Goal: Task Accomplishment & Management: Complete application form

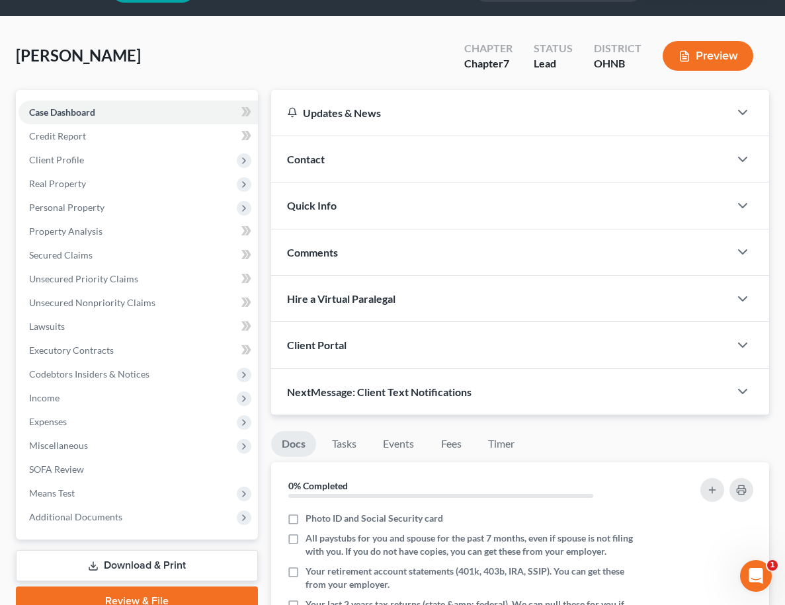
scroll to position [38, 0]
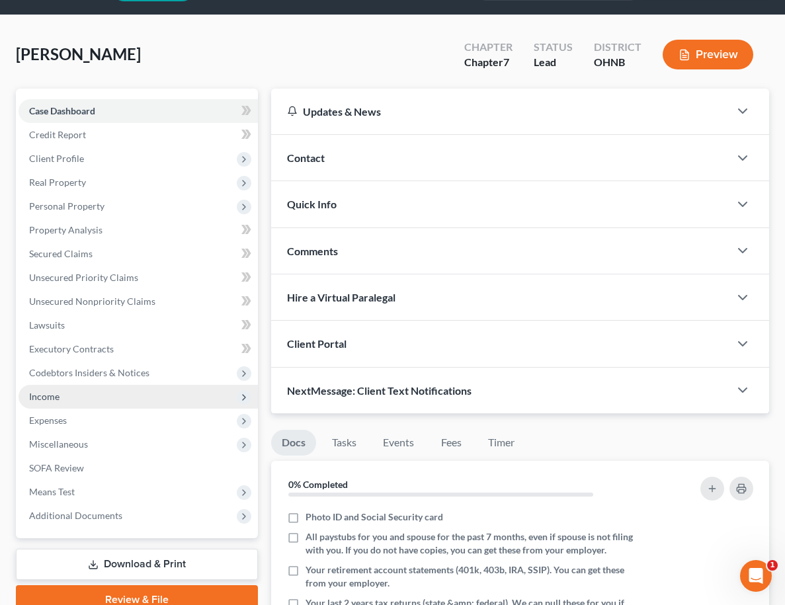
click at [92, 393] on span "Income" at bounding box center [138, 397] width 239 height 24
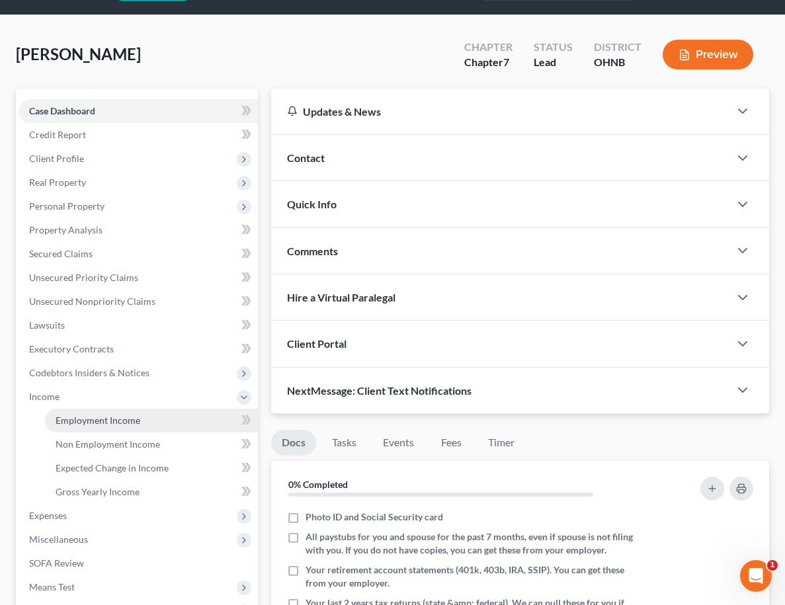
click at [89, 419] on span "Employment Income" at bounding box center [98, 420] width 85 height 11
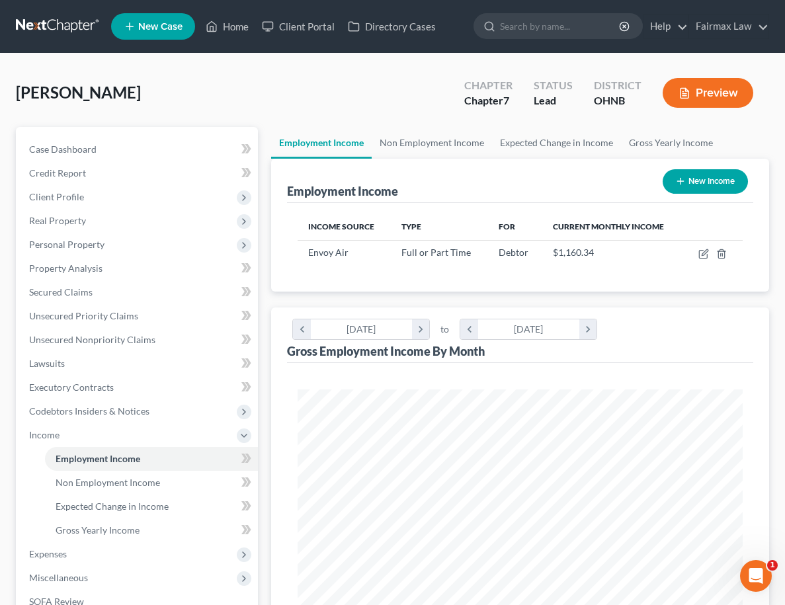
scroll to position [222, 471]
click at [704, 255] on icon "button" at bounding box center [705, 252] width 6 height 6
select select "0"
select select "45"
select select "2"
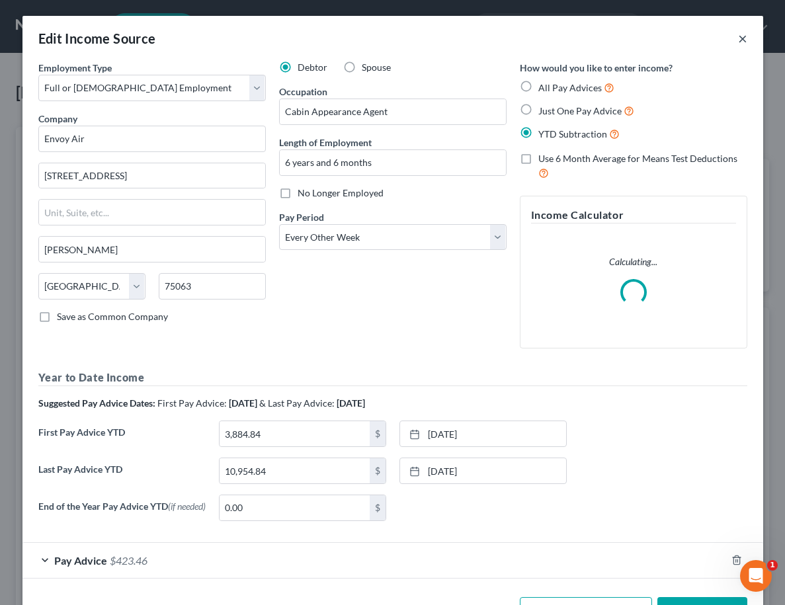
click at [741, 39] on button "×" at bounding box center [742, 38] width 9 height 16
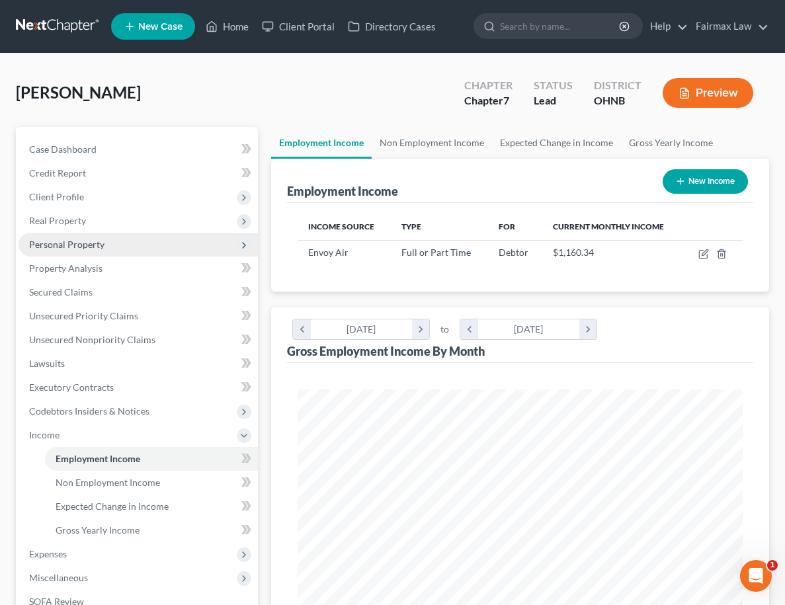
scroll to position [0, 0]
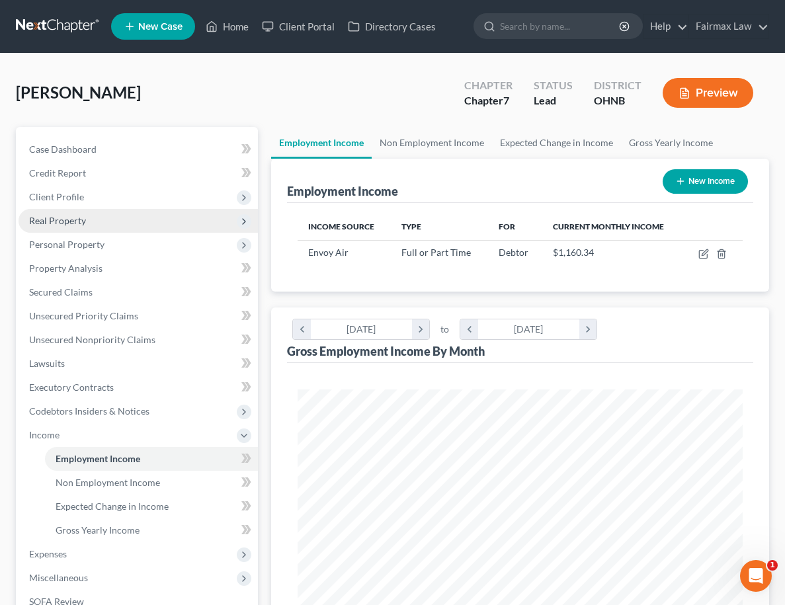
click at [208, 220] on span "Real Property" at bounding box center [138, 221] width 239 height 24
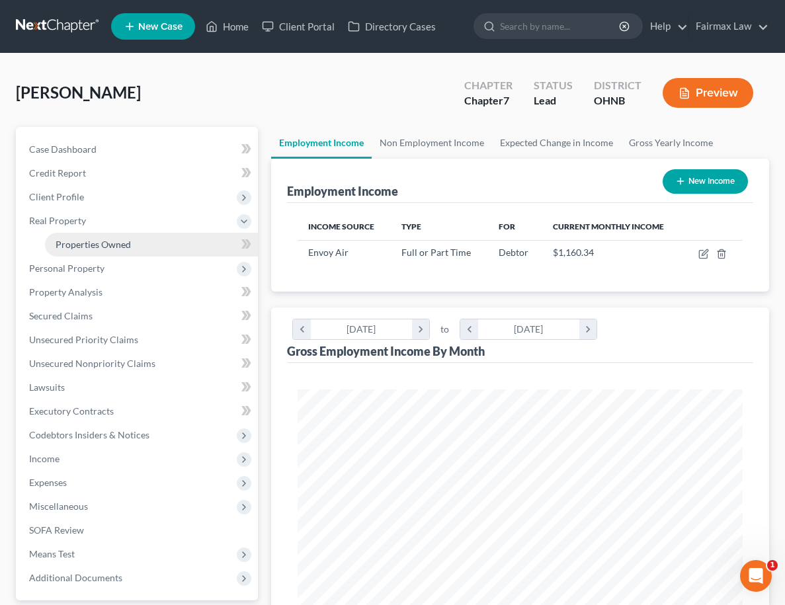
click at [200, 254] on link "Properties Owned" at bounding box center [151, 245] width 213 height 24
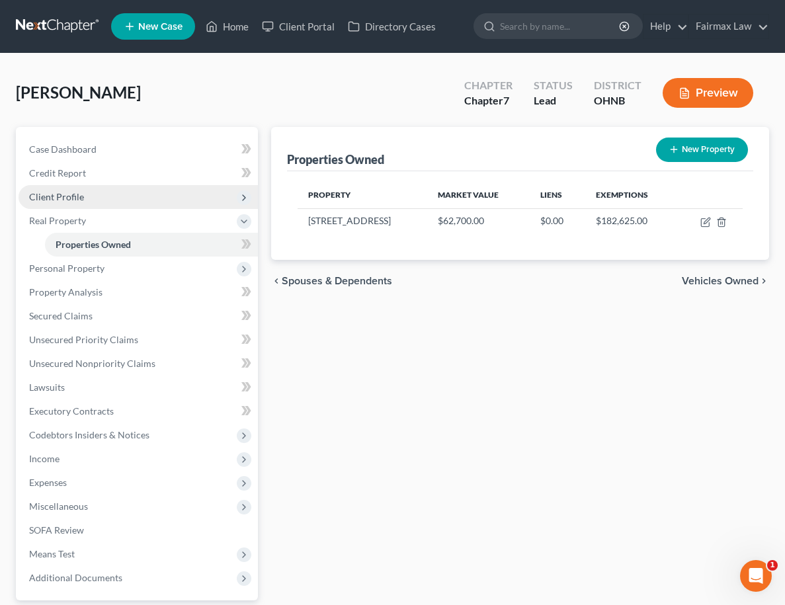
click at [226, 198] on span "Client Profile" at bounding box center [138, 197] width 239 height 24
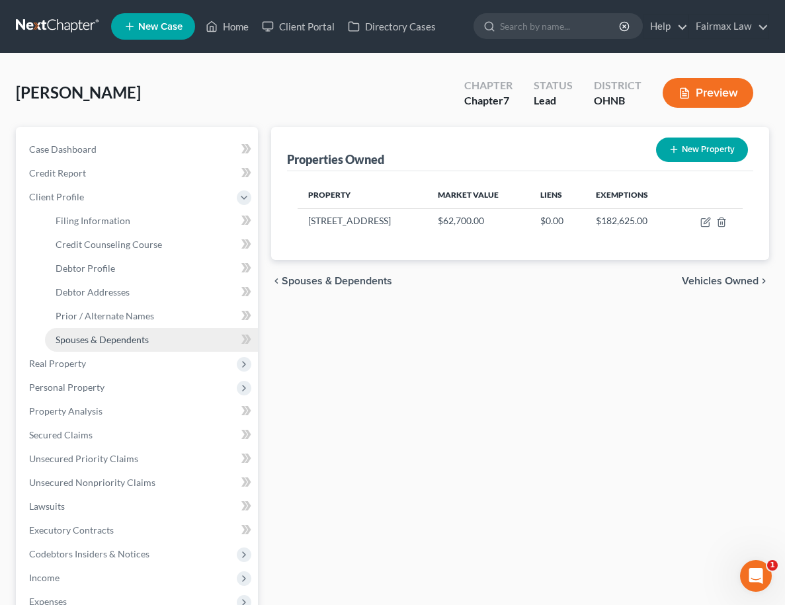
click at [185, 334] on link "Spouses & Dependents" at bounding box center [151, 340] width 213 height 24
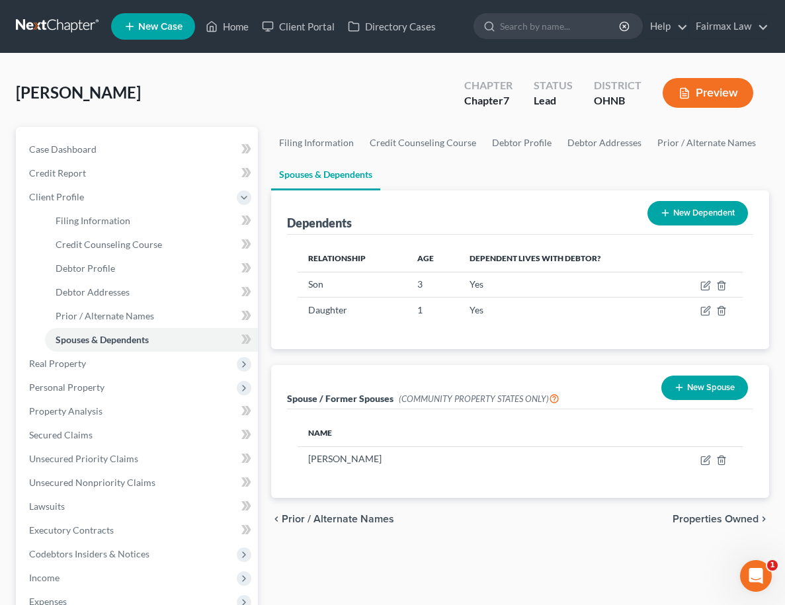
click at [706, 206] on button "New Dependent" at bounding box center [698, 213] width 101 height 24
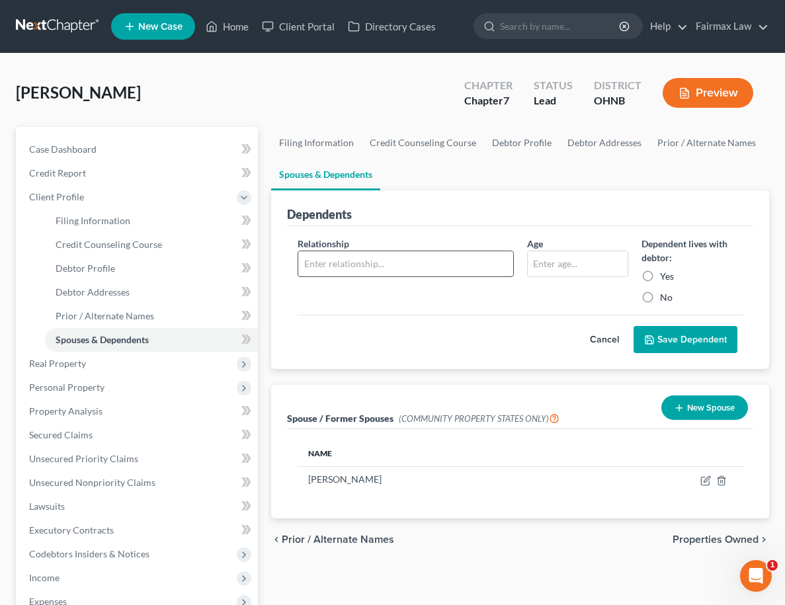
click at [424, 256] on input "text" at bounding box center [405, 263] width 214 height 25
type input "Spouse"
type input "32"
click at [660, 272] on label "Yes" at bounding box center [667, 276] width 14 height 13
click at [665, 272] on input "Yes" at bounding box center [669, 274] width 9 height 9
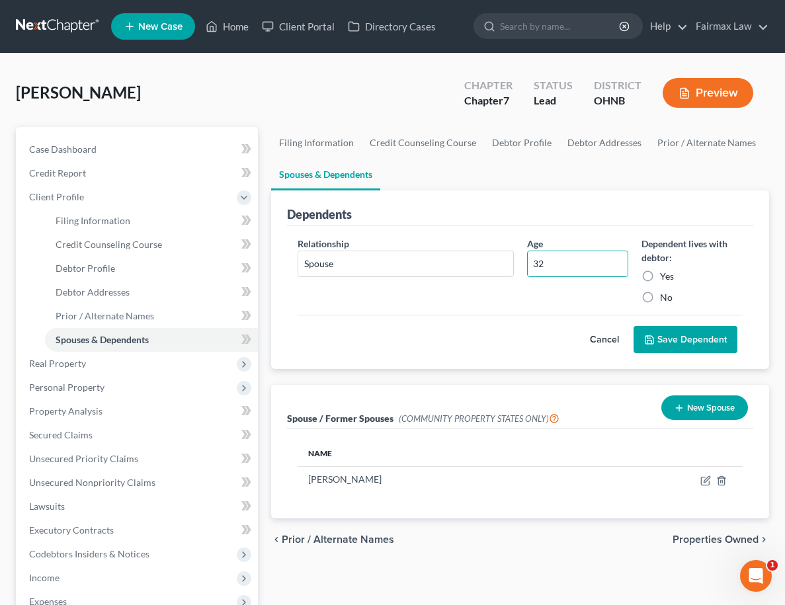
radio input "true"
click at [667, 336] on button "Save Dependent" at bounding box center [686, 340] width 104 height 28
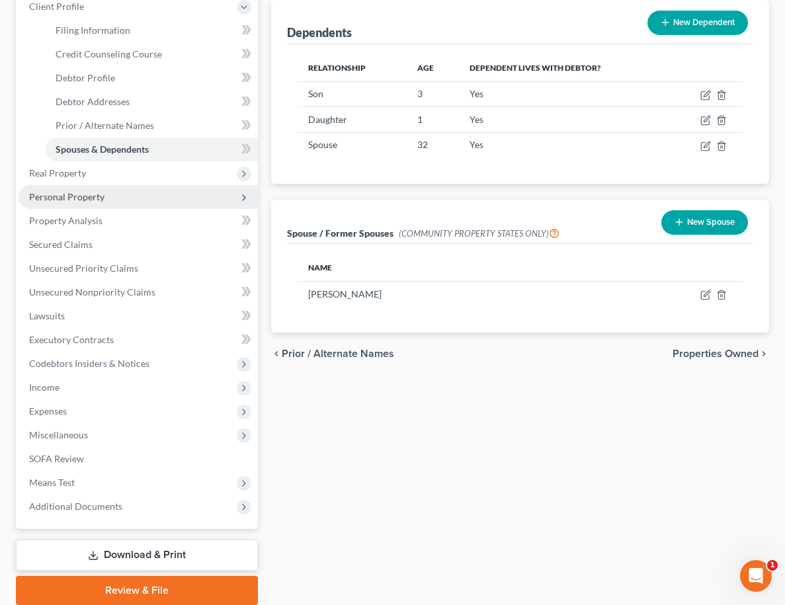
scroll to position [191, 0]
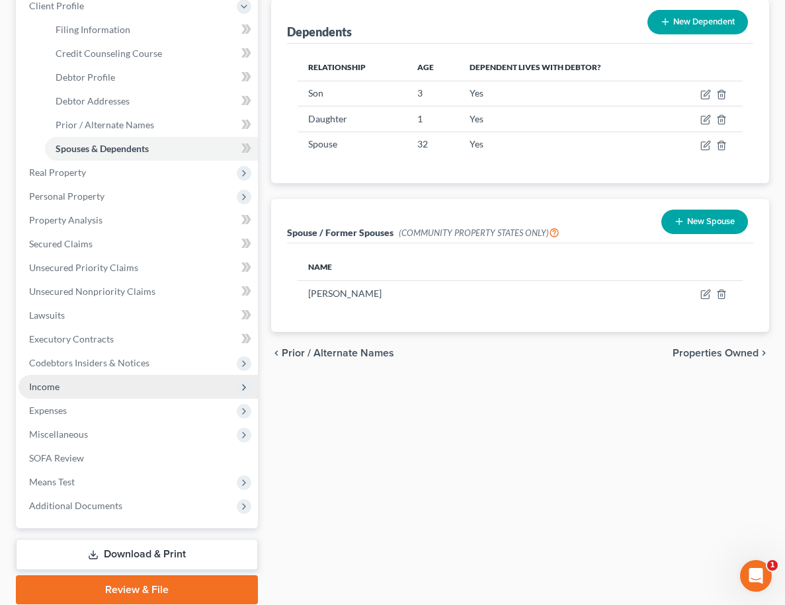
click at [173, 380] on span "Income" at bounding box center [138, 387] width 239 height 24
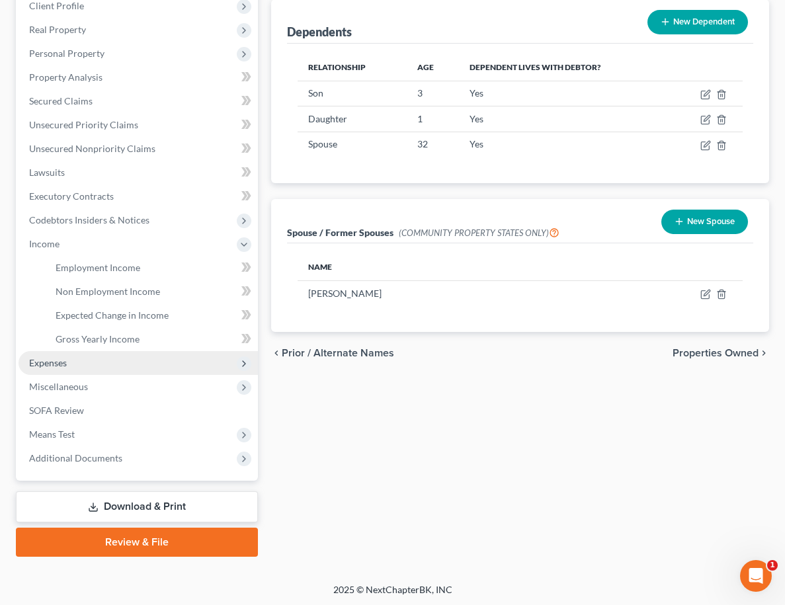
click at [140, 362] on span "Expenses" at bounding box center [138, 363] width 239 height 24
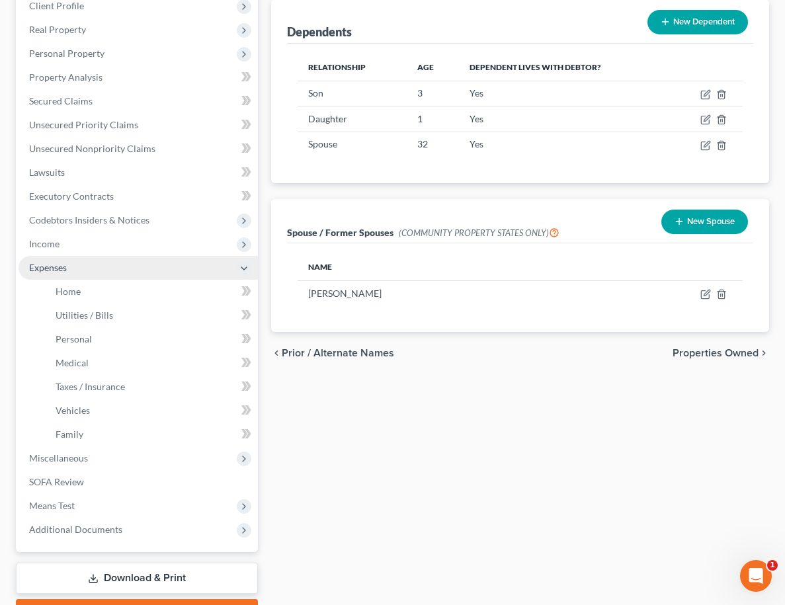
click at [142, 270] on span "Expenses" at bounding box center [138, 268] width 239 height 24
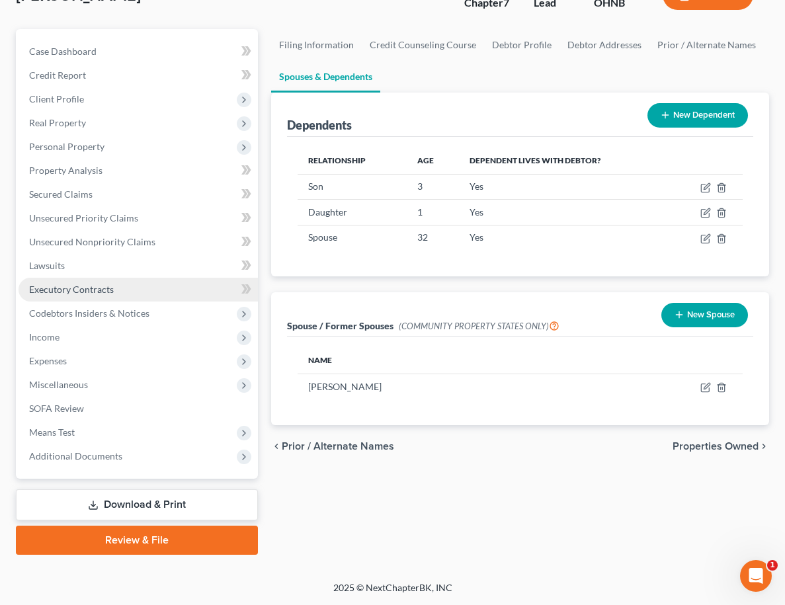
click at [140, 254] on link "Lawsuits" at bounding box center [138, 266] width 239 height 24
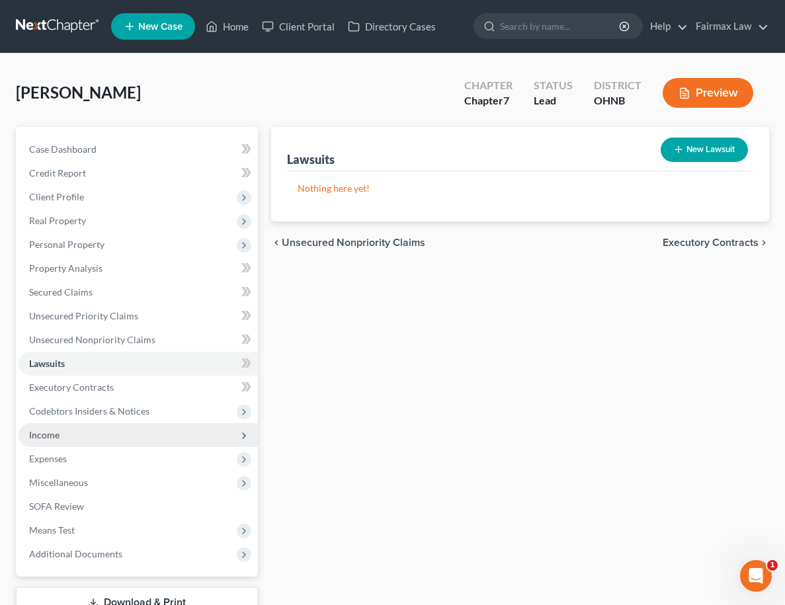
click at [106, 429] on span "Income" at bounding box center [138, 435] width 239 height 24
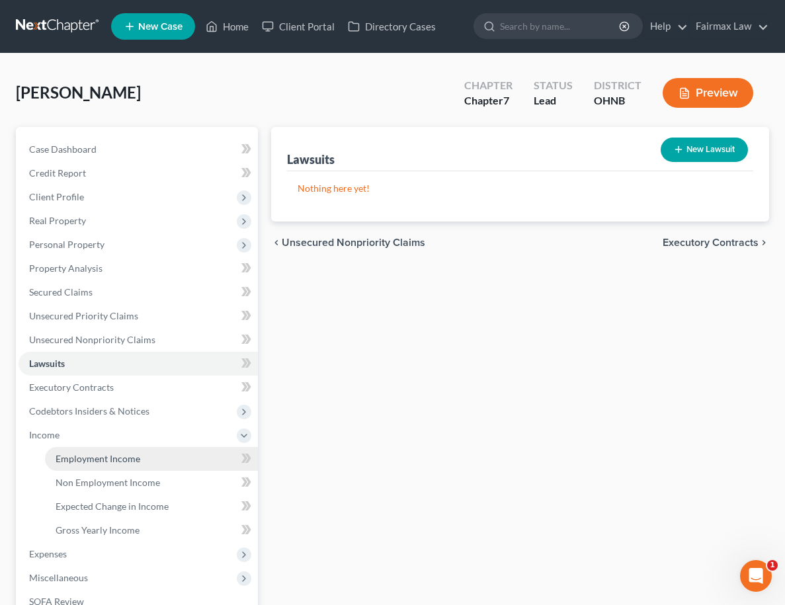
click at [109, 461] on span "Employment Income" at bounding box center [98, 458] width 85 height 11
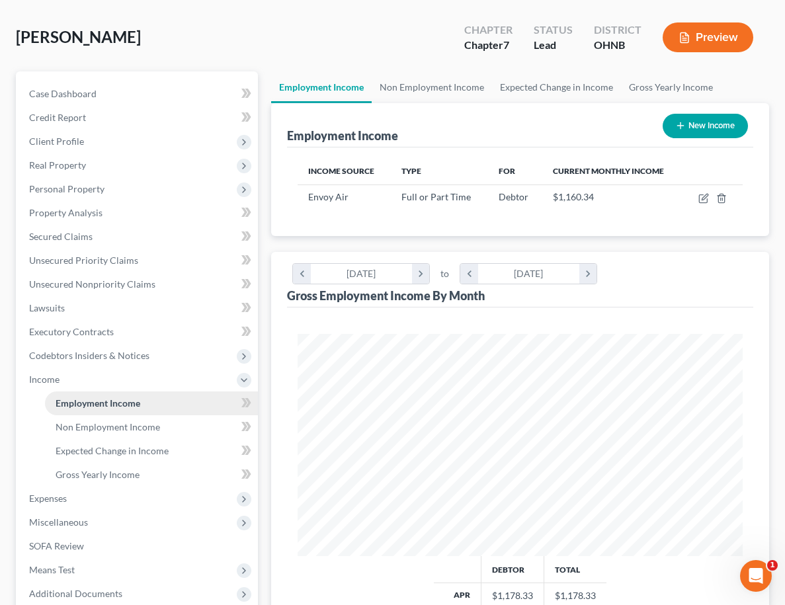
scroll to position [57, 0]
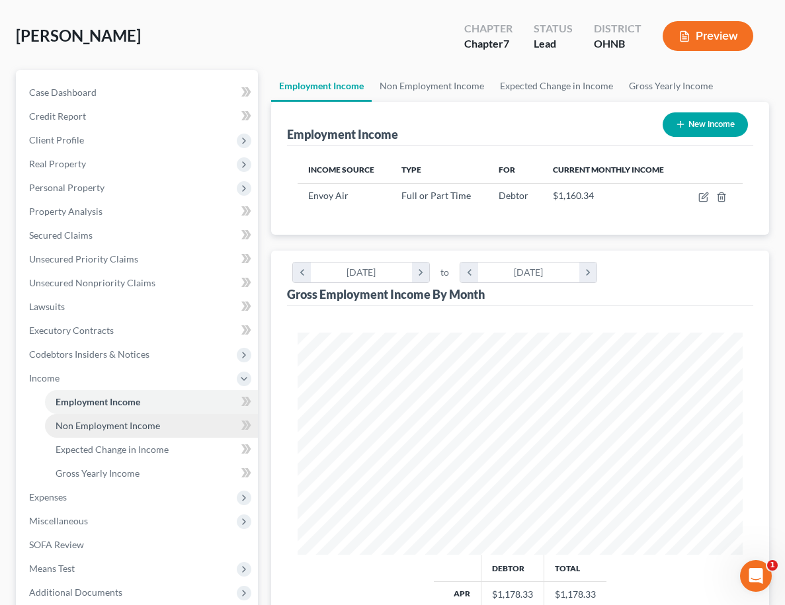
click at [116, 424] on span "Non Employment Income" at bounding box center [108, 425] width 105 height 11
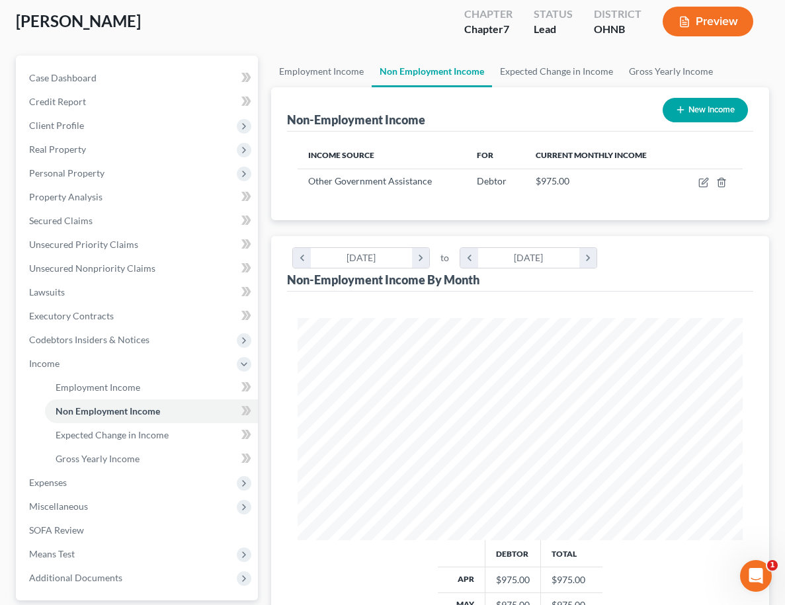
scroll to position [76, 0]
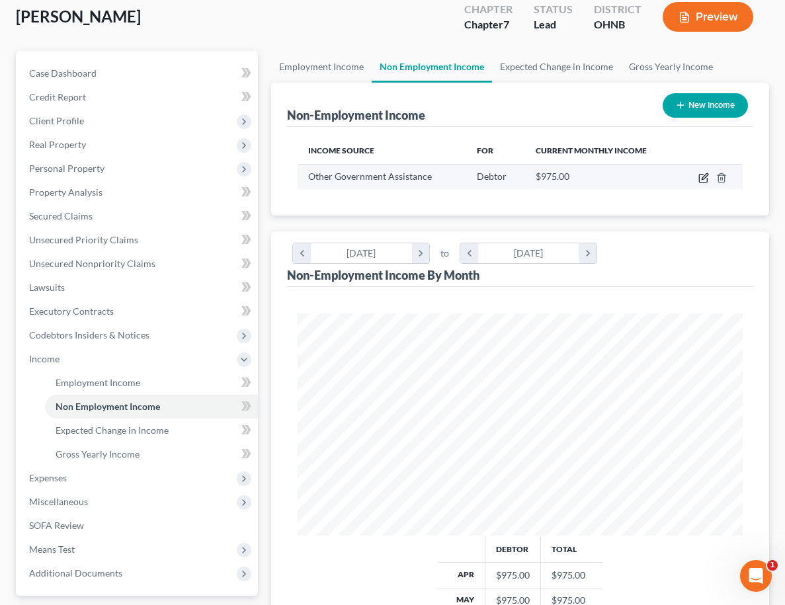
click at [703, 179] on icon "button" at bounding box center [703, 178] width 11 height 11
select select "5"
select select "0"
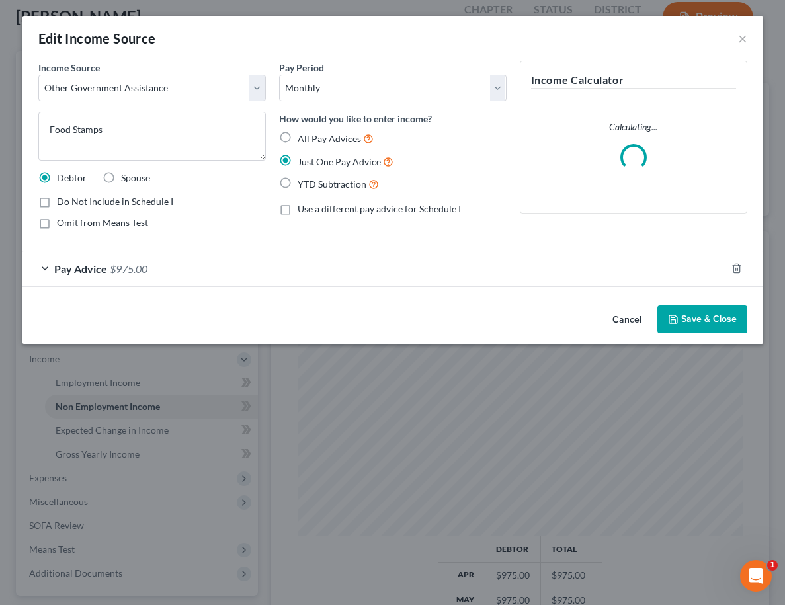
click at [698, 325] on button "Save & Close" at bounding box center [702, 320] width 90 height 28
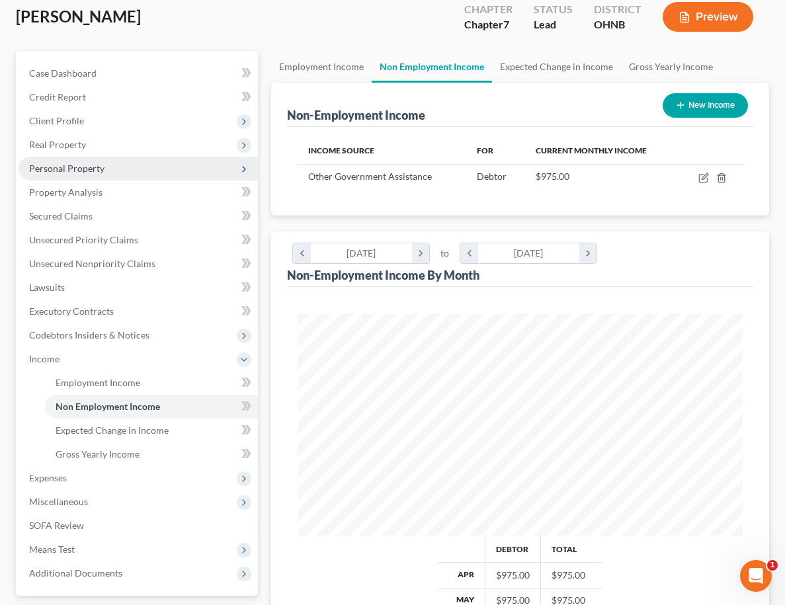
click at [198, 167] on span "Personal Property" at bounding box center [138, 169] width 239 height 24
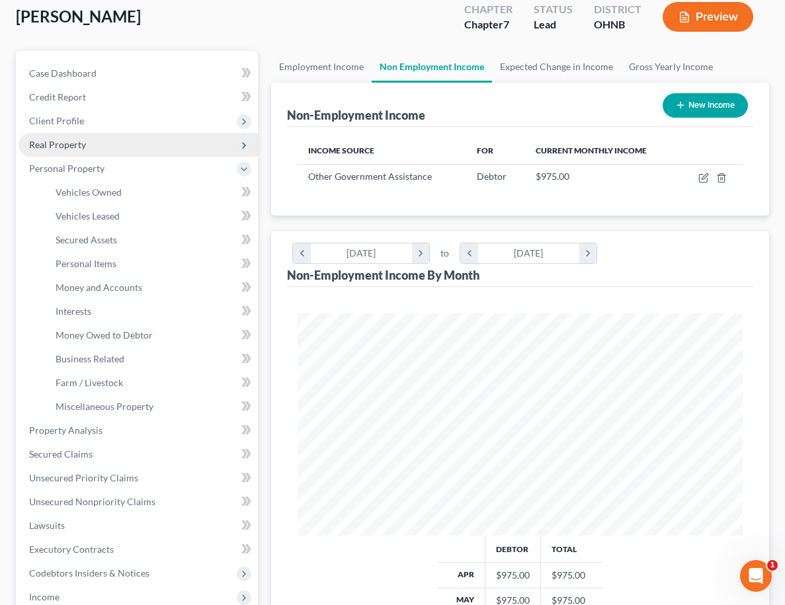
click at [195, 147] on span "Real Property" at bounding box center [138, 145] width 239 height 24
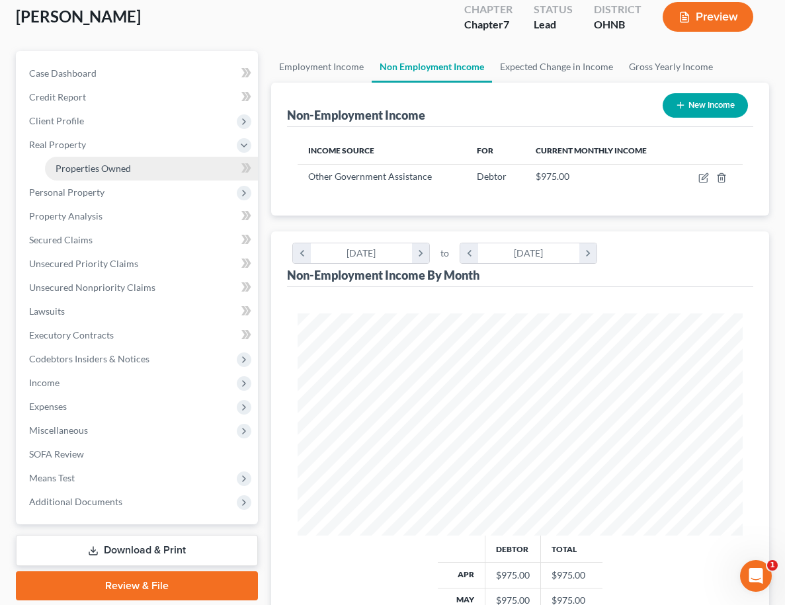
click at [192, 162] on link "Properties Owned" at bounding box center [151, 169] width 213 height 24
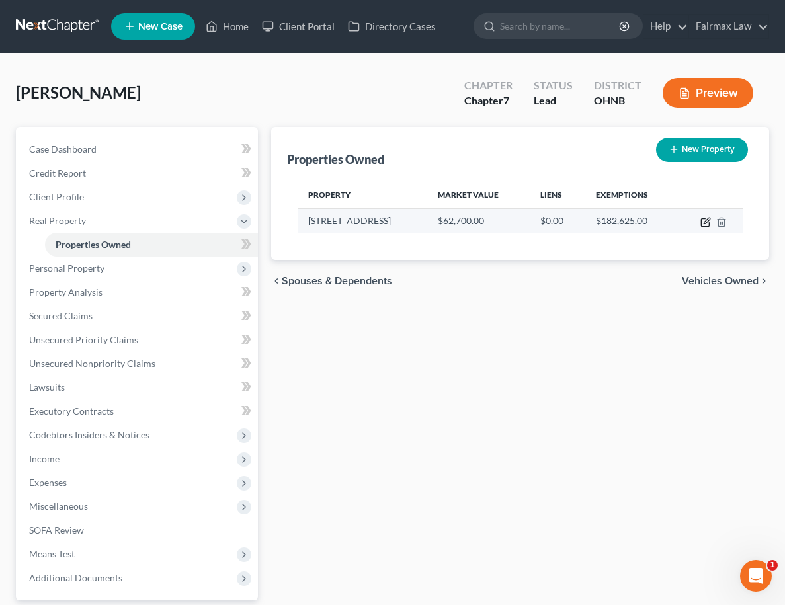
click at [704, 223] on icon "button" at bounding box center [705, 222] width 11 height 11
select select "36"
select select "0"
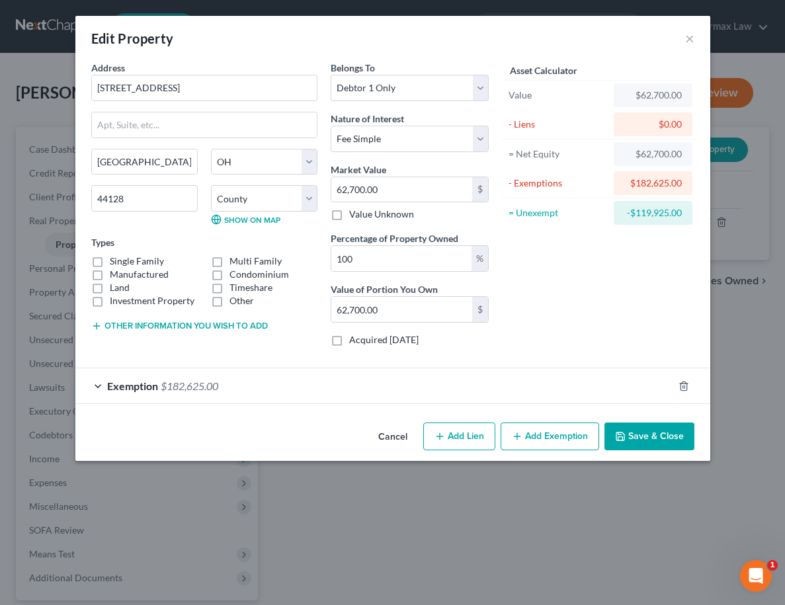
click at [152, 260] on label "Single Family" at bounding box center [137, 261] width 54 height 13
click at [124, 260] on input "Single Family" at bounding box center [119, 259] width 9 height 9
checkbox input "true"
select select "3"
drag, startPoint x: 407, startPoint y: 265, endPoint x: 257, endPoint y: 230, distance: 153.5
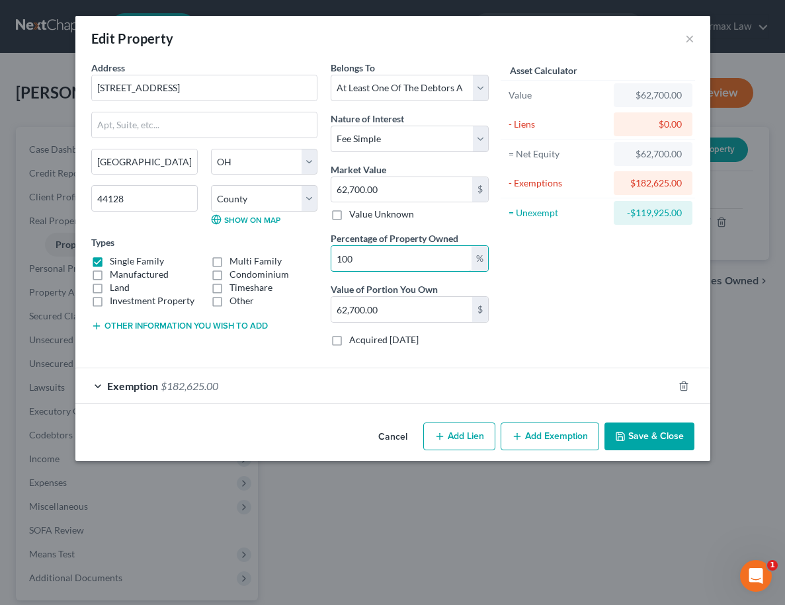
click at [257, 230] on div "Address * 4676 E 174th St Cleveland State AL AK AR AZ CA CO CT DE DC FL GA GU H…" at bounding box center [290, 209] width 411 height 296
type input "5"
type input "3,135.00"
type input "50"
type input "31,350.00"
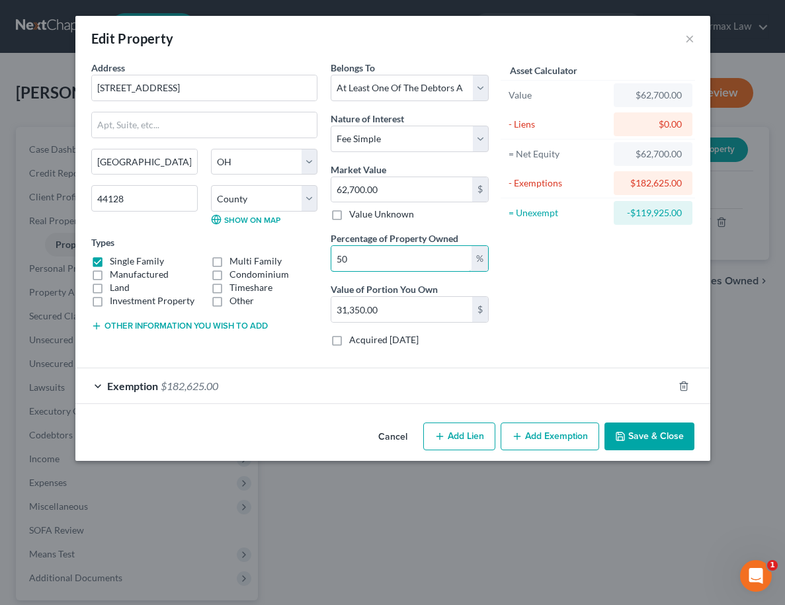
type input "5"
type input "3,135.00"
type input "1"
type input "627.00"
type input "10"
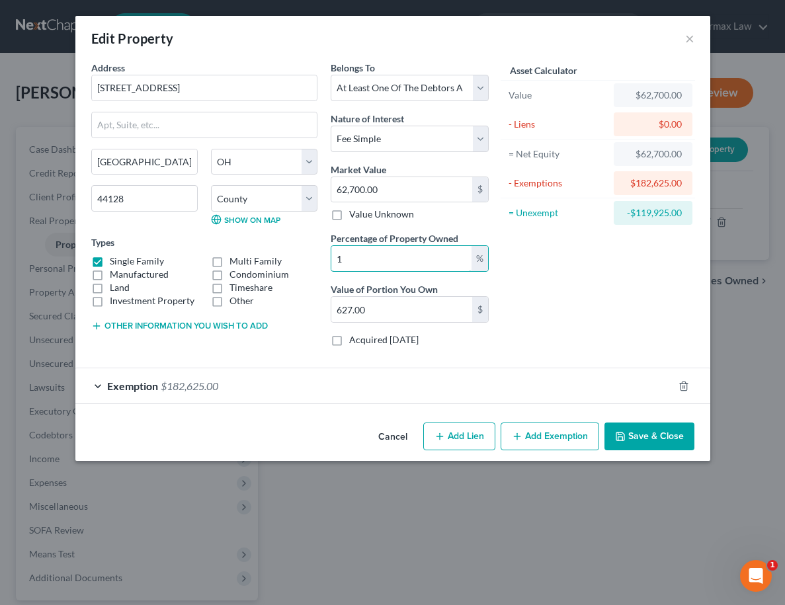
type input "6,270.00"
type input "100"
type input "62,700.00"
click at [682, 433] on button "Save & Close" at bounding box center [650, 437] width 90 height 28
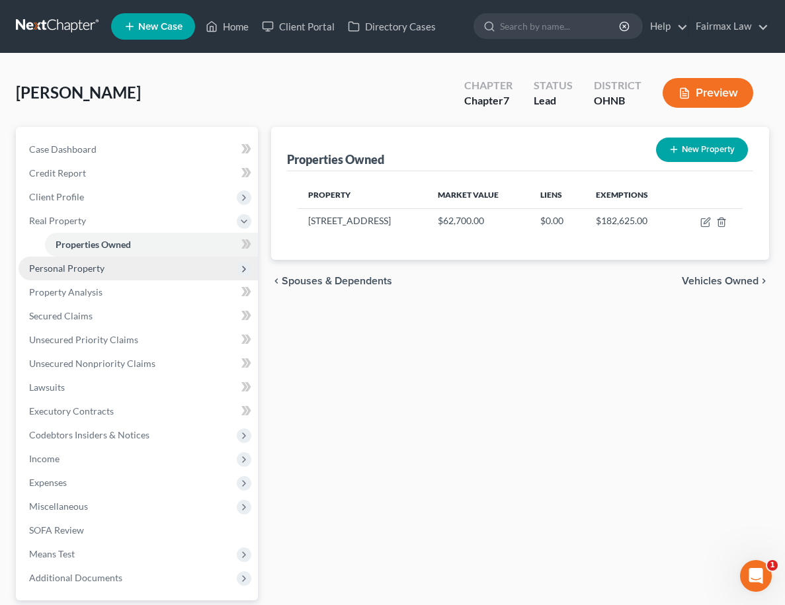
click at [118, 265] on span "Personal Property" at bounding box center [138, 269] width 239 height 24
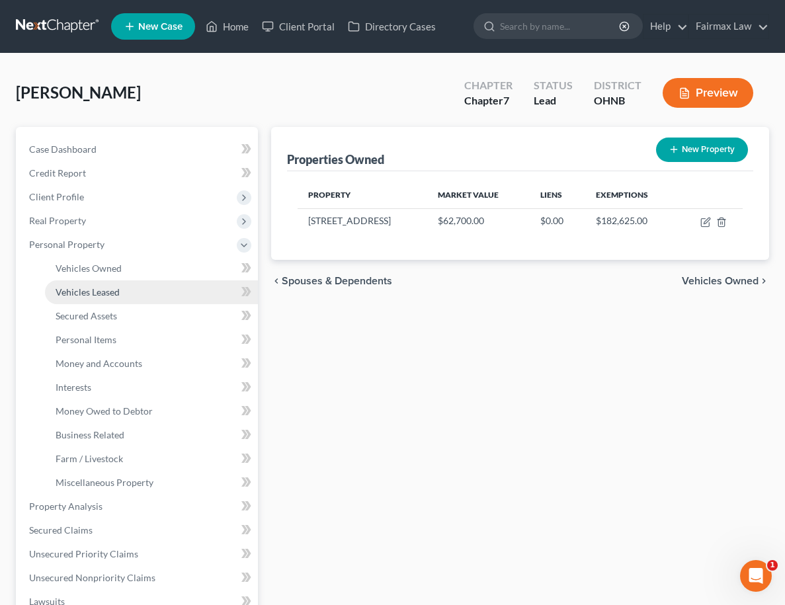
click at [117, 281] on link "Vehicles Leased" at bounding box center [151, 292] width 213 height 24
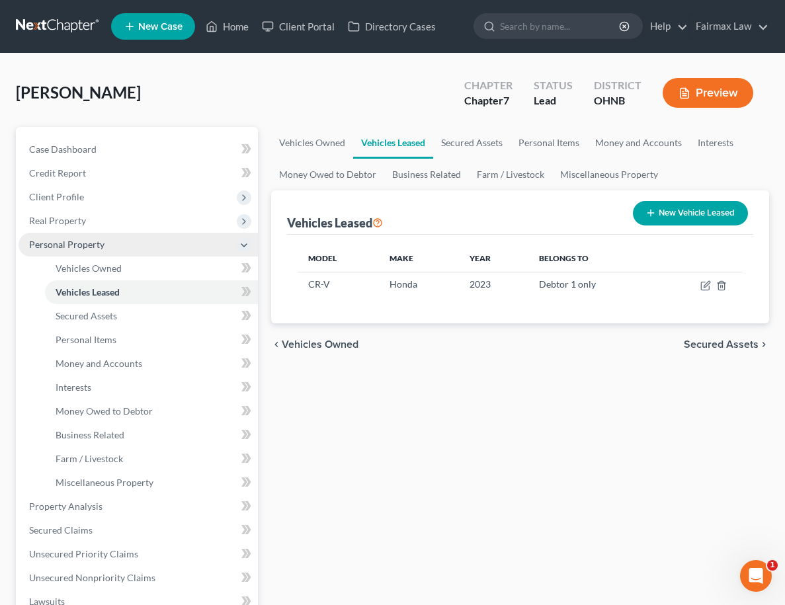
click at [126, 249] on span "Personal Property" at bounding box center [138, 245] width 239 height 24
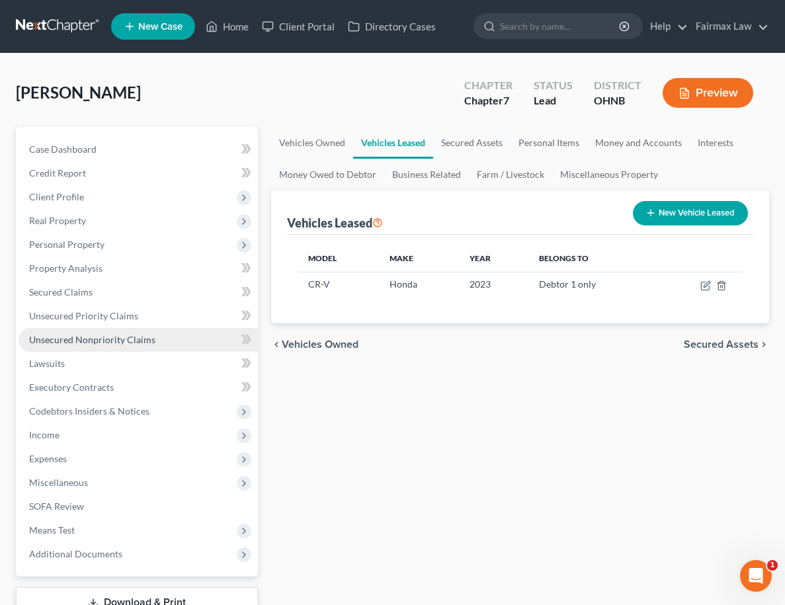
click at [206, 341] on link "Unsecured Nonpriority Claims" at bounding box center [138, 340] width 239 height 24
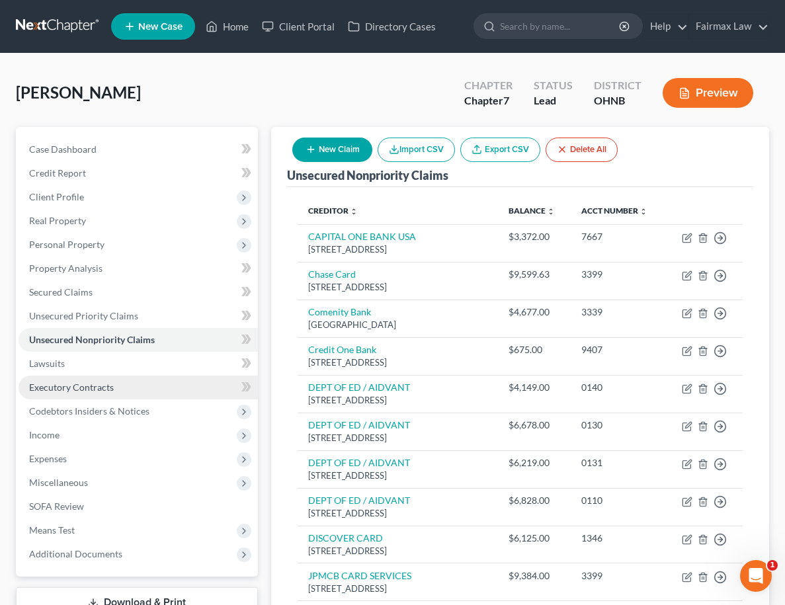
click at [169, 388] on link "Executory Contracts" at bounding box center [138, 388] width 239 height 24
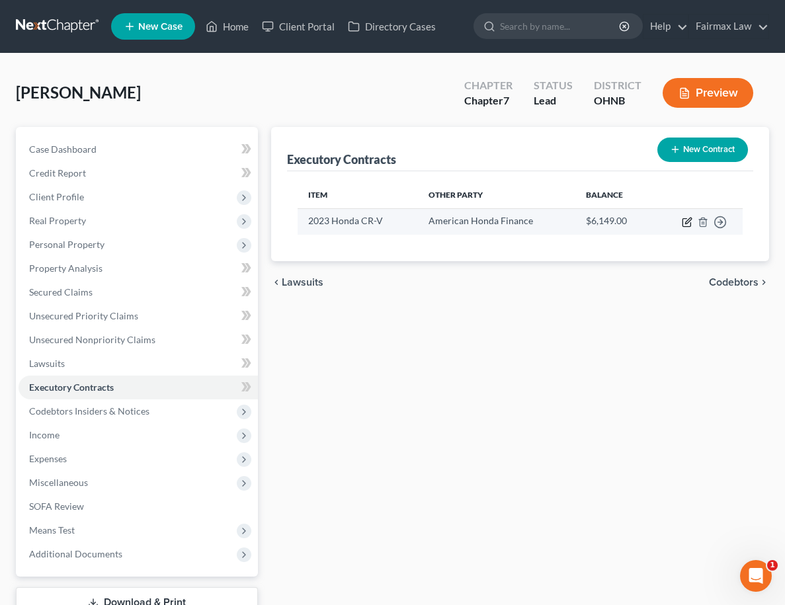
click at [690, 223] on icon "button" at bounding box center [687, 222] width 11 height 11
select select "3"
select select "4"
select select "0"
select select "1"
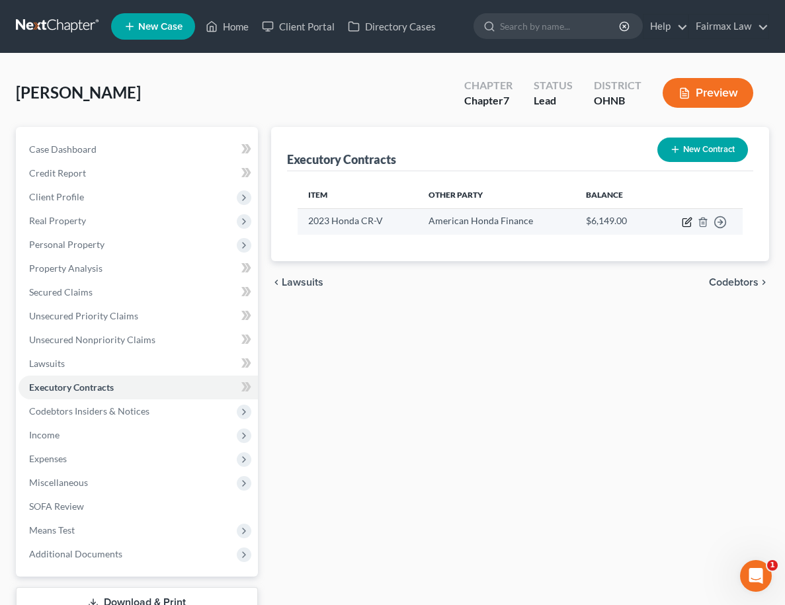
select select "0"
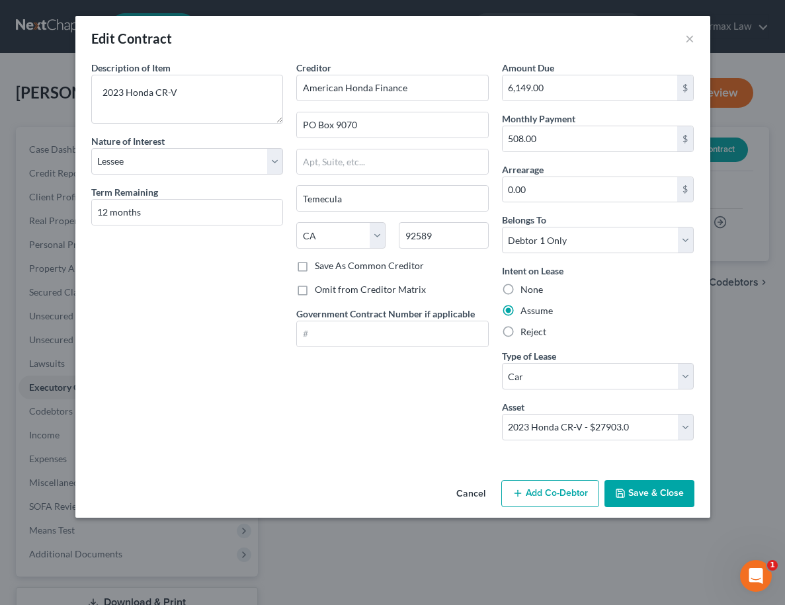
click at [650, 495] on button "Save & Close" at bounding box center [650, 494] width 90 height 28
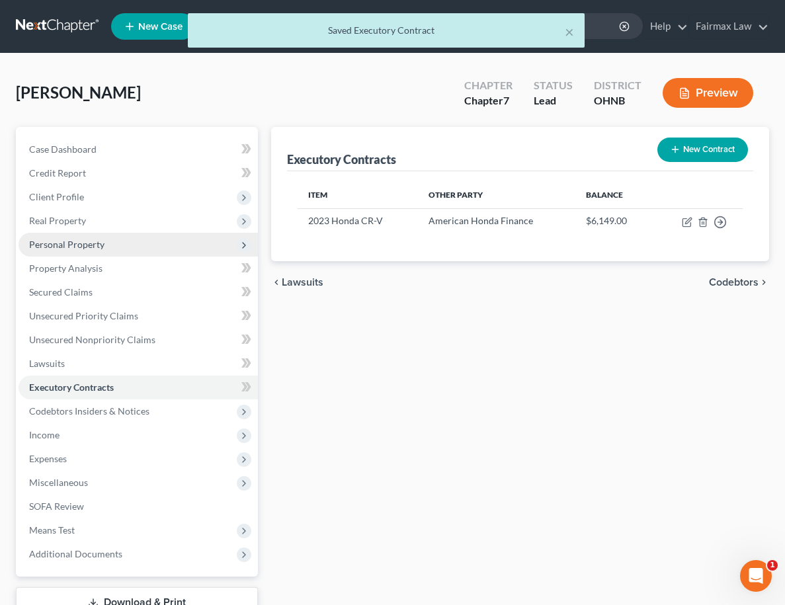
click at [176, 248] on span "Personal Property" at bounding box center [138, 245] width 239 height 24
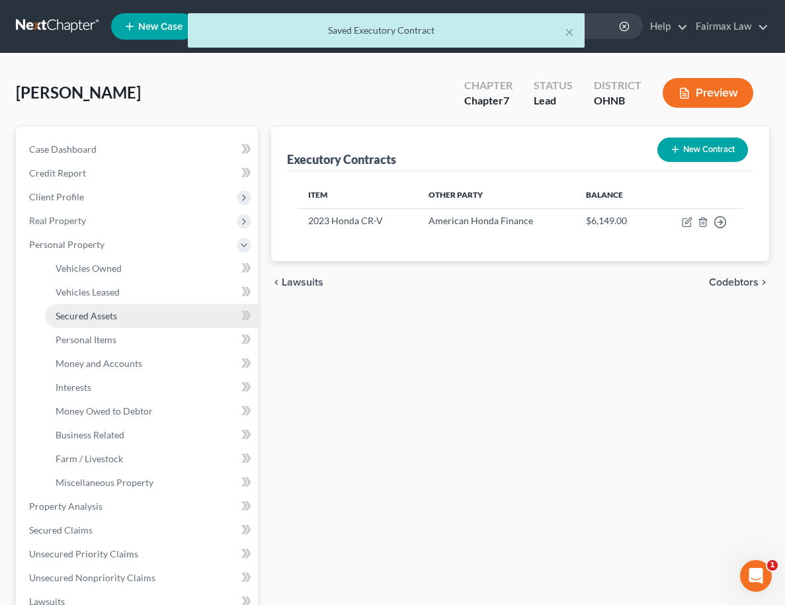
click at [161, 310] on link "Secured Assets" at bounding box center [151, 316] width 213 height 24
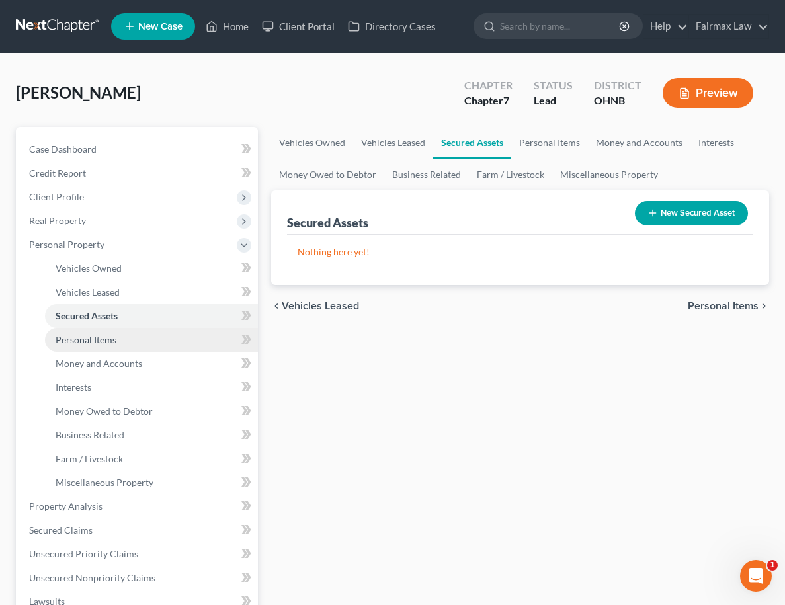
click at [153, 334] on link "Personal Items" at bounding box center [151, 340] width 213 height 24
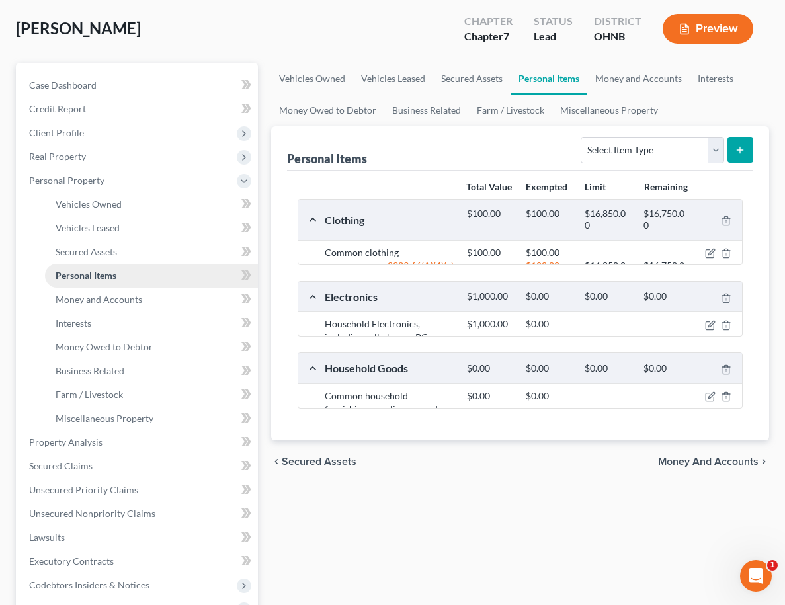
scroll to position [83, 0]
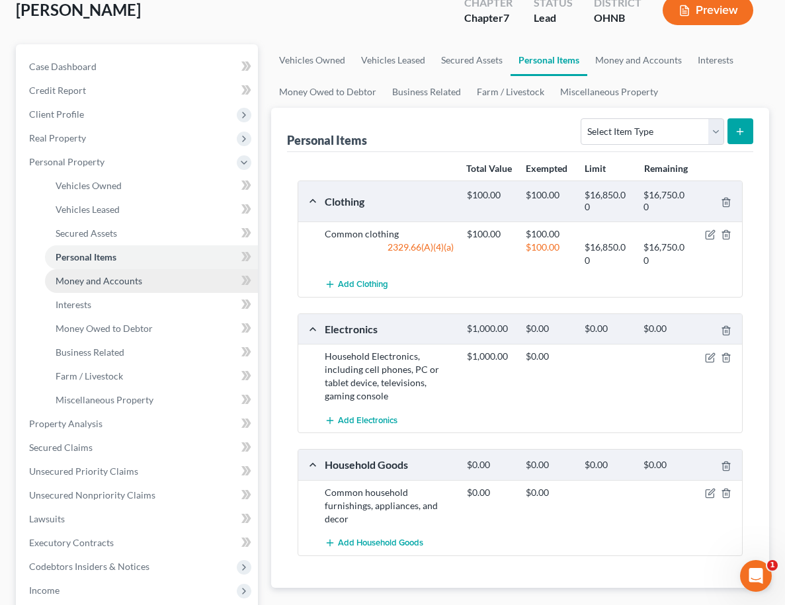
click at [142, 288] on link "Money and Accounts" at bounding box center [151, 281] width 213 height 24
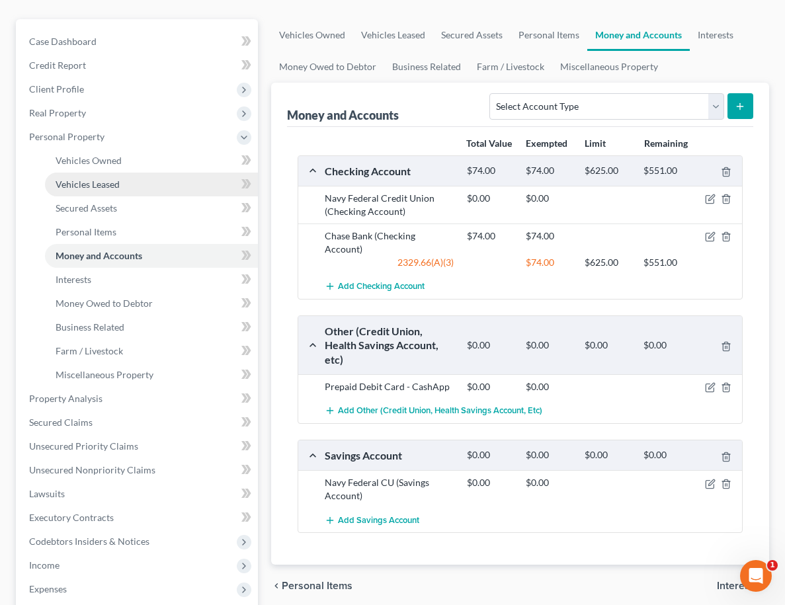
scroll to position [114, 0]
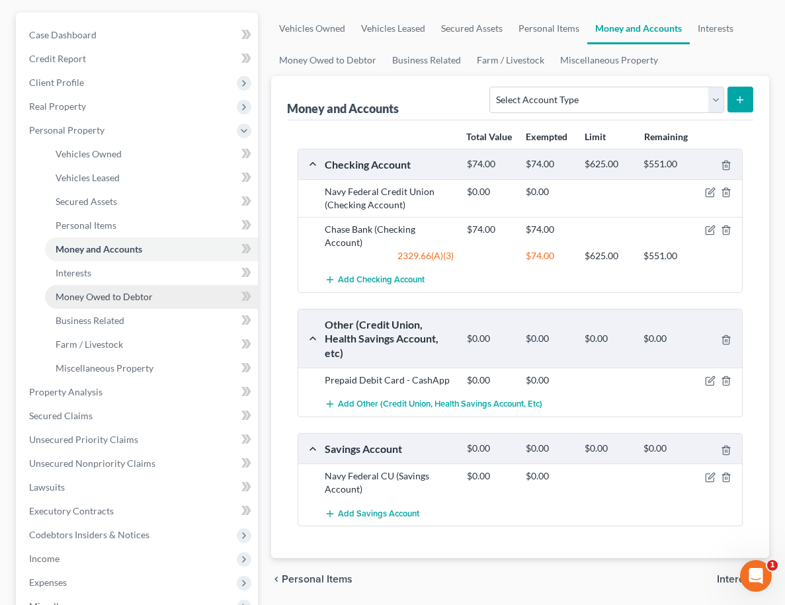
click at [110, 303] on link "Money Owed to Debtor" at bounding box center [151, 297] width 213 height 24
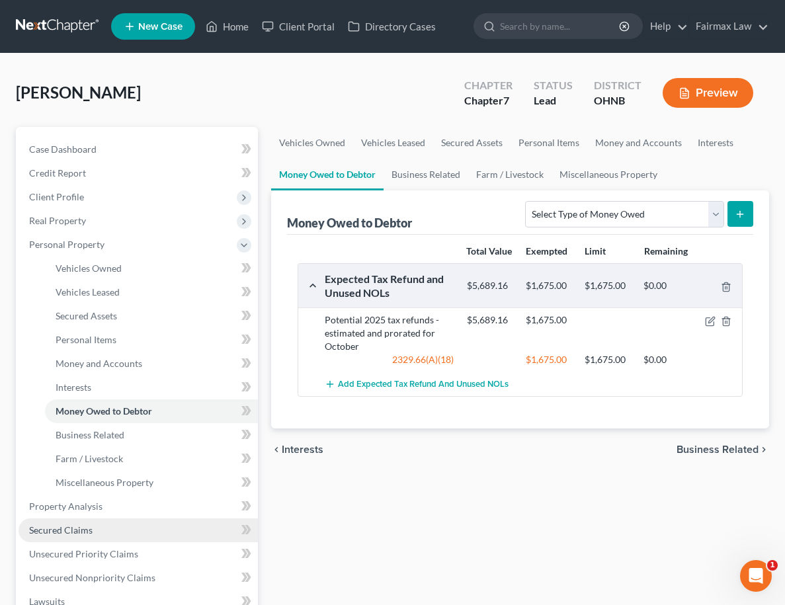
click at [165, 519] on link "Secured Claims" at bounding box center [138, 531] width 239 height 24
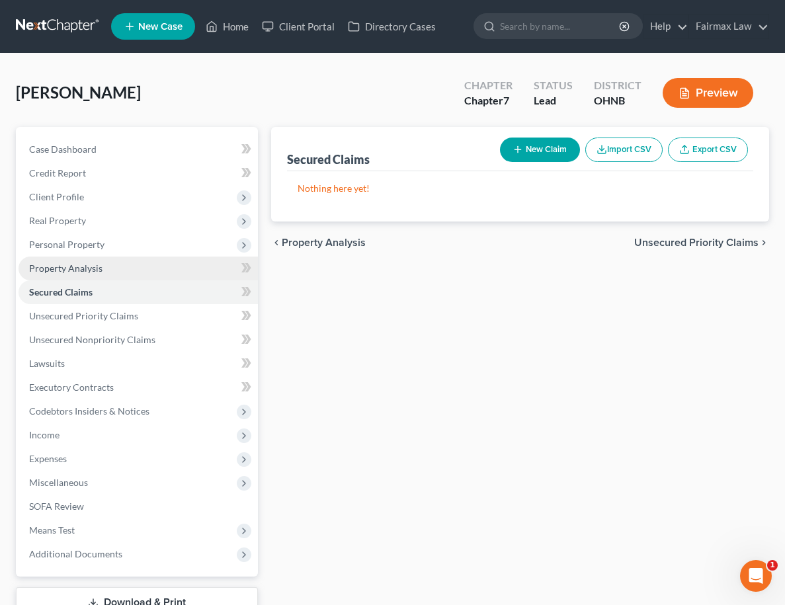
click at [170, 270] on link "Property Analysis" at bounding box center [138, 269] width 239 height 24
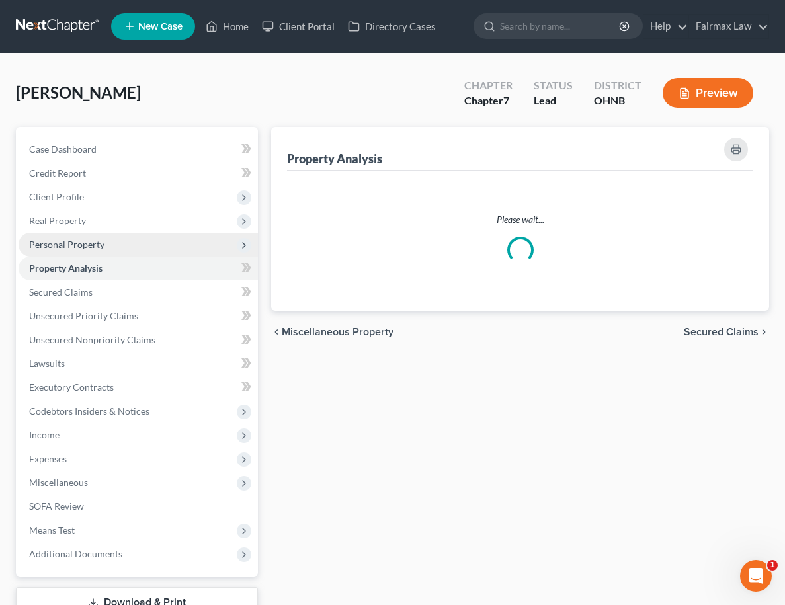
click at [179, 238] on span "Personal Property" at bounding box center [138, 245] width 239 height 24
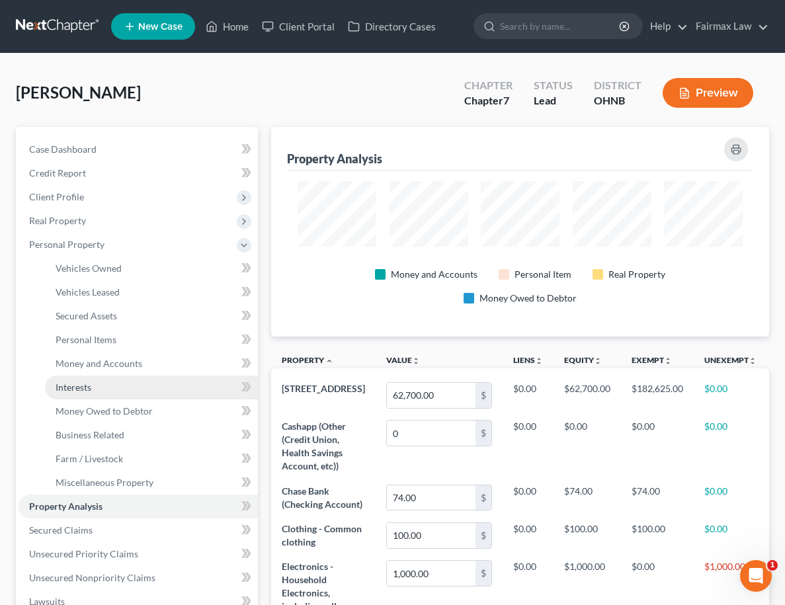
scroll to position [186, 497]
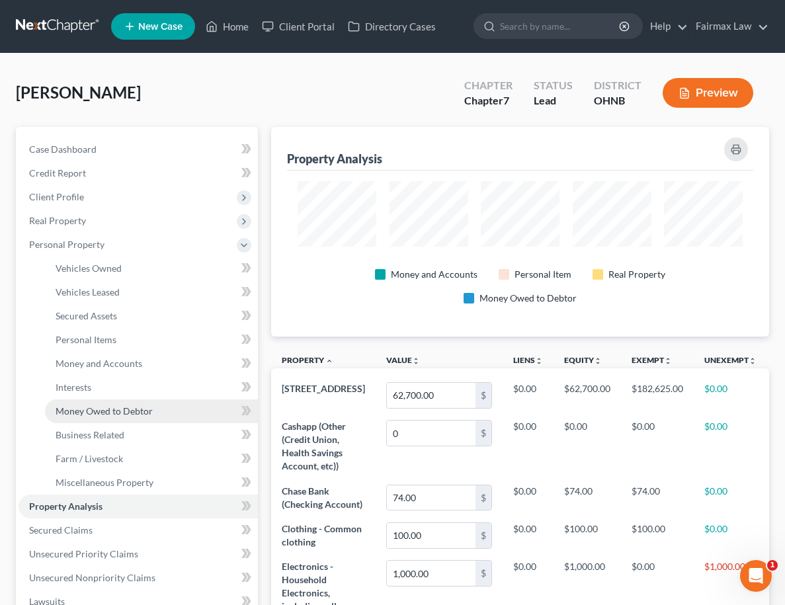
click at [145, 405] on span "Money Owed to Debtor" at bounding box center [104, 410] width 97 height 11
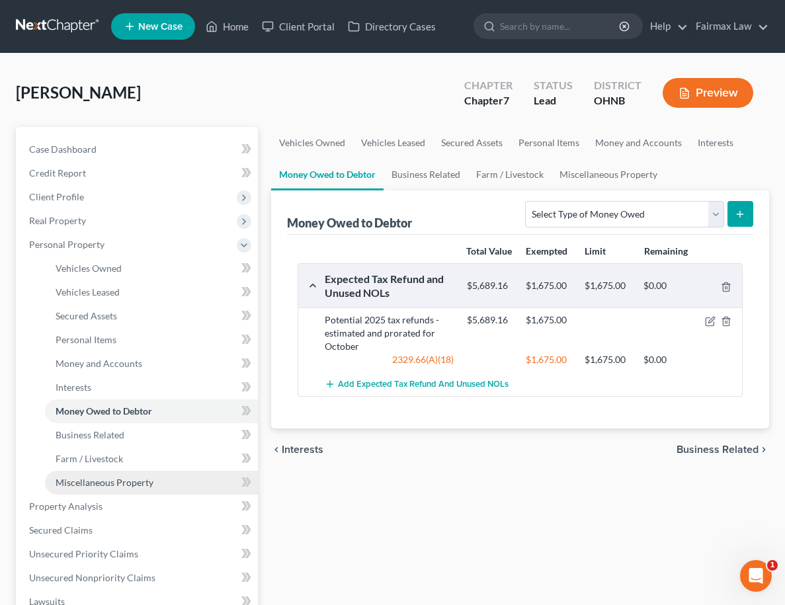
click at [108, 491] on link "Miscellaneous Property" at bounding box center [151, 483] width 213 height 24
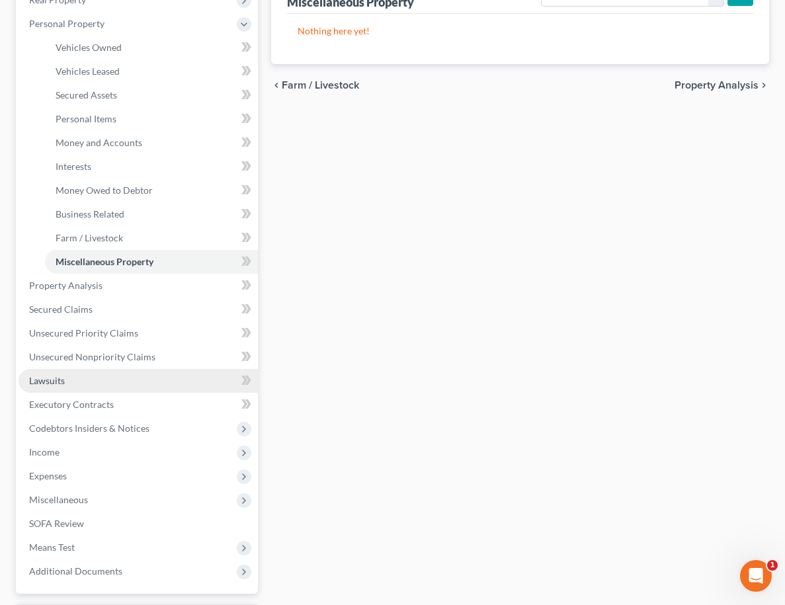
scroll to position [220, 0]
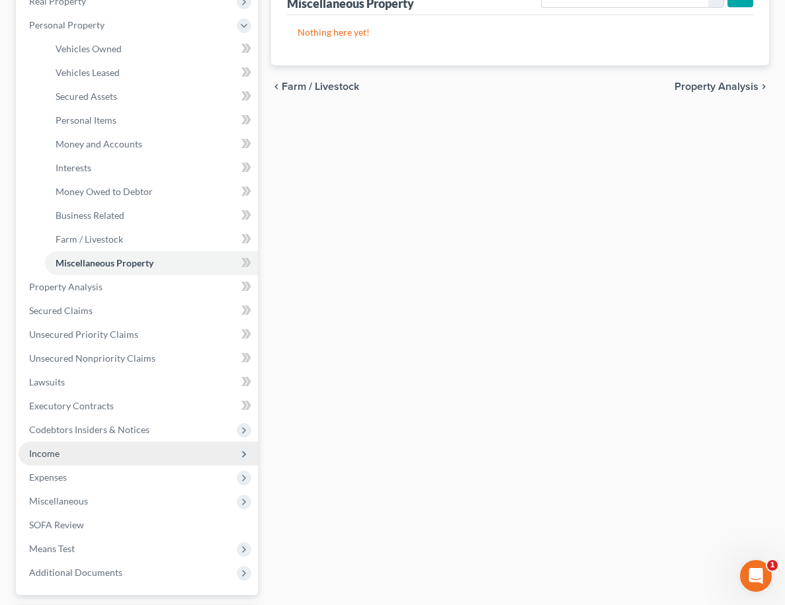
click at [126, 448] on span "Income" at bounding box center [138, 454] width 239 height 24
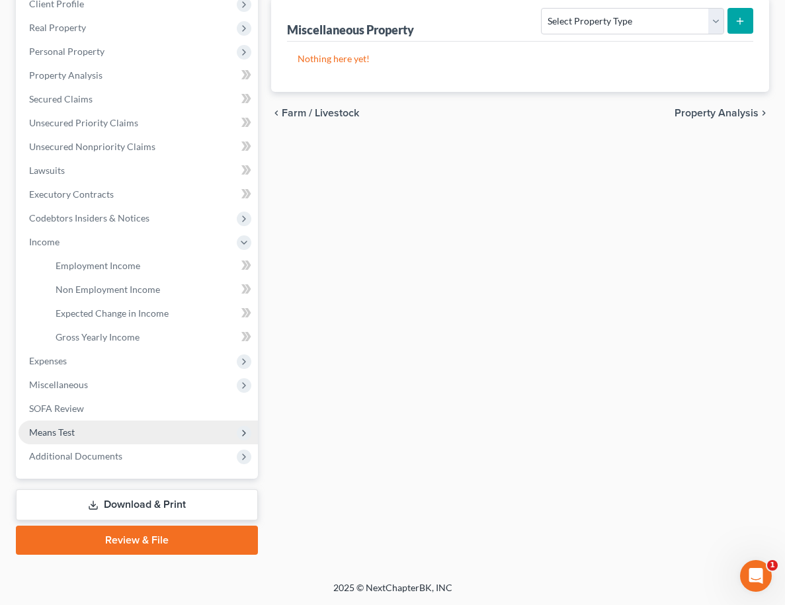
scroll to position [193, 0]
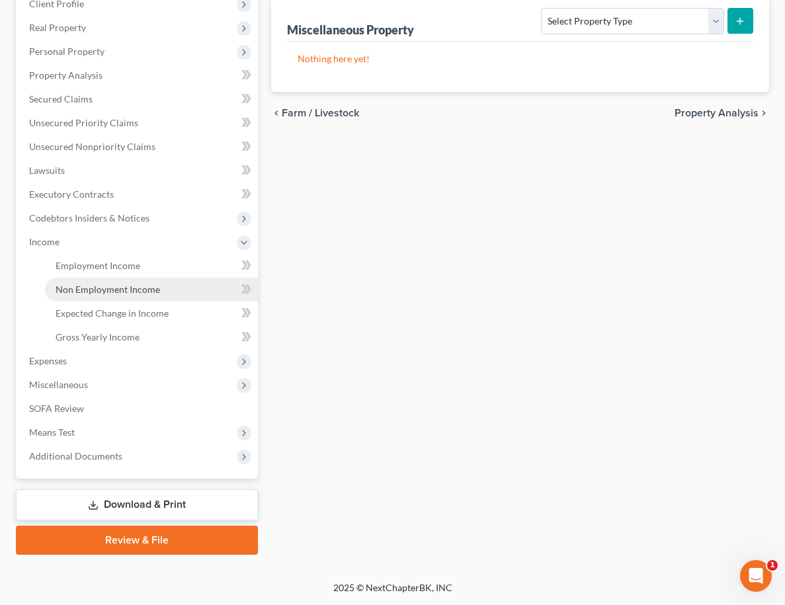
click at [122, 295] on link "Non Employment Income" at bounding box center [151, 290] width 213 height 24
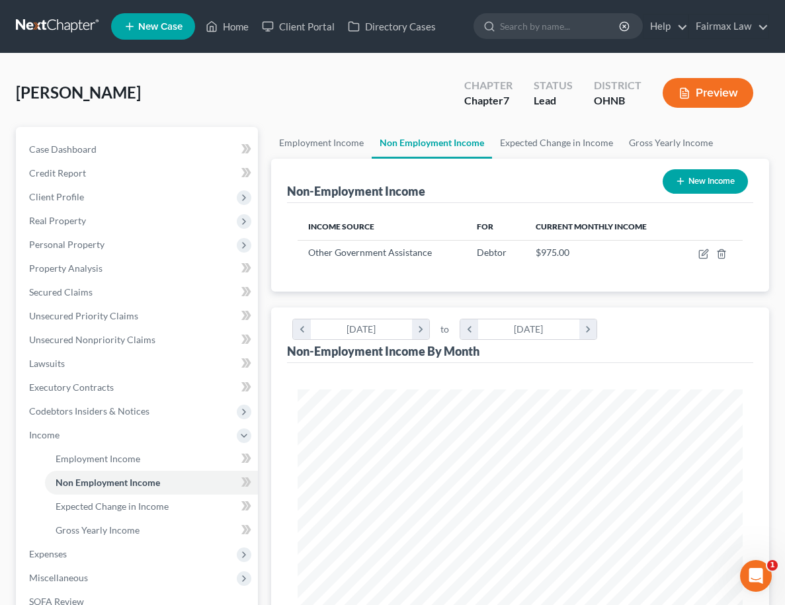
scroll to position [222, 471]
click at [702, 256] on icon "button" at bounding box center [703, 254] width 11 height 11
select select "5"
select select "0"
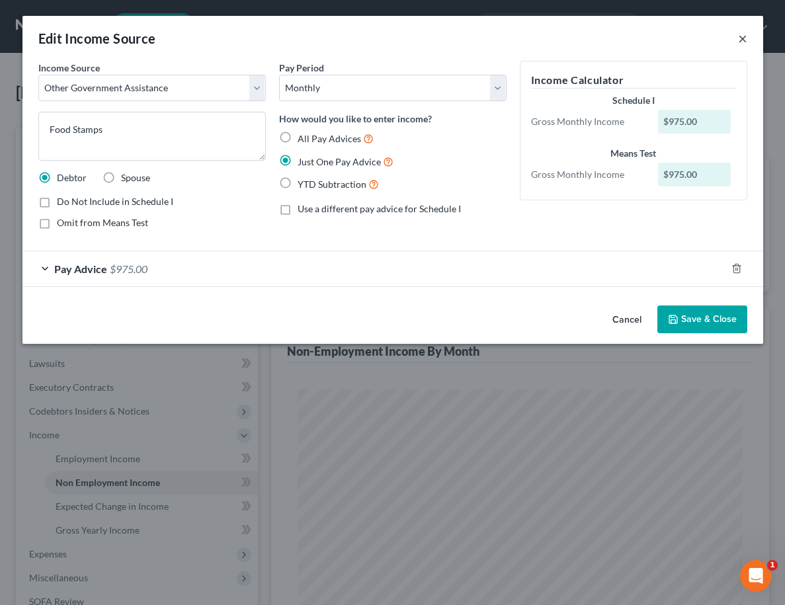
click at [741, 43] on button "×" at bounding box center [742, 38] width 9 height 16
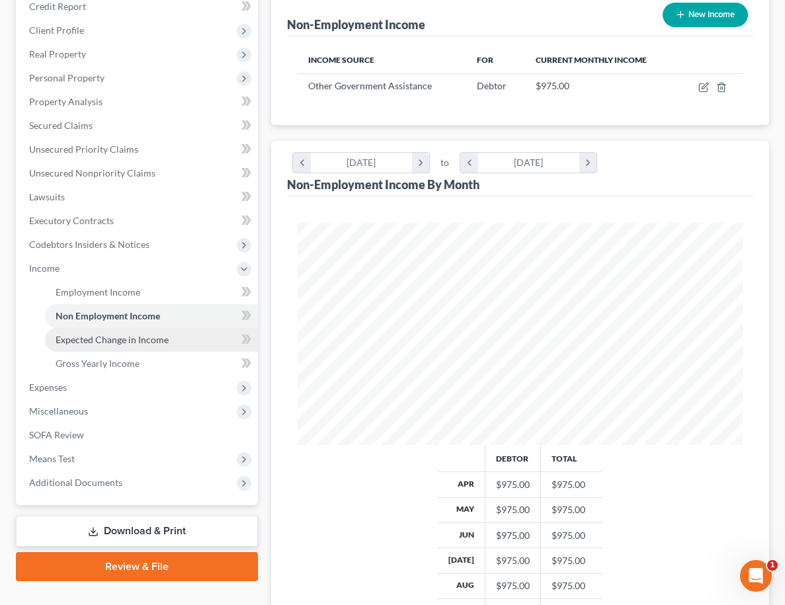
scroll to position [167, 0]
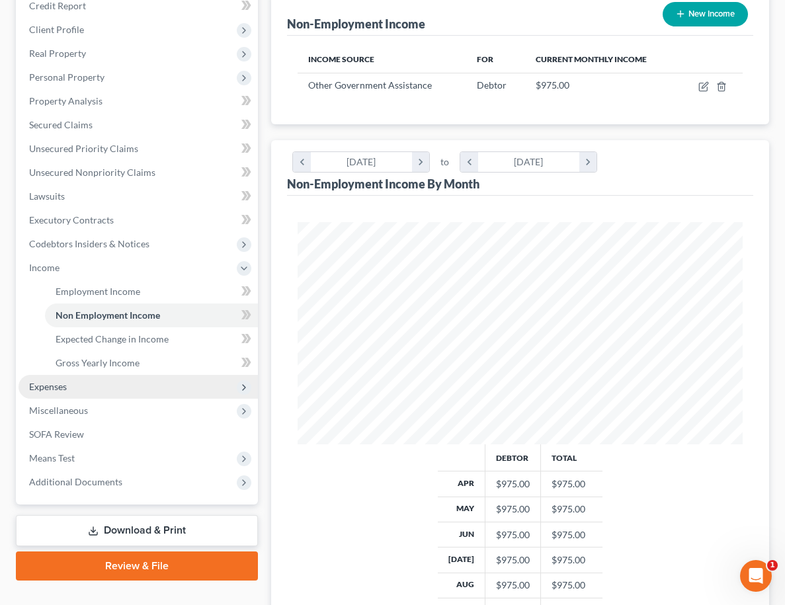
click at [163, 386] on span "Expenses" at bounding box center [138, 387] width 239 height 24
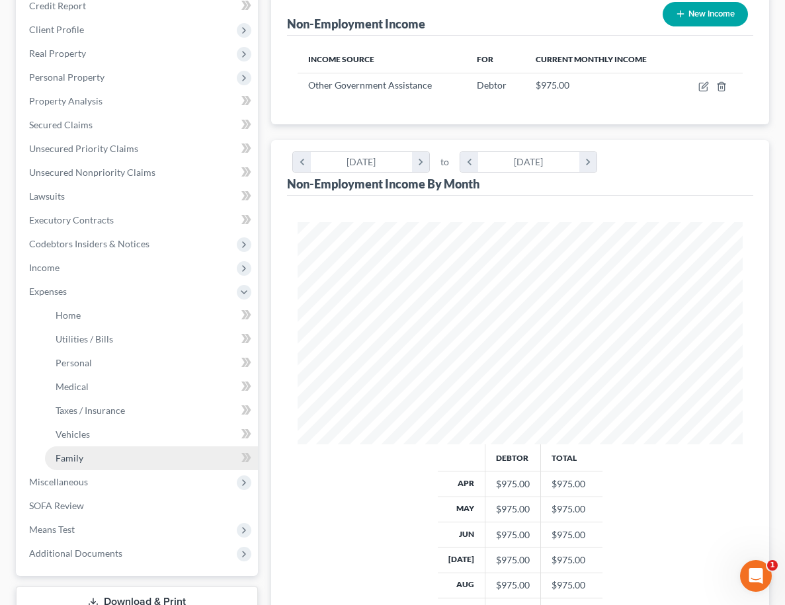
click at [168, 456] on link "Family" at bounding box center [151, 458] width 213 height 24
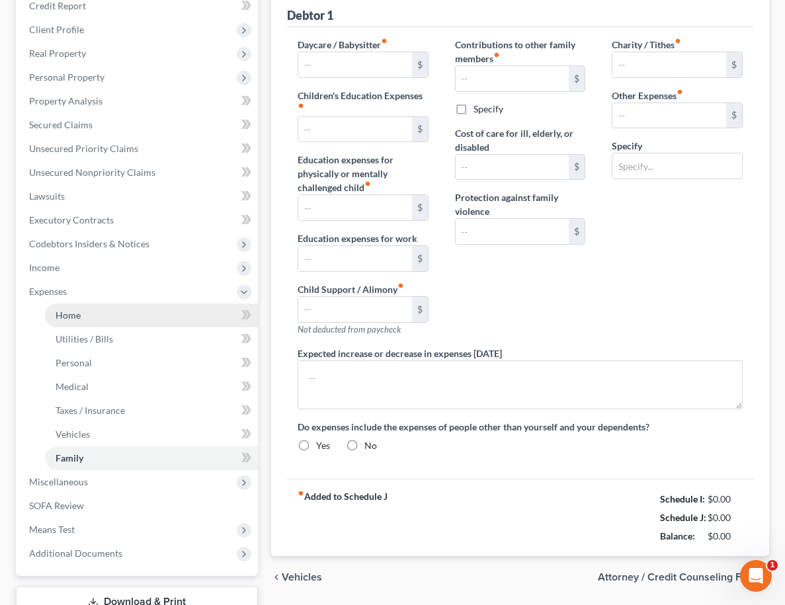
scroll to position [28, 0]
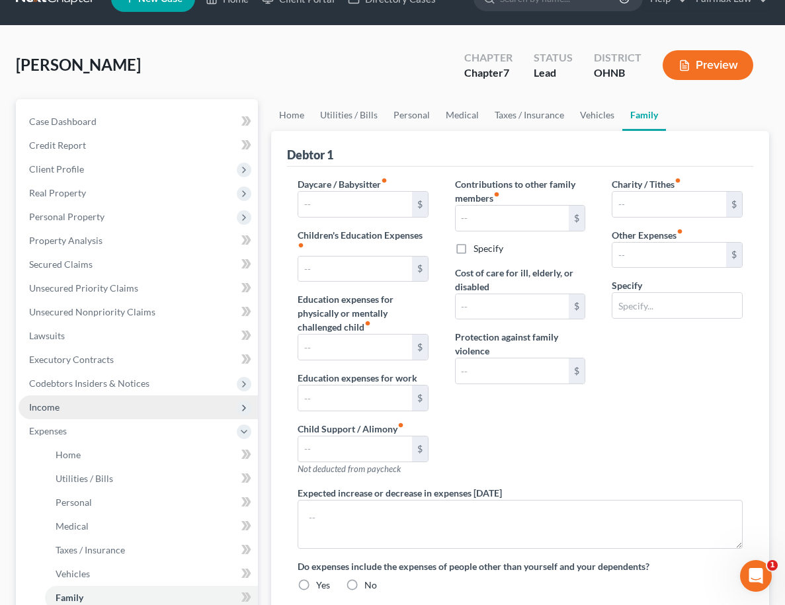
type input "0.00"
type input "268.00"
type input "0.00"
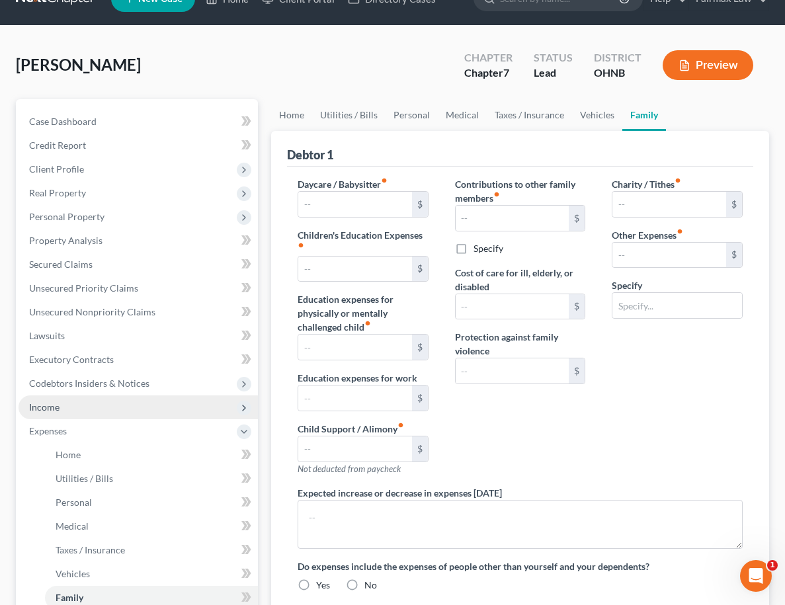
type input "0.00"
type input "180.00"
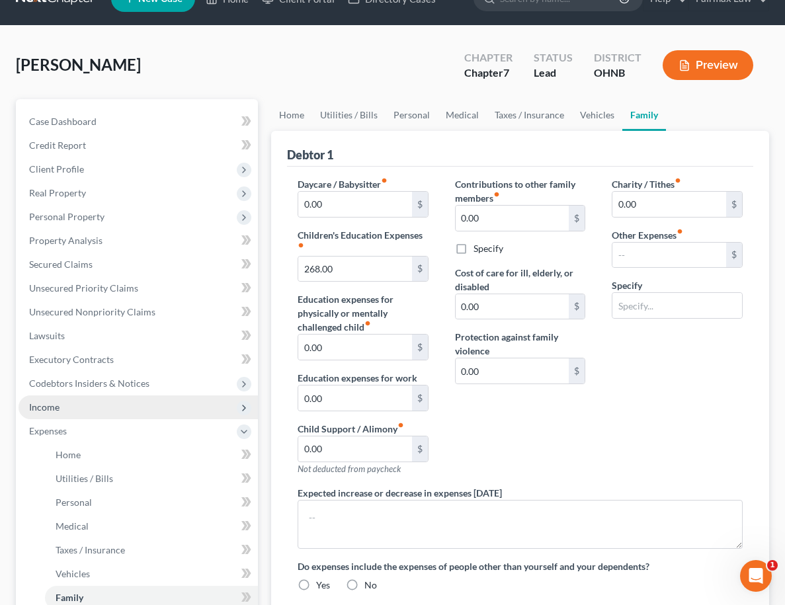
type input "Attorney Fees for Bankruptcy"
radio input "true"
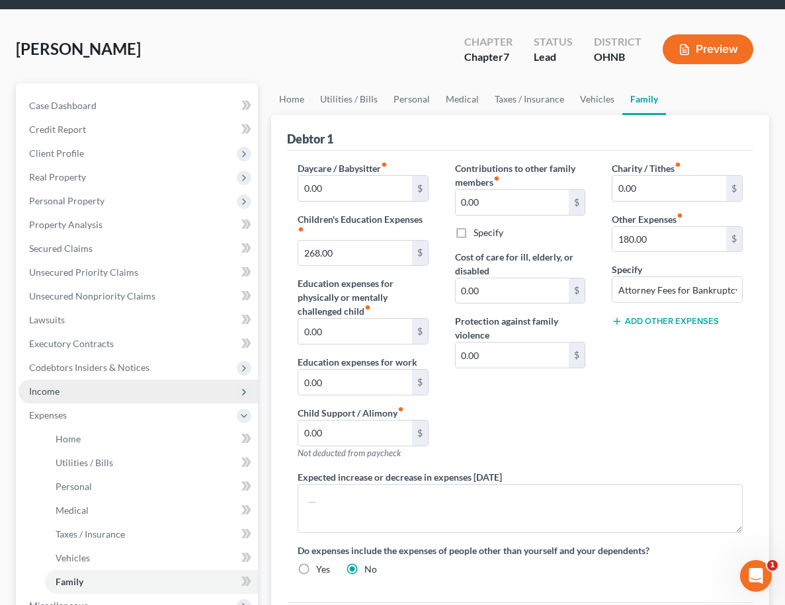
scroll to position [52, 0]
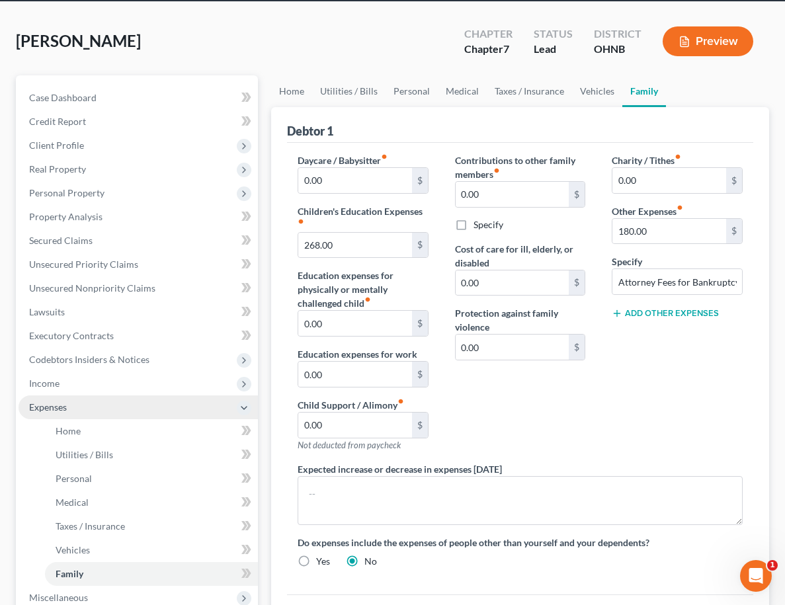
click at [243, 413] on icon at bounding box center [244, 408] width 11 height 11
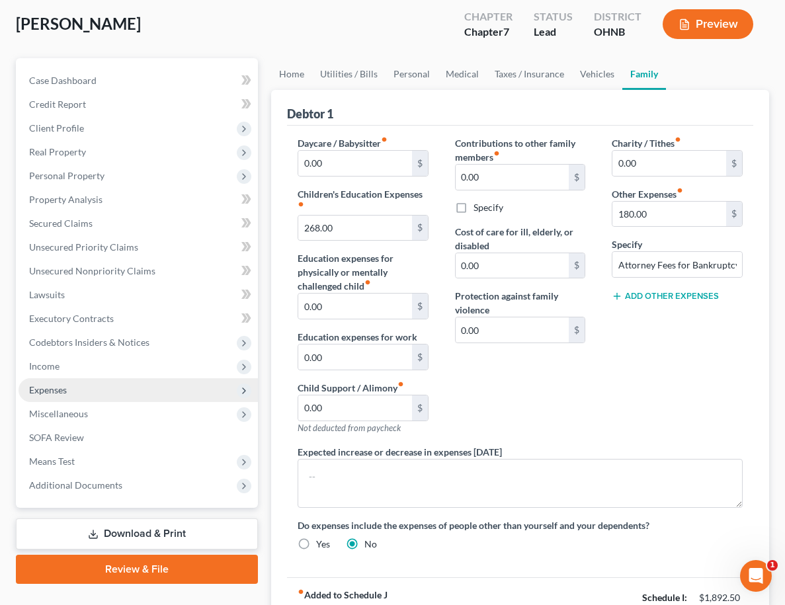
scroll to position [70, 0]
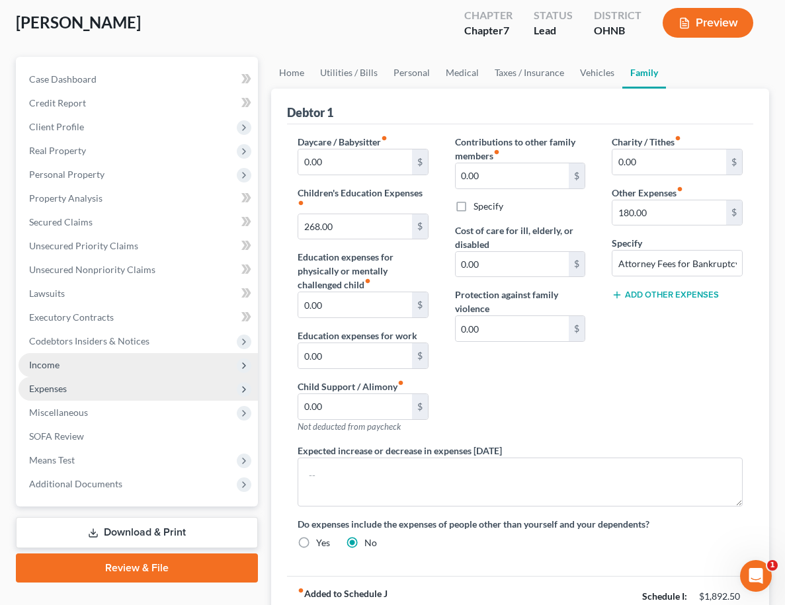
click at [215, 365] on span "Income" at bounding box center [138, 365] width 239 height 24
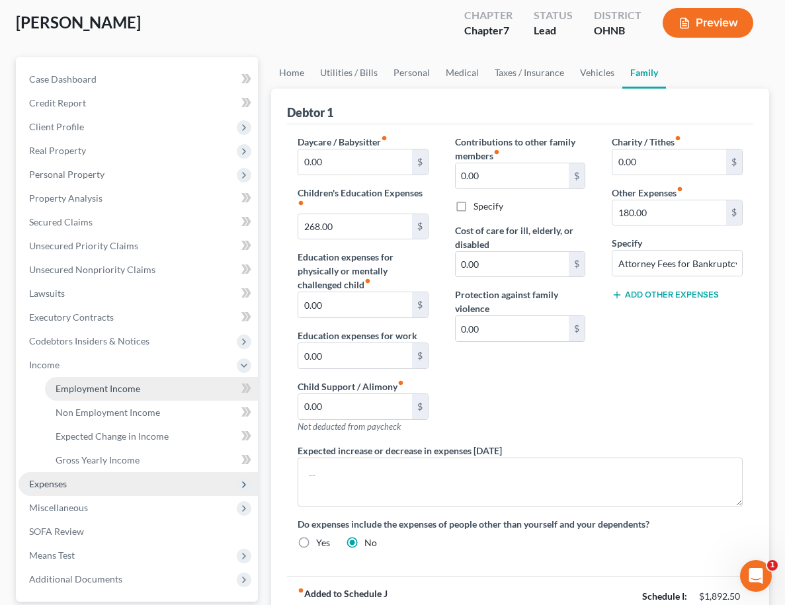
click at [143, 394] on link "Employment Income" at bounding box center [151, 389] width 213 height 24
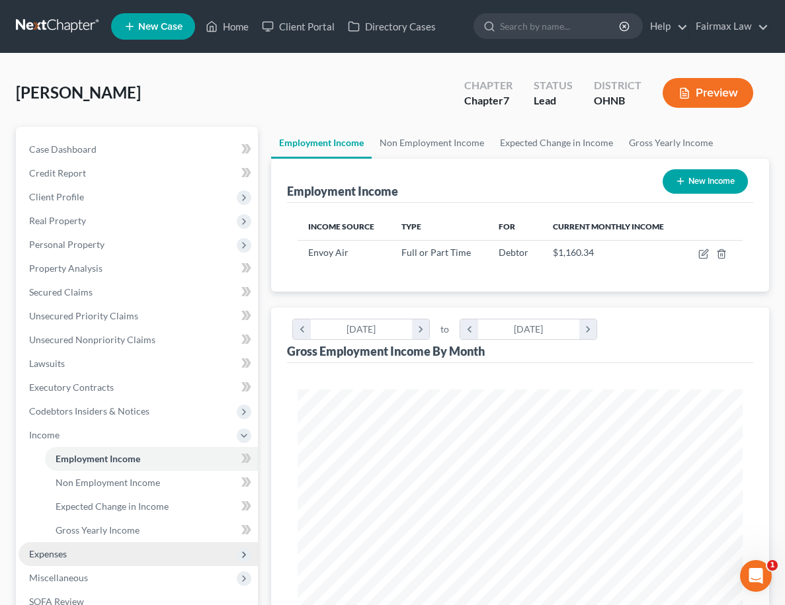
scroll to position [222, 471]
click at [706, 257] on icon "button" at bounding box center [703, 254] width 11 height 11
select select "0"
select select "45"
select select "2"
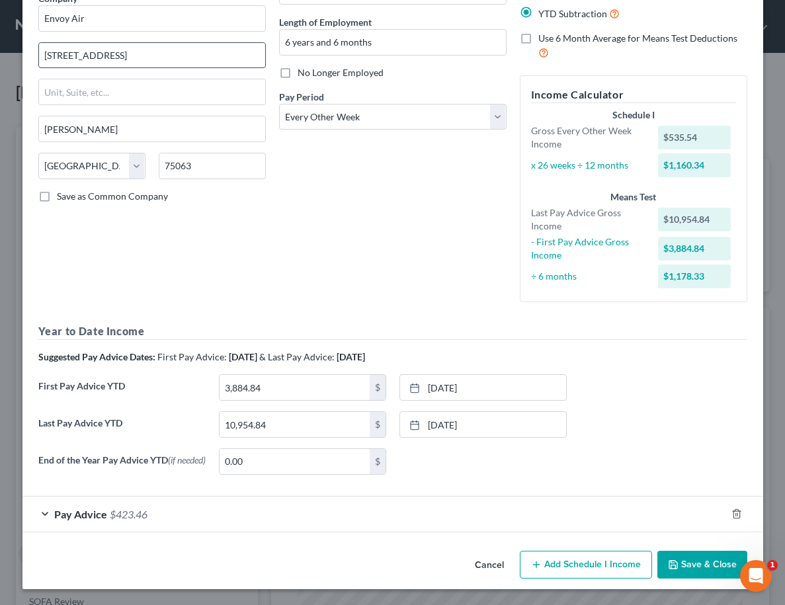
scroll to position [120, 0]
click at [684, 566] on button "Save & Close" at bounding box center [702, 565] width 90 height 28
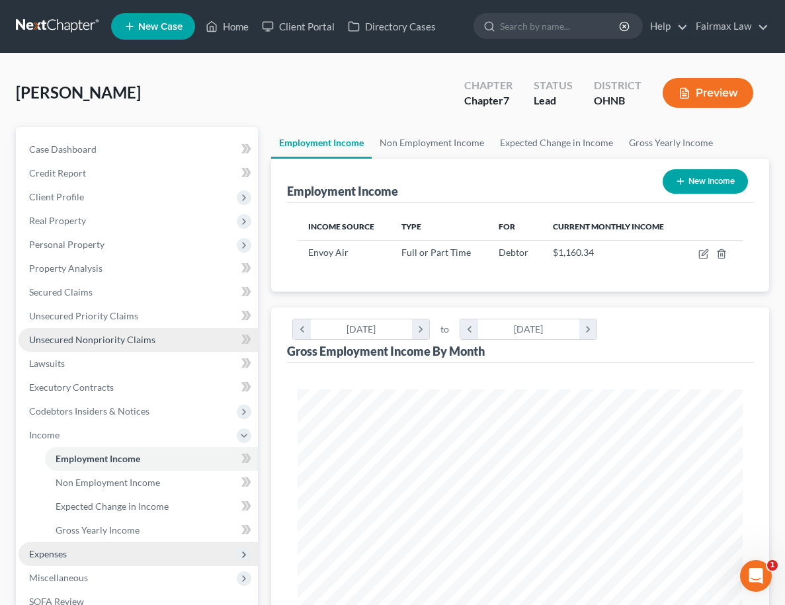
click at [111, 339] on span "Unsecured Nonpriority Claims" at bounding box center [92, 339] width 126 height 11
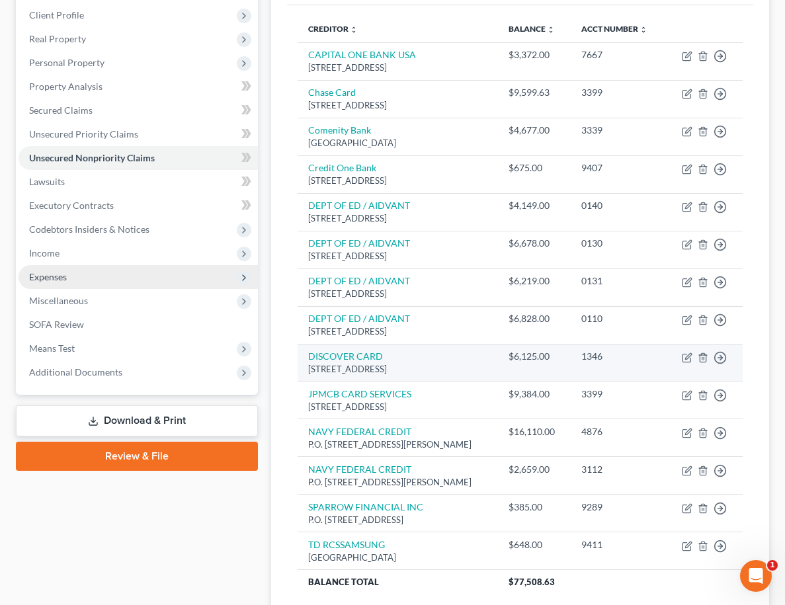
scroll to position [181, 0]
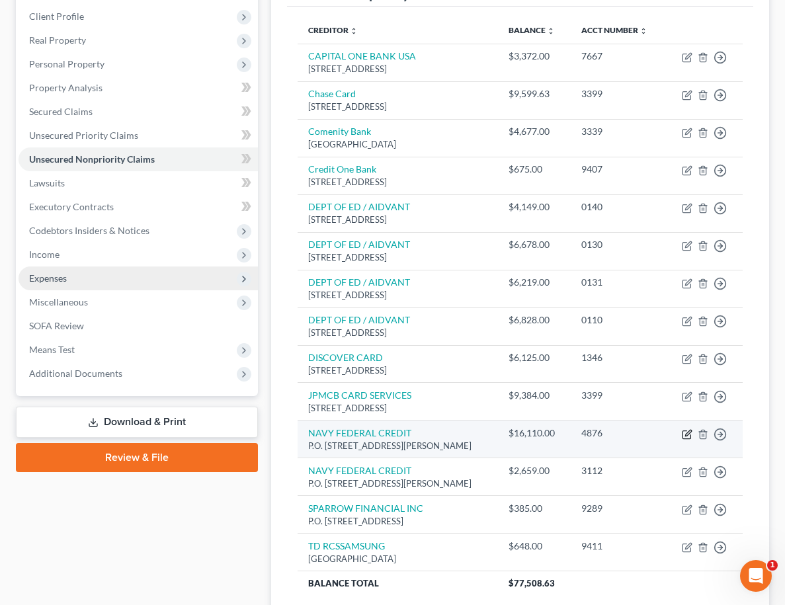
click at [689, 435] on icon "button" at bounding box center [687, 435] width 8 height 8
select select "48"
select select "14"
select select "0"
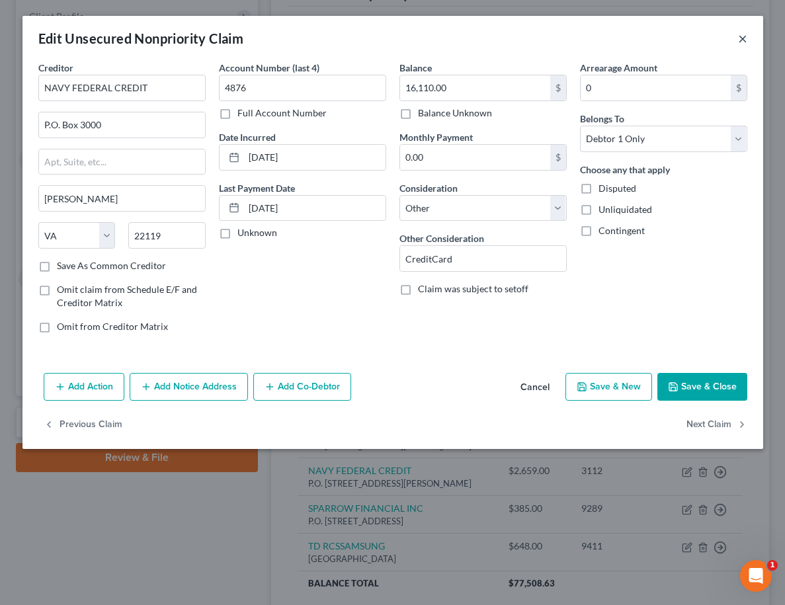
click at [745, 41] on button "×" at bounding box center [742, 38] width 9 height 16
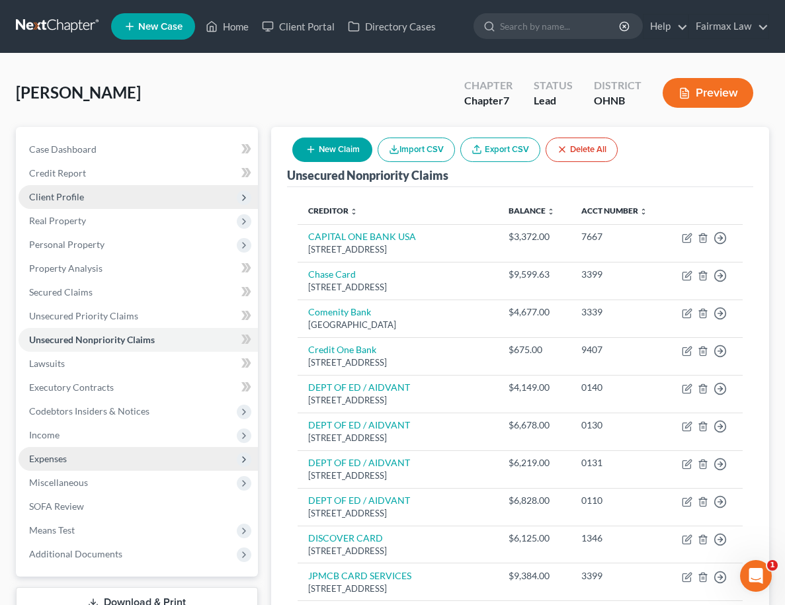
scroll to position [0, 0]
click at [142, 202] on span "Client Profile" at bounding box center [138, 197] width 239 height 24
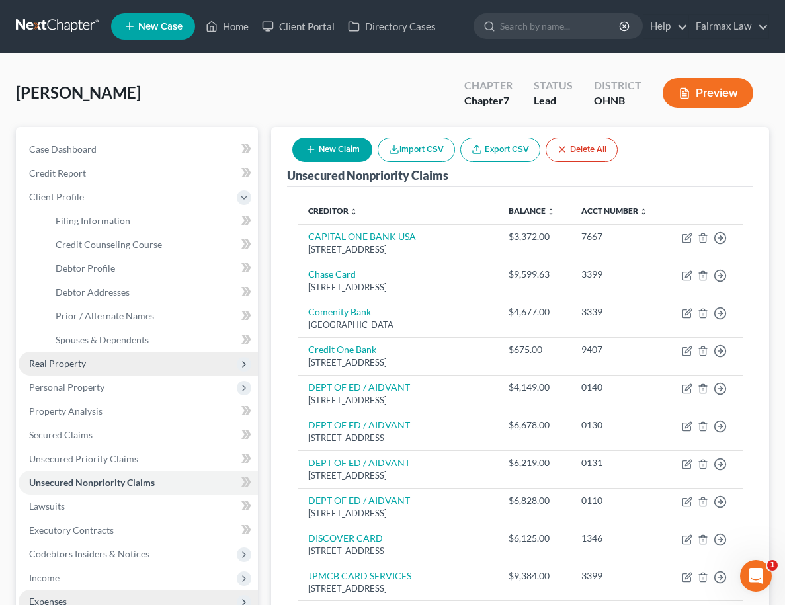
click at [135, 366] on span "Real Property" at bounding box center [138, 364] width 239 height 24
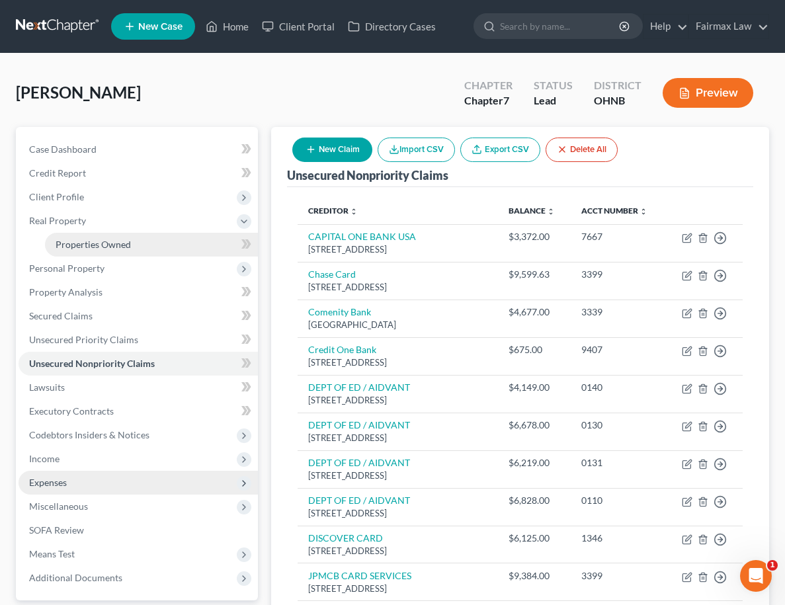
click at [134, 246] on link "Properties Owned" at bounding box center [151, 245] width 213 height 24
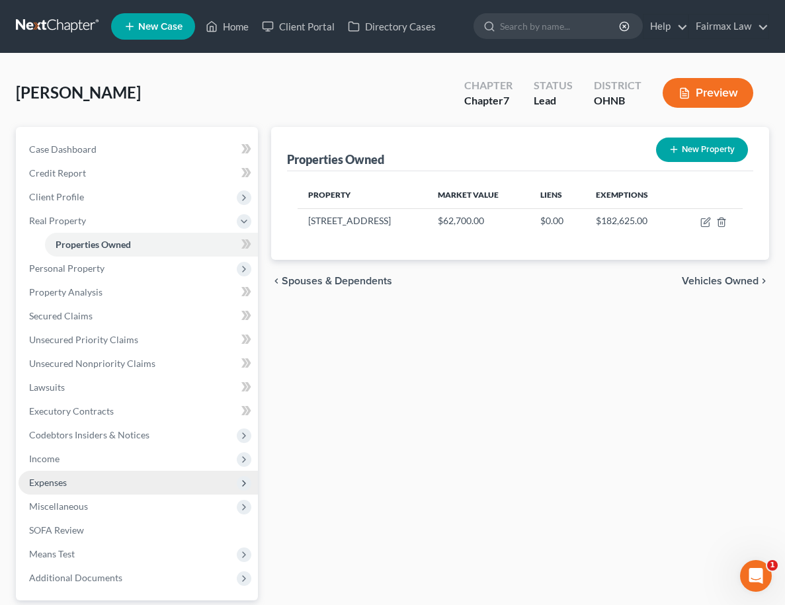
click at [708, 155] on button "New Property" at bounding box center [702, 150] width 92 height 24
select select "36"
select select "17"
select select "0"
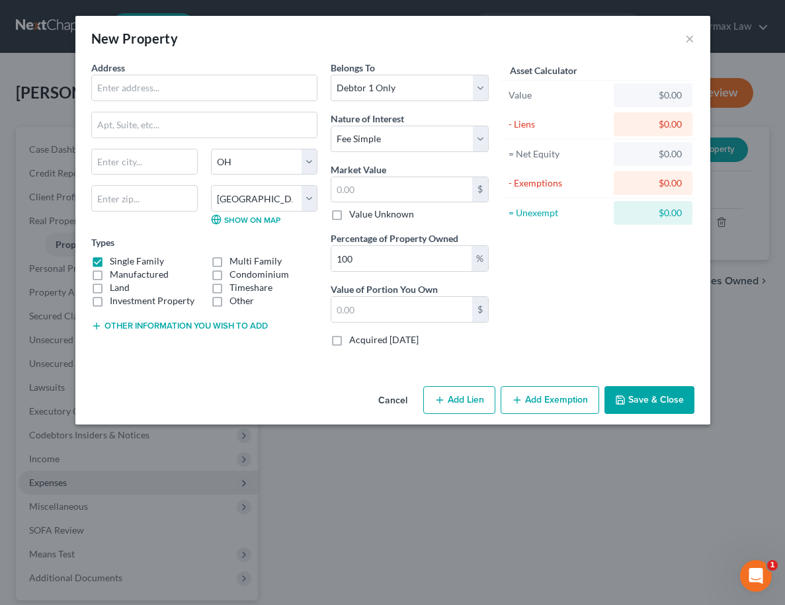
click at [230, 289] on label "Timeshare" at bounding box center [251, 287] width 43 height 13
click at [235, 289] on input "Timeshare" at bounding box center [239, 285] width 9 height 9
checkbox input "true"
click at [155, 263] on label "Single Family" at bounding box center [137, 261] width 54 height 13
click at [124, 263] on input "Single Family" at bounding box center [119, 259] width 9 height 9
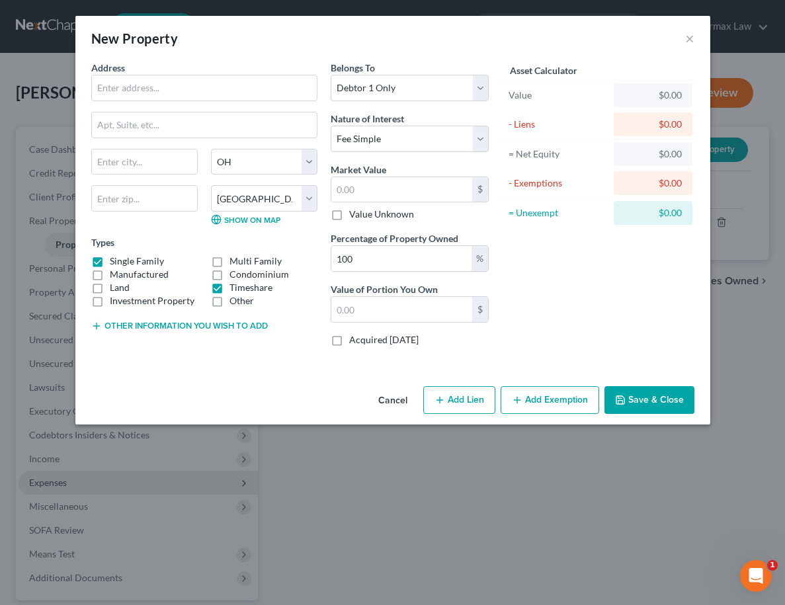
checkbox input "false"
click at [405, 396] on button "Cancel" at bounding box center [393, 401] width 50 height 26
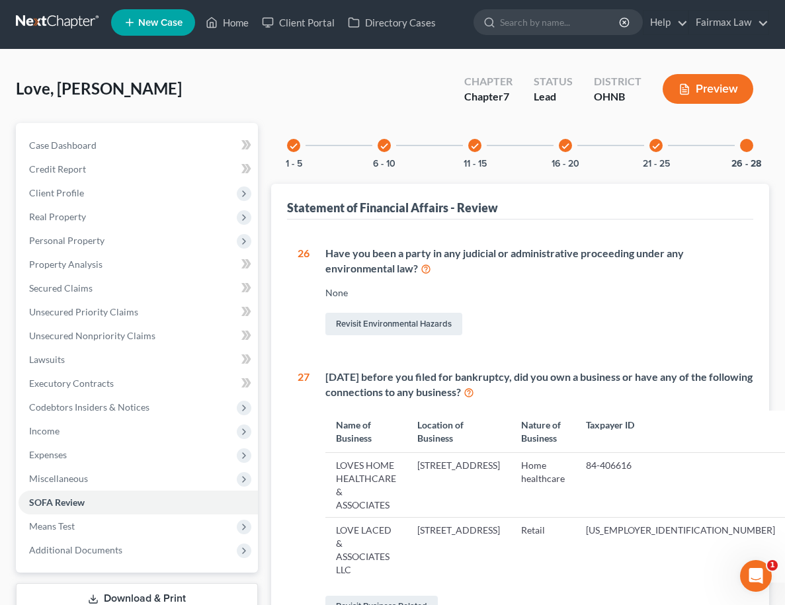
scroll to position [19, 0]
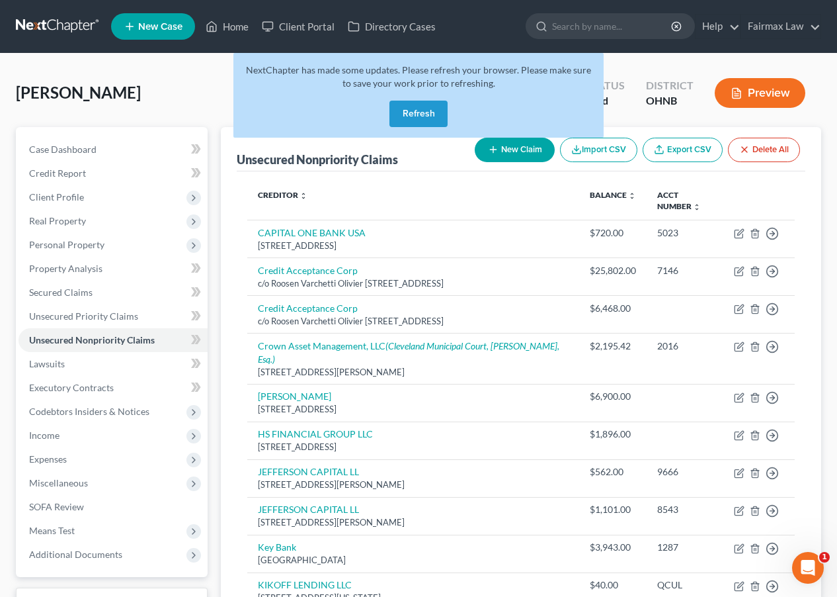
click at [415, 109] on button "Refresh" at bounding box center [419, 114] width 58 height 26
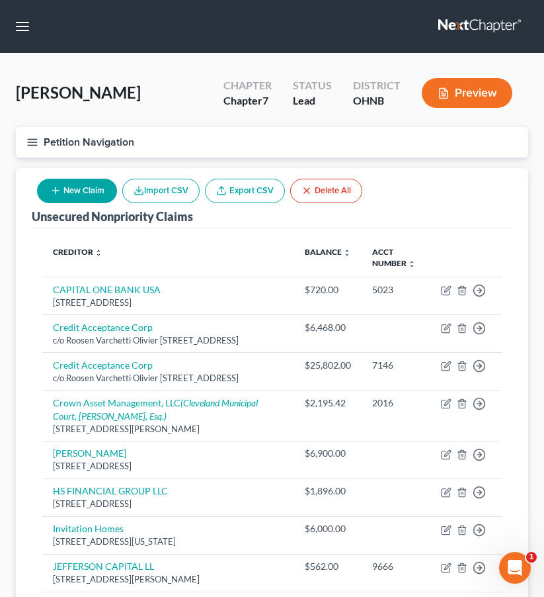
click at [316, 0] on nav "Home New Case Client Portal Directory Cases Fairmax Law farrah@fairmaxlaw.com M…" at bounding box center [272, 26] width 544 height 53
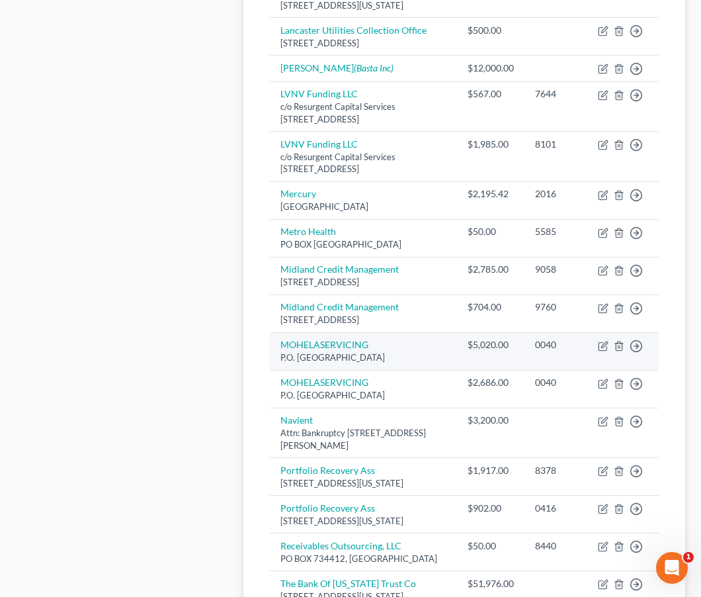
scroll to position [720, 0]
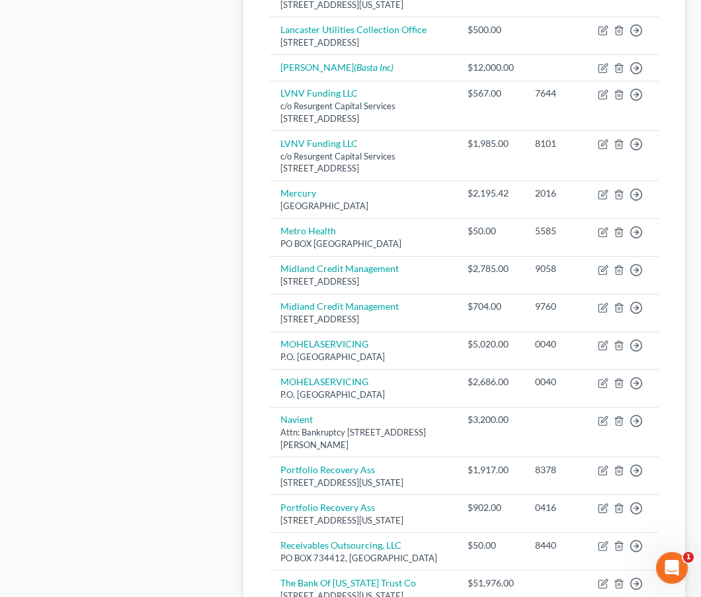
click at [161, 105] on div "Case Dashboard Payments Invoices Payments Payments Credit Report Client Profile" at bounding box center [123, 162] width 228 height 1462
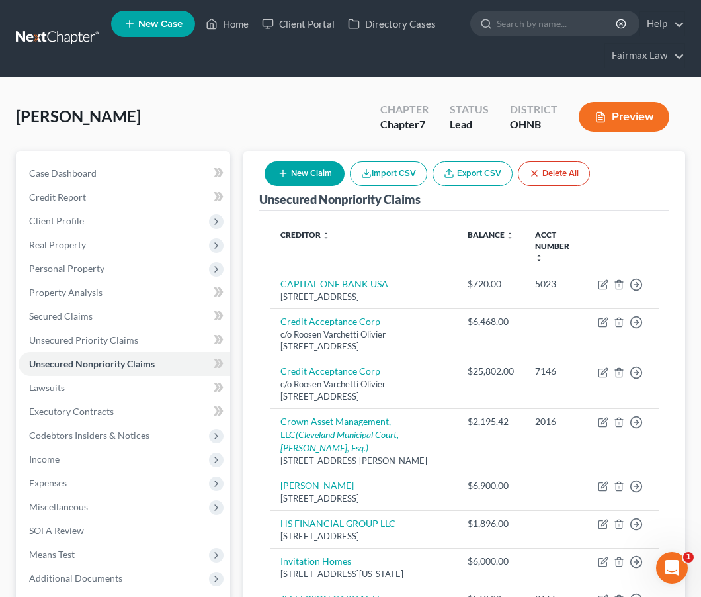
scroll to position [0, 0]
click at [310, 169] on button "New Claim" at bounding box center [305, 173] width 80 height 24
select select "0"
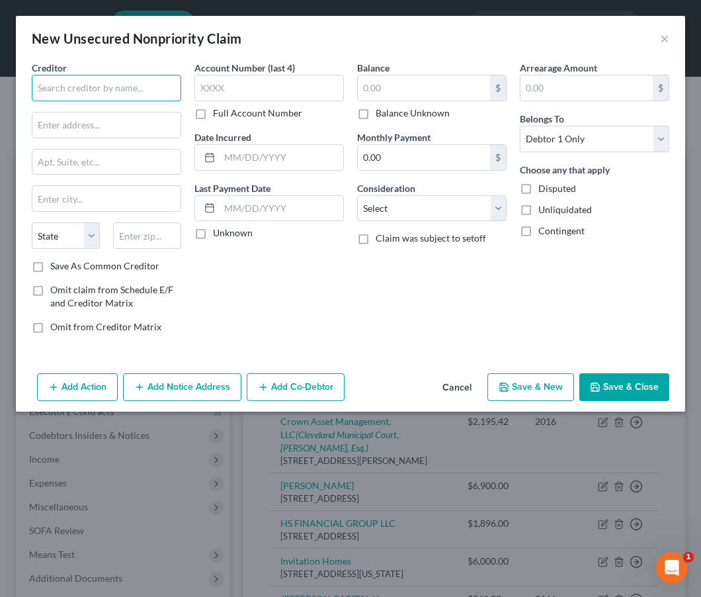
click at [158, 84] on input "text" at bounding box center [106, 88] width 149 height 26
click at [119, 92] on input "Bridgecrest" at bounding box center [106, 88] width 149 height 26
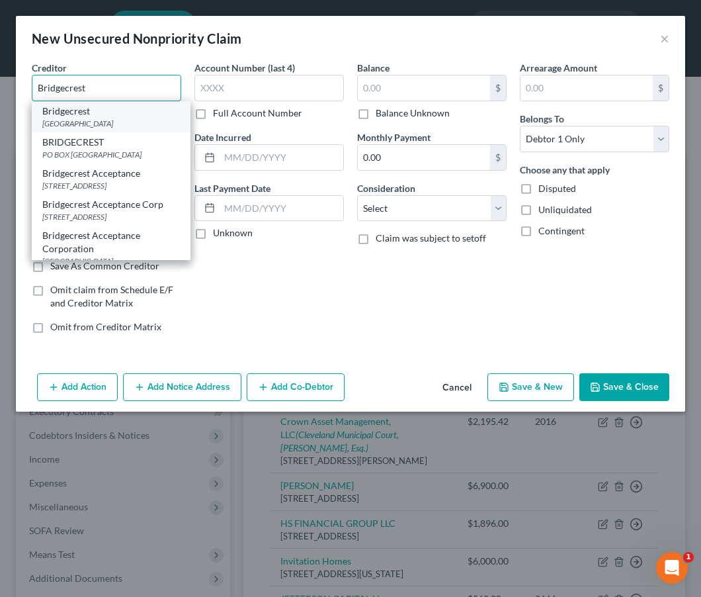
type input "Bridgecrest"
click at [95, 116] on div "Bridgecrest" at bounding box center [111, 111] width 138 height 13
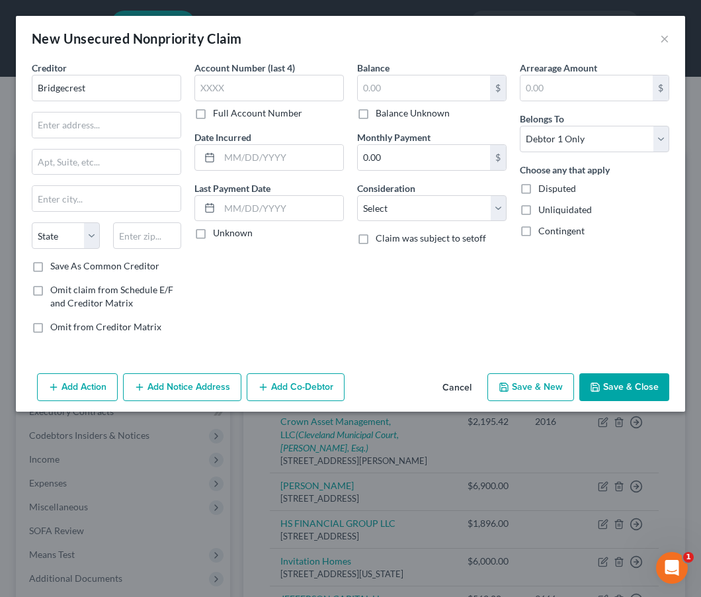
type input "PO Box 29018"
type input "Phoenix"
select select "3"
type input "85038"
click at [409, 92] on input "text" at bounding box center [424, 87] width 132 height 25
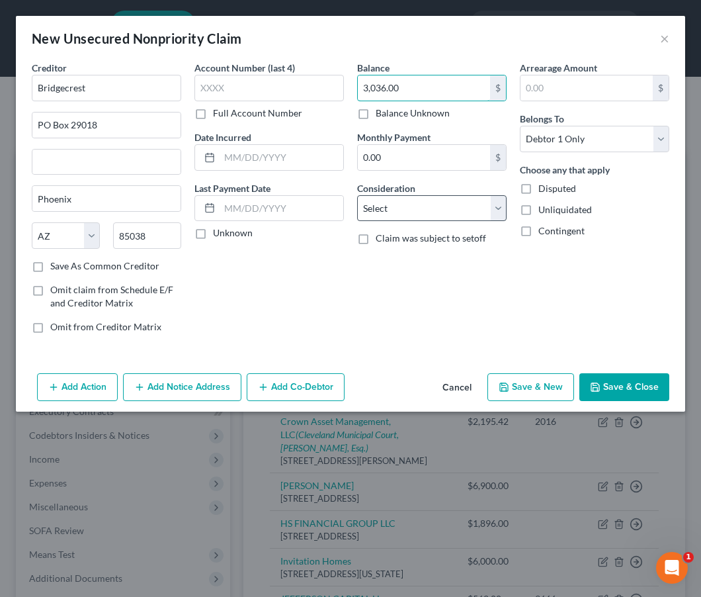
type input "3,036.00"
select select "2"
click at [599, 387] on icon "button" at bounding box center [595, 387] width 8 height 8
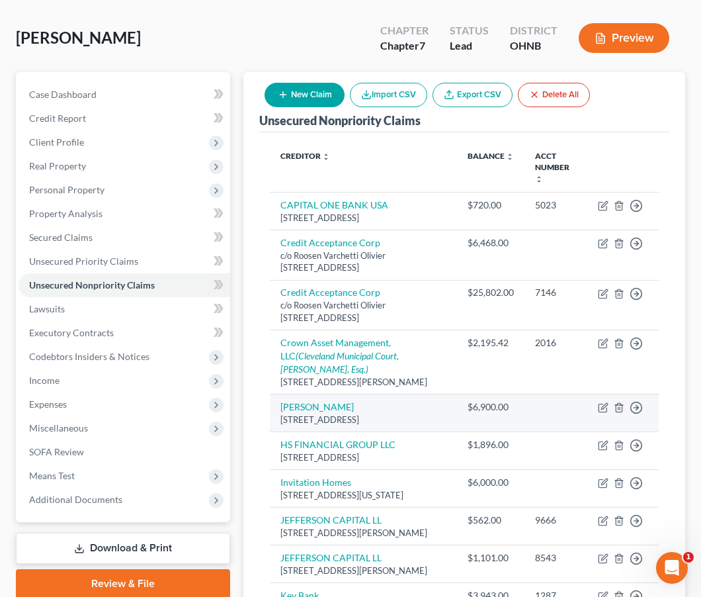
scroll to position [62, 0]
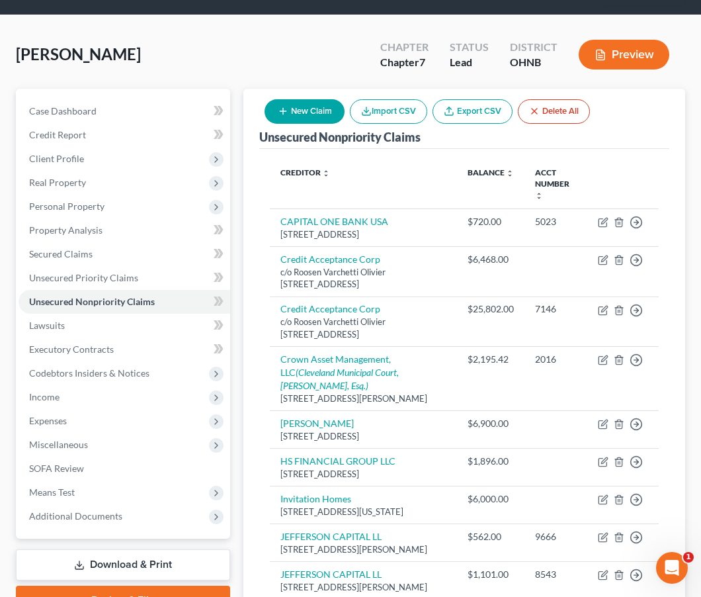
click at [323, 106] on button "New Claim" at bounding box center [305, 111] width 80 height 24
select select "0"
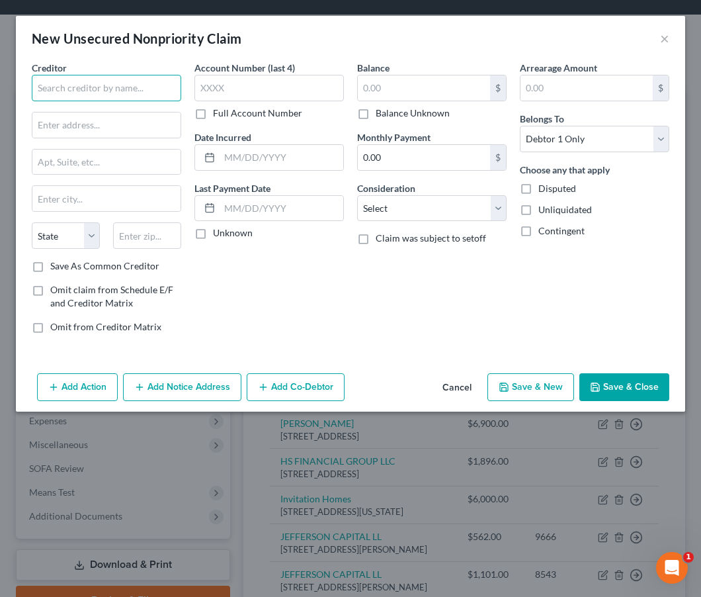
click at [155, 92] on input "text" at bounding box center [106, 88] width 149 height 26
type input "CCB/Lnding LLC"
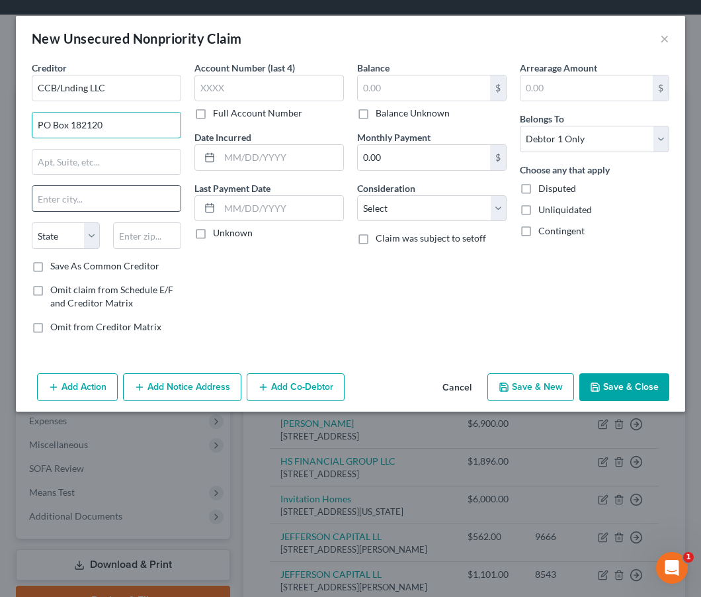
type input "PO Box 182120"
type input "Colombus"
type input "43218"
type input "Columbus"
select select "36"
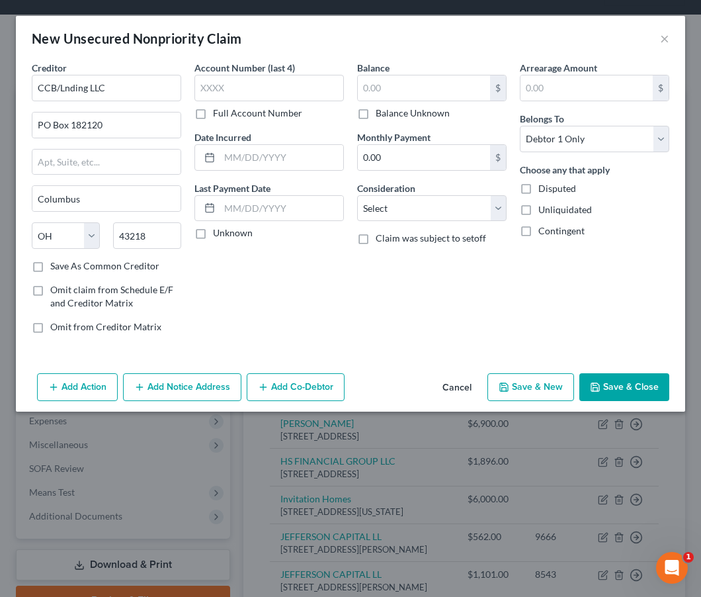
click at [205, 295] on div "Account Number (last 4) Full Account Number Date Incurred Last Payment Date Unk…" at bounding box center [269, 202] width 163 height 283
click at [446, 95] on input "text" at bounding box center [424, 87] width 132 height 25
type input "2,500.00"
click at [653, 391] on button "Save & Close" at bounding box center [624, 387] width 90 height 28
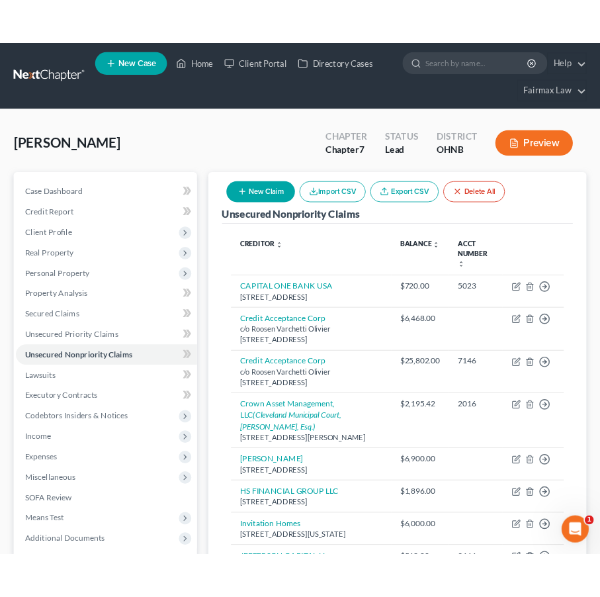
scroll to position [0, 0]
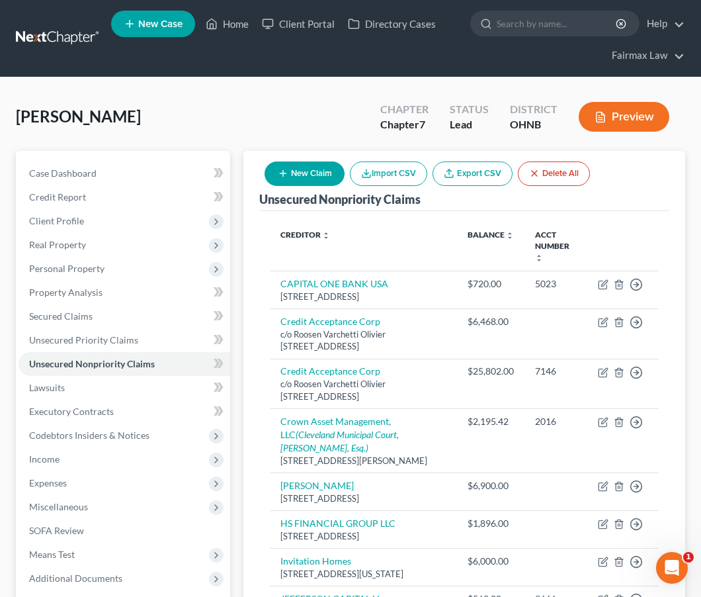
click at [312, 175] on button "New Claim" at bounding box center [305, 173] width 80 height 24
select select "0"
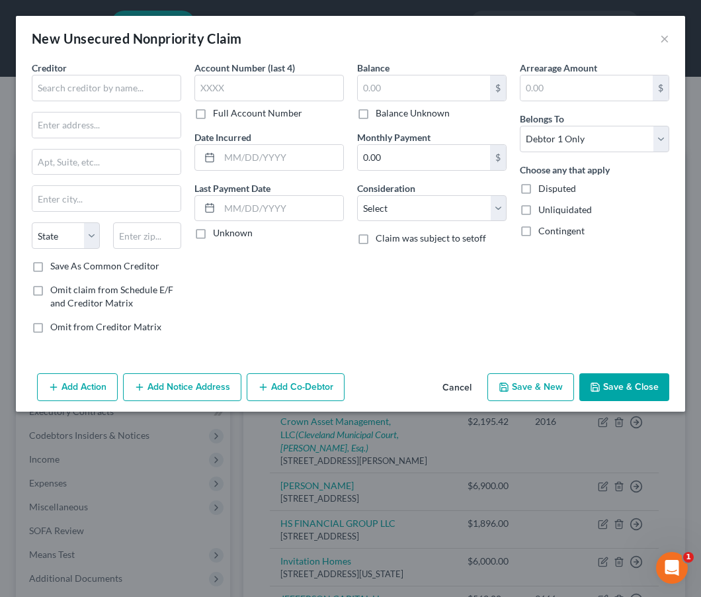
click at [106, 103] on div "Creditor * State AL AK AR AZ CA CO CT DE DC FL GA GU HI ID IL IN IA KS KY LA ME…" at bounding box center [106, 160] width 149 height 198
click at [105, 90] on input "text" at bounding box center [106, 88] width 149 height 26
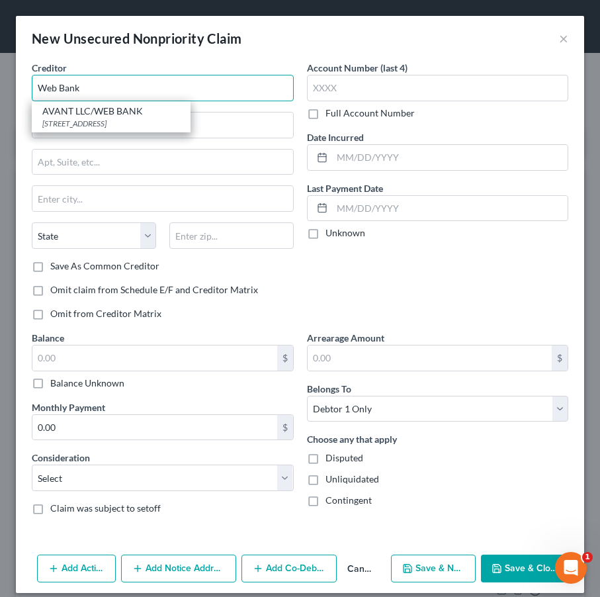
click at [101, 90] on input "Web Bank" at bounding box center [163, 88] width 262 height 26
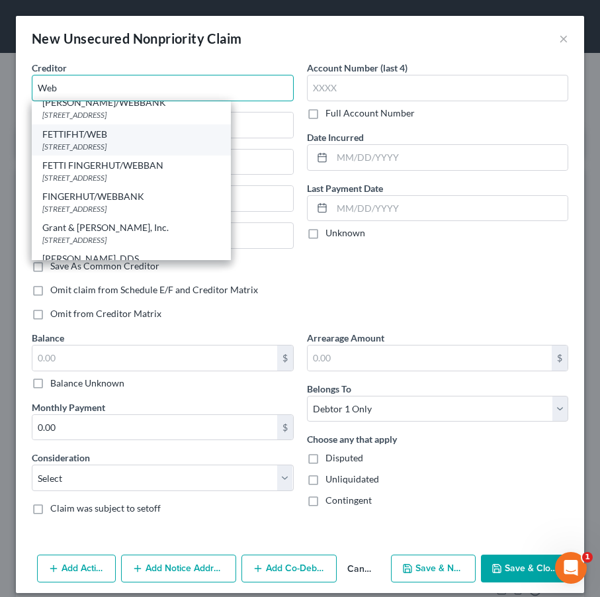
scroll to position [189, 0]
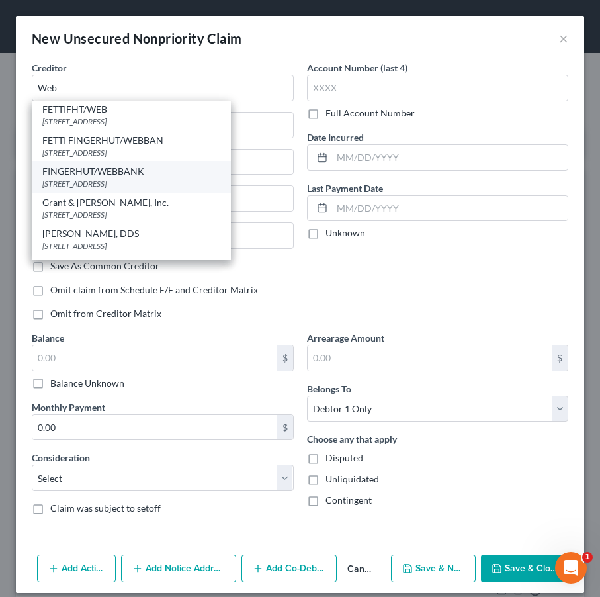
click at [144, 189] on div "6250 RIDGEWOOD ROAD, Saint Cloud, MN 56303" at bounding box center [131, 183] width 178 height 11
type input "FINGERHUT/WEBBANK"
type input "6250 RIDGEWOOD ROAD"
type input "Saint Cloud"
select select "24"
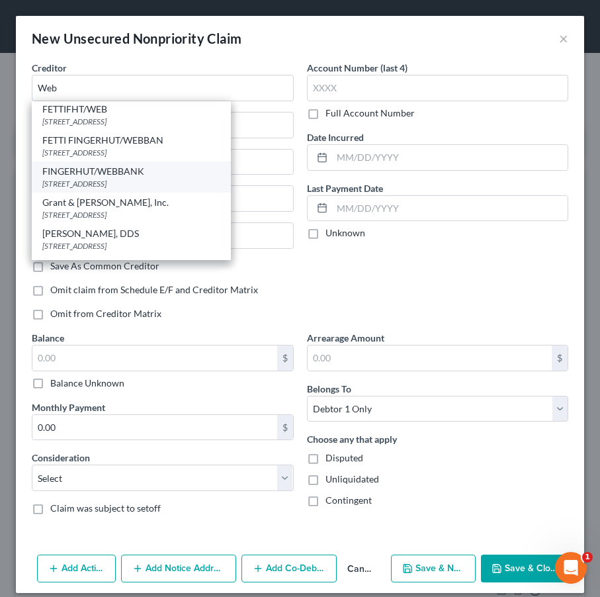
type input "56303"
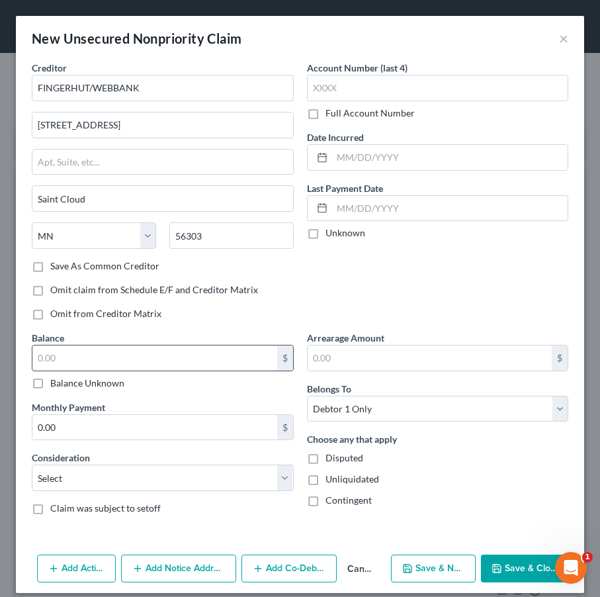
click at [118, 349] on input "text" at bounding box center [154, 357] width 245 height 25
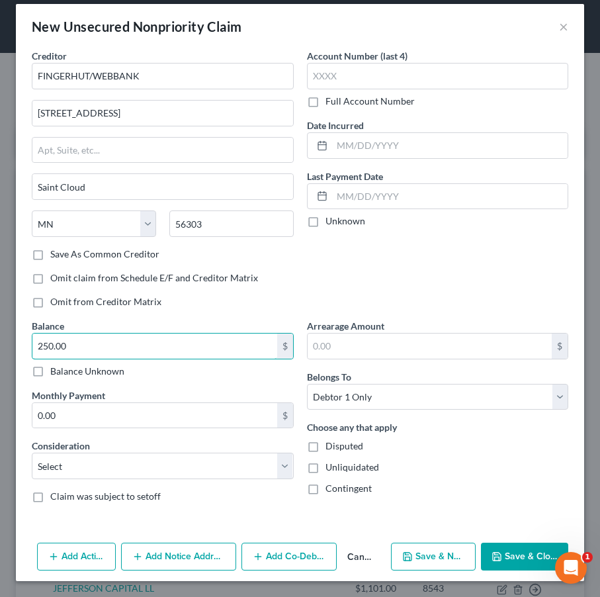
scroll to position [12, 0]
type input "250.00"
click at [101, 480] on div "Balance 250.00 $ Balance Unknown Balance Undetermined 250.00 $ Balance Unknown …" at bounding box center [162, 416] width 275 height 194
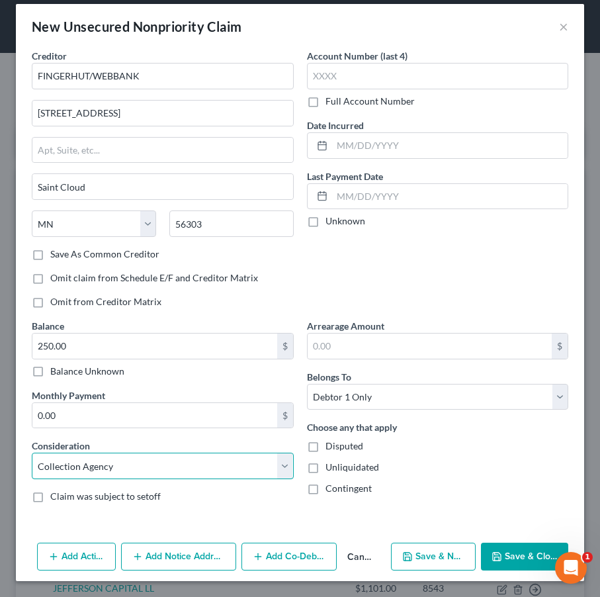
select select "14"
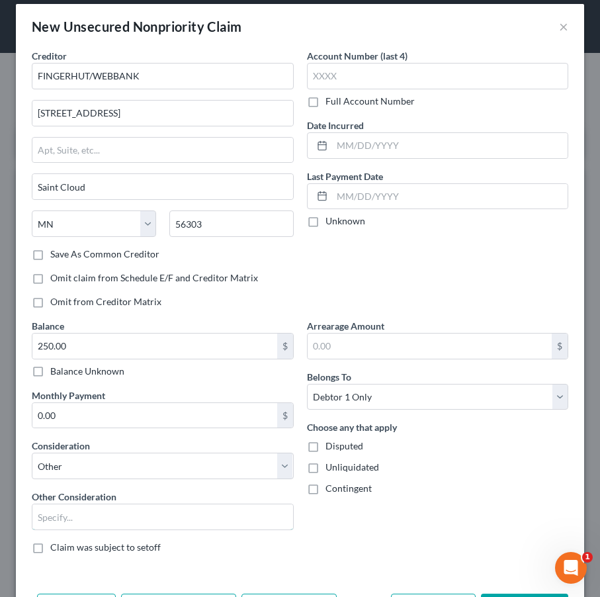
drag, startPoint x: 190, startPoint y: 521, endPoint x: 190, endPoint y: 494, distance: 26.5
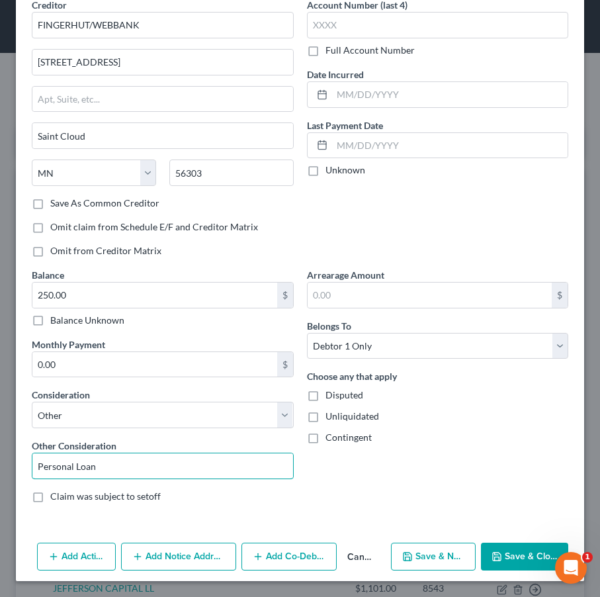
scroll to position [63, 0]
type input "Personal Loan"
click at [449, 553] on button "Save & New" at bounding box center [433, 556] width 85 height 28
select select "0"
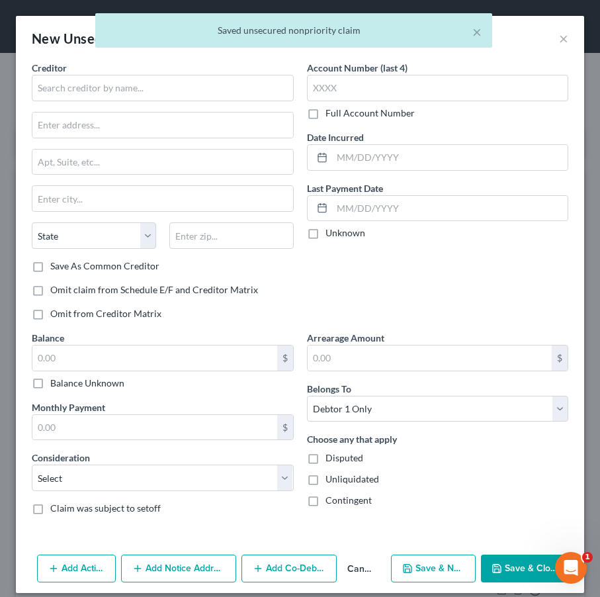
click at [523, 572] on button "Save & Close" at bounding box center [524, 568] width 87 height 28
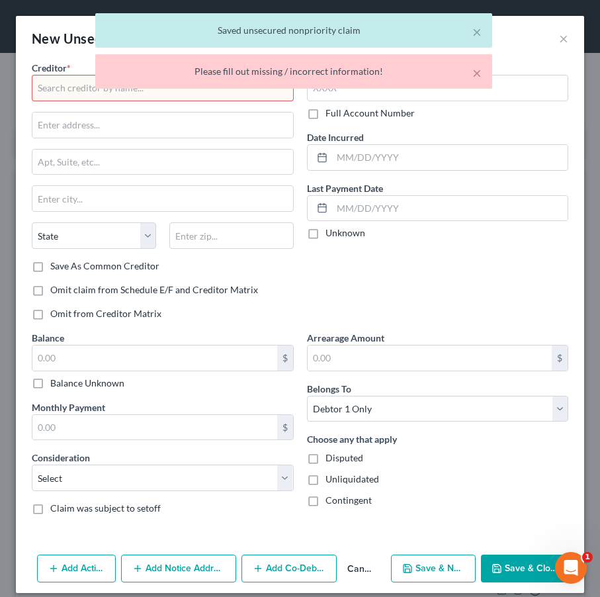
click at [365, 566] on button "Cancel" at bounding box center [361, 569] width 49 height 26
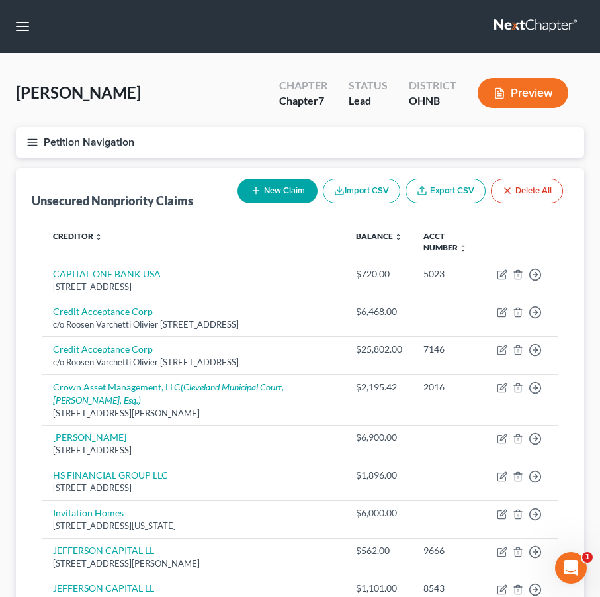
scroll to position [0, 0]
click at [265, 177] on div "New Claim Import CSV Export CSV Delete All" at bounding box center [400, 190] width 336 height 35
click at [264, 186] on button "New Claim" at bounding box center [277, 191] width 80 height 24
select select "0"
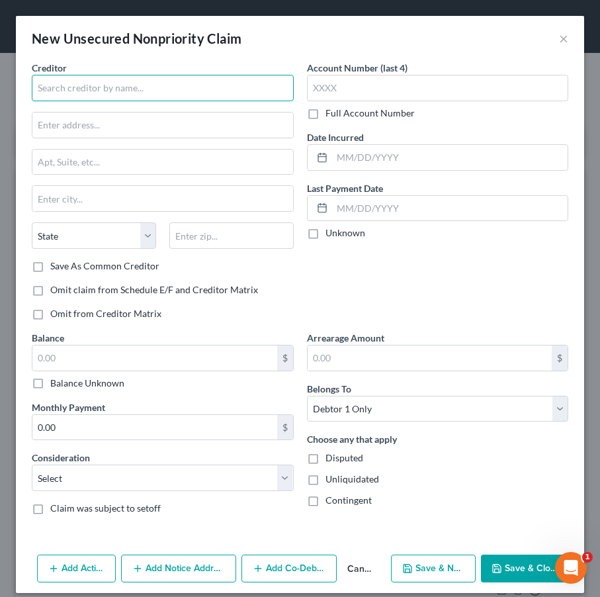
click at [110, 92] on input "text" at bounding box center [163, 88] width 262 height 26
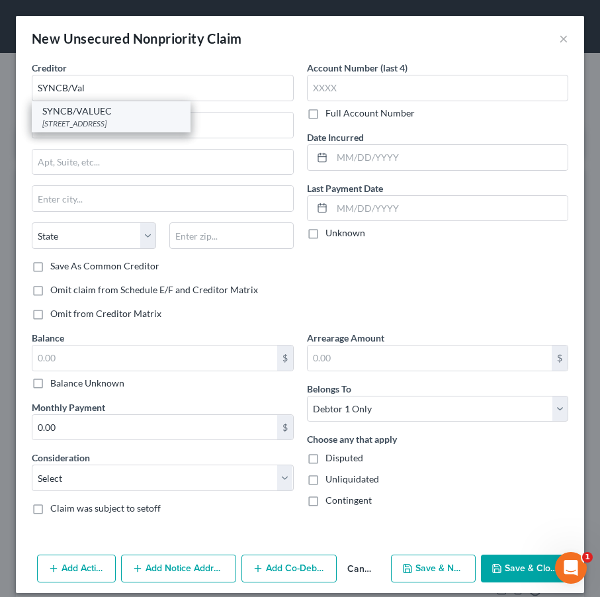
click at [159, 110] on div "SYNCB/VALUEC" at bounding box center [111, 111] width 138 height 13
type input "SYNCB/VALUEC"
type input "PO BOX 71757"
type input "PHILADELPHIA,"
select select "39"
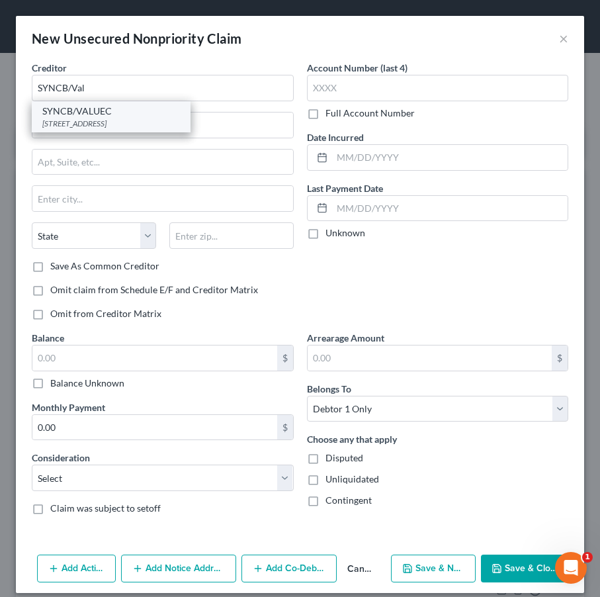
type input "19176"
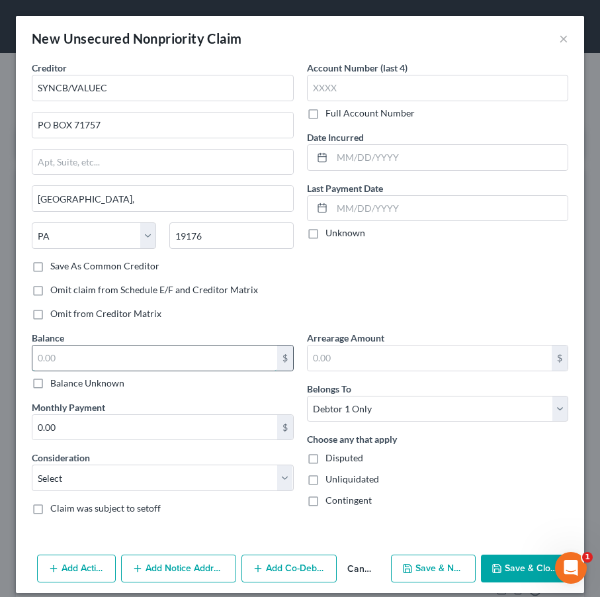
click at [149, 362] on input "text" at bounding box center [154, 357] width 245 height 25
type input "2,000.00"
click at [105, 491] on div "Balance 2,000.00 $ Balance Unknown Balance Undetermined 2,000.00 $ Balance Unkn…" at bounding box center [162, 428] width 275 height 194
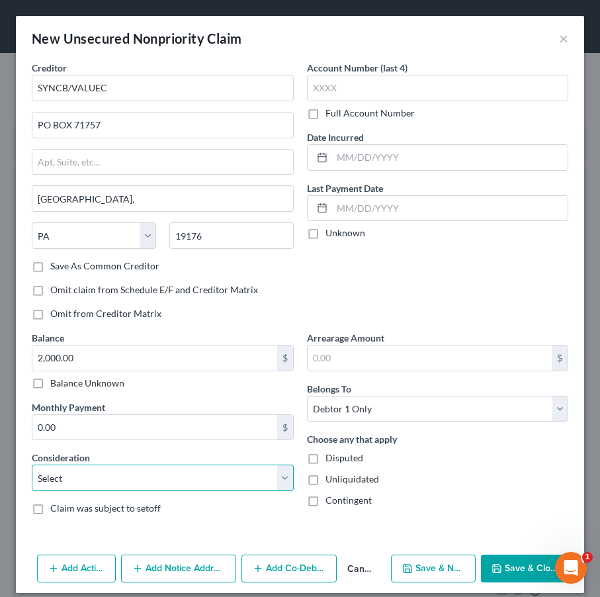
select select "2"
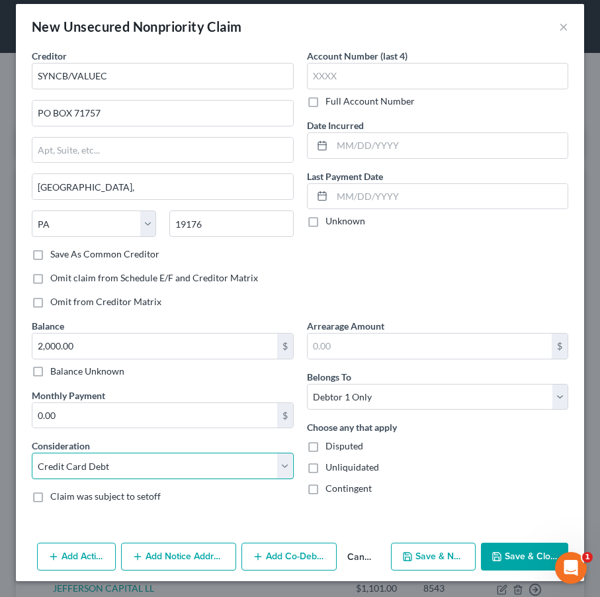
scroll to position [12, 0]
click at [456, 558] on button "Save & New" at bounding box center [433, 556] width 85 height 28
select select "0"
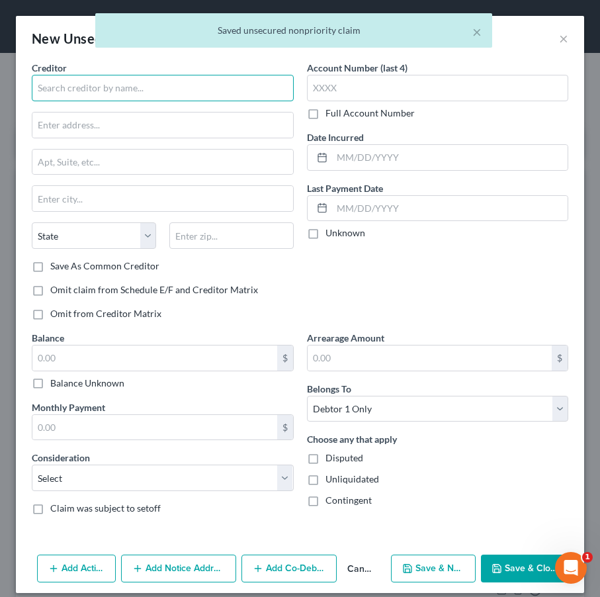
click at [173, 94] on input "text" at bounding box center [163, 88] width 262 height 26
click at [54, 85] on input "Sam Club" at bounding box center [163, 88] width 262 height 26
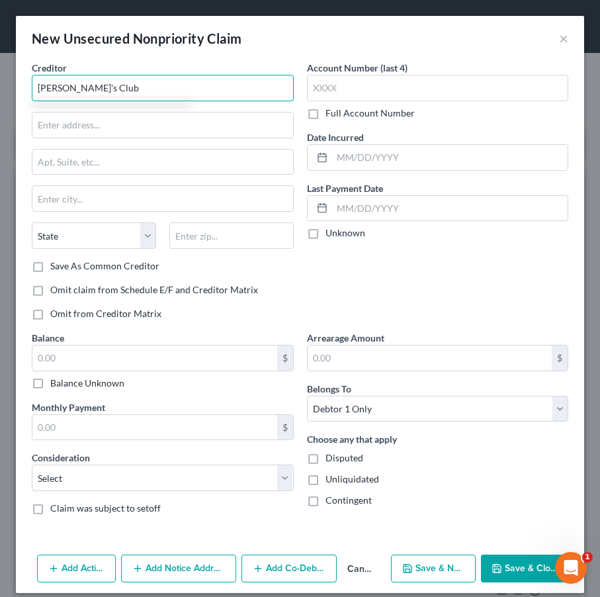
click at [90, 89] on input "Sam's Club" at bounding box center [163, 88] width 262 height 26
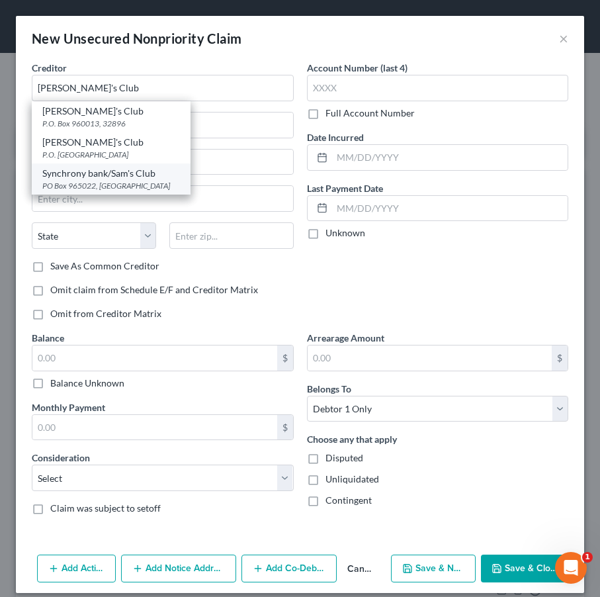
click at [99, 178] on div "Synchrony bank/Sam's Club" at bounding box center [111, 173] width 138 height 13
type input "Synchrony bank/Sam's Club"
type input "PO Box 965022"
type input "Orlando"
select select "9"
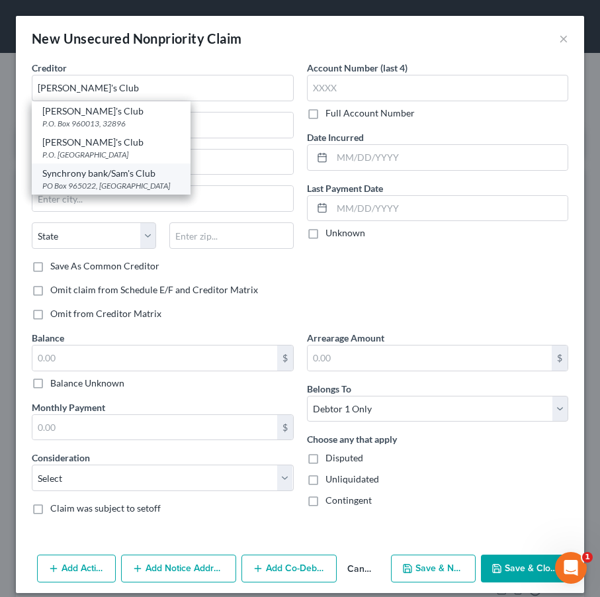
type input "32896"
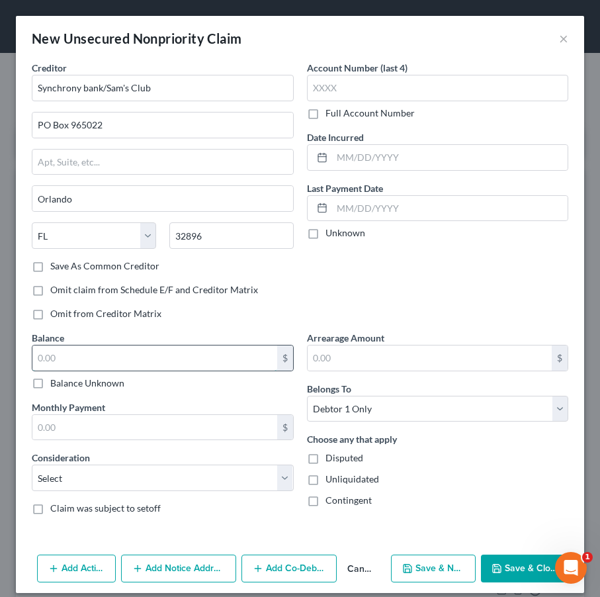
click at [130, 360] on input "text" at bounding box center [154, 357] width 245 height 25
type input "1,500.00"
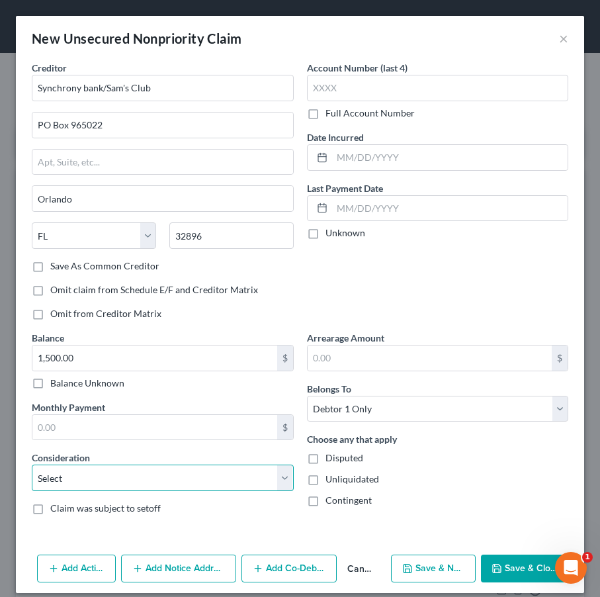
select select "2"
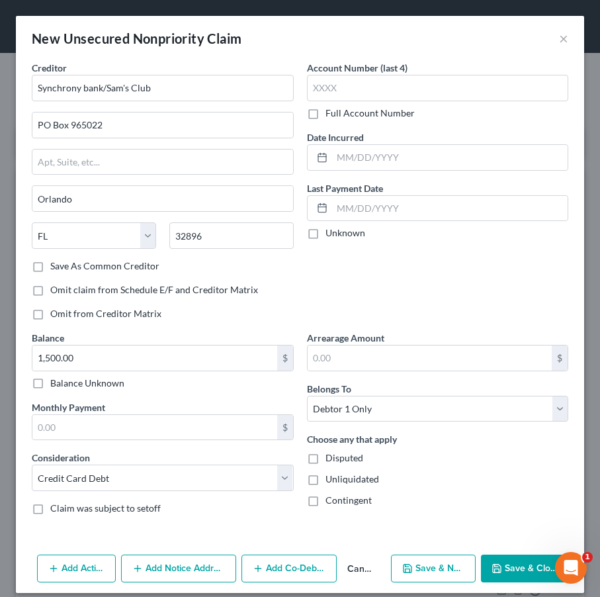
click at [508, 570] on button "Save & Close" at bounding box center [524, 568] width 87 height 28
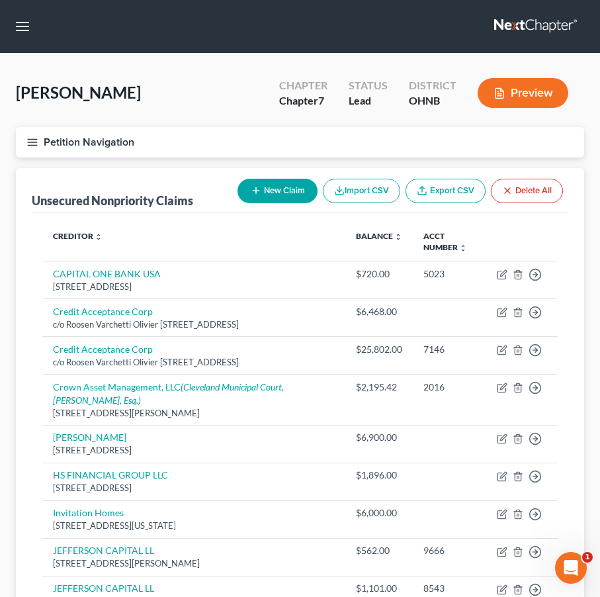
scroll to position [0, 0]
click at [280, 201] on button "New Claim" at bounding box center [277, 191] width 80 height 24
select select "0"
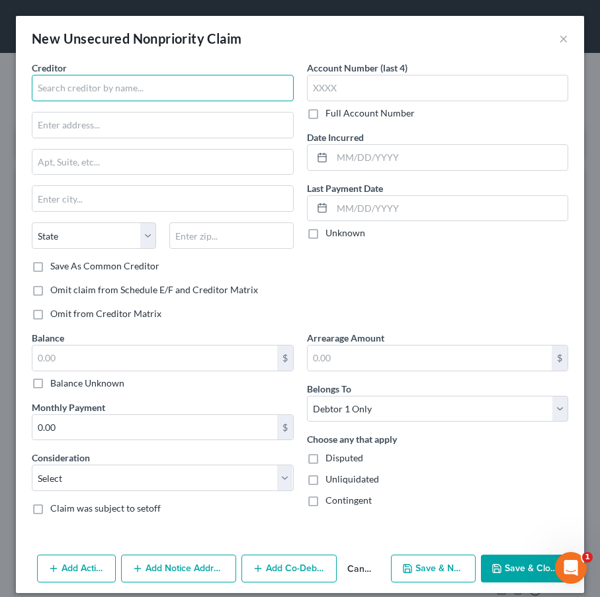
click at [175, 96] on input "text" at bounding box center [163, 88] width 262 height 26
type input "<"
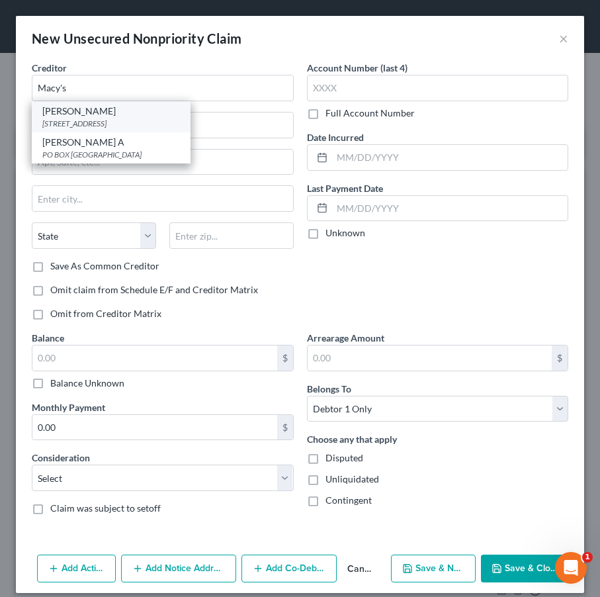
click at [155, 120] on div "PO Box 8218, Mason, OH 45040" at bounding box center [111, 123] width 138 height 11
type input "Dsbnb Macy's"
type input "PO Box 8218"
type input "Mason"
select select "36"
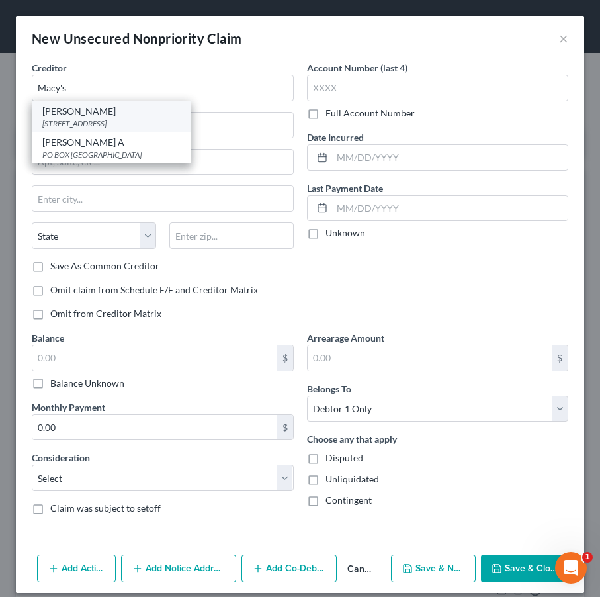
type input "45040"
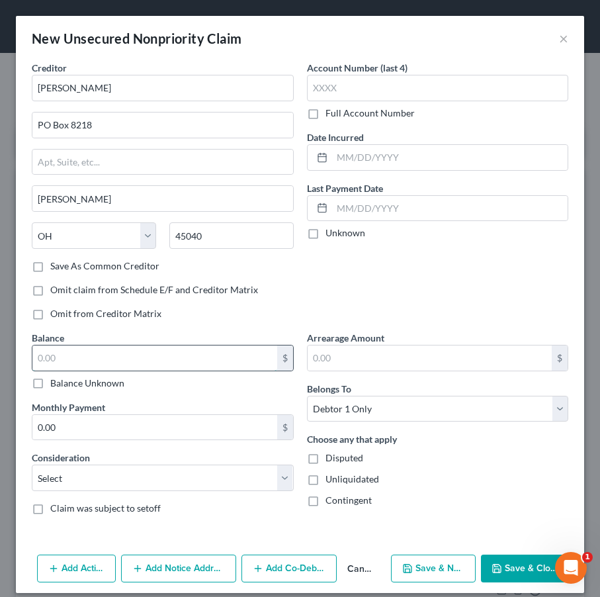
click at [177, 349] on input "text" at bounding box center [154, 357] width 245 height 25
type input "902.49"
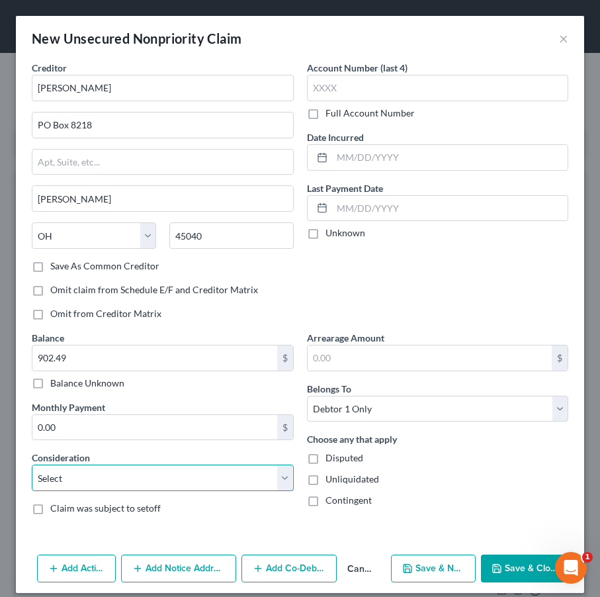
select select "2"
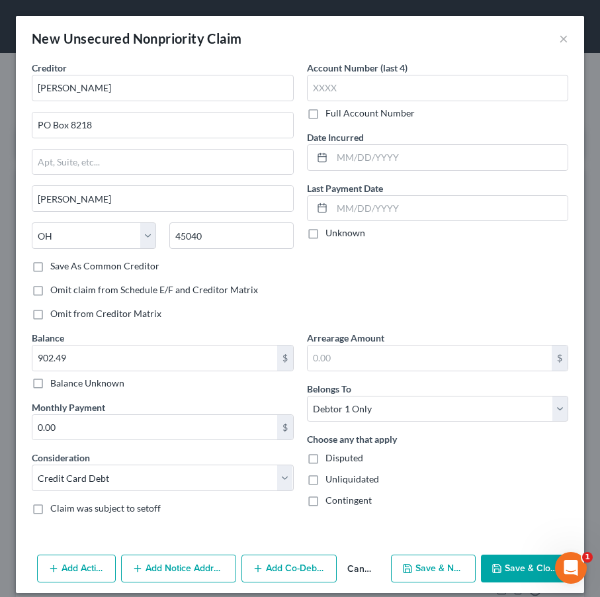
click at [521, 558] on button "Save & Close" at bounding box center [524, 568] width 87 height 28
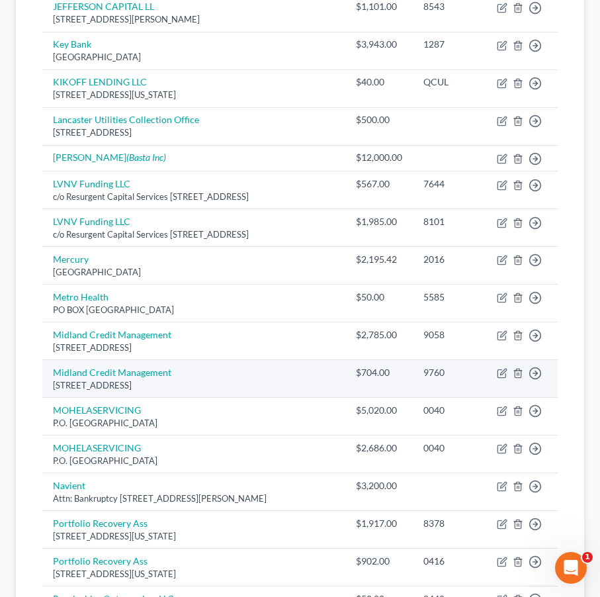
scroll to position [568, 0]
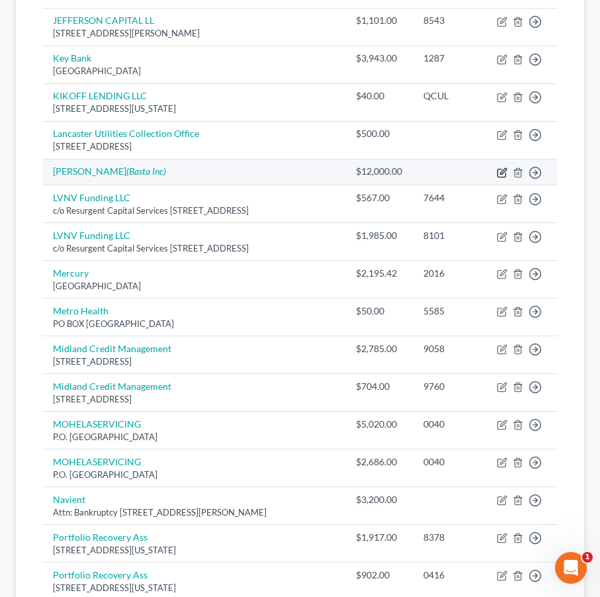
click at [500, 178] on icon "button" at bounding box center [502, 172] width 11 height 11
select select "0"
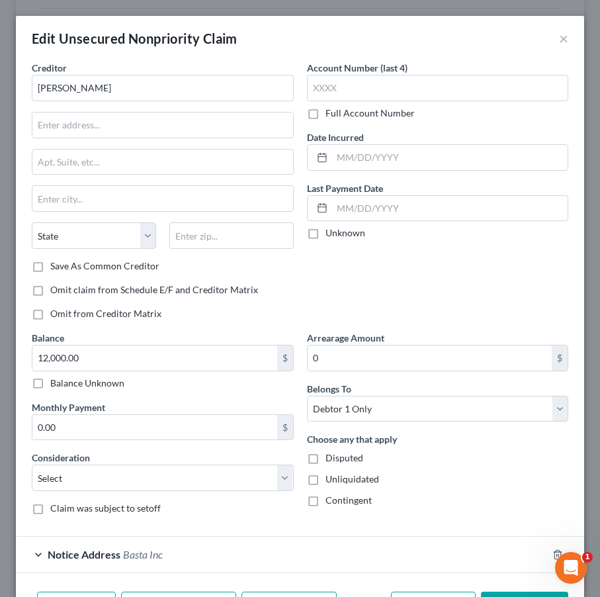
click at [570, 37] on div "Edit Unsecured Nonpriority Claim ×" at bounding box center [300, 38] width 568 height 45
click at [564, 38] on button "×" at bounding box center [563, 38] width 9 height 16
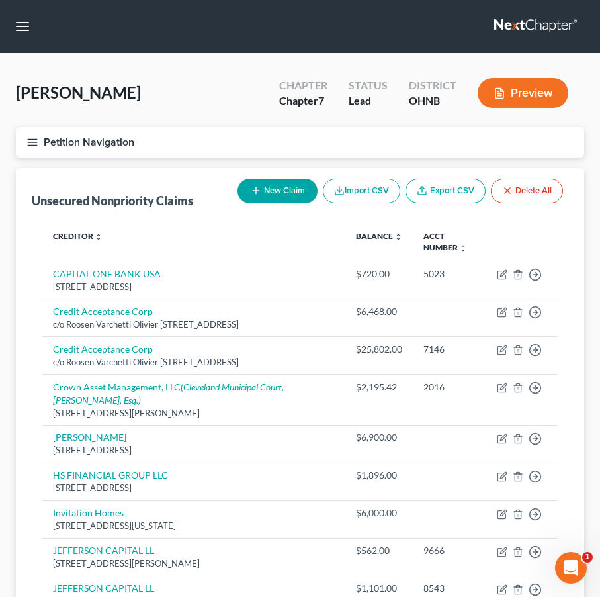
scroll to position [0, 0]
click at [286, 191] on button "New Claim" at bounding box center [277, 191] width 80 height 24
select select "0"
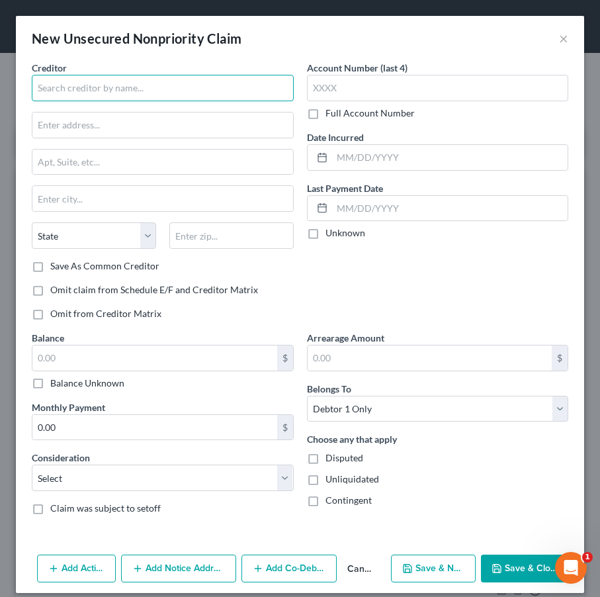
click at [98, 93] on input "text" at bounding box center [163, 88] width 262 height 26
drag, startPoint x: 134, startPoint y: 87, endPoint x: 46, endPoint y: 62, distance: 91.9
click at [46, 63] on div "Creditor * Law Office of Victor" at bounding box center [163, 81] width 262 height 40
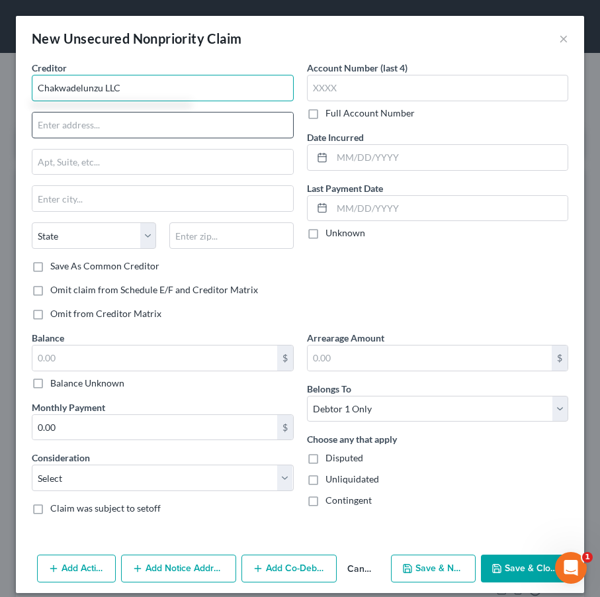
type input "Chakwadelunzu LLC"
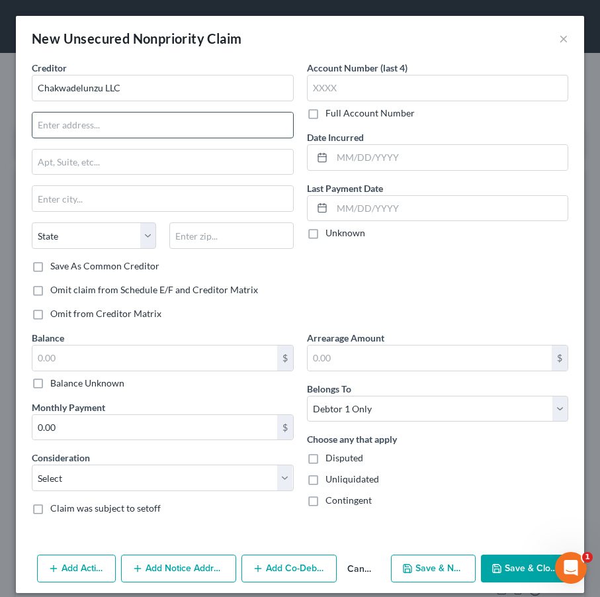
click at [84, 122] on input "text" at bounding box center [162, 124] width 261 height 25
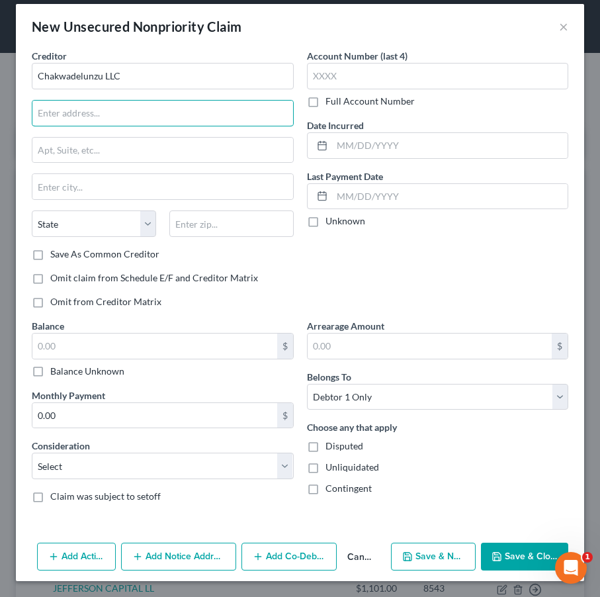
scroll to position [12, 0]
click at [157, 551] on button "Add Notice Address" at bounding box center [178, 556] width 115 height 28
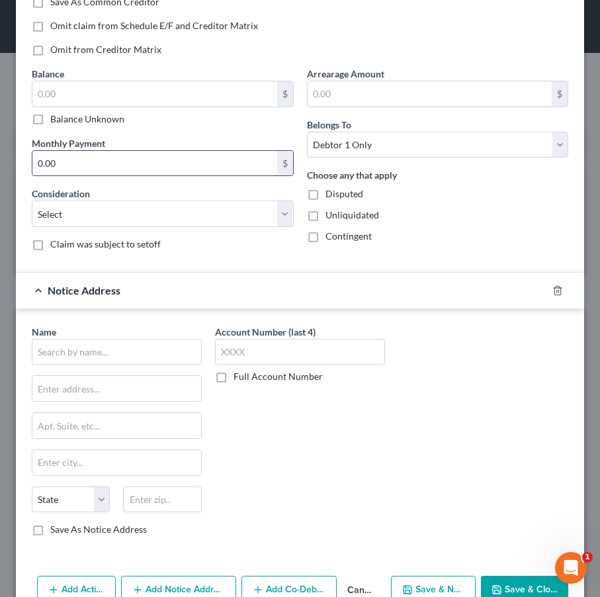
scroll to position [297, 0]
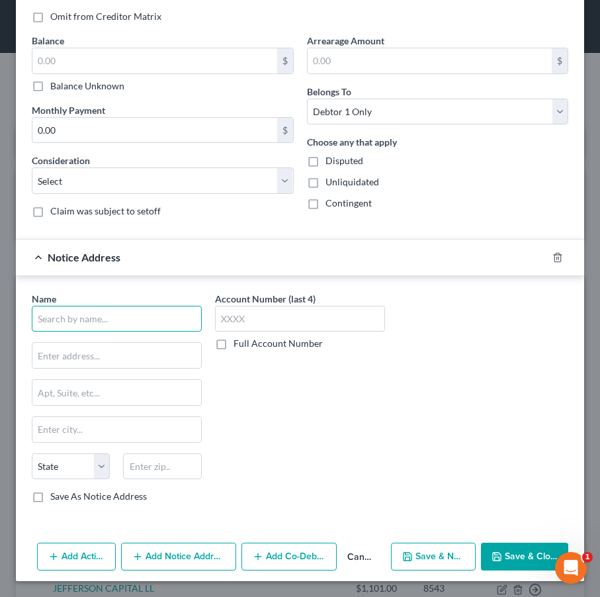
click at [95, 318] on input "text" at bounding box center [117, 319] width 170 height 26
type input "Law office of Victor"
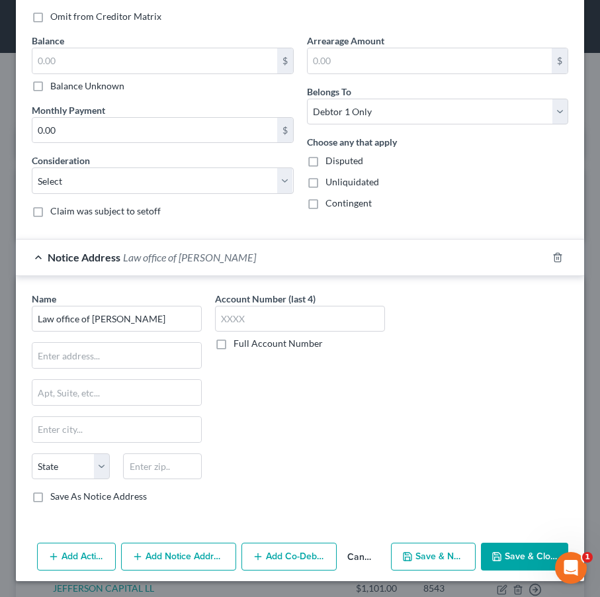
click at [107, 340] on div "Name * Law office of Victor State AL AK AR AZ CA CO CT DE DC FL GA GU HI ID IL …" at bounding box center [117, 398] width 170 height 212
click at [107, 347] on input "text" at bounding box center [116, 355] width 169 height 25
type input "411 Wold Ledges Pkwy"
type input "S"
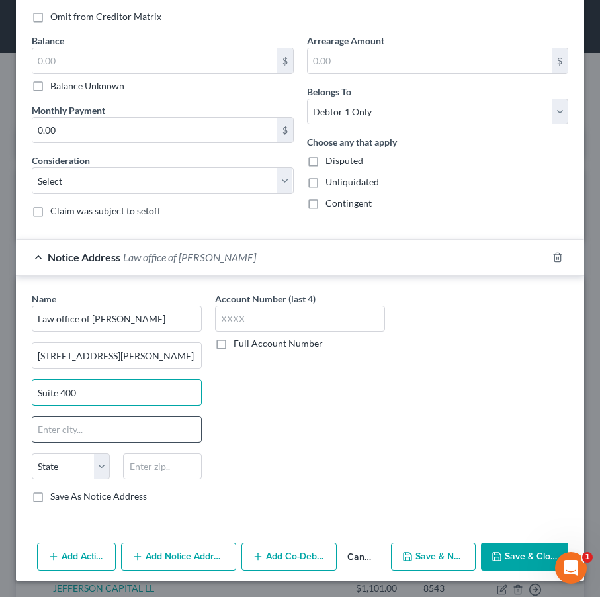
type input "Suite 400"
type input "Akron"
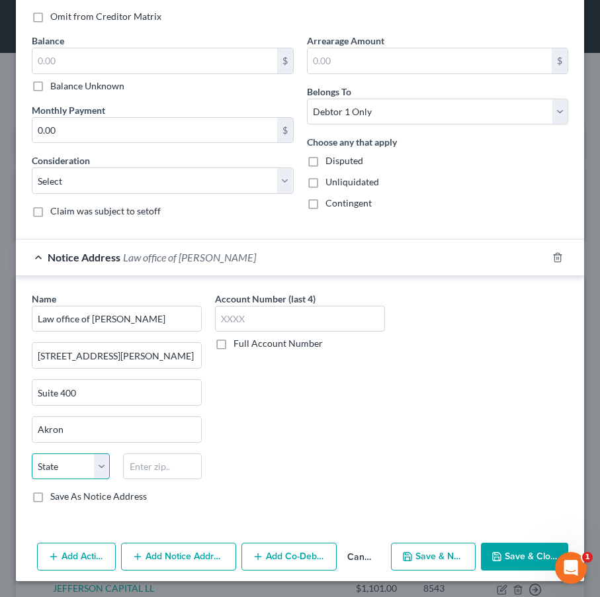
select select "36"
type input "44311"
click at [362, 442] on div "Account Number (last 4) Full Account Number" at bounding box center [299, 403] width 183 height 222
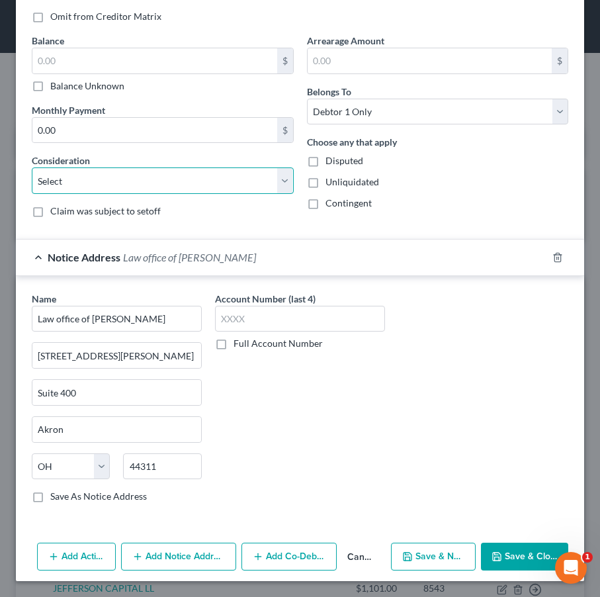
select select "14"
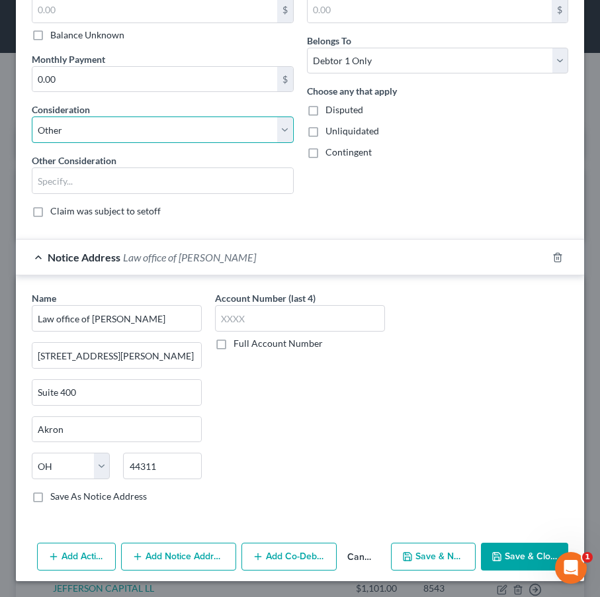
scroll to position [348, 0]
click at [525, 566] on button "Save & Close" at bounding box center [524, 556] width 87 height 28
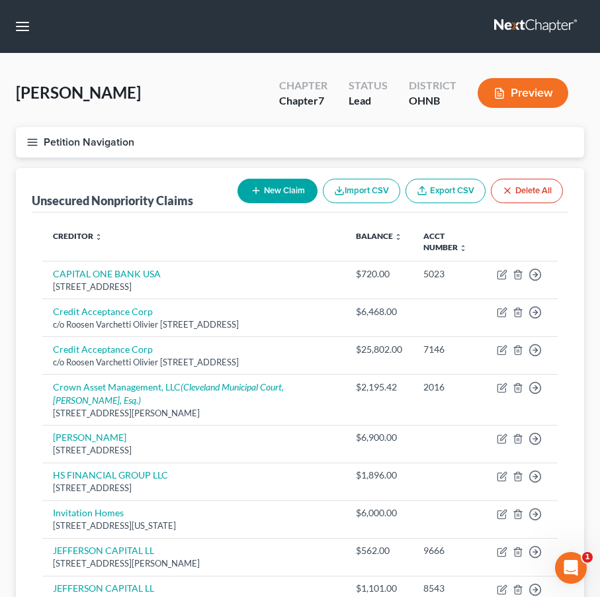
scroll to position [0, 0]
click at [286, 188] on button "New Claim" at bounding box center [277, 191] width 80 height 24
select select "0"
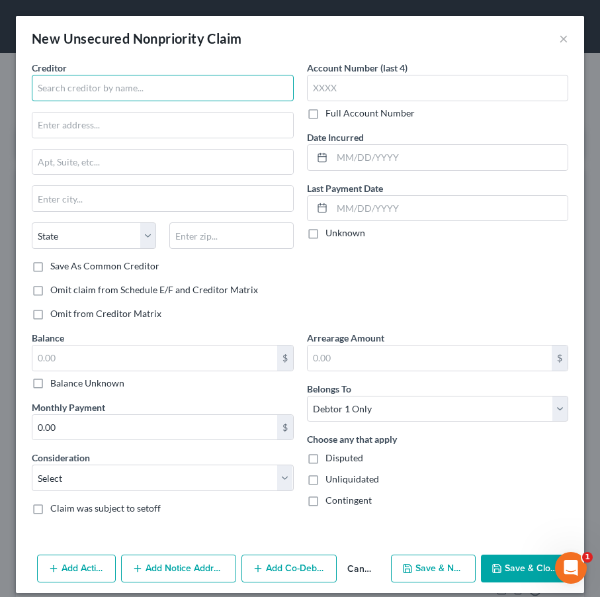
click at [111, 95] on input "text" at bounding box center [163, 88] width 262 height 26
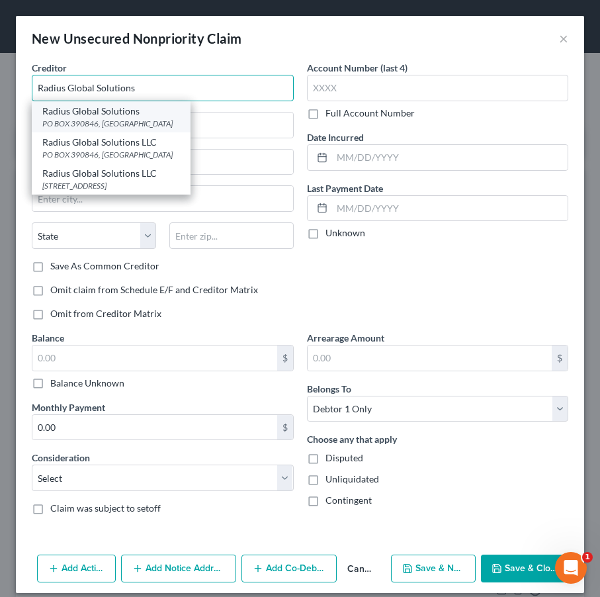
type input "Radius Global Solutions"
click at [132, 118] on div "PO BOX 390846, Minneapolis, MN 55439" at bounding box center [111, 123] width 138 height 11
type input "PO BOX 390846"
type input "Minneapolis"
select select "24"
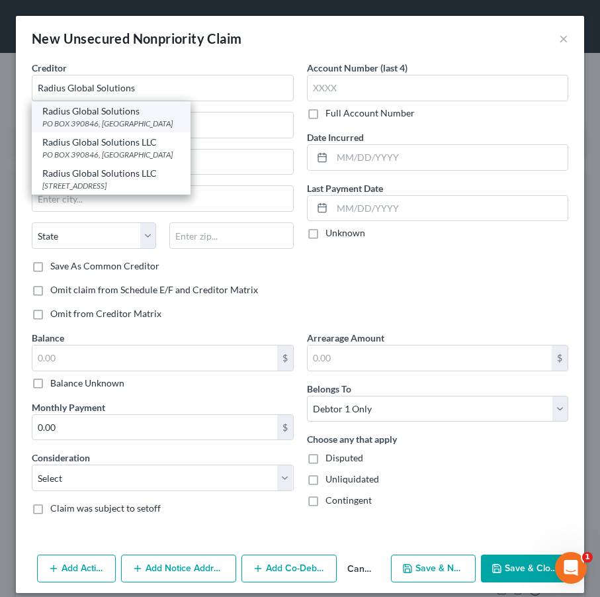
type input "55439"
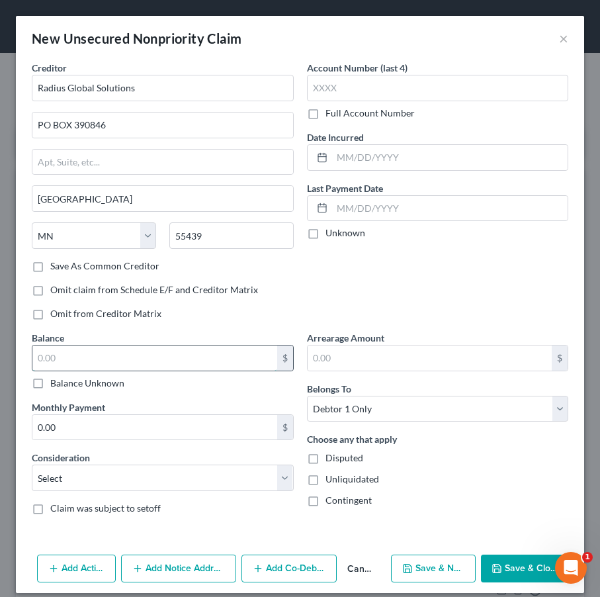
click at [79, 360] on input "text" at bounding box center [154, 357] width 245 height 25
type input "1,044.02"
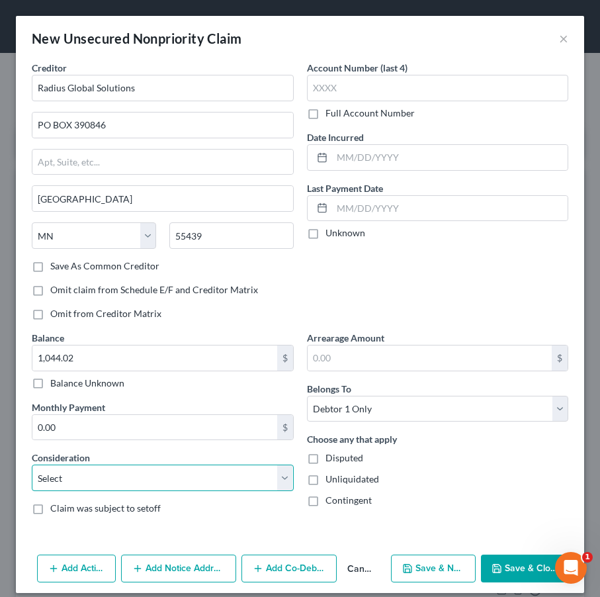
select select "2"
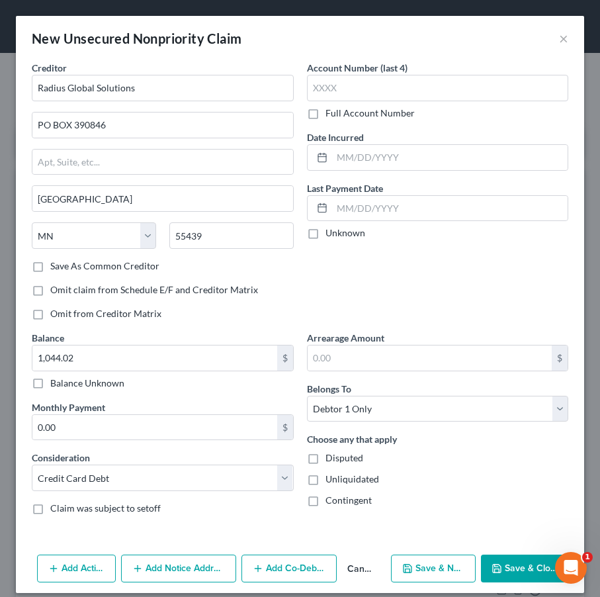
click at [523, 571] on button "Save & Close" at bounding box center [524, 568] width 87 height 28
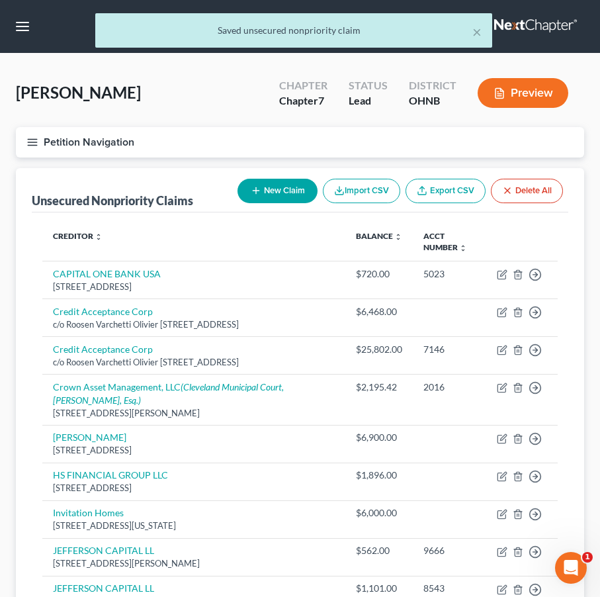
click at [256, 189] on line "button" at bounding box center [256, 191] width 0 height 6
select select "0"
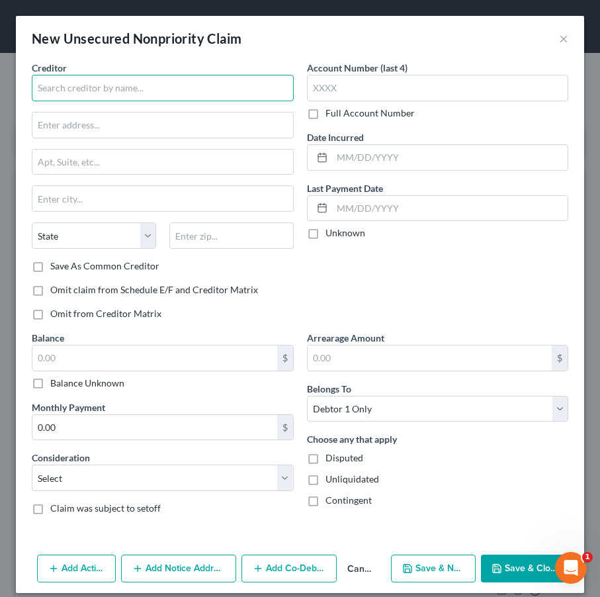
click at [198, 86] on input "text" at bounding box center [163, 88] width 262 height 26
click at [167, 78] on input "Univeristy Hospital" at bounding box center [163, 88] width 262 height 26
click at [67, 87] on input "Univeristy Hospital" at bounding box center [163, 88] width 262 height 26
click at [131, 87] on input "Univeristy Hospital" at bounding box center [163, 88] width 262 height 26
drag, startPoint x: 140, startPoint y: 85, endPoint x: -46, endPoint y: 81, distance: 185.2
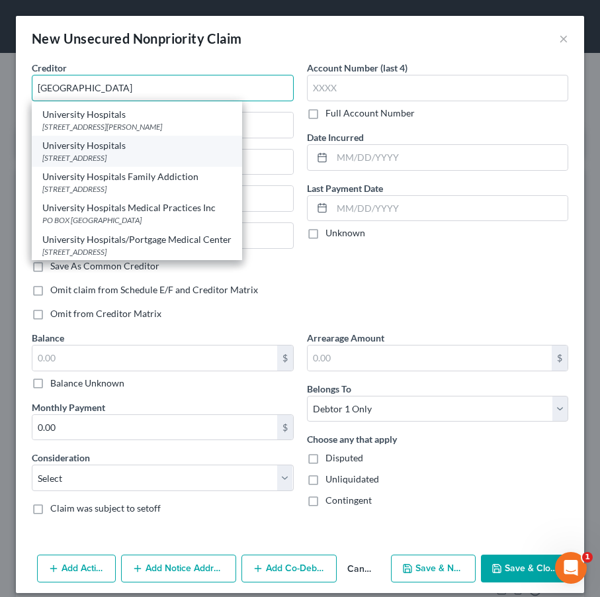
scroll to position [276, 0]
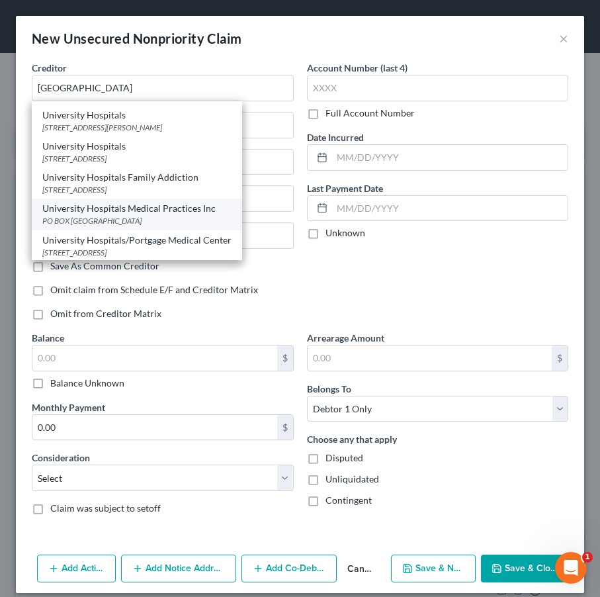
click at [187, 218] on div "PO BOX 772038, Detroit, MI 48277" at bounding box center [136, 220] width 189 height 11
type input "University Hospitals Medical Practices Inc"
type input "PO BOX 772038"
type input "Detroit"
select select "23"
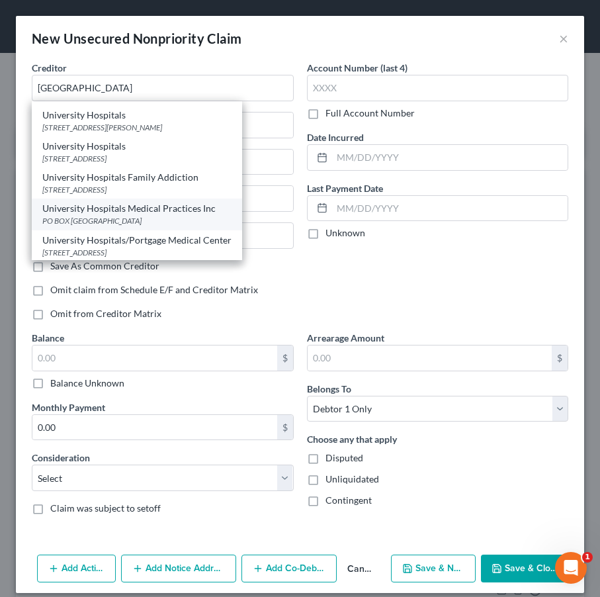
type input "48277"
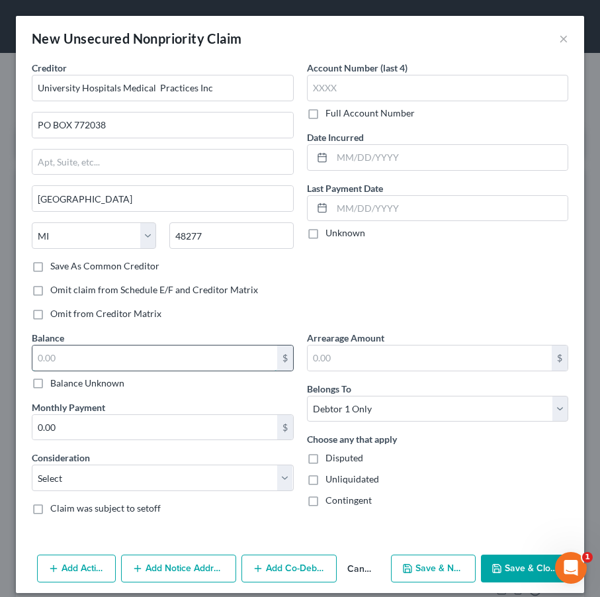
click at [162, 362] on input "text" at bounding box center [154, 357] width 245 height 25
type input "120.38"
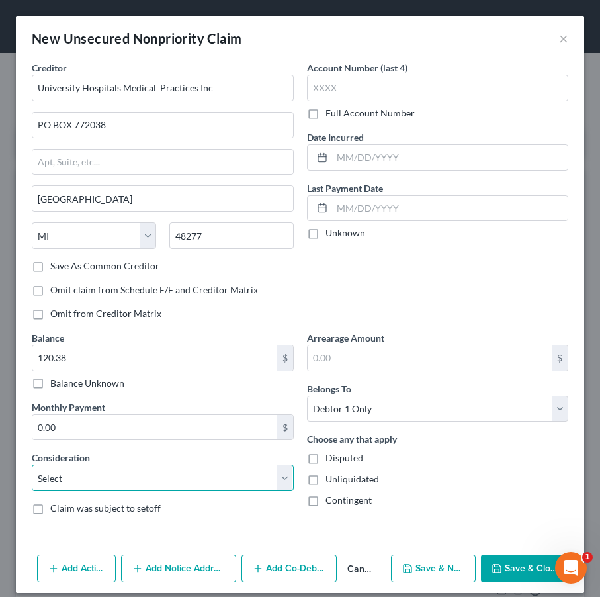
select select "14"
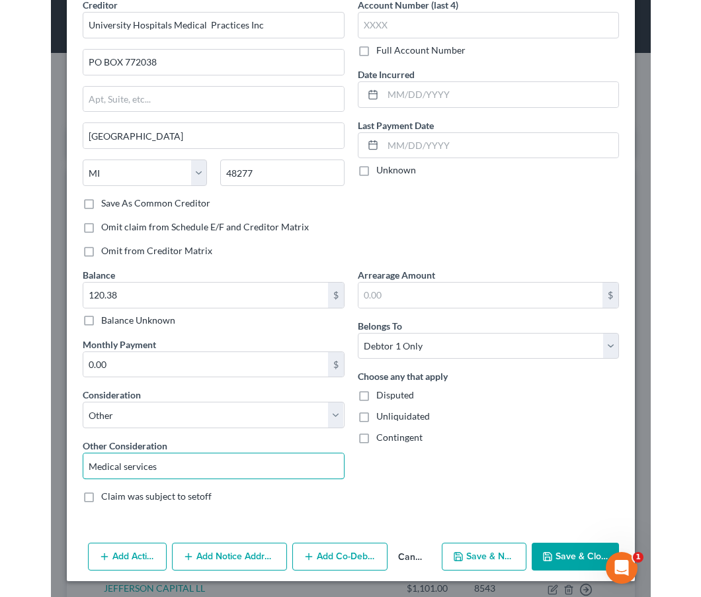
scroll to position [63, 0]
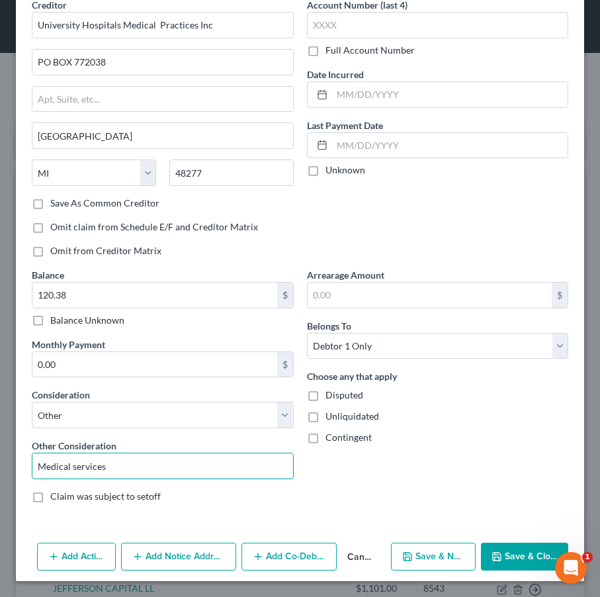
type input "Medical services"
click at [529, 556] on button "Save & Close" at bounding box center [524, 556] width 87 height 28
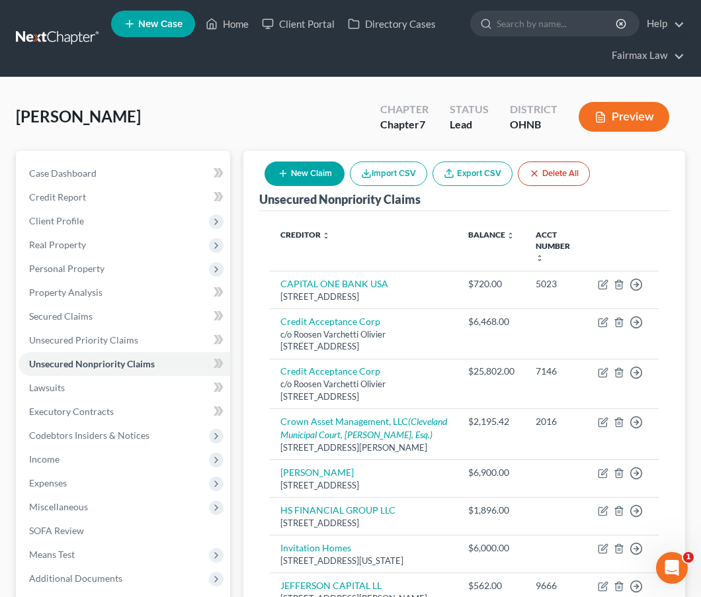
scroll to position [0, 0]
click at [313, 176] on button "New Claim" at bounding box center [305, 173] width 80 height 24
select select "0"
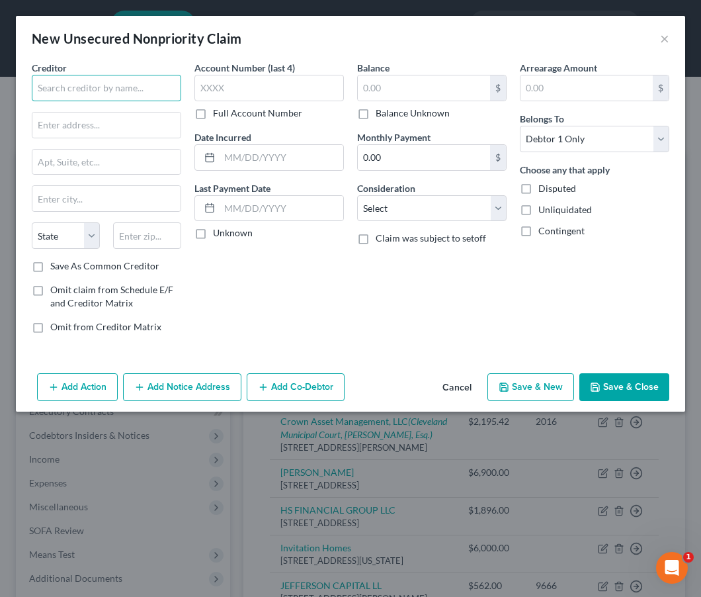
click at [159, 99] on input "text" at bounding box center [106, 88] width 149 height 26
drag, startPoint x: 165, startPoint y: 91, endPoint x: -26, endPoint y: 91, distance: 191.2
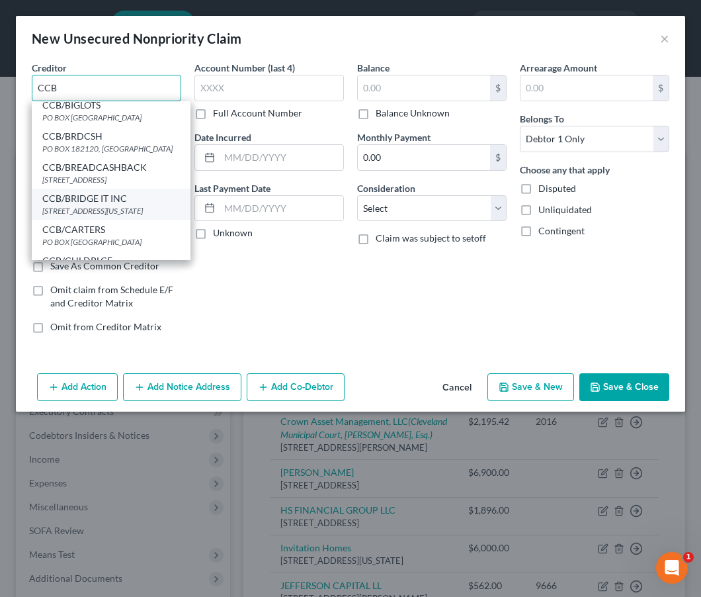
scroll to position [200, 0]
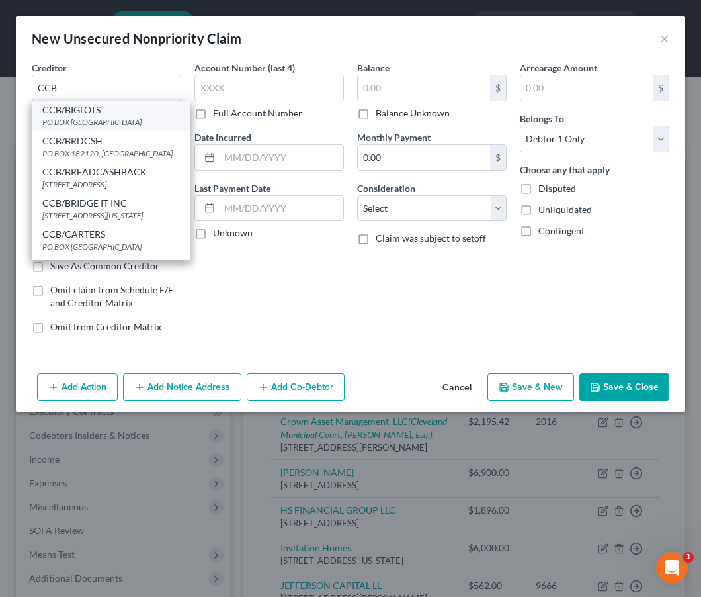
click at [139, 128] on div "PO BOX 182120, Columbus, OH 43218" at bounding box center [111, 121] width 138 height 11
type input "CCB/BIGLOTS"
type input "PO BOX 182120"
type input "Columbus"
select select "36"
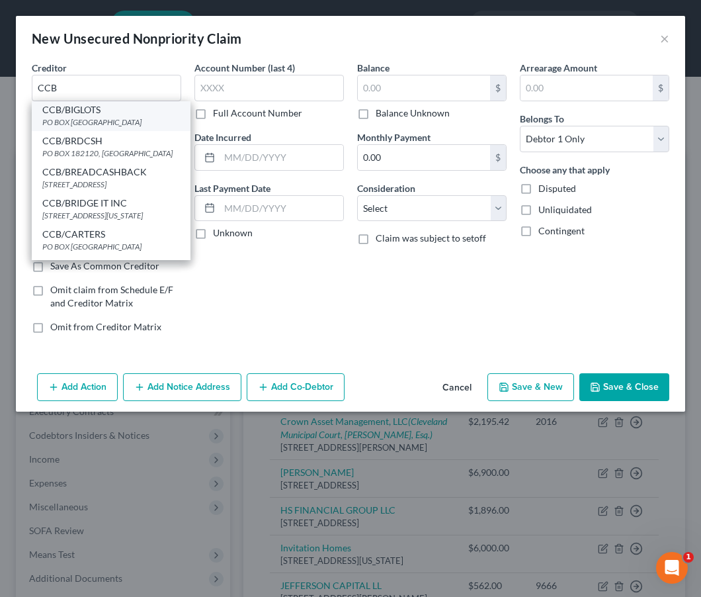
type input "43218"
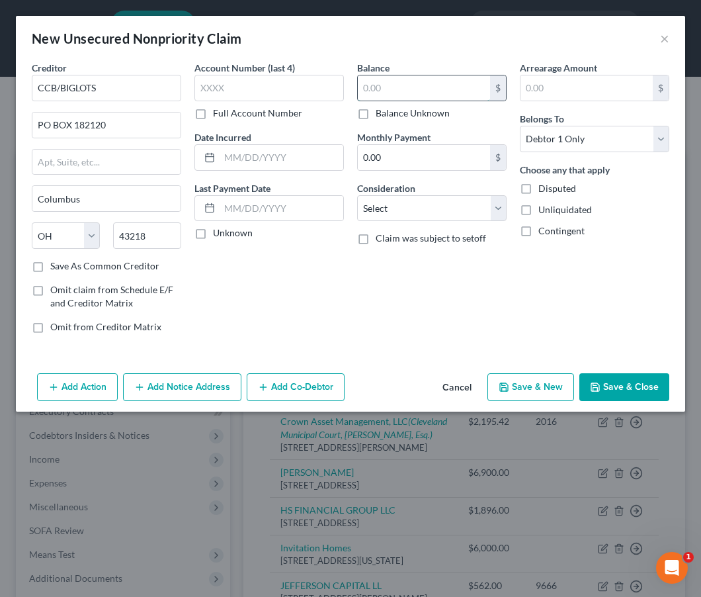
click at [391, 89] on input "text" at bounding box center [424, 87] width 132 height 25
type input "350.00"
select select "2"
click at [610, 390] on button "Save & Close" at bounding box center [624, 387] width 90 height 28
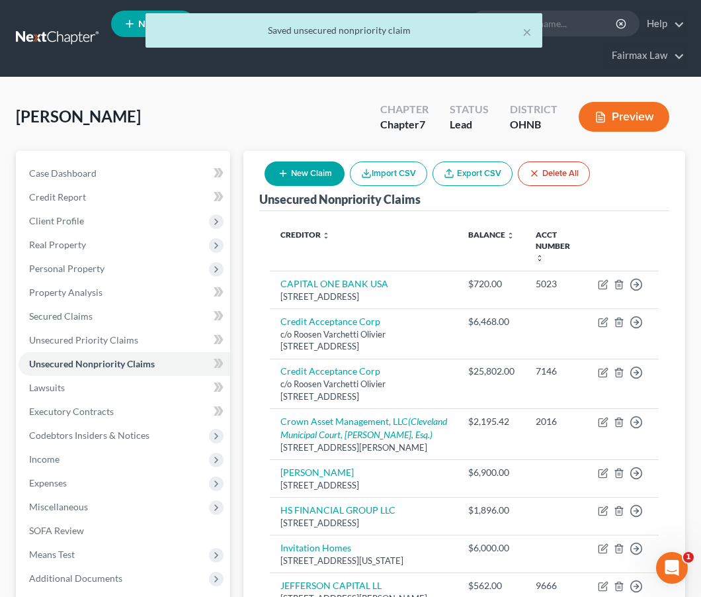
click at [286, 177] on icon "button" at bounding box center [283, 173] width 11 height 11
select select "0"
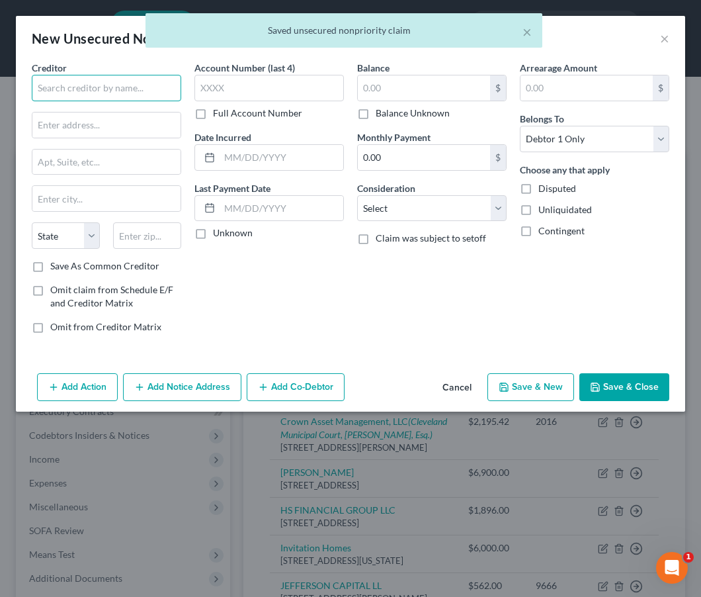
click at [117, 97] on input "text" at bounding box center [106, 88] width 149 height 26
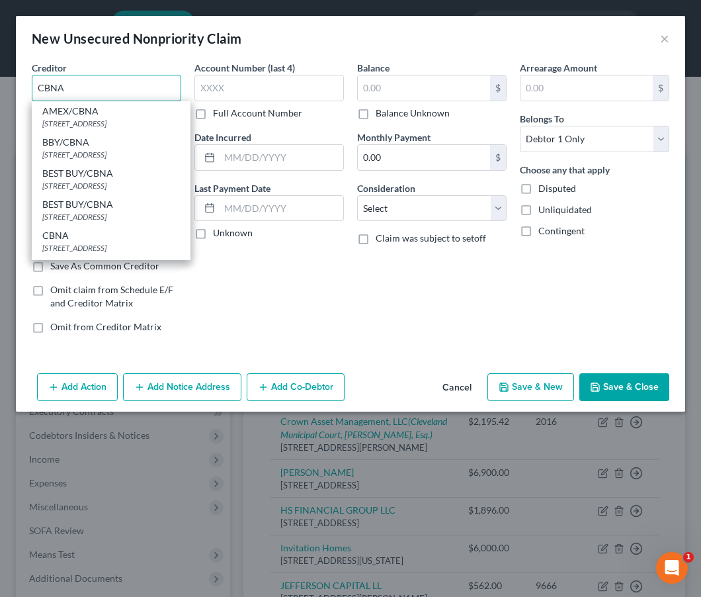
click at [39, 87] on input "CBNA" at bounding box center [106, 88] width 149 height 26
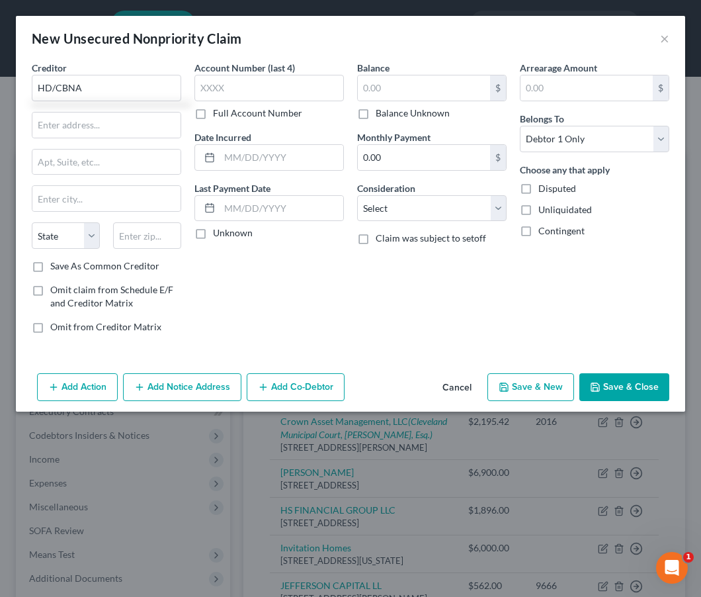
click at [149, 65] on div "Creditor * HD/CBNA" at bounding box center [106, 81] width 149 height 40
click at [126, 82] on input "HD/CBNA" at bounding box center [106, 88] width 149 height 26
click at [126, 114] on div "THD/CBNA" at bounding box center [111, 111] width 138 height 13
type input "THD/CBNA"
type input "PO BOX 6497"
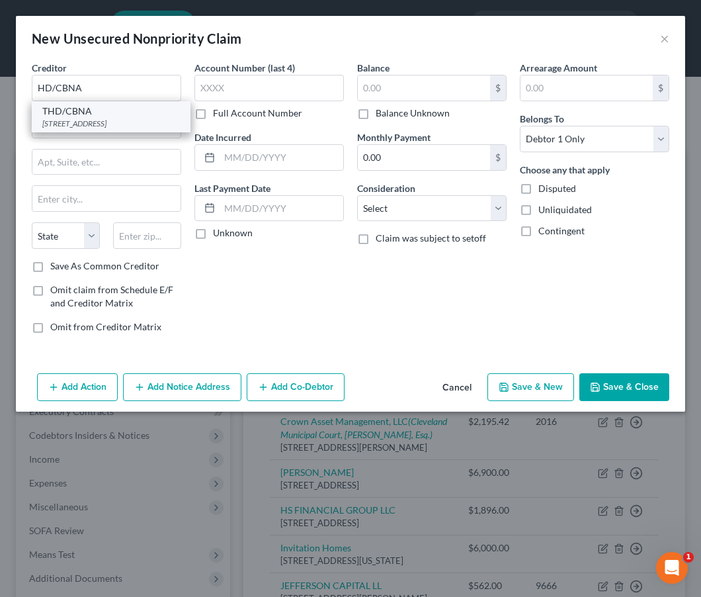
type input "Sioux Falls"
select select "43"
type input "57117"
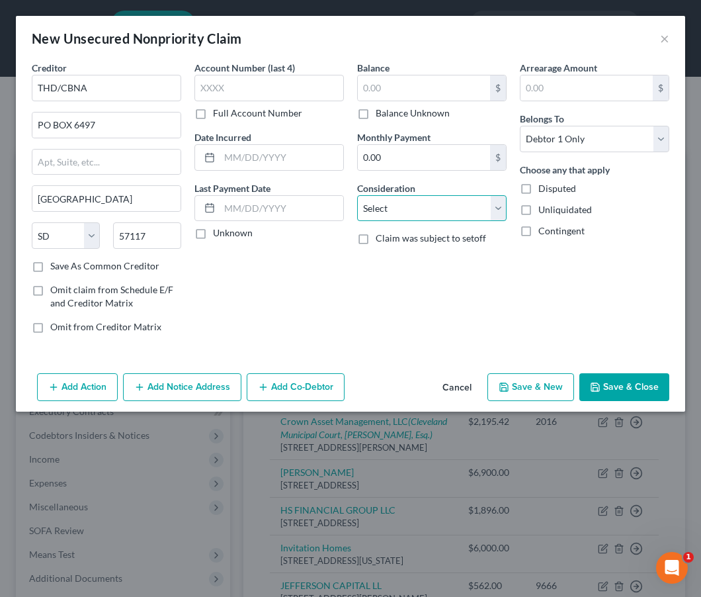
select select "2"
click at [392, 99] on input "text" at bounding box center [424, 87] width 132 height 25
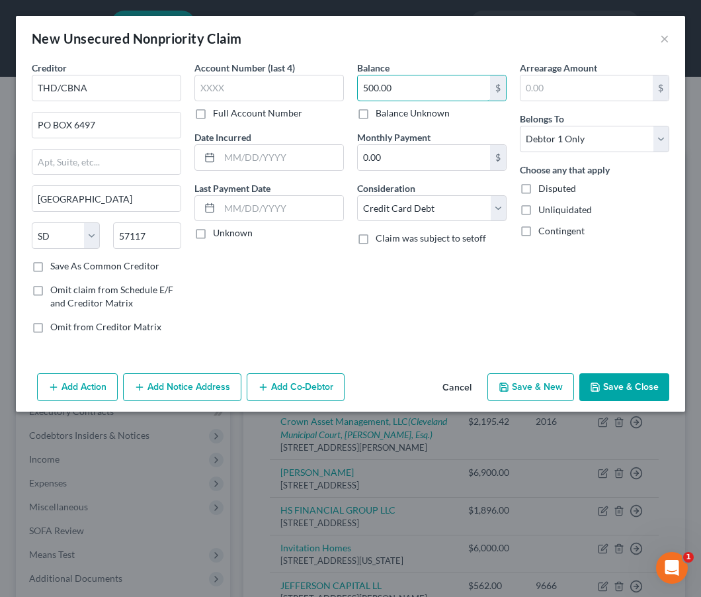
type input "500.00"
click at [548, 390] on button "Save & New" at bounding box center [530, 387] width 87 height 28
select select "0"
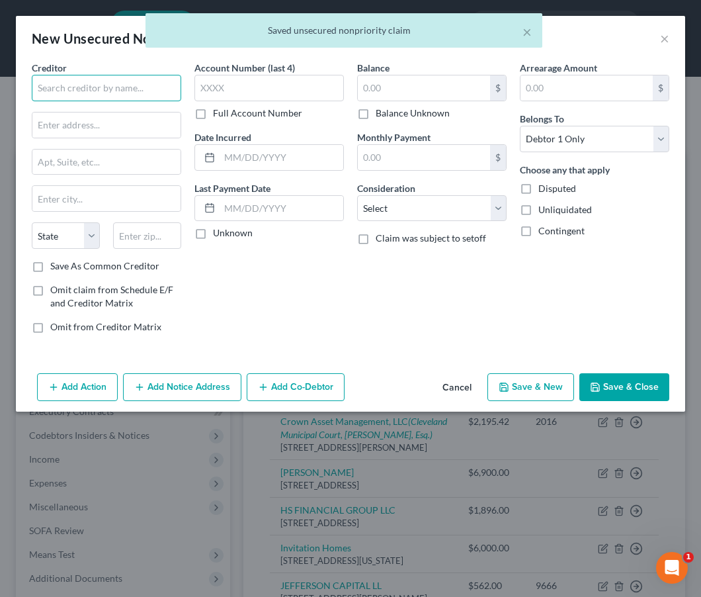
click at [147, 99] on input "text" at bounding box center [106, 88] width 149 height 26
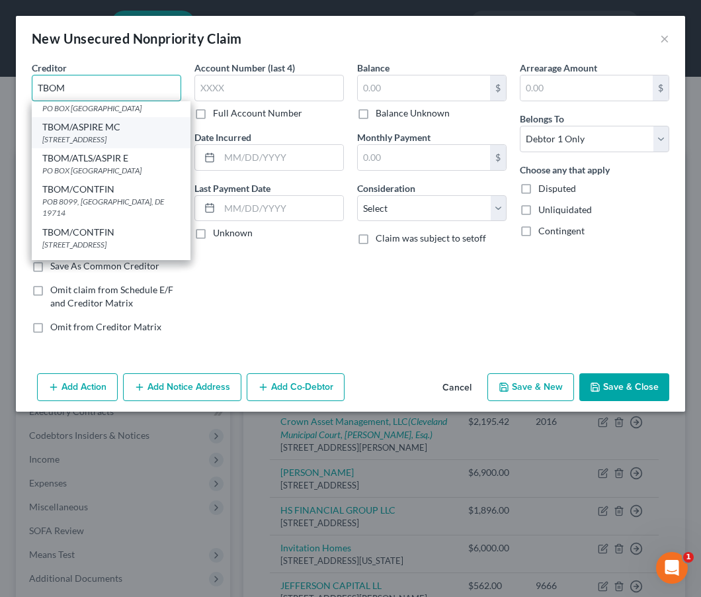
scroll to position [47, 0]
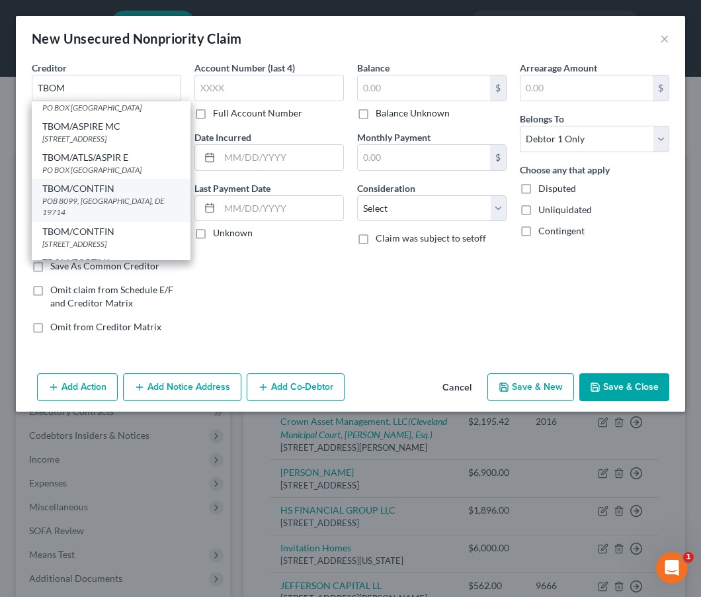
click at [136, 195] on div "TBOM/CONTFIN" at bounding box center [111, 188] width 138 height 13
type input "TBOM/CONTFIN"
type input "POB 8099"
type input "Newark"
select select "7"
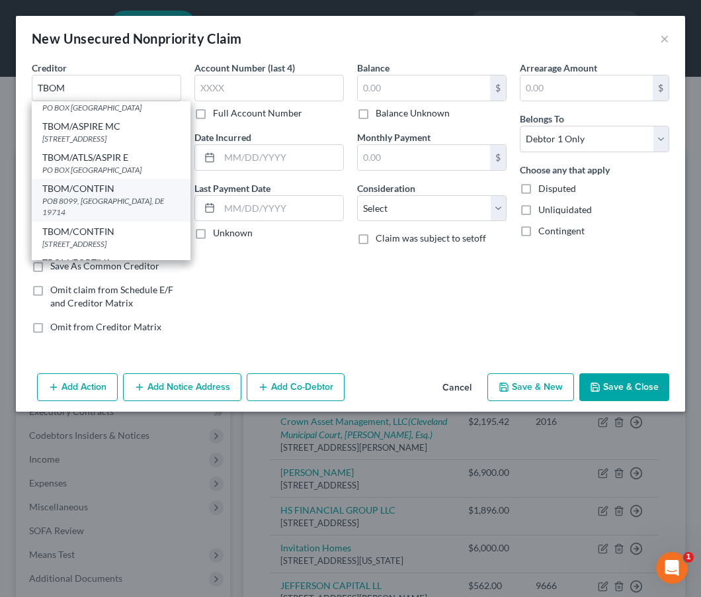
type input "19714"
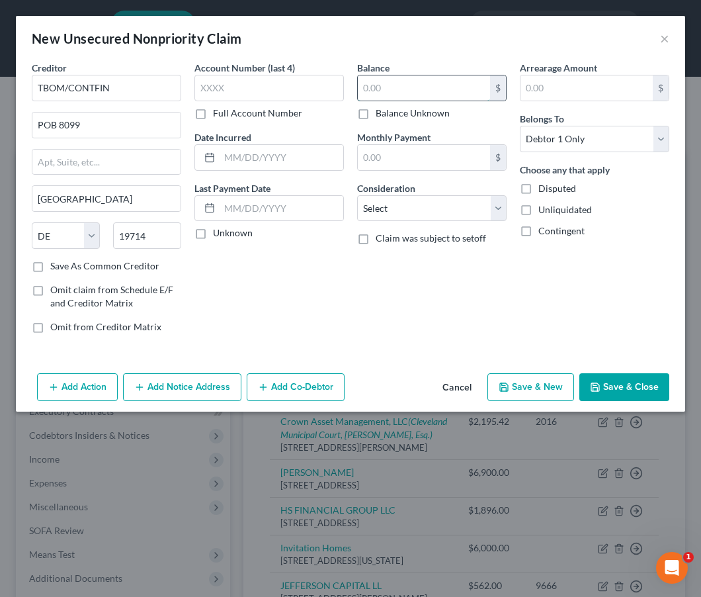
click at [409, 89] on input "text" at bounding box center [424, 87] width 132 height 25
type input "750.00"
select select "2"
click at [613, 389] on button "Save & Close" at bounding box center [624, 387] width 90 height 28
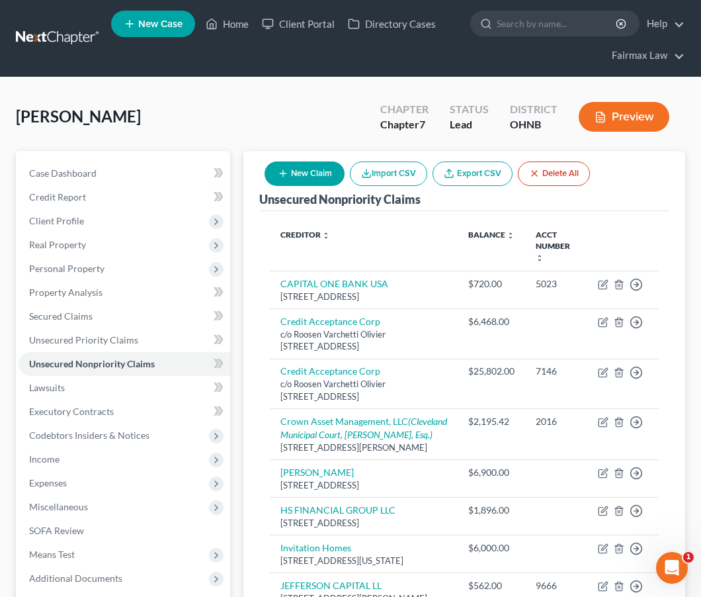
click at [310, 167] on button "New Claim" at bounding box center [305, 173] width 80 height 24
select select "0"
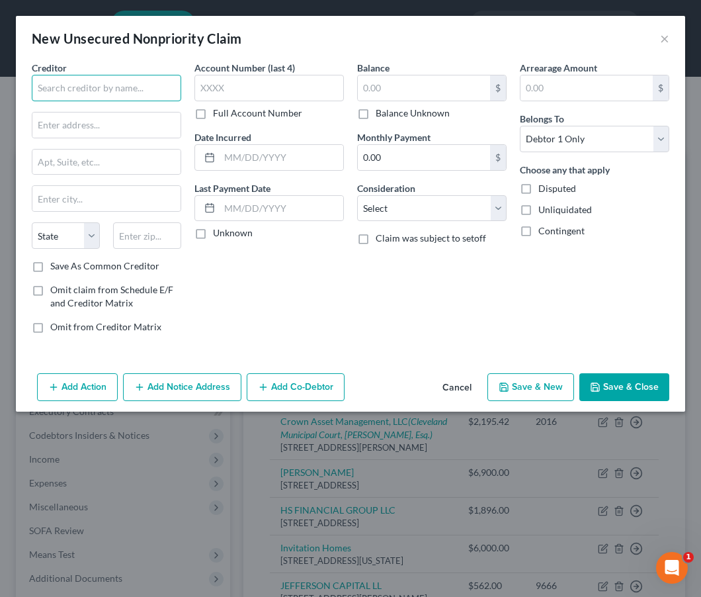
click at [157, 85] on input "text" at bounding box center [106, 88] width 149 height 26
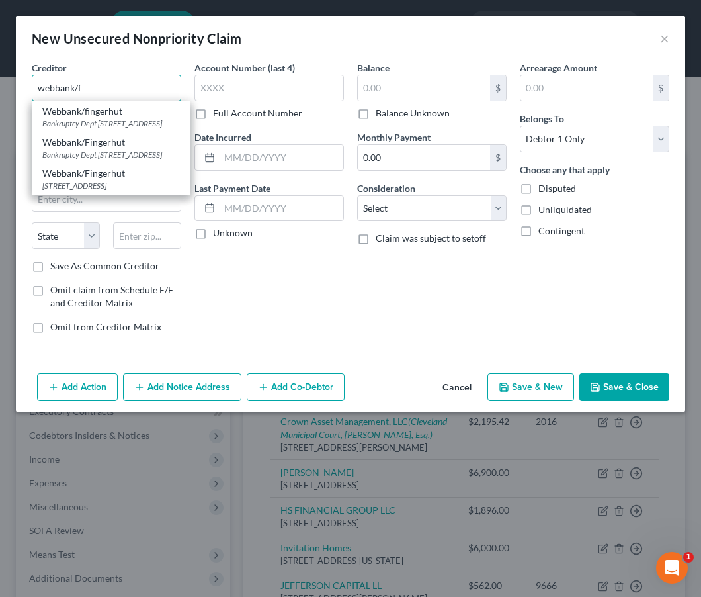
type input "webbank/f"
click at [459, 390] on button "Cancel" at bounding box center [457, 387] width 50 height 26
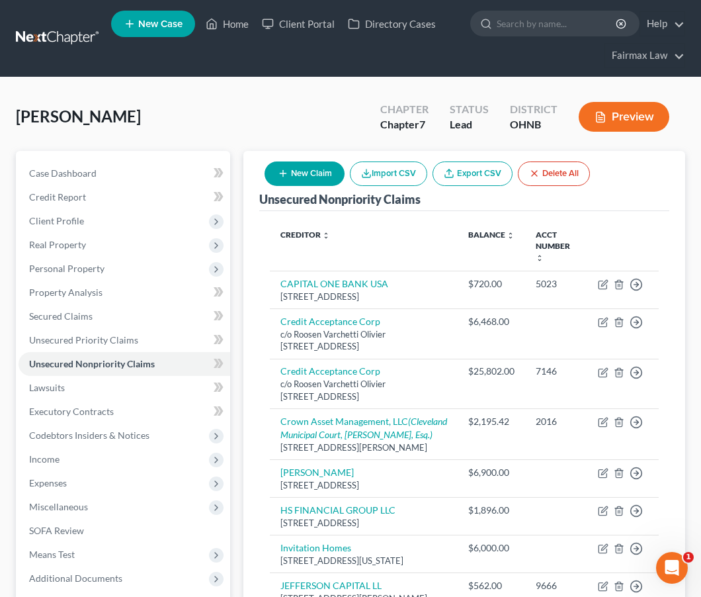
click at [307, 178] on button "New Claim" at bounding box center [305, 173] width 80 height 24
select select "0"
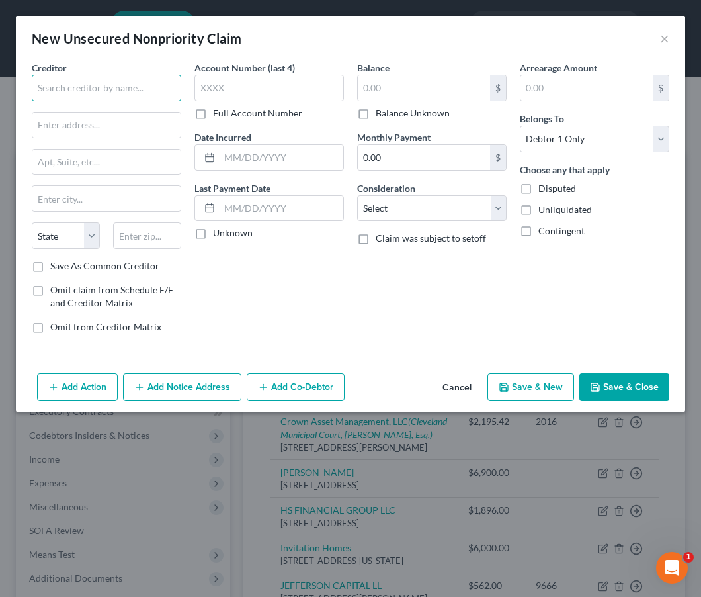
click at [111, 99] on input "text" at bounding box center [106, 88] width 149 height 26
drag, startPoint x: 155, startPoint y: 91, endPoint x: -79, endPoint y: 85, distance: 234.9
click at [131, 93] on input "CBW/credfrsh" at bounding box center [106, 88] width 149 height 26
type input "CBW/credfrsh"
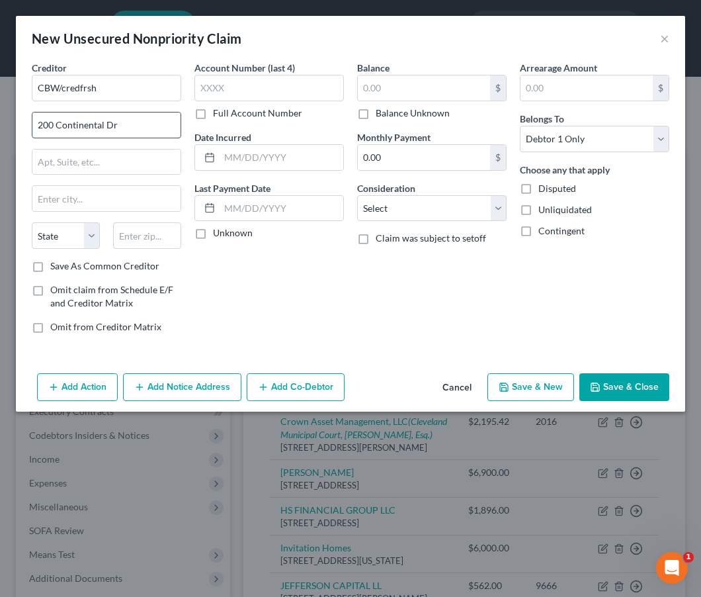
type input "200 Continental Dr"
drag, startPoint x: 127, startPoint y: 135, endPoint x: 98, endPoint y: 197, distance: 68.6
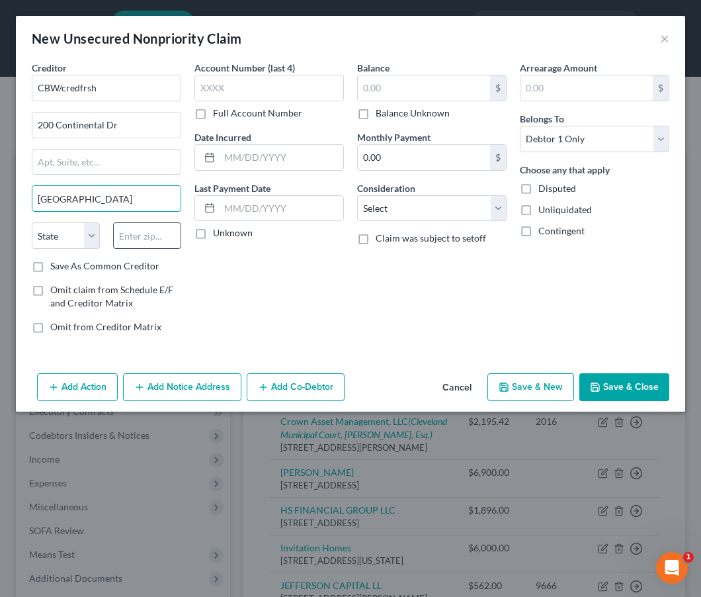
type input "Newark"
type input "19713"
select select "7"
click at [262, 303] on div "Account Number (last 4) Full Account Number Date Incurred Last Payment Date Unk…" at bounding box center [269, 202] width 163 height 283
click at [386, 95] on input "text" at bounding box center [424, 87] width 132 height 25
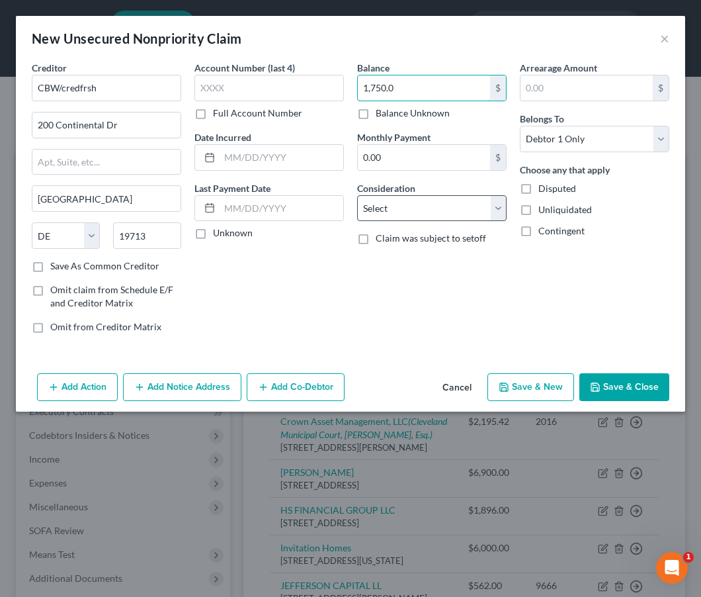
type input "1,750.0"
select select "2"
click at [595, 388] on polyline "button" at bounding box center [595, 388] width 5 height 3
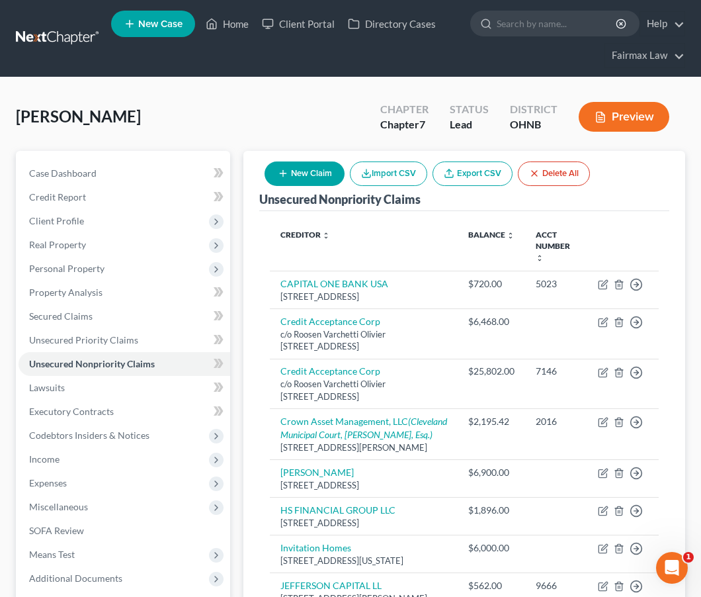
click at [300, 179] on button "New Claim" at bounding box center [305, 173] width 80 height 24
select select "0"
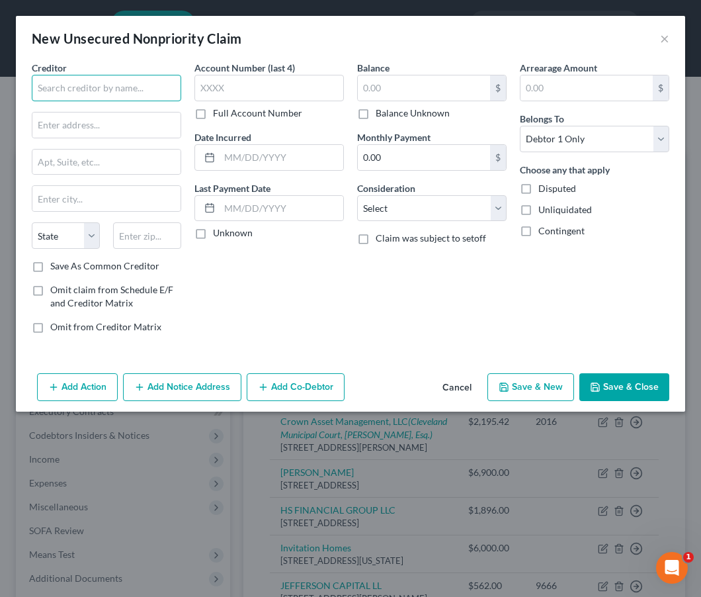
click at [149, 85] on input "text" at bounding box center [106, 88] width 149 height 26
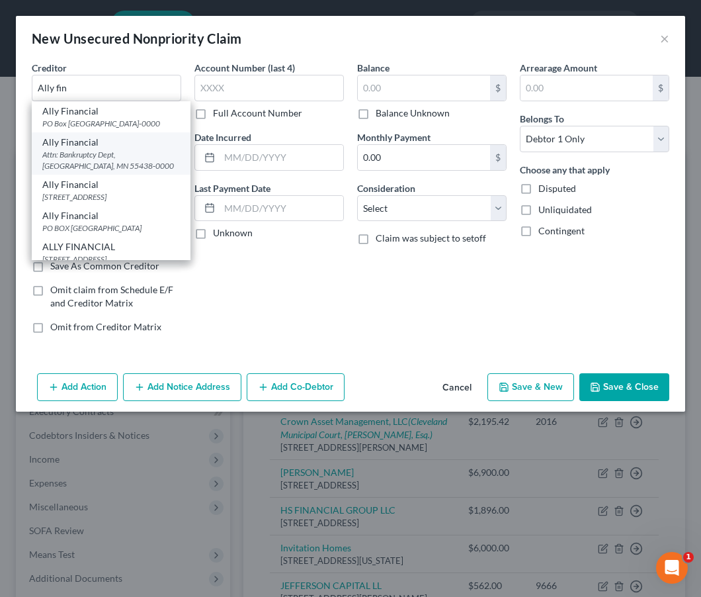
click at [147, 160] on div "Attn: Bankruptcy Dept, Bloomington, MN 55438-0000" at bounding box center [111, 160] width 138 height 22
type input "Ally Financial"
type input "Attn: Bankruptcy Dept"
type input "Bloomington"
select select "24"
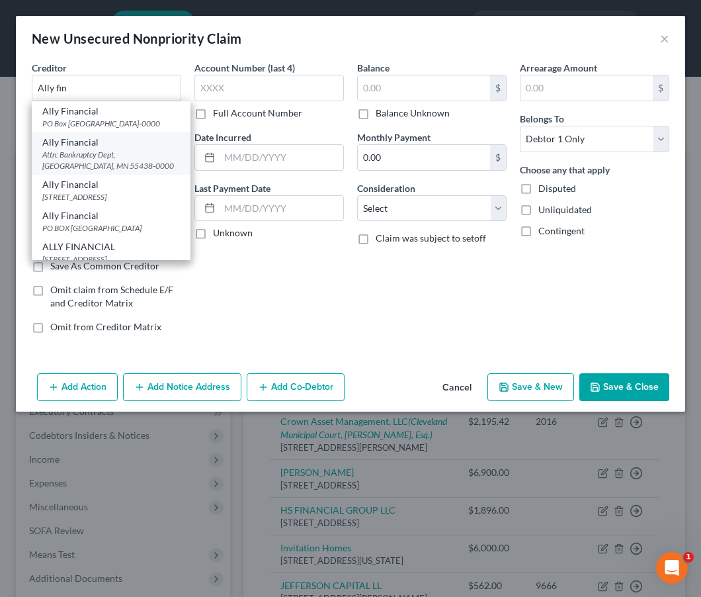
type input "55438-0000"
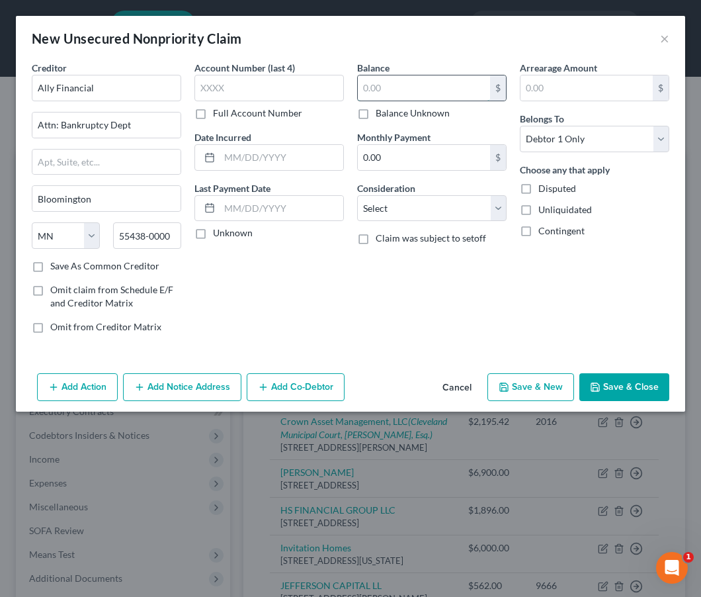
click at [390, 82] on input "text" at bounding box center [424, 87] width 132 height 25
type input "16,000.00"
select select "14"
click at [609, 381] on button "Save & Close" at bounding box center [624, 387] width 90 height 28
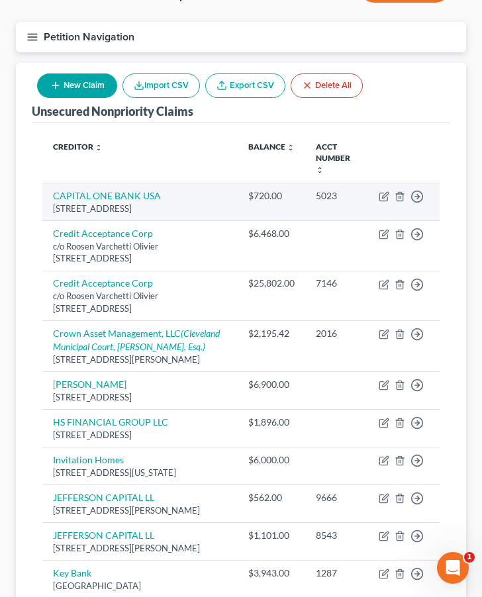
scroll to position [106, 0]
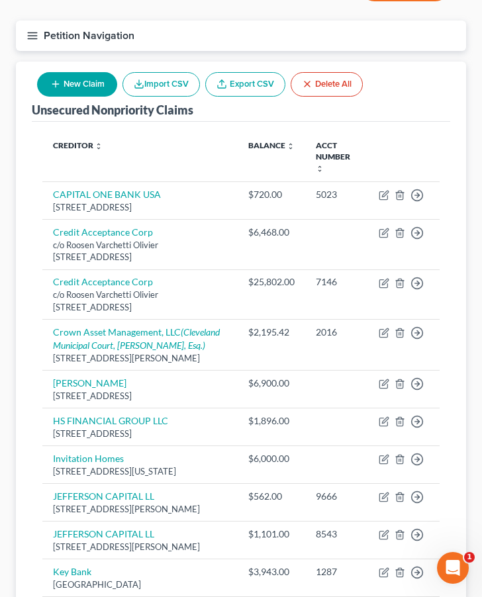
click at [89, 91] on button "New Claim" at bounding box center [77, 84] width 80 height 24
select select "0"
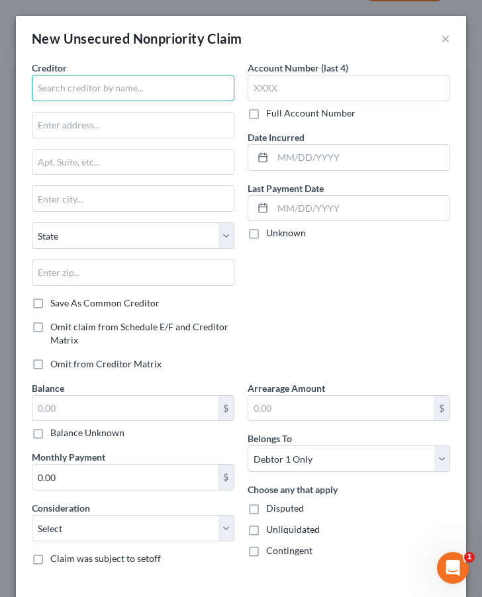
click at [95, 81] on input "text" at bounding box center [133, 88] width 202 height 26
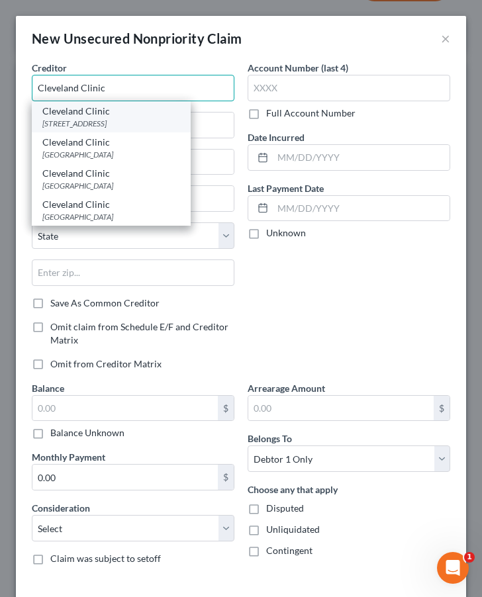
type input "Cleveland Clinic"
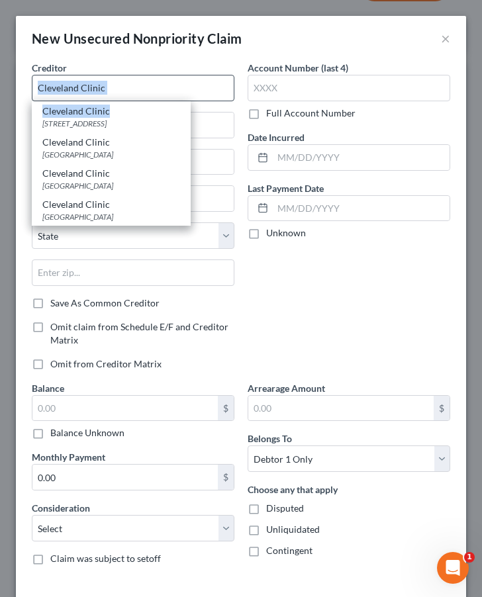
drag, startPoint x: 112, startPoint y: 110, endPoint x: 130, endPoint y: 93, distance: 25.3
click at [130, 93] on div "Cleveland Clinic Cleveland Clinic PO Box 93766, Cleveland, OH 44101 Cleveland C…" at bounding box center [133, 88] width 202 height 26
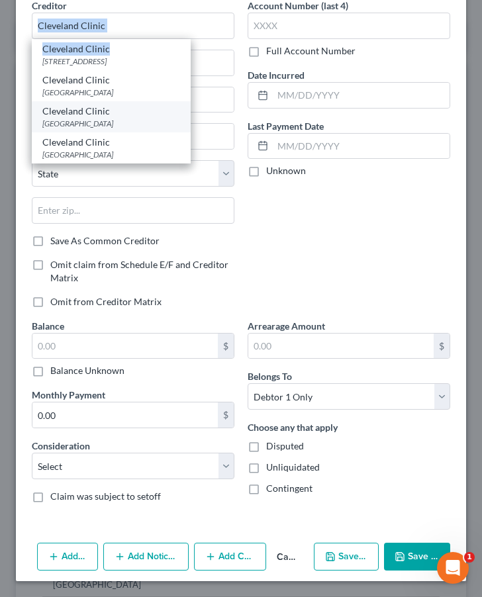
scroll to position [62, 0]
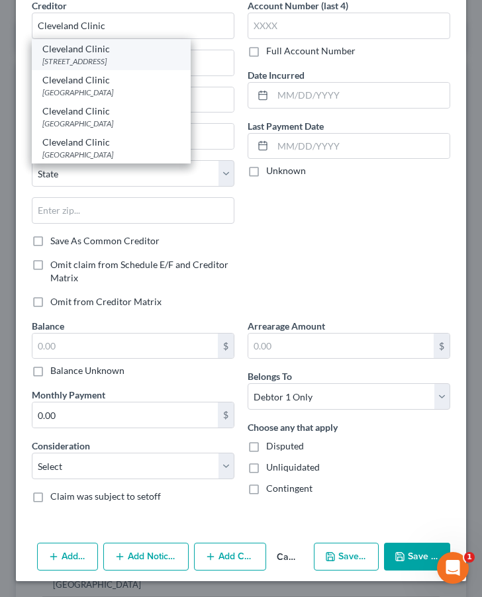
click at [144, 62] on div "PO Box 93766, Cleveland, OH 44101" at bounding box center [111, 61] width 138 height 11
type input "PO Box 93766"
type input "Cleveland"
select select "36"
type input "44101"
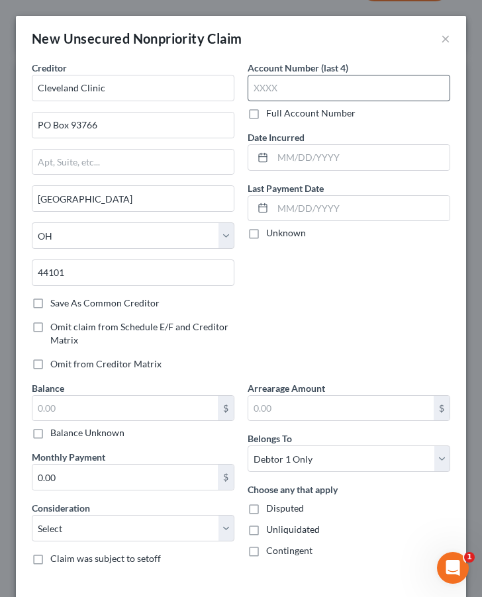
scroll to position [0, 0]
type input "7399"
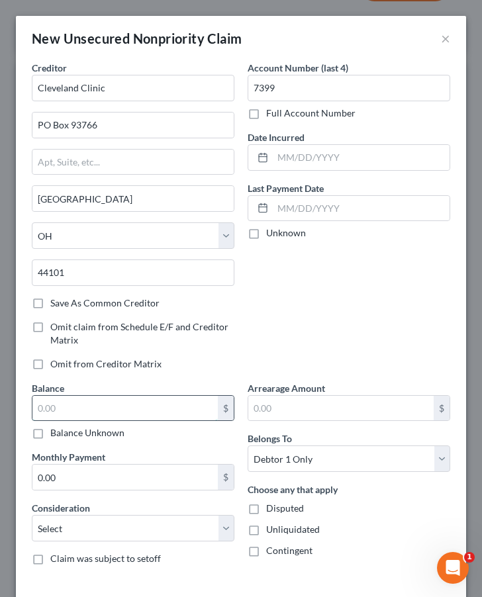
click at [135, 409] on input "text" at bounding box center [124, 408] width 185 height 25
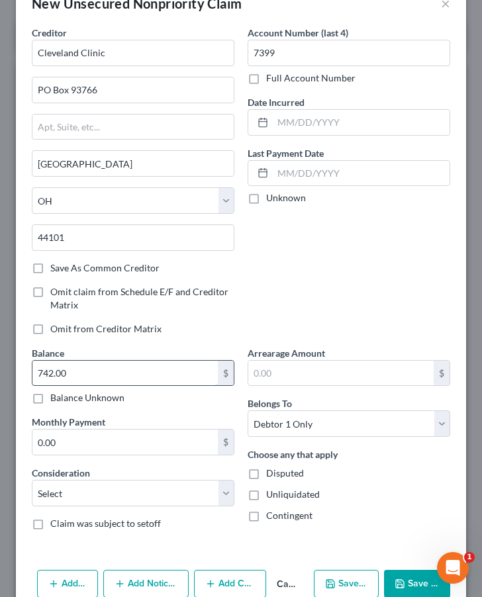
scroll to position [40, 0]
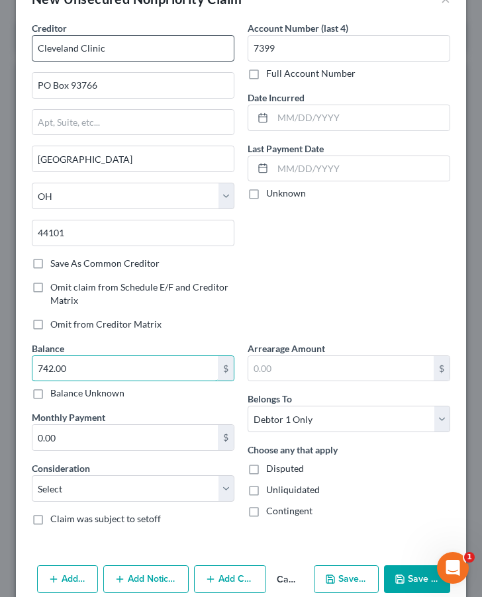
type input "742.00"
click at [132, 47] on input "Cleveland Clinic" at bounding box center [133, 48] width 202 height 26
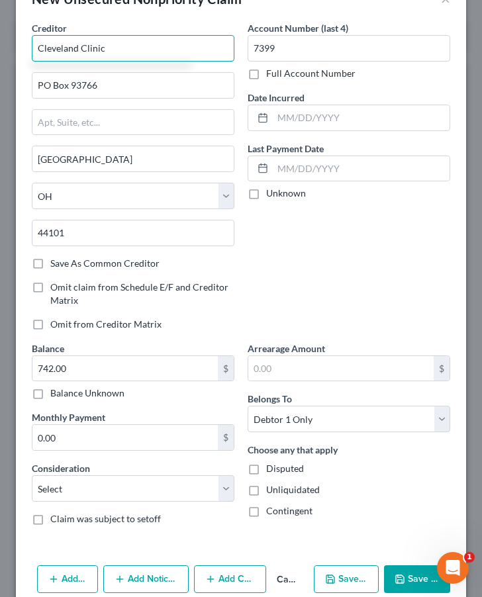
drag, startPoint x: 132, startPoint y: 41, endPoint x: 211, endPoint y: 70, distance: 83.9
click at [211, 70] on div "Creditor * Cleveland Clinic PO Box 93766 Cleveland State AL AK AR AZ CA CO CT D…" at bounding box center [133, 138] width 202 height 235
click at [153, 52] on input "McKesson Corporation" at bounding box center [133, 48] width 202 height 26
drag, startPoint x: 161, startPoint y: 52, endPoint x: 3, endPoint y: 45, distance: 158.2
click at [3, 46] on div "New Unsecured Nonpriority Claim × Creditor * McKesson Corporation PO Box 93766 …" at bounding box center [241, 298] width 482 height 597
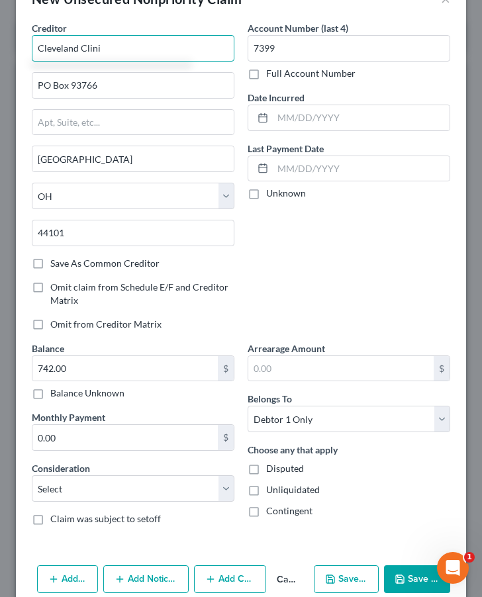
type input "Cleveland Clinic"
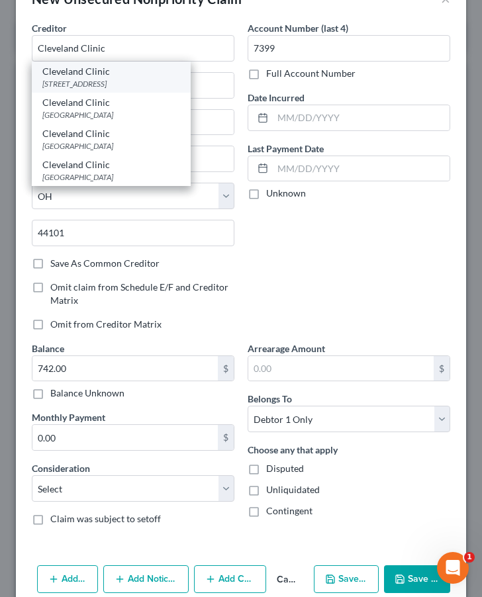
click at [155, 79] on div "PO Box 93766, Cleveland, OH 44101" at bounding box center [111, 83] width 138 height 11
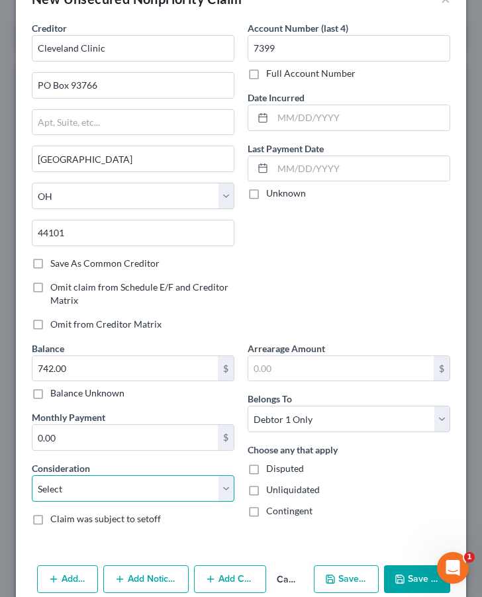
select select "14"
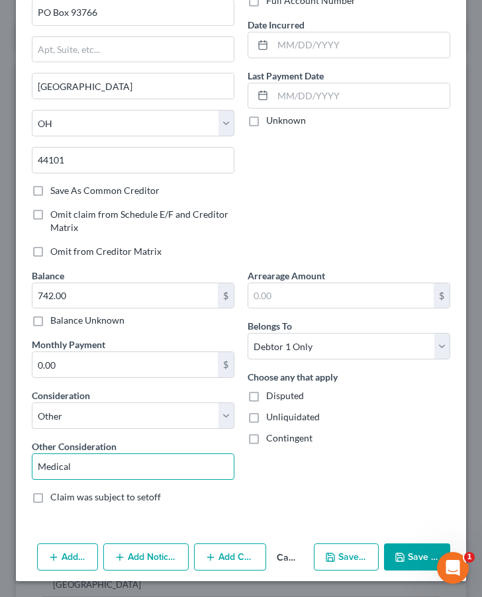
scroll to position [112, 0]
type input "Medical"
click at [419, 554] on button "Save & Close" at bounding box center [417, 557] width 66 height 28
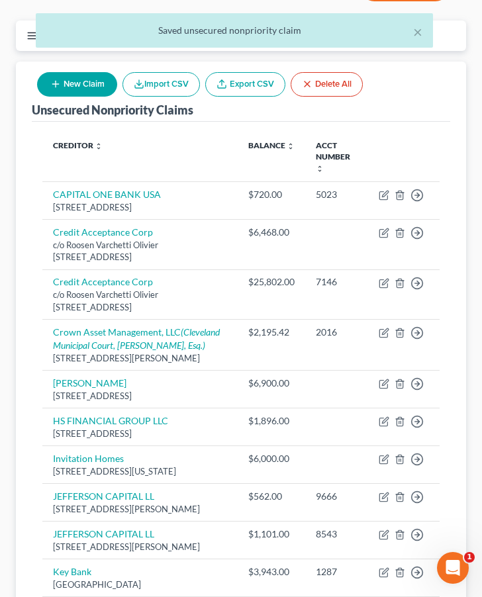
click at [69, 86] on button "New Claim" at bounding box center [77, 84] width 80 height 24
select select "0"
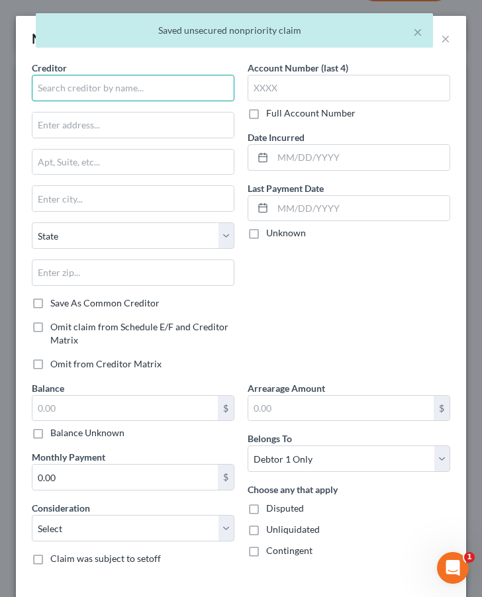
click at [147, 87] on input "text" at bounding box center [133, 88] width 202 height 26
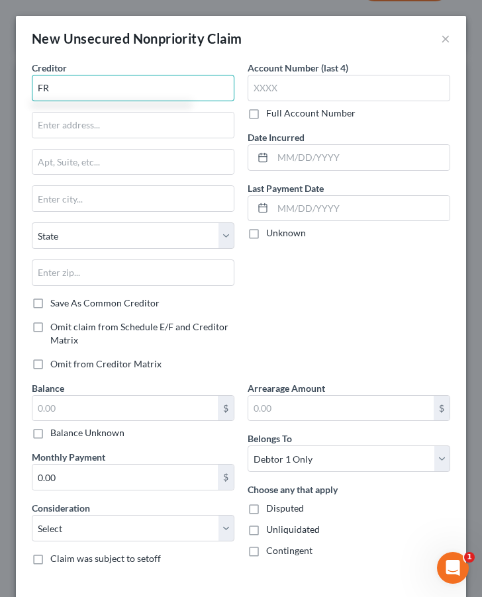
type input "F"
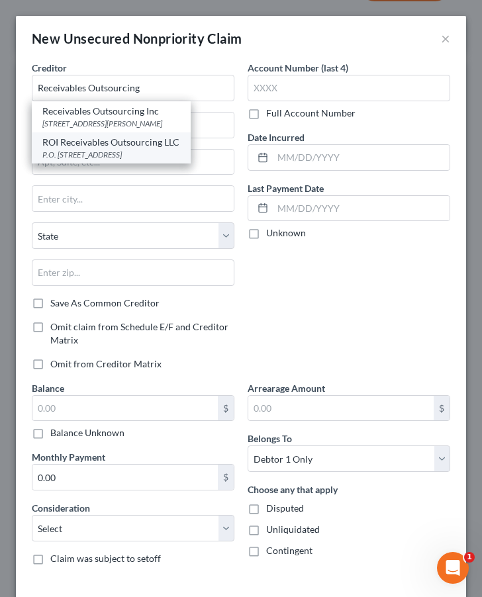
click at [180, 147] on div "ROI Receivables Outsourcing LLC" at bounding box center [111, 142] width 138 height 13
type input "ROI Receivables Outsourcing LLC"
type input "P.O. Box 549"
type input "Lutherville Timonium"
select select "21"
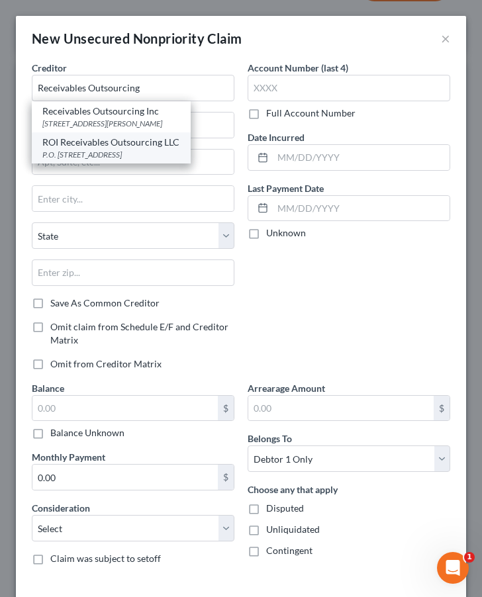
type input "21094"
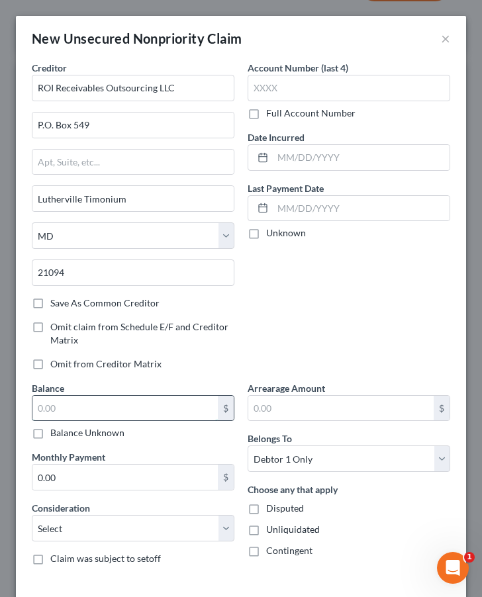
click at [128, 401] on input "text" at bounding box center [124, 408] width 185 height 25
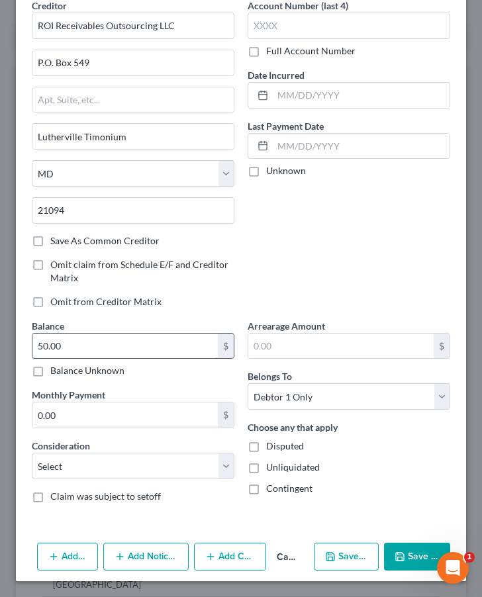
scroll to position [62, 0]
type input "50.00"
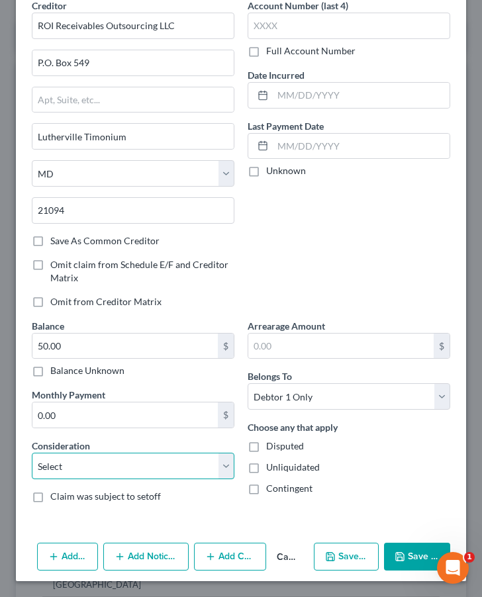
select select "14"
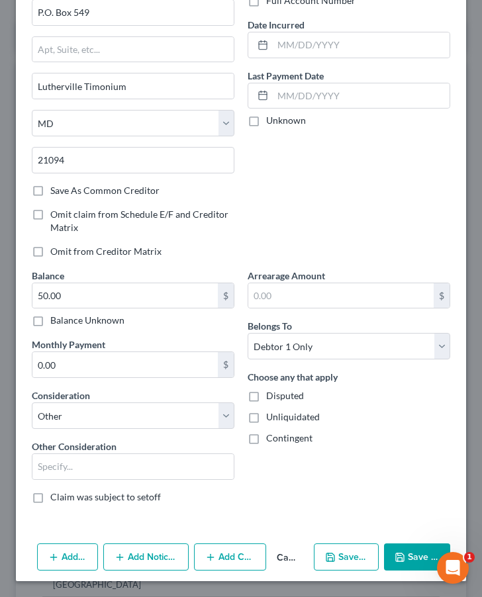
scroll to position [112, 0]
click at [406, 565] on button "Save & Close" at bounding box center [417, 557] width 66 height 28
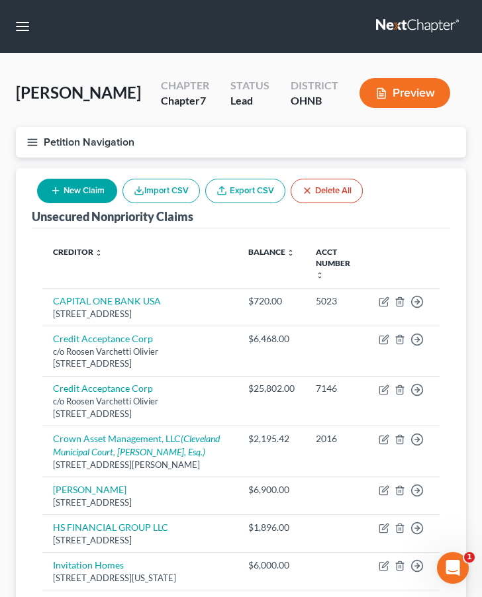
scroll to position [0, 0]
click at [95, 193] on button "New Claim" at bounding box center [77, 191] width 80 height 24
select select "0"
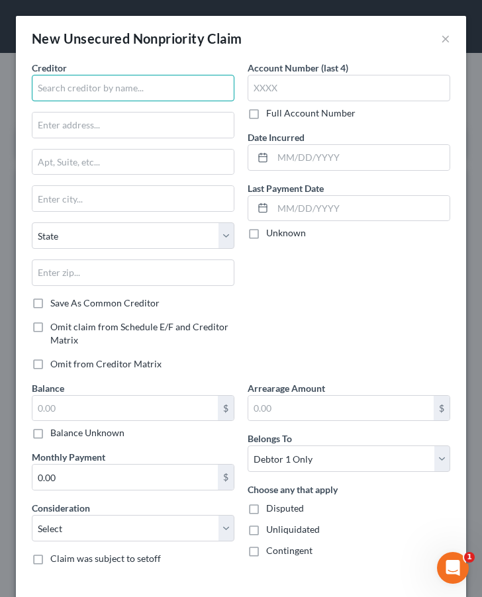
click at [103, 93] on input "text" at bounding box center [133, 88] width 202 height 26
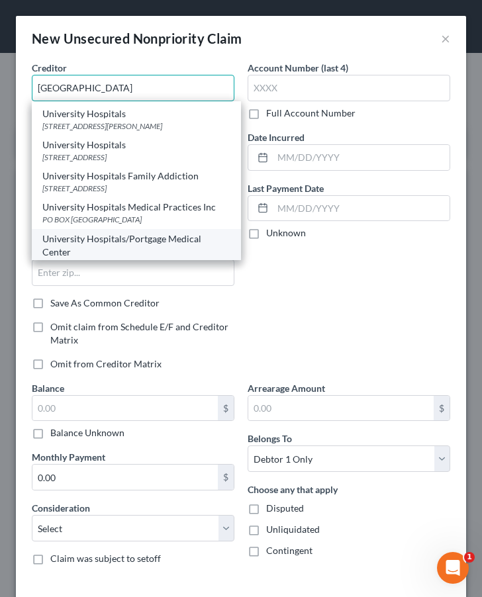
scroll to position [276, 0]
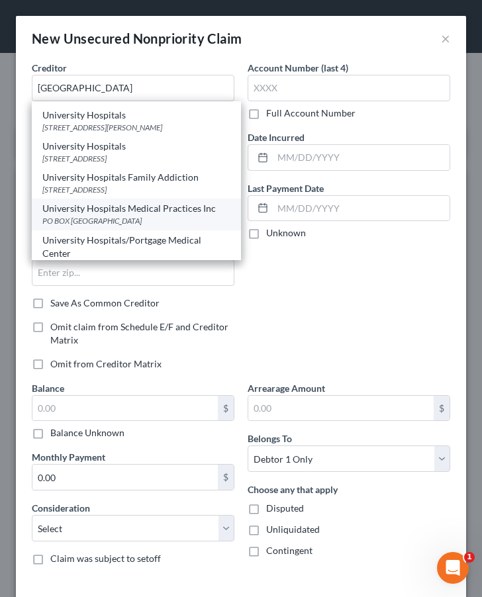
click at [130, 219] on div "PO BOX 772038, Detroit, MI 48277" at bounding box center [136, 220] width 188 height 11
type input "University Hospitals Medical Practices Inc"
type input "PO BOX 772038"
type input "Detroit"
select select "23"
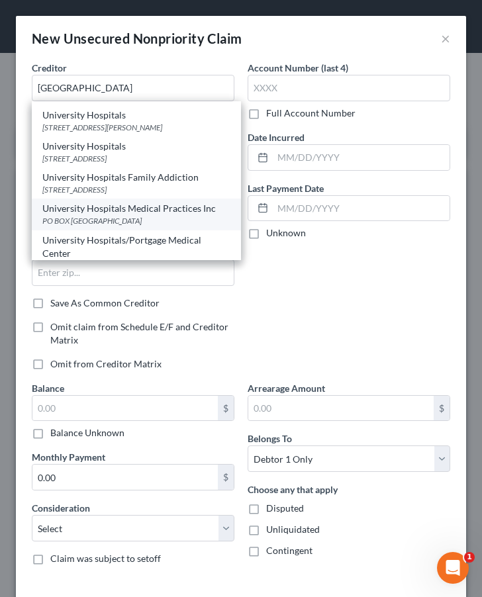
type input "48277"
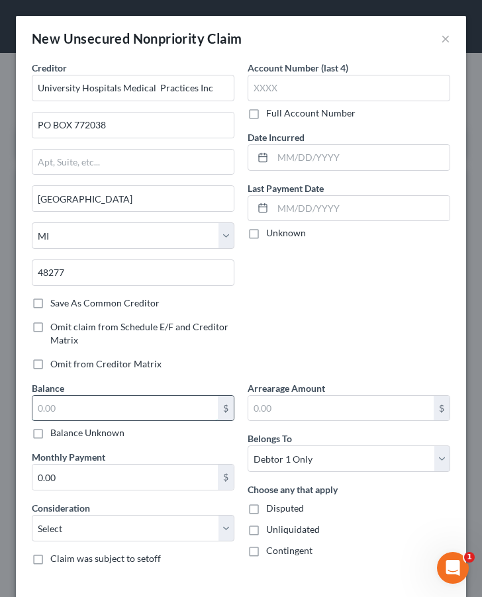
click at [187, 396] on input "text" at bounding box center [124, 408] width 185 height 25
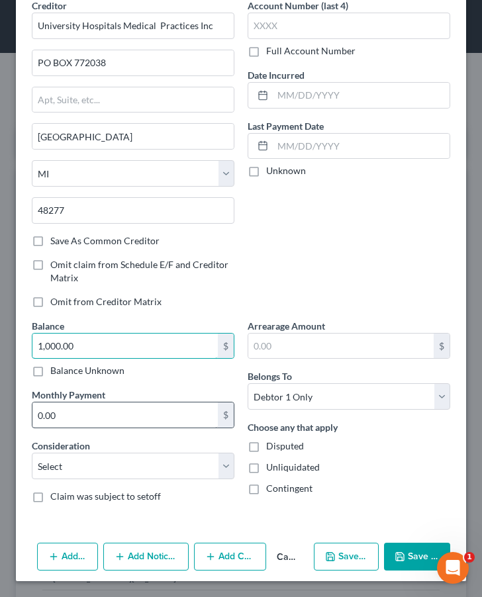
scroll to position [62, 0]
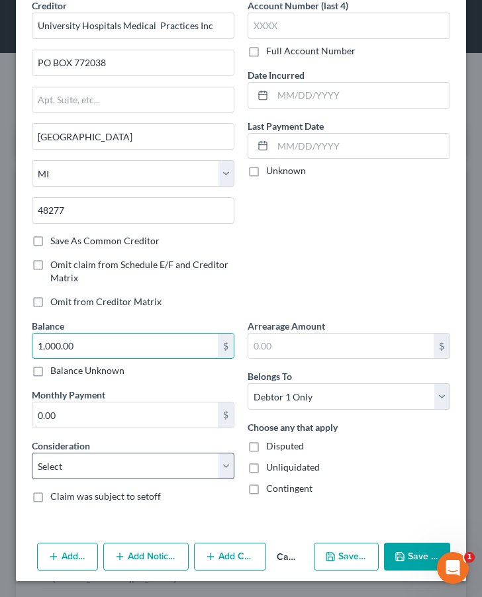
type input "1,000.00"
select select "9"
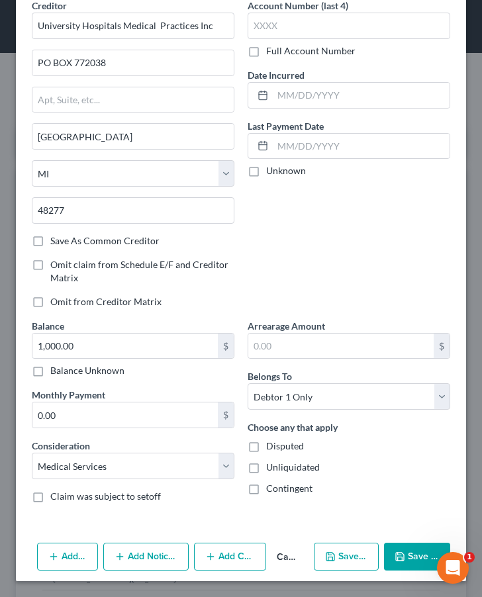
click at [417, 556] on button "Save & Close" at bounding box center [417, 556] width 66 height 28
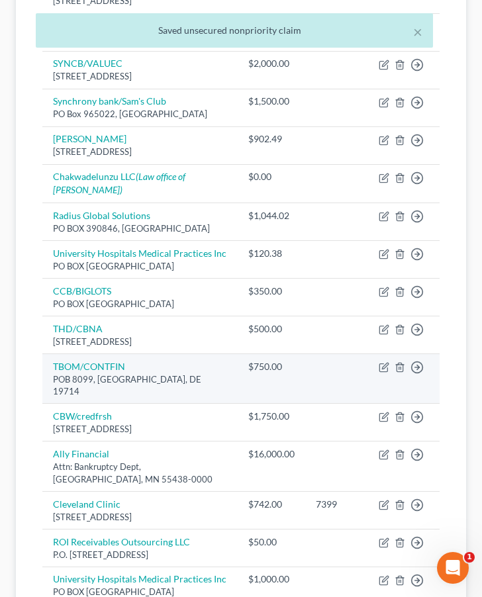
scroll to position [1704, 0]
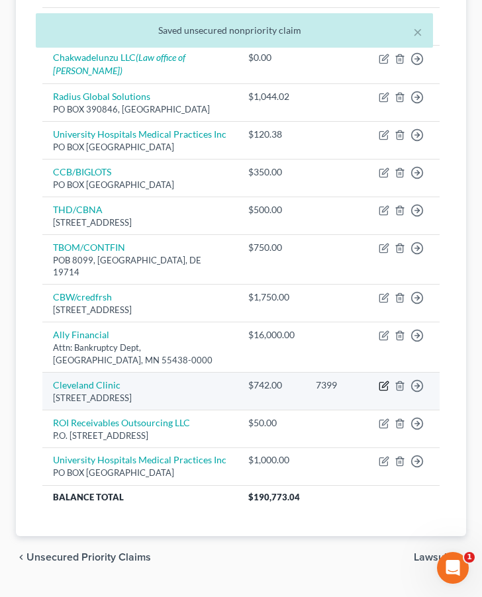
click at [380, 390] on icon "button" at bounding box center [383, 386] width 8 height 8
select select "36"
select select "14"
select select "0"
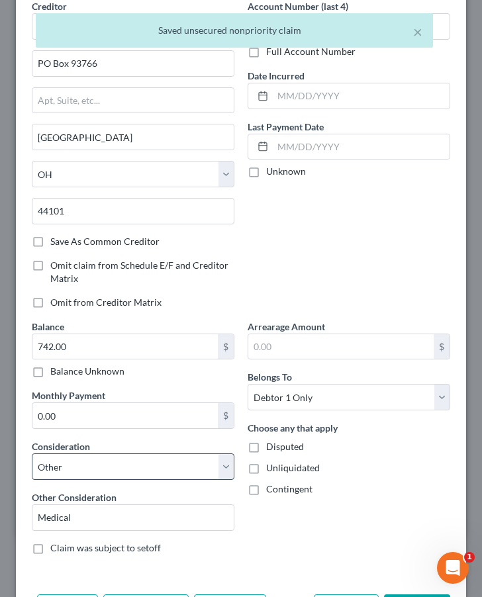
scroll to position [108, 0]
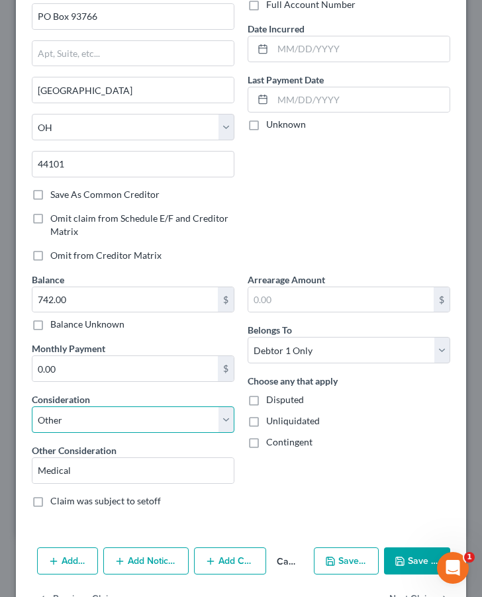
select select "9"
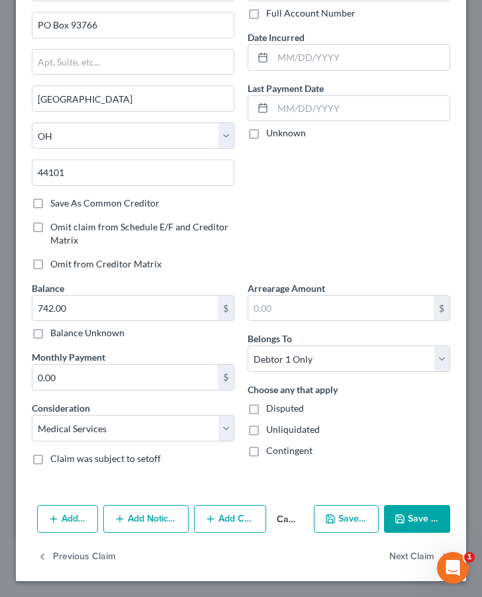
click at [400, 517] on icon "button" at bounding box center [399, 518] width 11 height 11
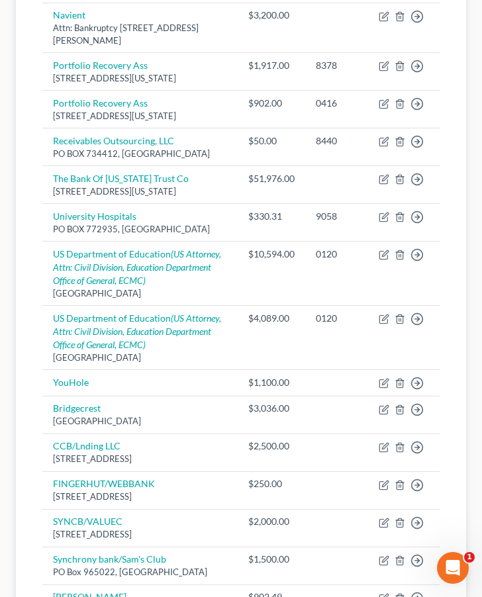
scroll to position [1094, 0]
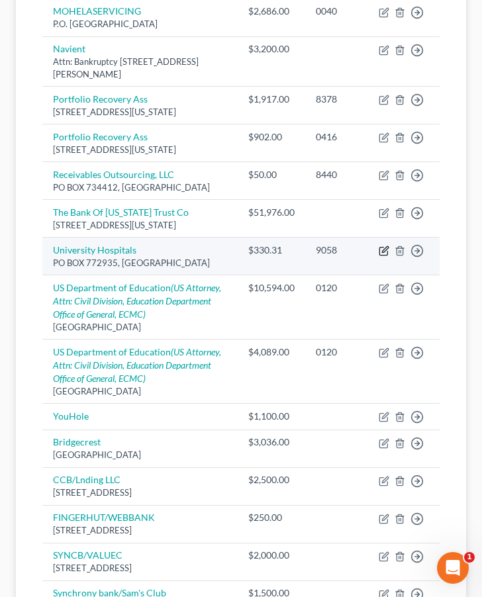
click at [383, 255] on icon "button" at bounding box center [383, 251] width 8 height 8
select select "23"
select select "9"
select select "0"
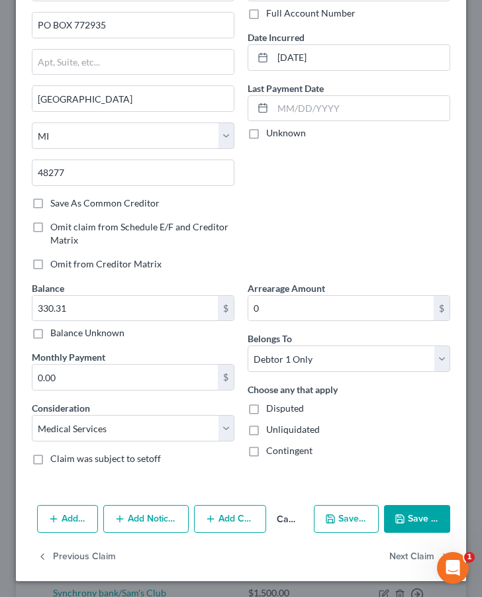
scroll to position [100, 0]
click at [286, 519] on button "Cancel" at bounding box center [287, 519] width 42 height 26
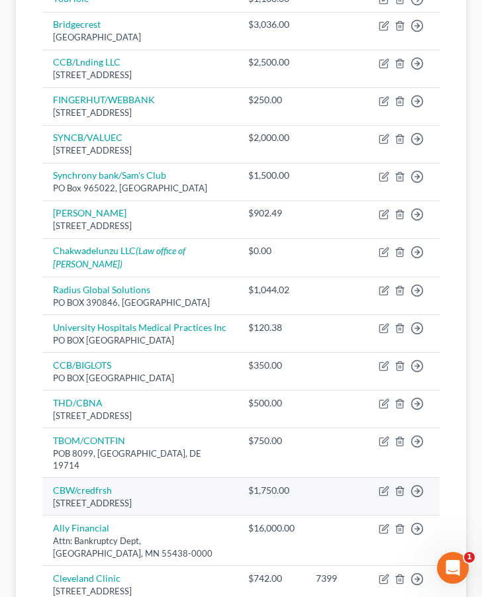
scroll to position [1514, 0]
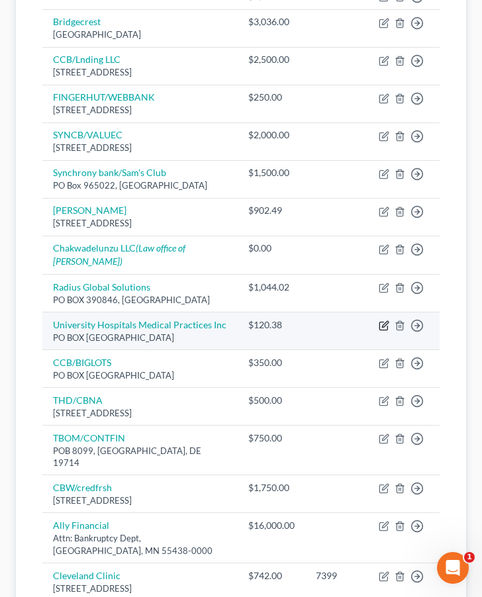
click at [383, 327] on icon "button" at bounding box center [385, 324] width 6 height 6
select select "23"
select select "14"
select select "0"
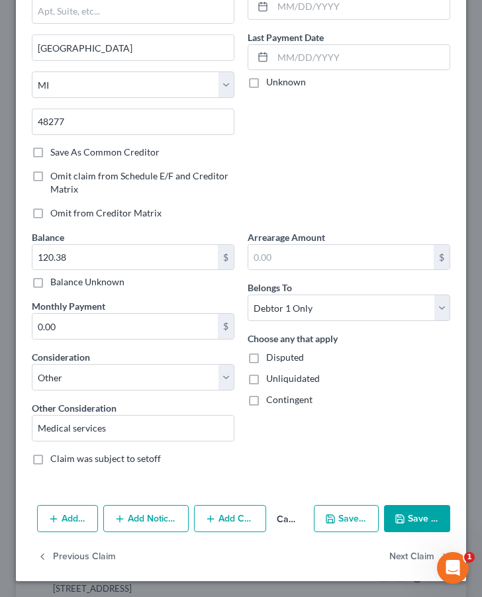
scroll to position [151, 0]
select select "9"
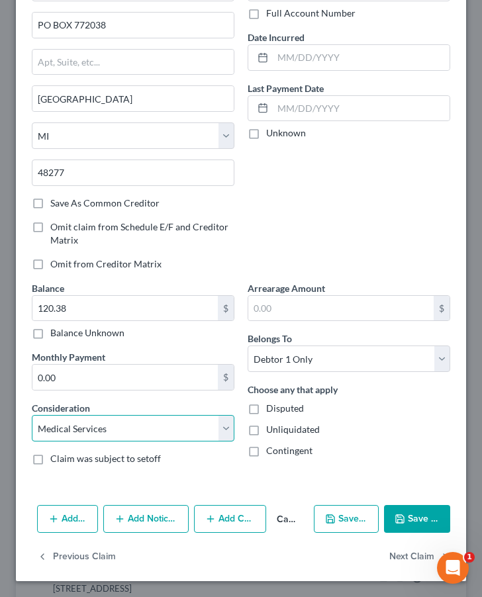
scroll to position [100, 0]
click at [402, 527] on button "Save & Close" at bounding box center [417, 519] width 66 height 28
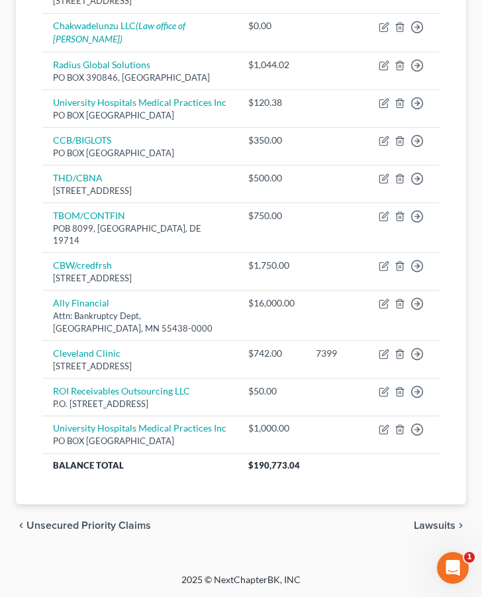
scroll to position [1740, 0]
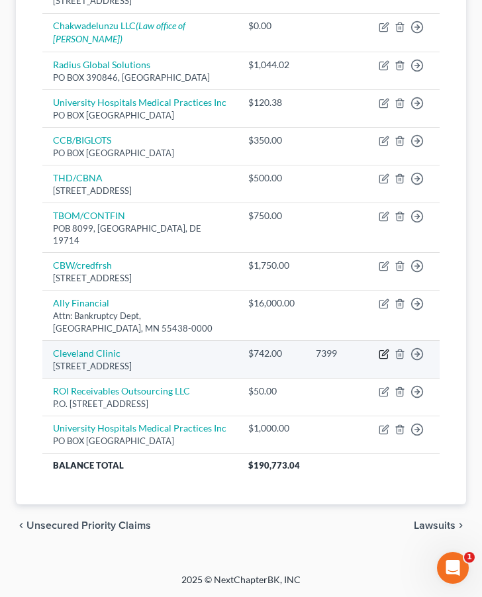
click at [383, 355] on icon "button" at bounding box center [385, 352] width 6 height 6
select select "36"
select select "9"
select select "0"
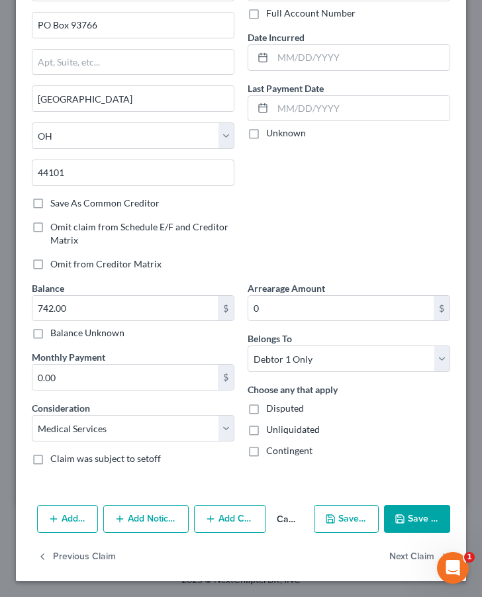
scroll to position [100, 0]
click at [403, 562] on button "Next Claim" at bounding box center [419, 557] width 61 height 28
select select "21"
select select "14"
select select "0"
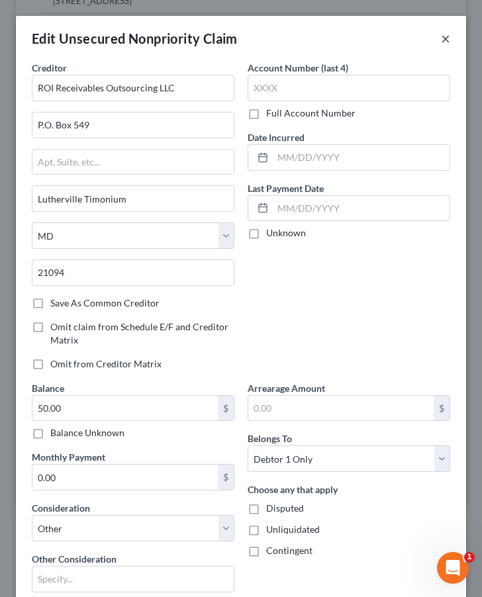
click at [446, 38] on button "×" at bounding box center [445, 38] width 9 height 16
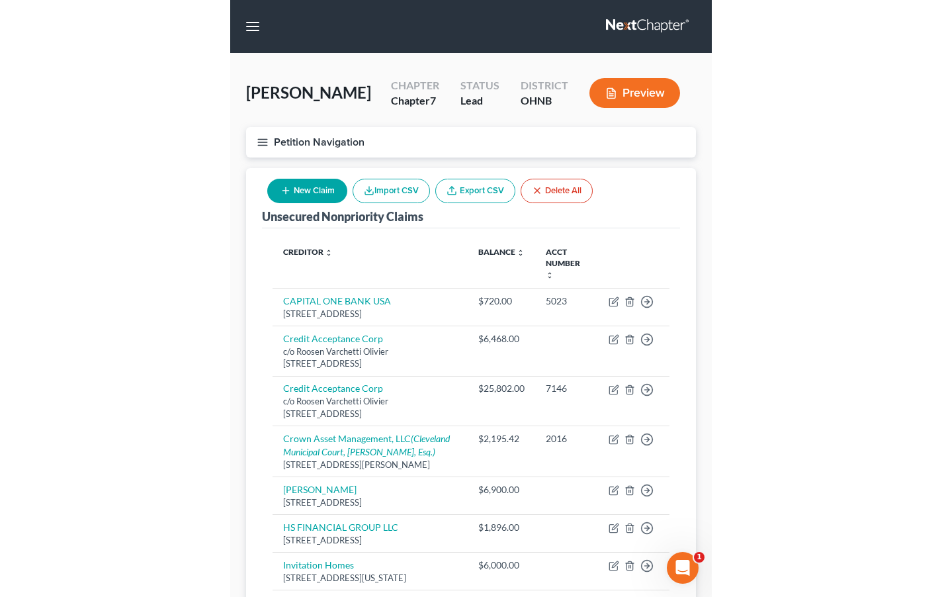
scroll to position [0, 0]
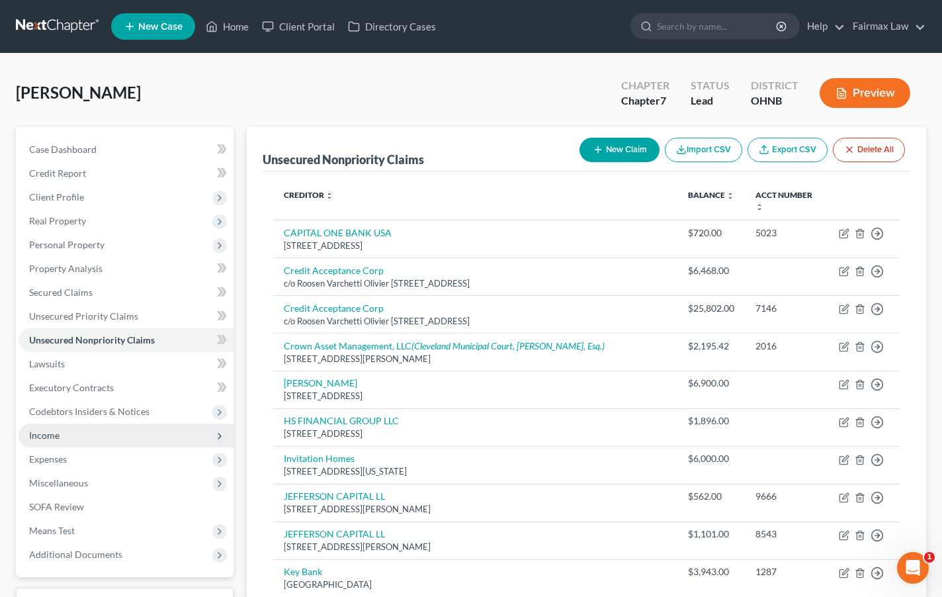
click at [67, 437] on span "Income" at bounding box center [126, 435] width 215 height 24
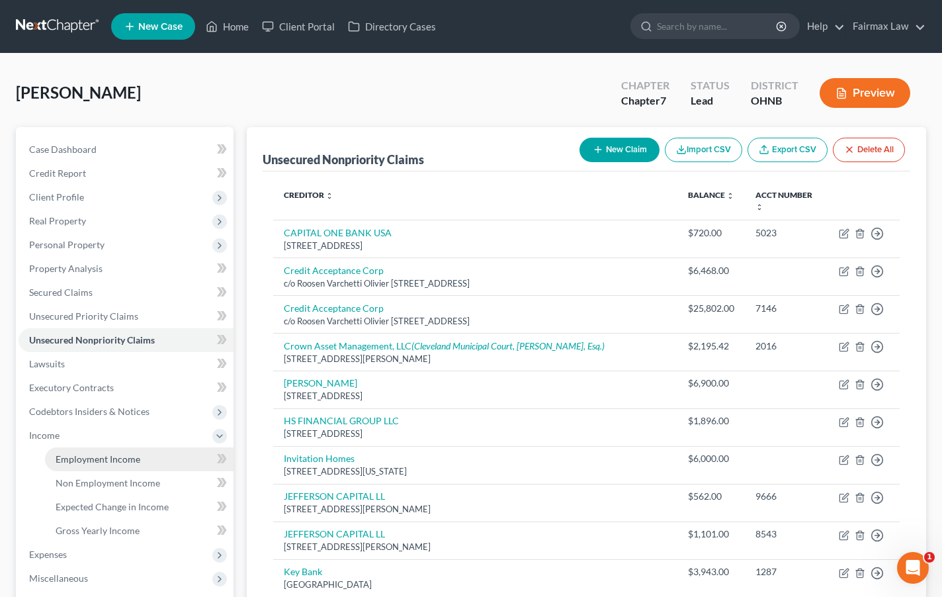
click at [77, 455] on span "Employment Income" at bounding box center [98, 458] width 85 height 11
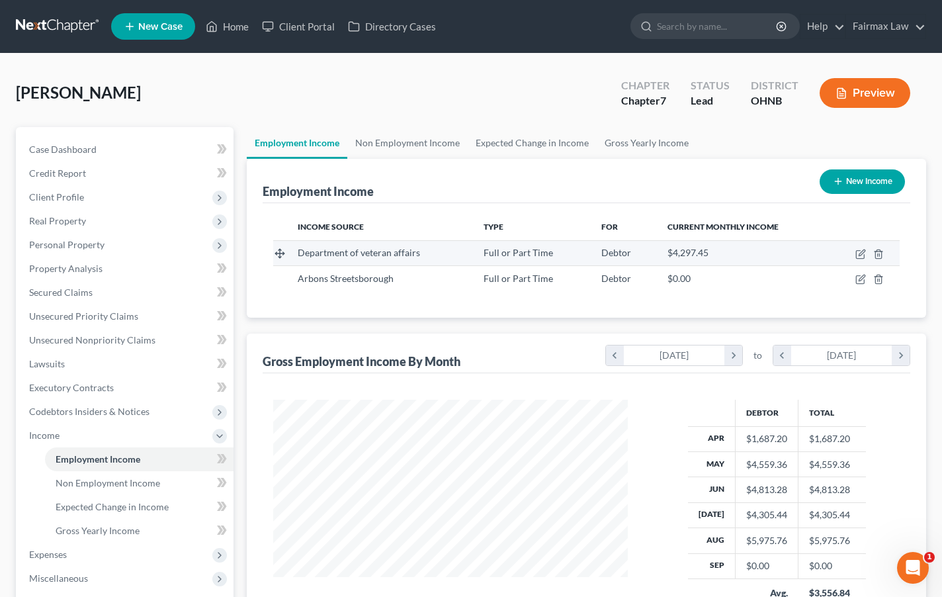
scroll to position [237, 381]
click at [837, 255] on icon "button" at bounding box center [860, 254] width 11 height 11
select select "0"
select select "36"
select select "2"
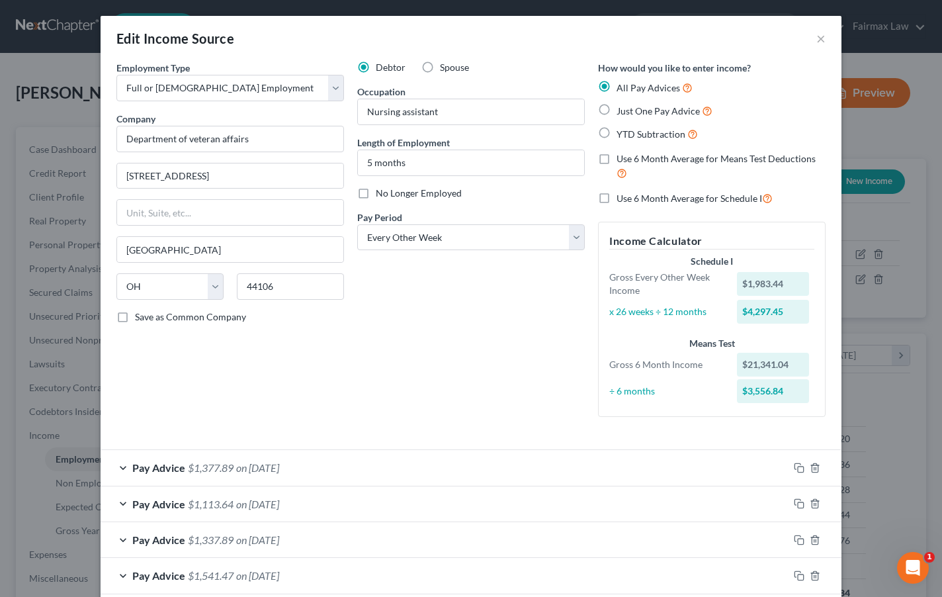
scroll to position [0, 0]
click at [674, 112] on span "Just One Pay Advice" at bounding box center [657, 110] width 83 height 11
click at [630, 112] on input "Just One Pay Advice" at bounding box center [626, 107] width 9 height 9
radio input "true"
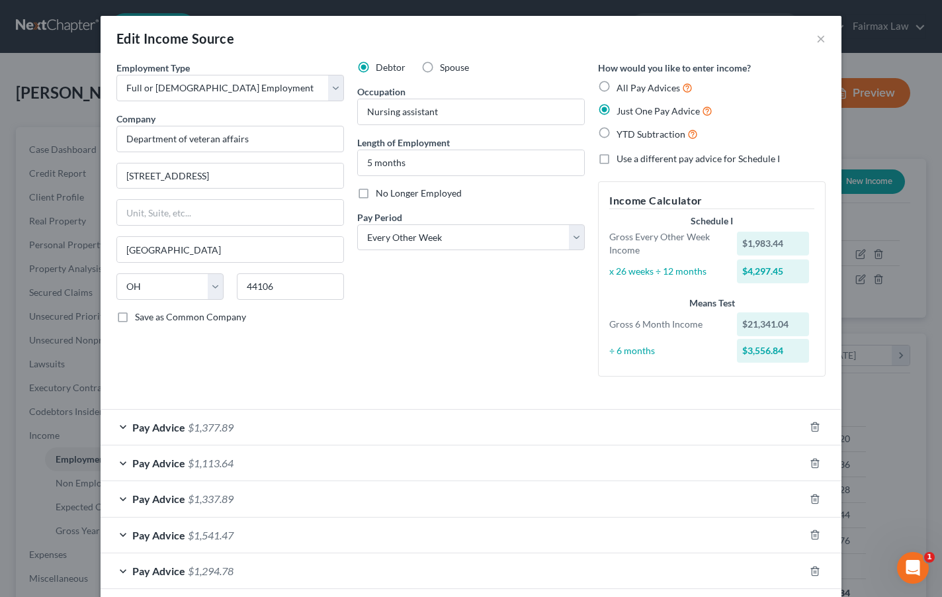
click at [661, 134] on span "YTD Subtraction" at bounding box center [650, 133] width 69 height 11
click at [630, 134] on input "YTD Subtraction" at bounding box center [626, 130] width 9 height 9
radio input "true"
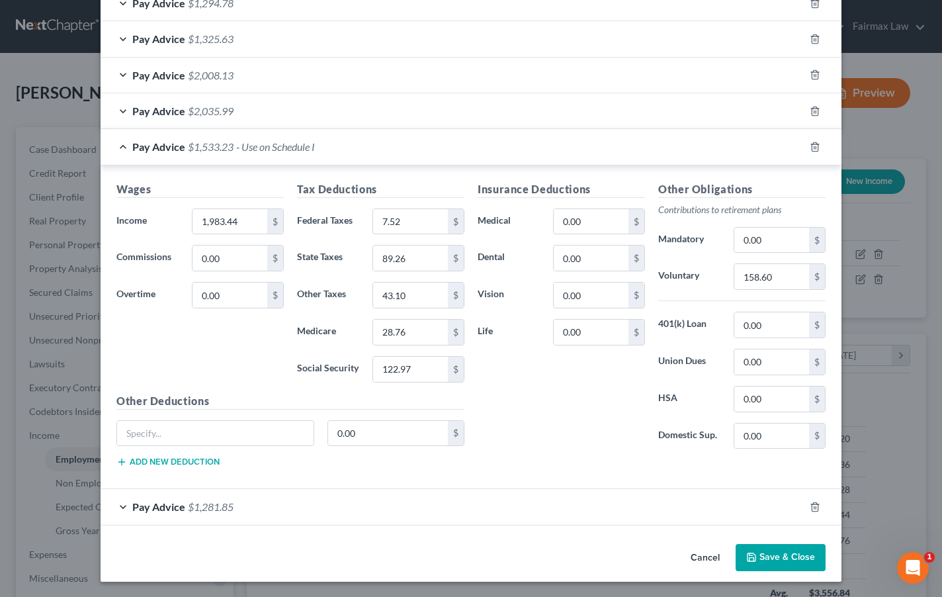
scroll to position [775, 0]
click at [786, 559] on button "Save & Close" at bounding box center [781, 558] width 90 height 28
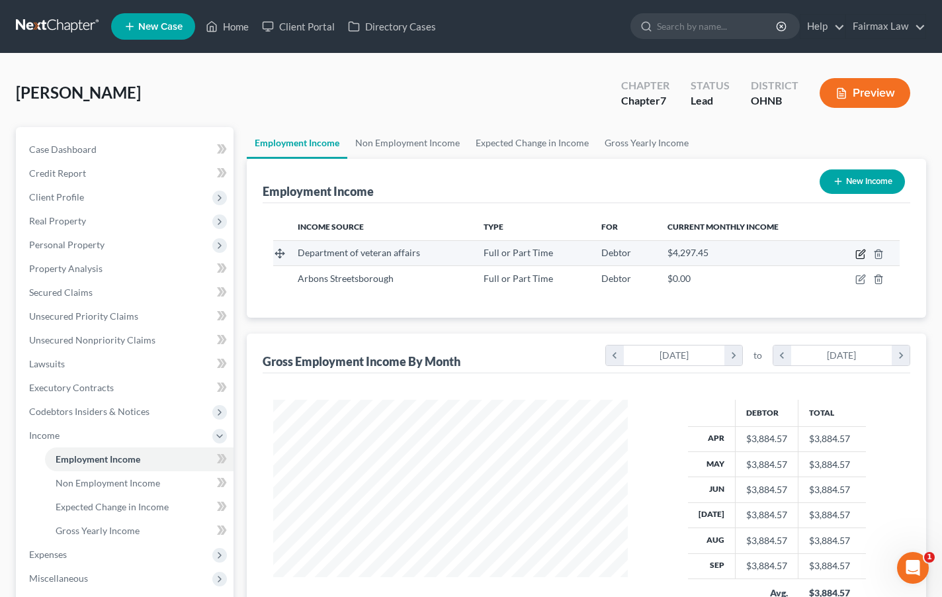
click at [837, 253] on icon "button" at bounding box center [860, 254] width 11 height 11
select select "0"
select select "36"
select select "2"
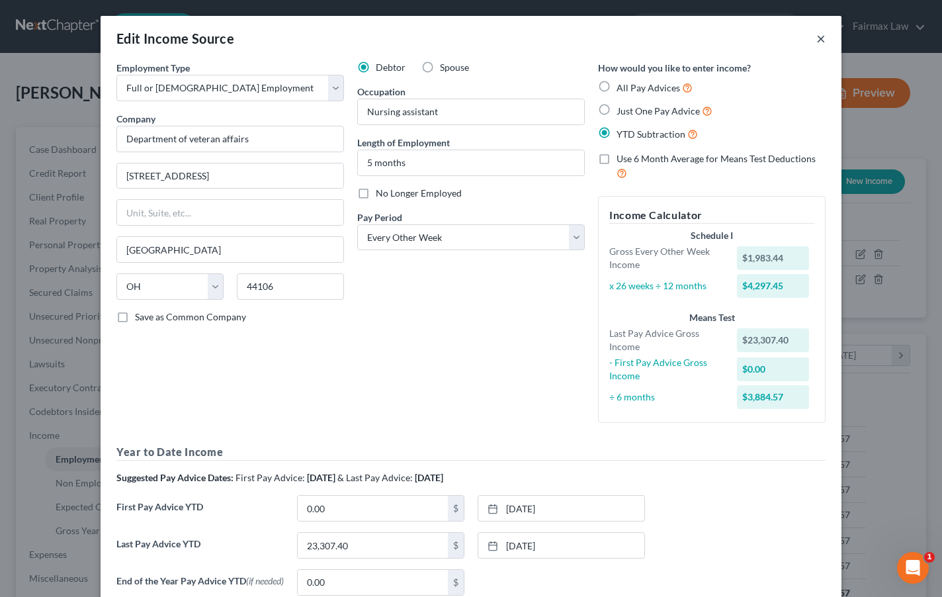
click at [819, 44] on button "×" at bounding box center [820, 38] width 9 height 16
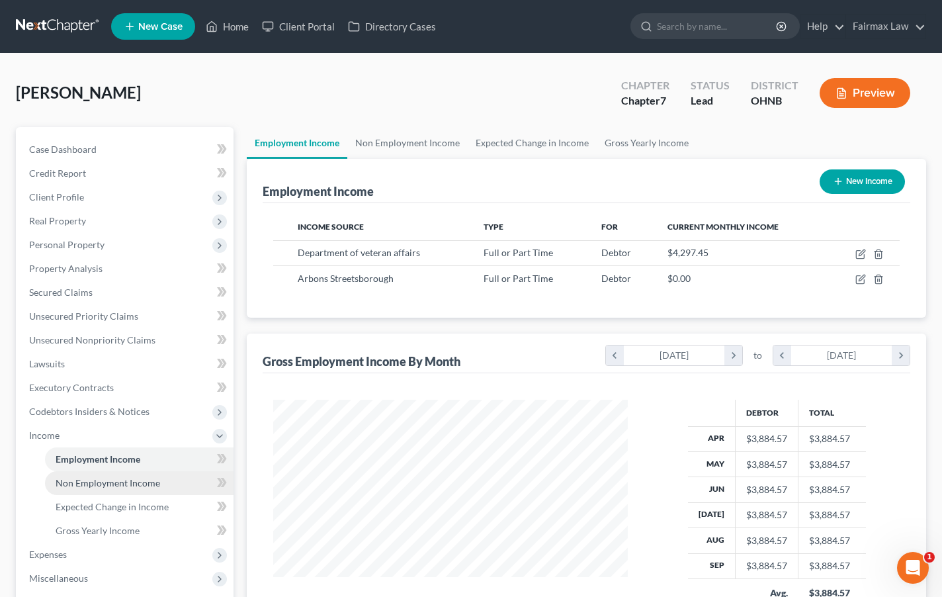
click at [180, 480] on link "Non Employment Income" at bounding box center [139, 483] width 189 height 24
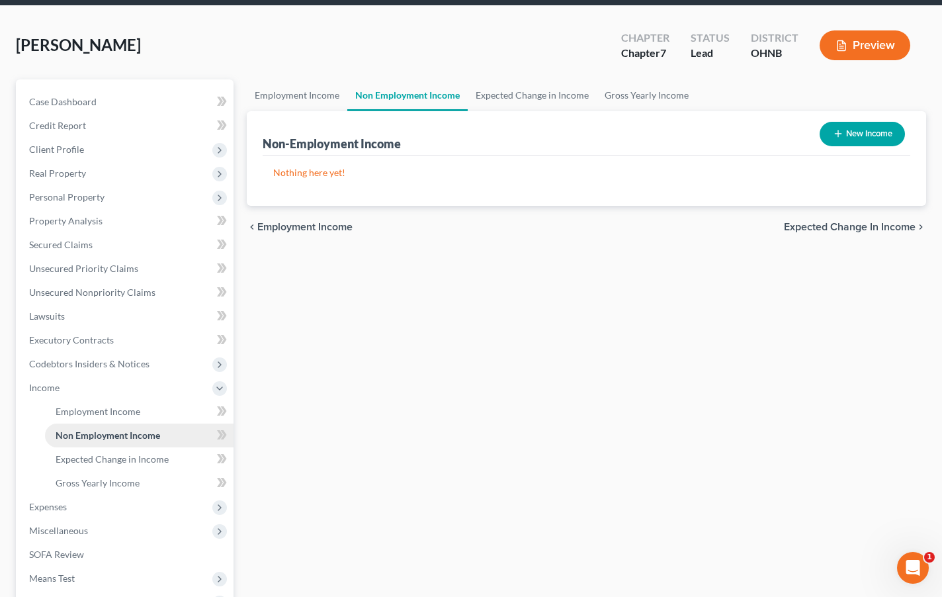
scroll to position [83, 0]
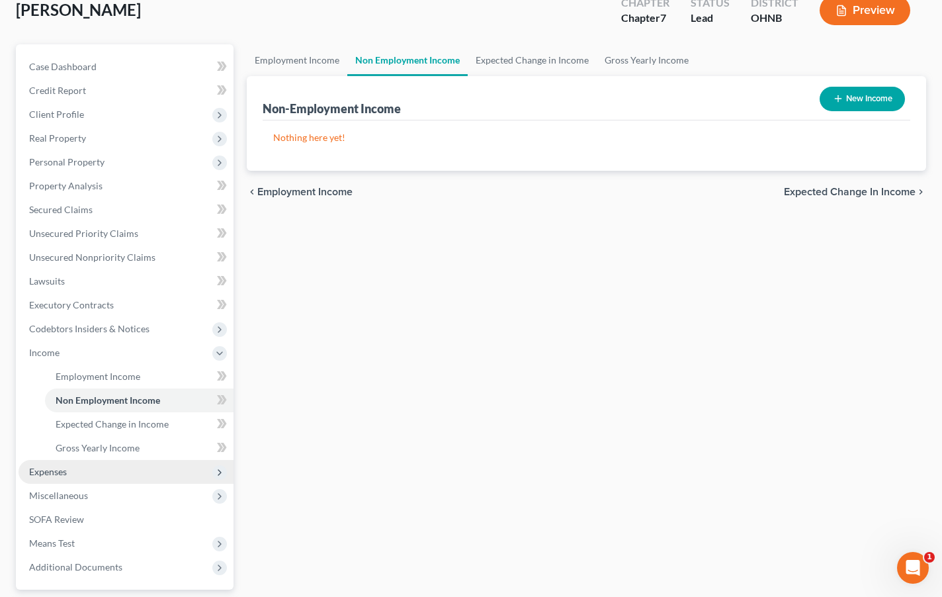
click at [180, 477] on span "Expenses" at bounding box center [126, 472] width 215 height 24
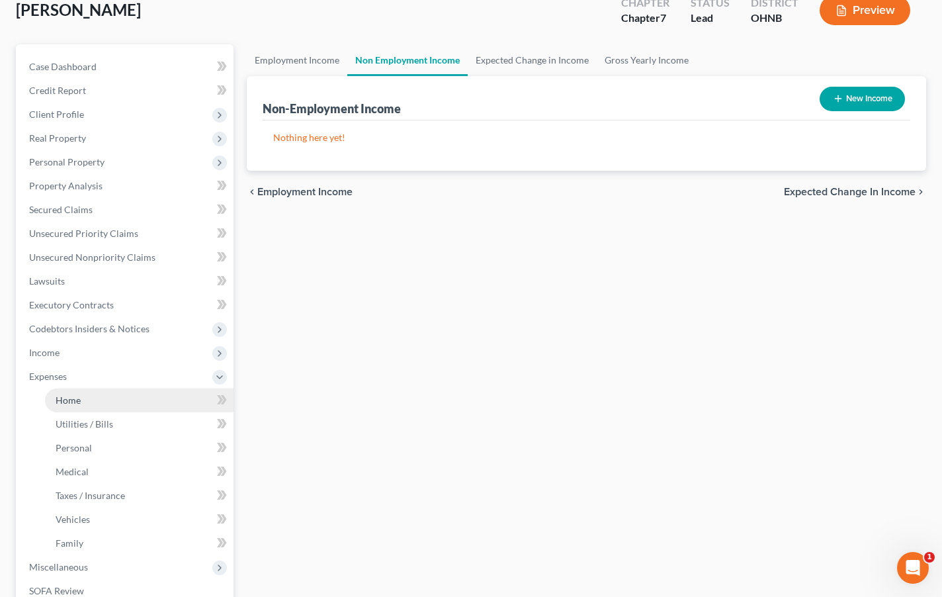
click at [163, 399] on link "Home" at bounding box center [139, 400] width 189 height 24
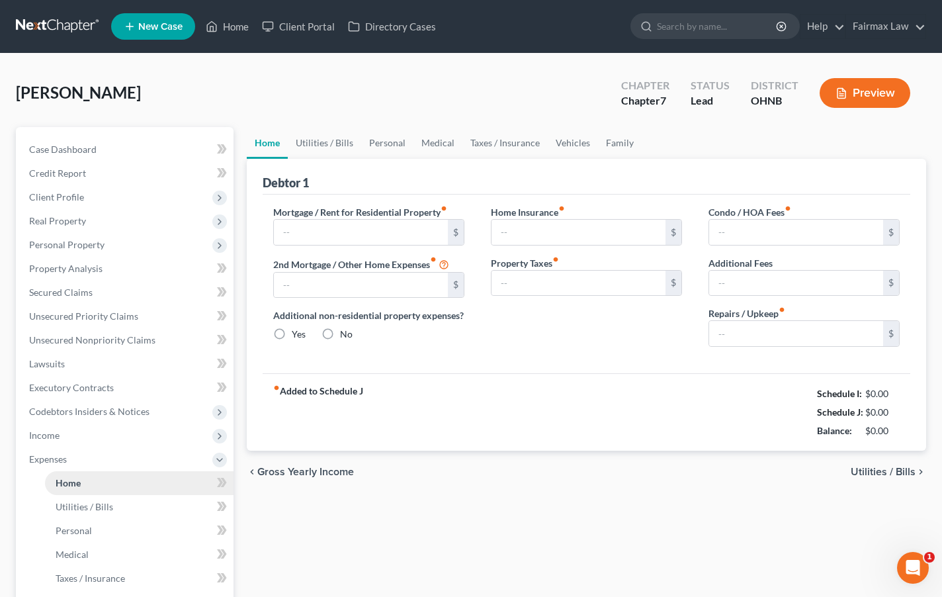
type input "1,400.00"
type input "0.00"
radio input "true"
type input "0.00"
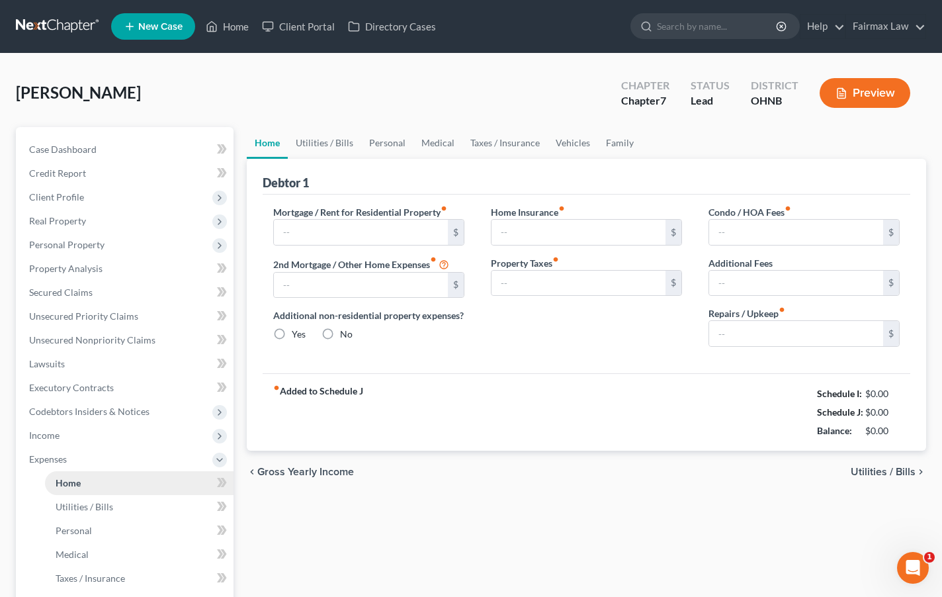
type input "0.00"
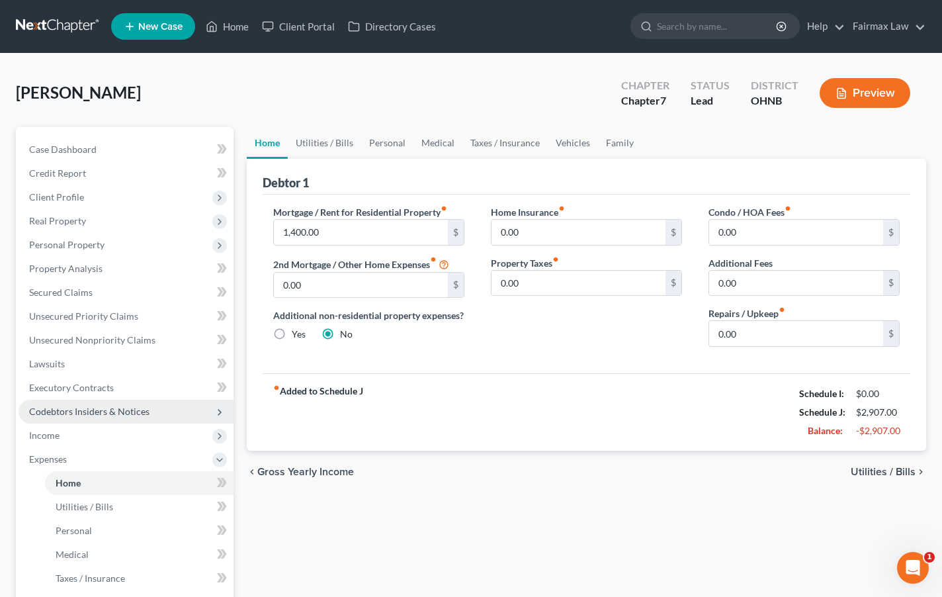
scroll to position [1, 0]
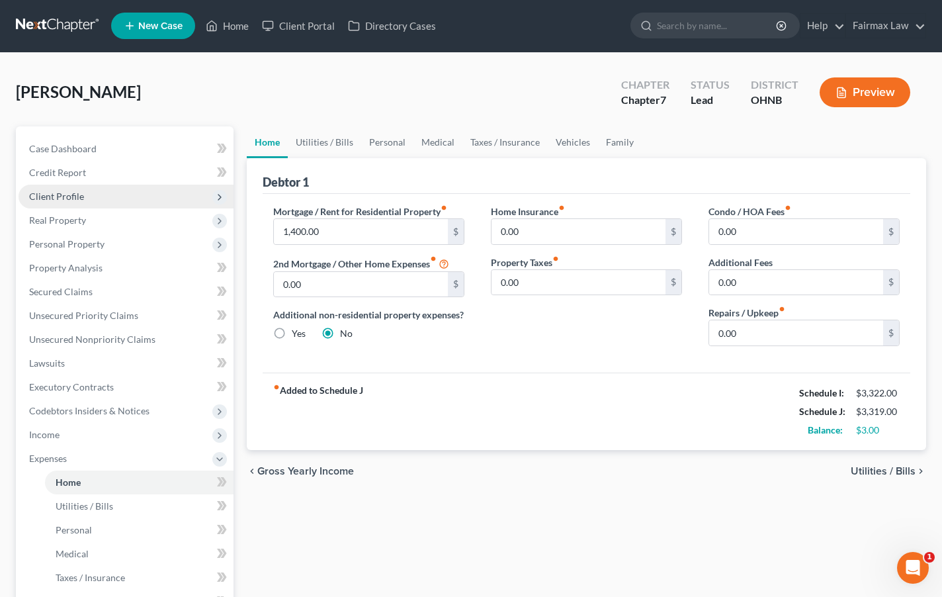
click at [160, 194] on span "Client Profile" at bounding box center [126, 197] width 215 height 24
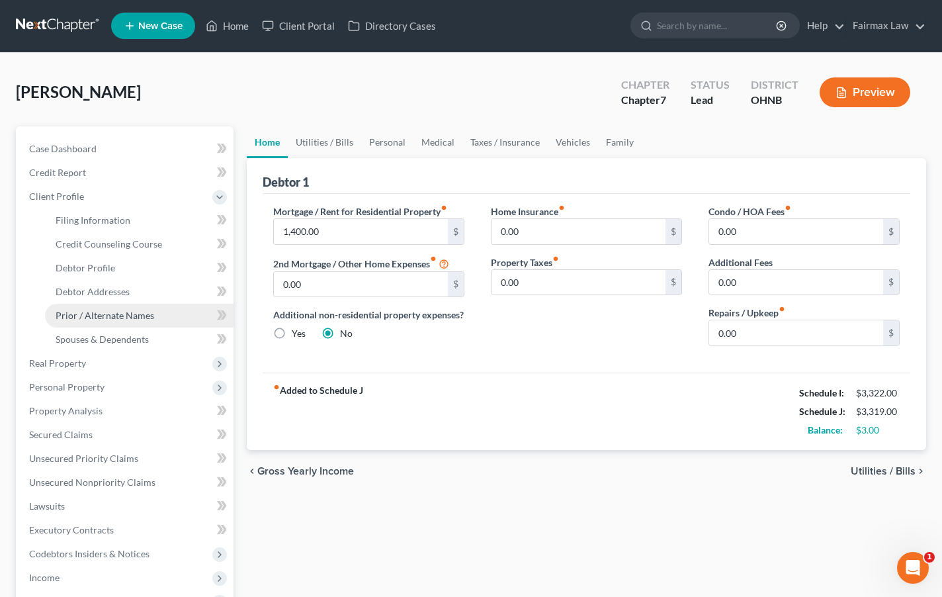
click at [147, 311] on span "Prior / Alternate Names" at bounding box center [105, 315] width 99 height 11
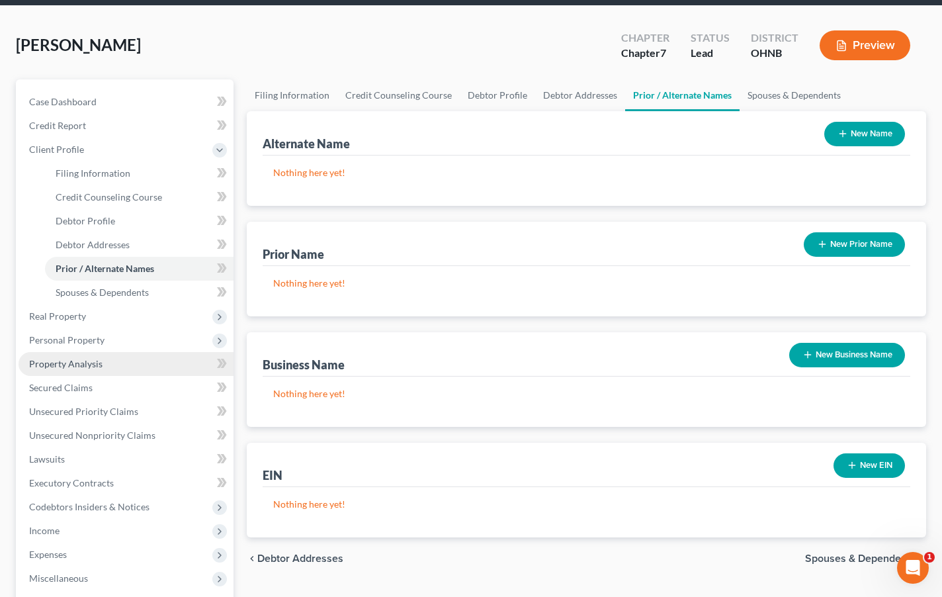
scroll to position [23, 0]
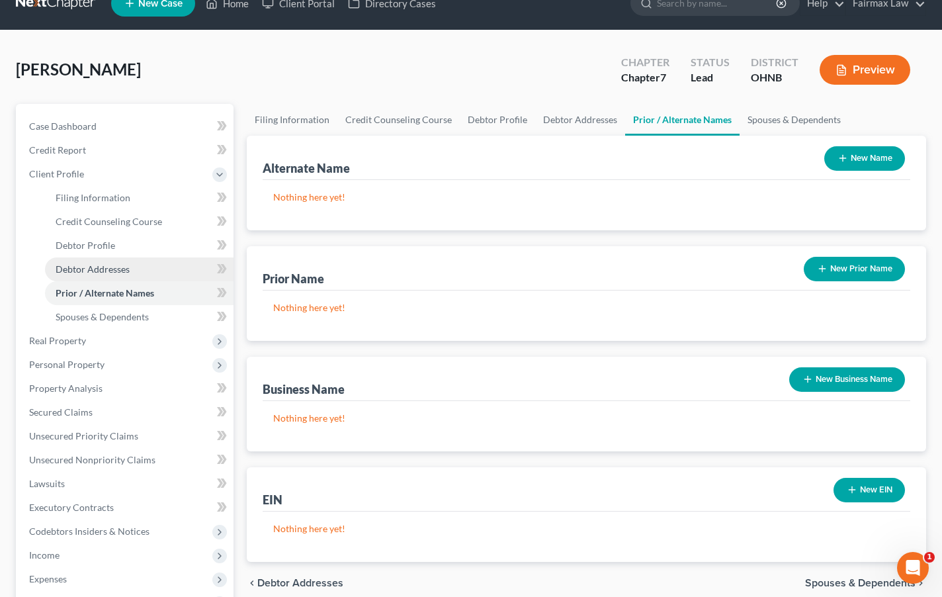
click at [115, 271] on span "Debtor Addresses" at bounding box center [93, 268] width 74 height 11
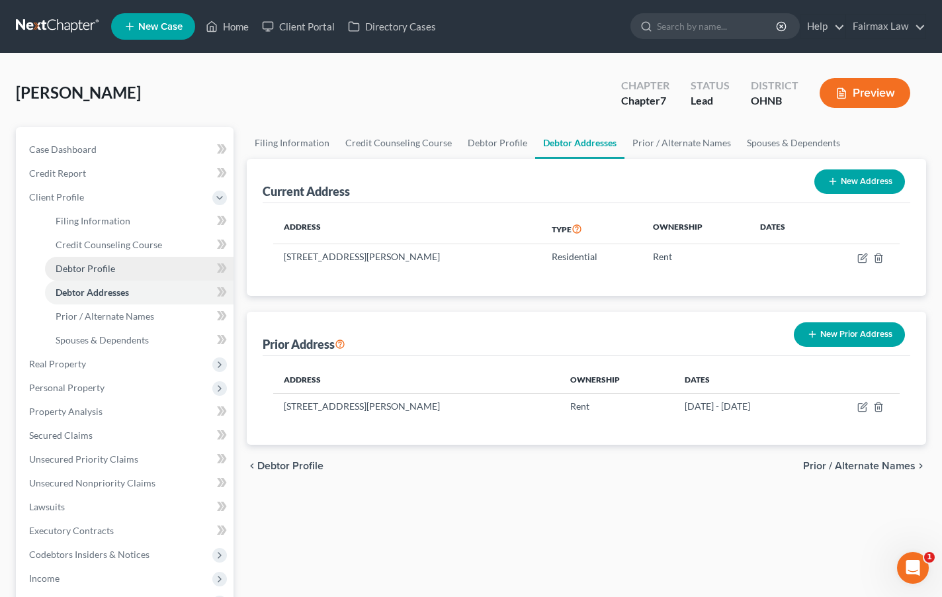
click at [115, 271] on link "Debtor Profile" at bounding box center [139, 269] width 189 height 24
select select "0"
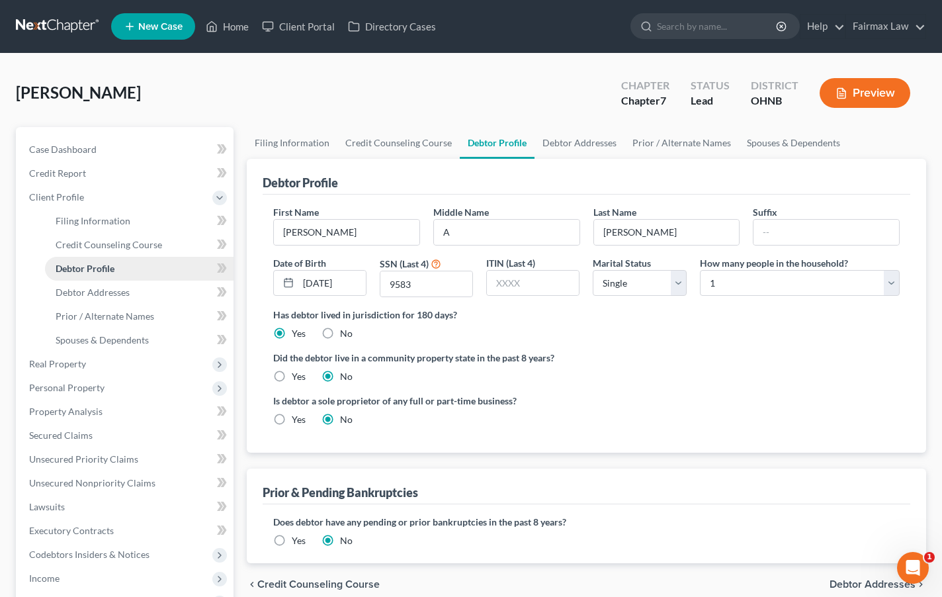
radio input "true"
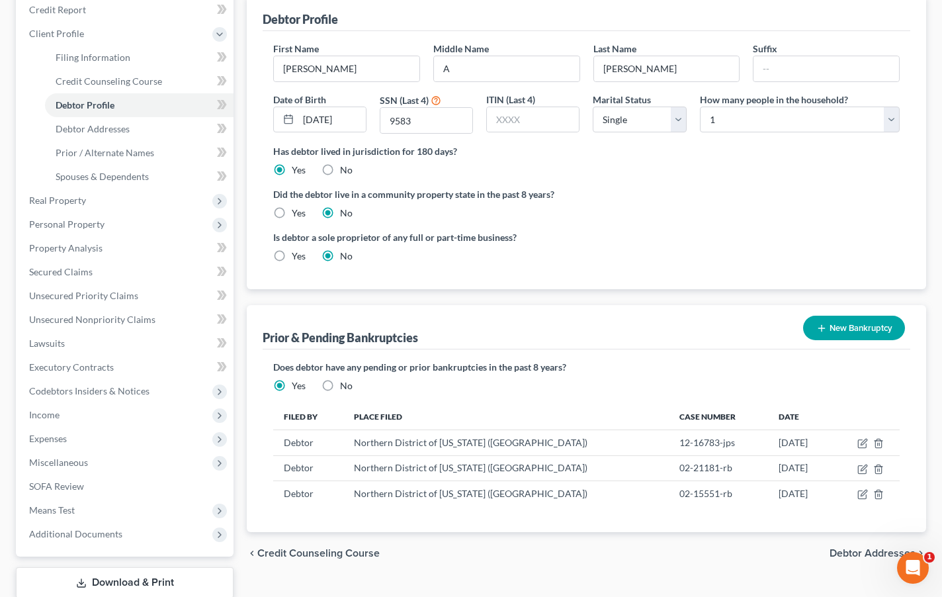
scroll to position [197, 0]
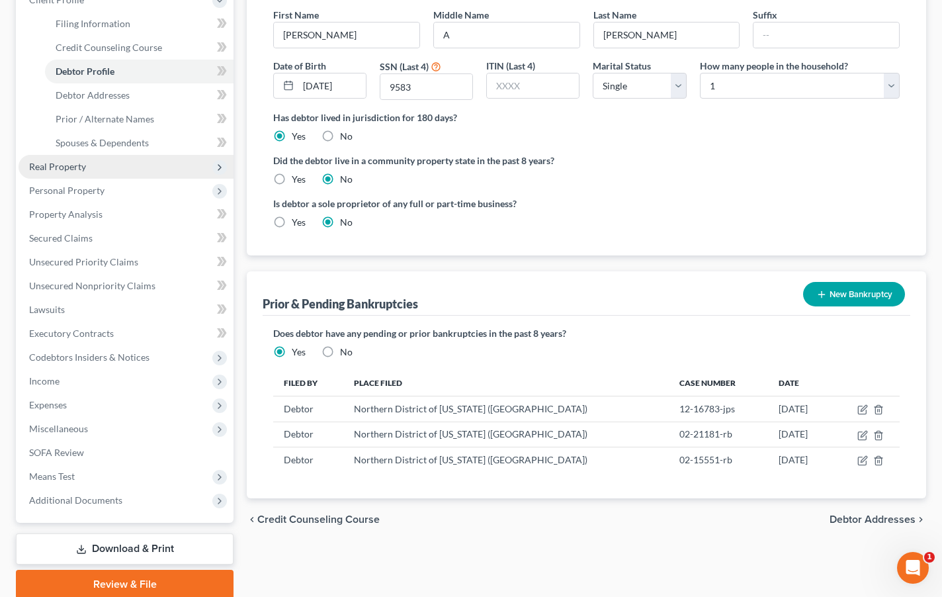
click at [101, 169] on span "Real Property" at bounding box center [126, 167] width 215 height 24
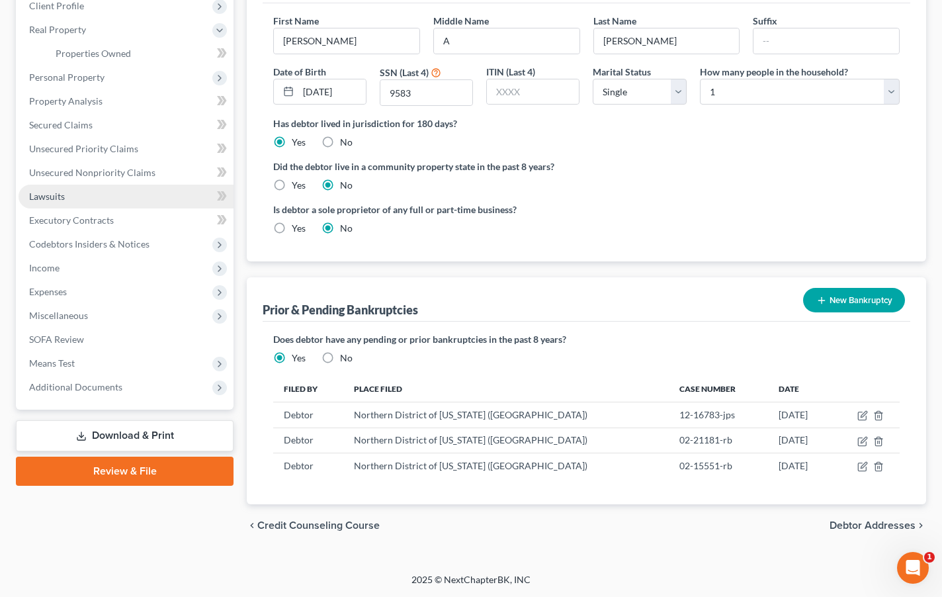
scroll to position [190, 0]
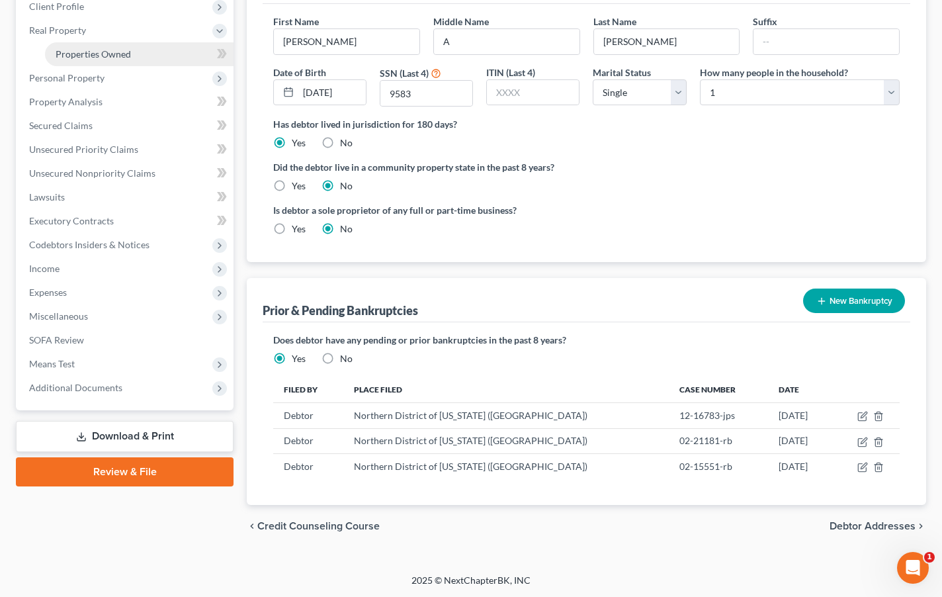
click at [118, 53] on span "Properties Owned" at bounding box center [93, 53] width 75 height 11
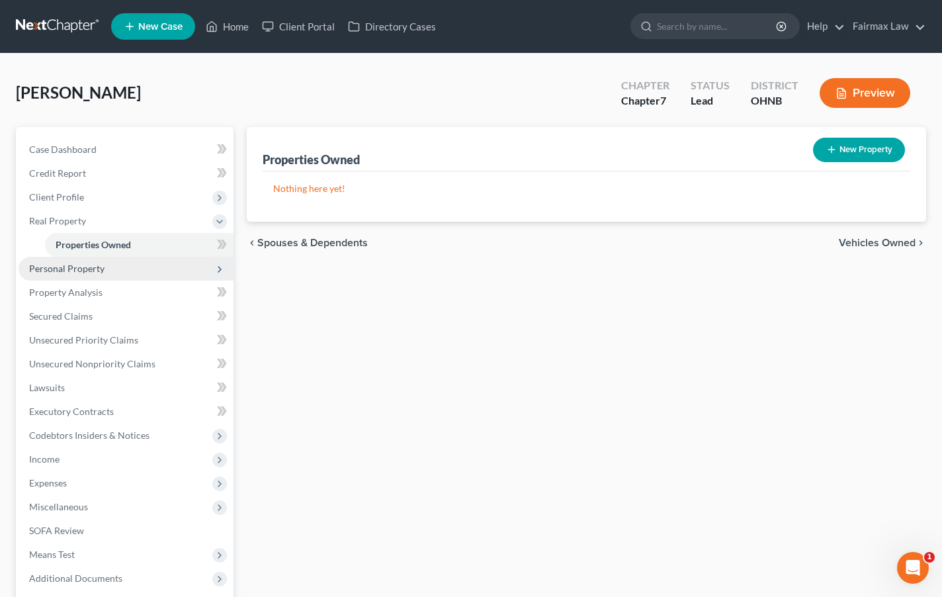
click at [115, 270] on span "Personal Property" at bounding box center [126, 269] width 215 height 24
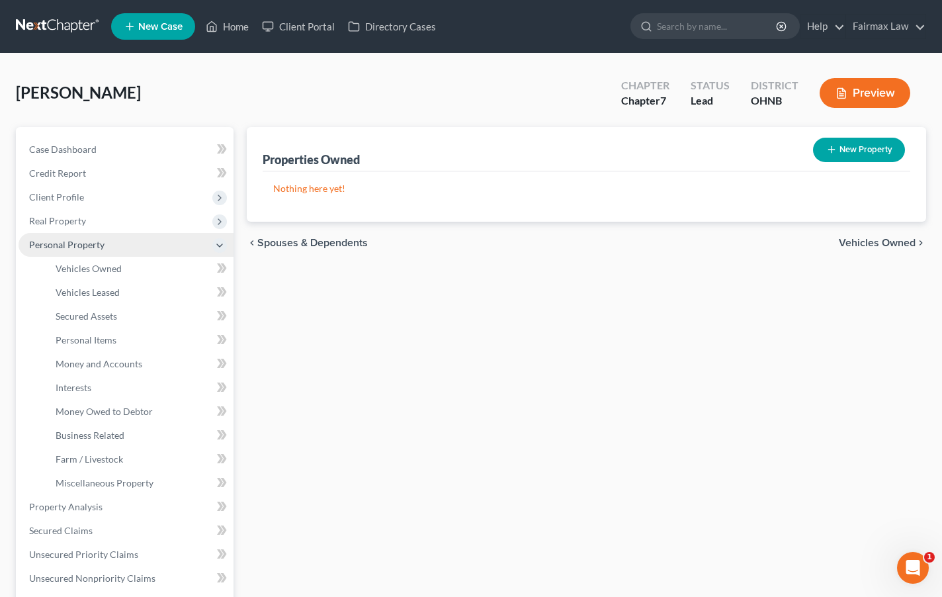
click at [115, 270] on span "Vehicles Owned" at bounding box center [89, 268] width 66 height 11
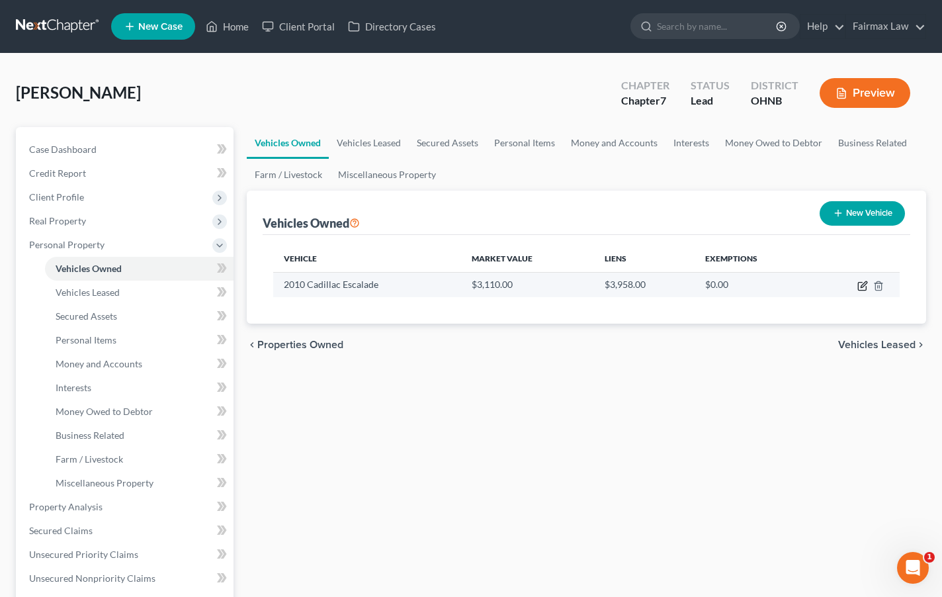
click at [837, 283] on icon "button" at bounding box center [862, 285] width 11 height 11
select select "0"
select select "16"
select select "3"
select select "0"
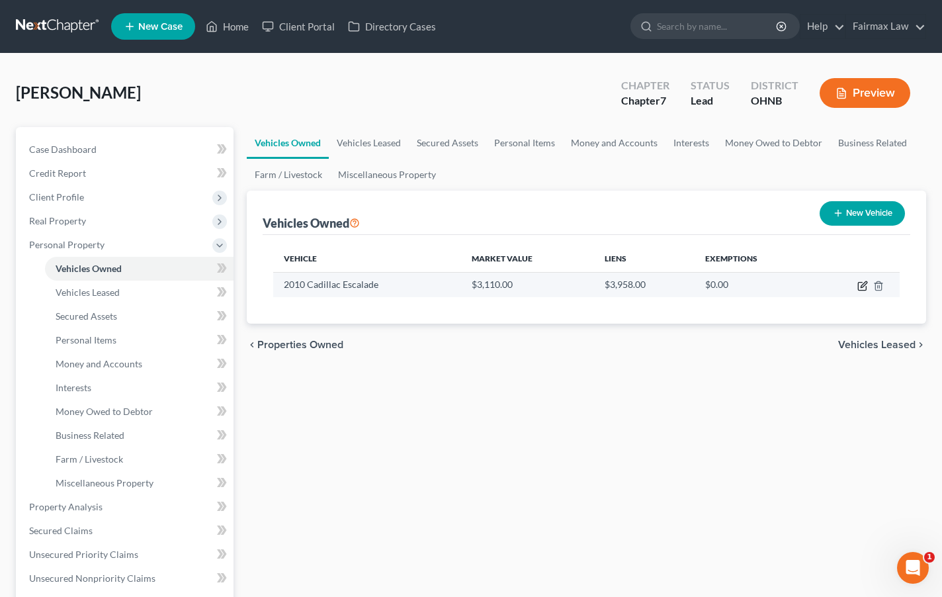
select select "10"
select select "0"
select select "2"
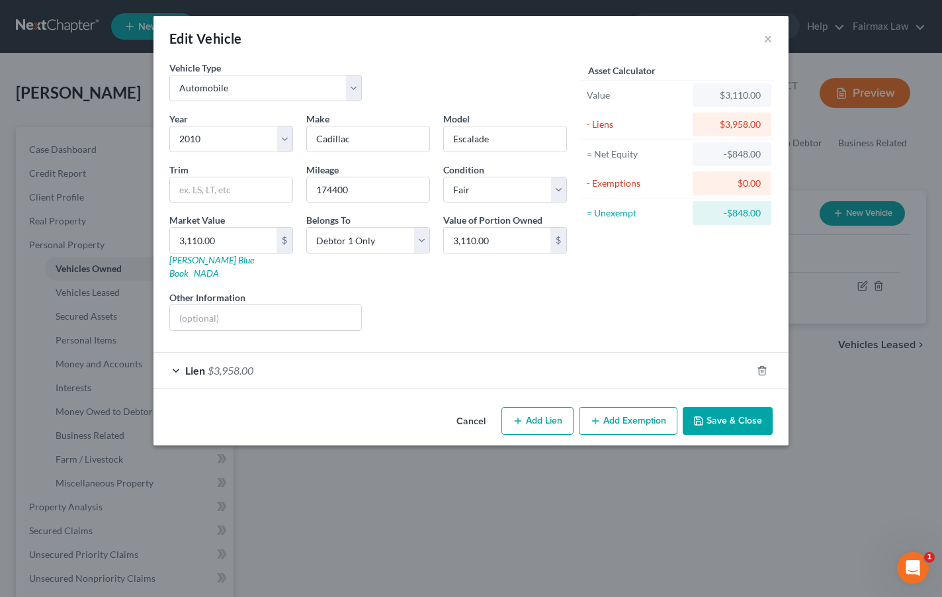
click at [571, 362] on div "Lien $3,958.00" at bounding box center [452, 370] width 598 height 35
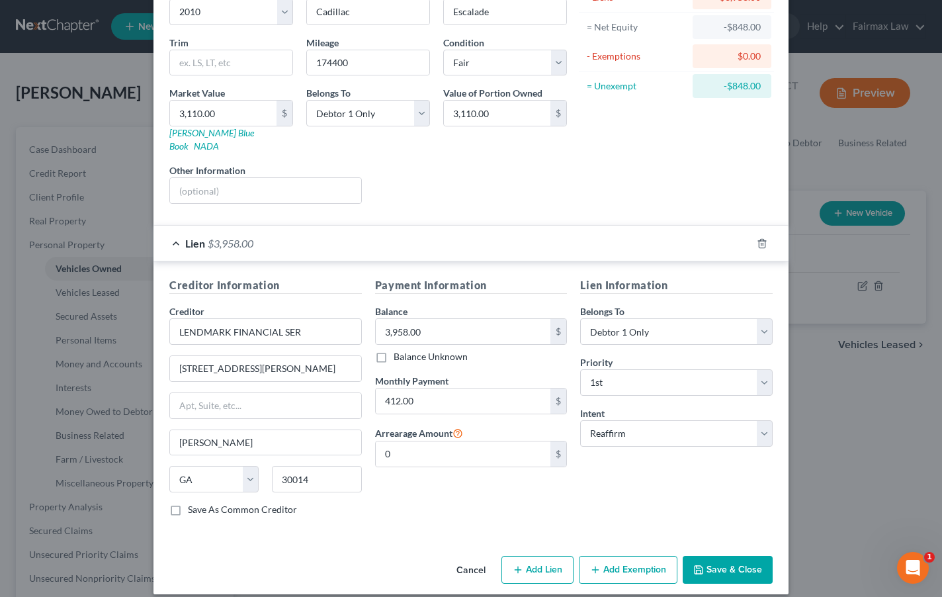
scroll to position [126, 0]
click at [610, 563] on button "Add Exemption" at bounding box center [628, 570] width 99 height 28
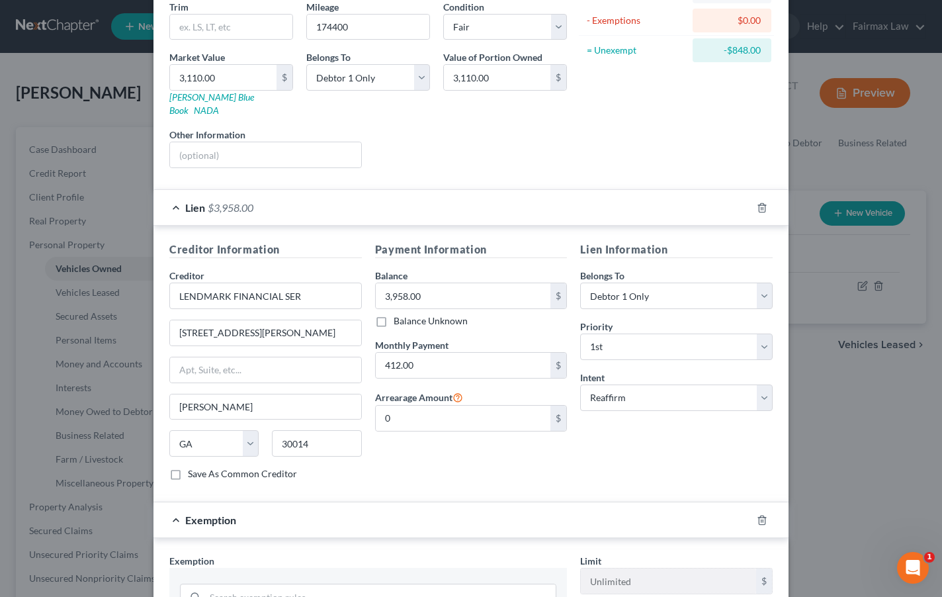
scroll to position [419, 0]
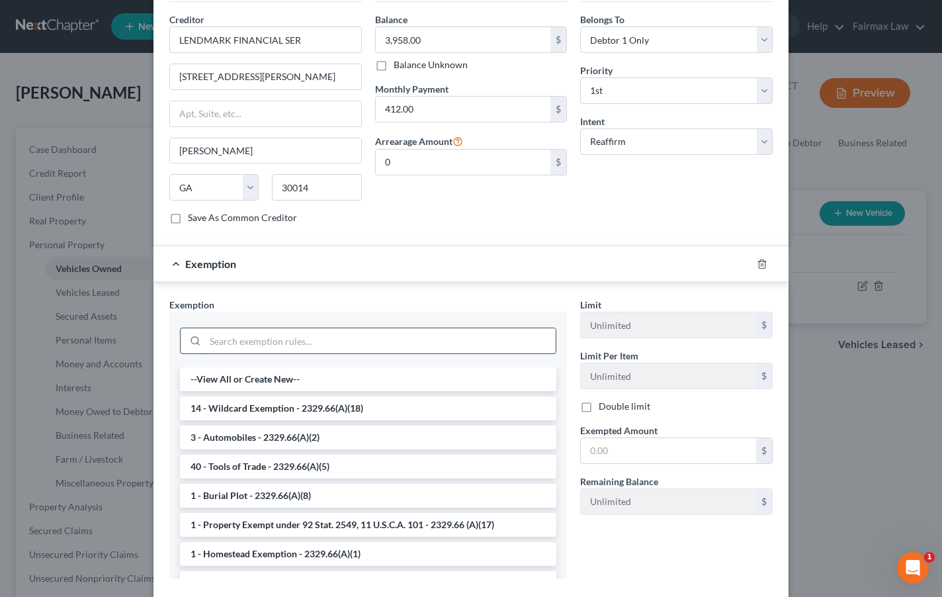
click at [396, 329] on input "search" at bounding box center [380, 340] width 351 height 25
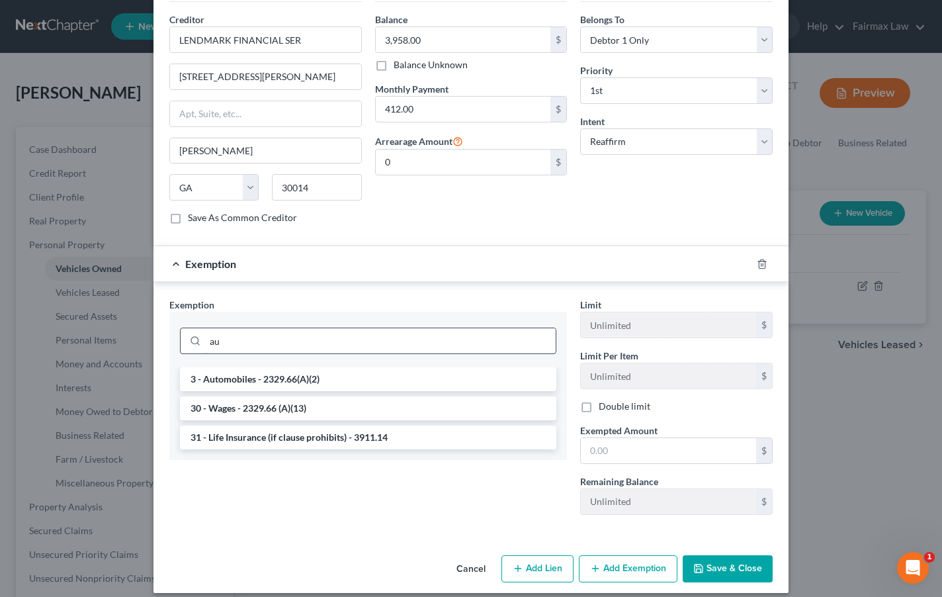
scroll to position [417, 0]
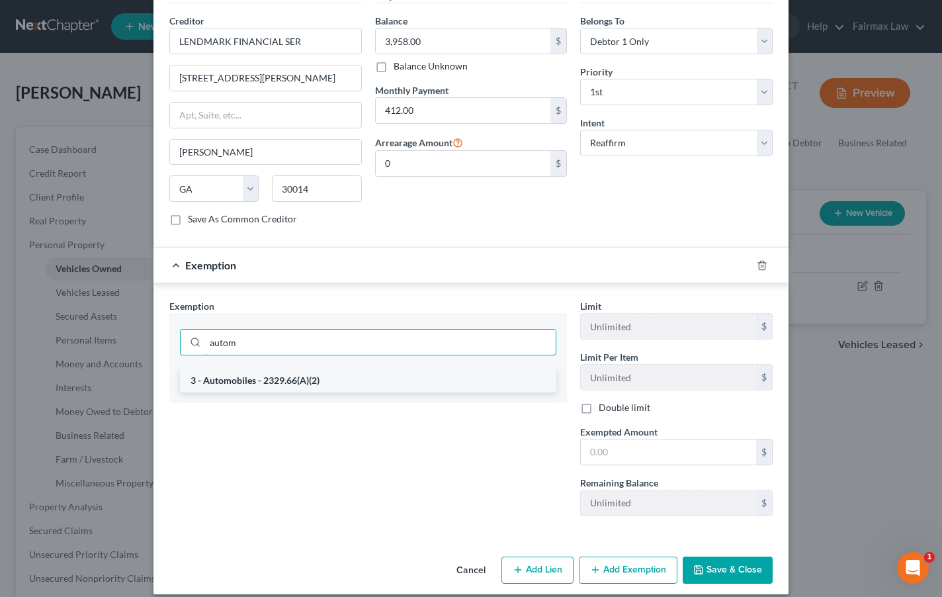
type input "autom"
click at [383, 368] on li "3 - Automobiles - 2329.66(A)(2)" at bounding box center [368, 380] width 376 height 24
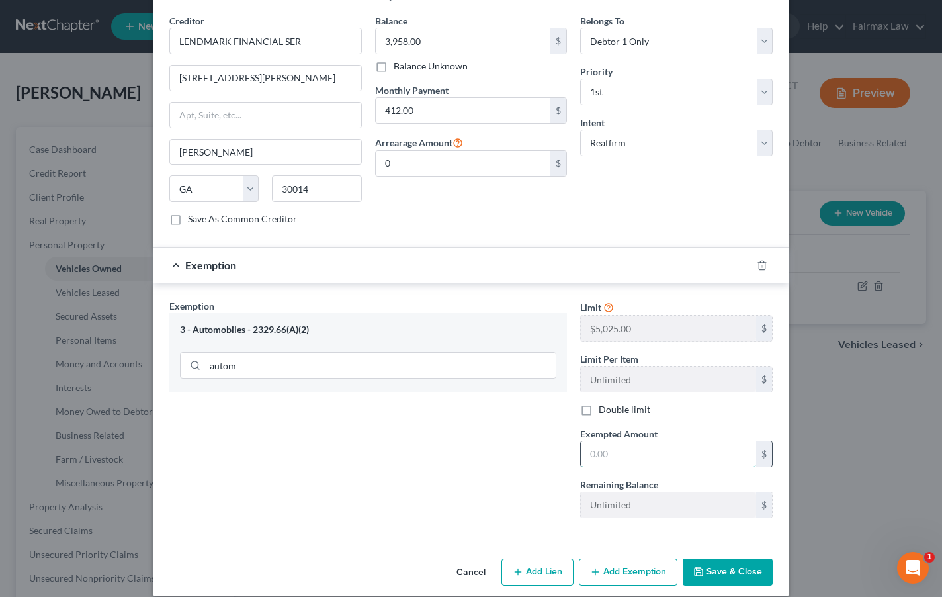
click at [636, 444] on input "text" at bounding box center [668, 453] width 175 height 25
type input "5,025.00"
click at [746, 564] on button "Save & Close" at bounding box center [728, 572] width 90 height 28
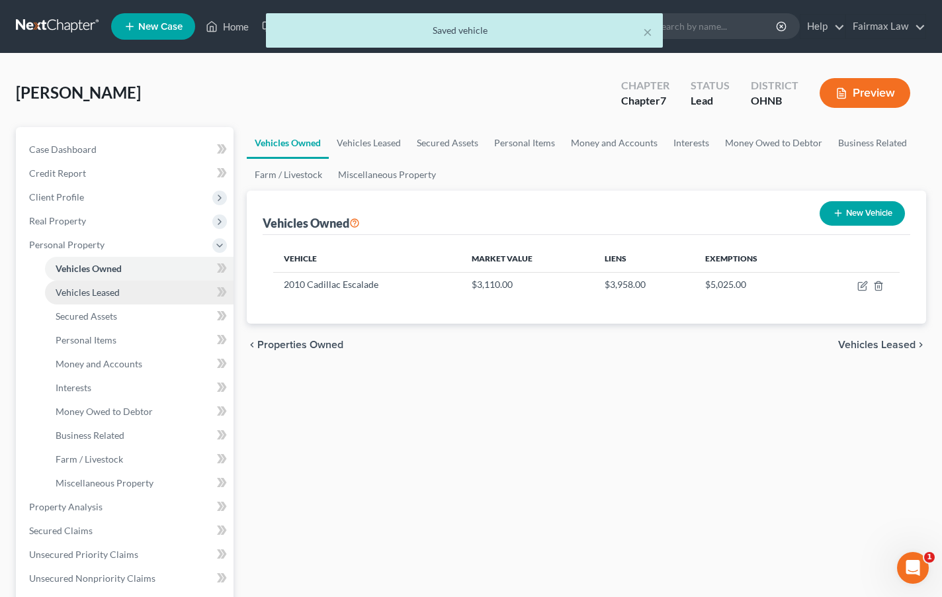
click at [115, 298] on link "Vehicles Leased" at bounding box center [139, 292] width 189 height 24
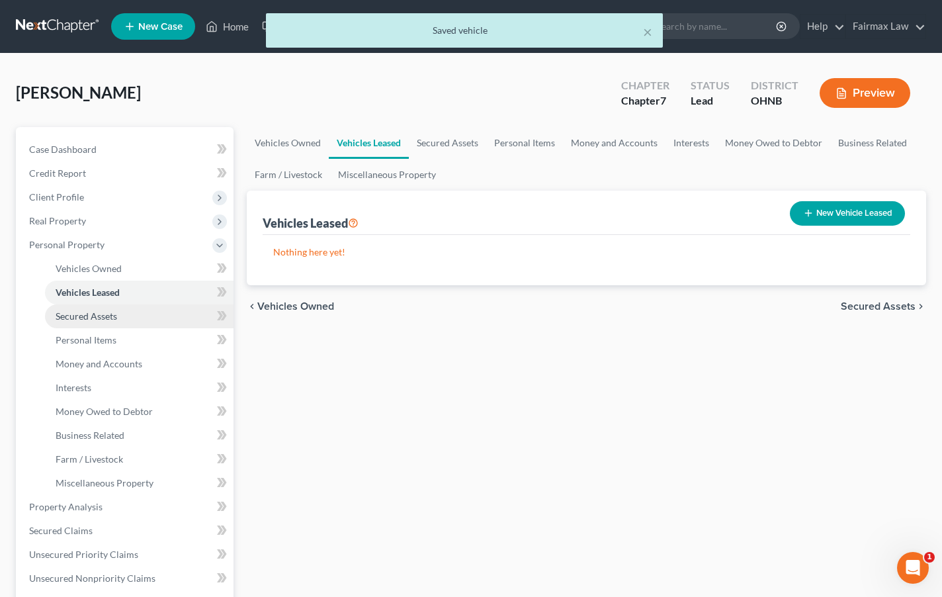
click at [159, 312] on link "Secured Assets" at bounding box center [139, 316] width 189 height 24
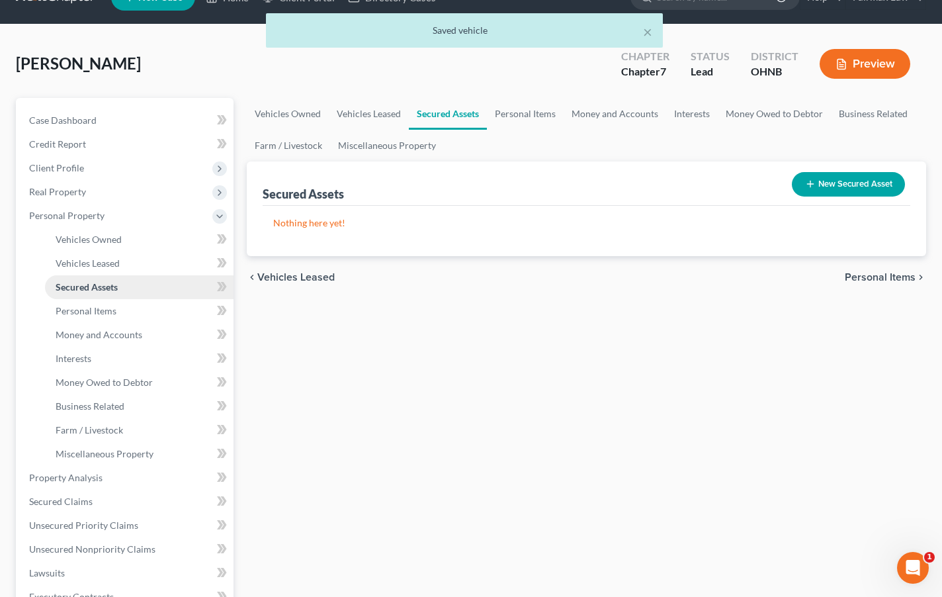
scroll to position [40, 0]
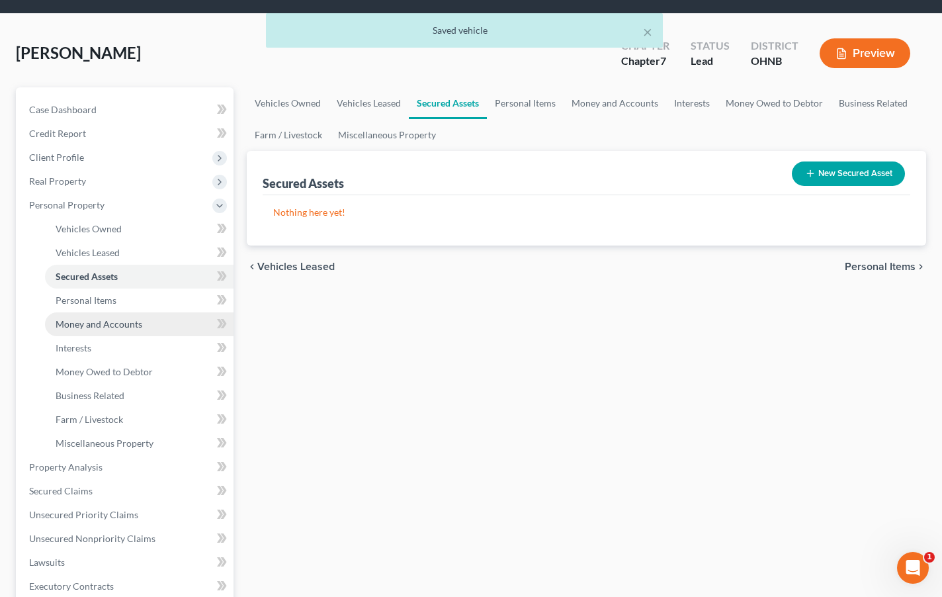
click at [159, 313] on link "Money and Accounts" at bounding box center [139, 324] width 189 height 24
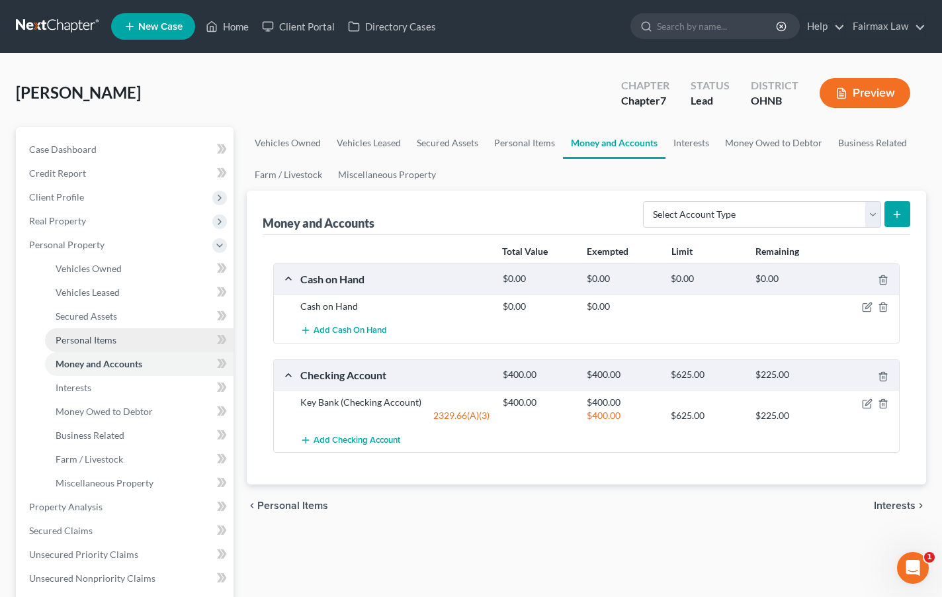
click at [153, 339] on link "Personal Items" at bounding box center [139, 340] width 189 height 24
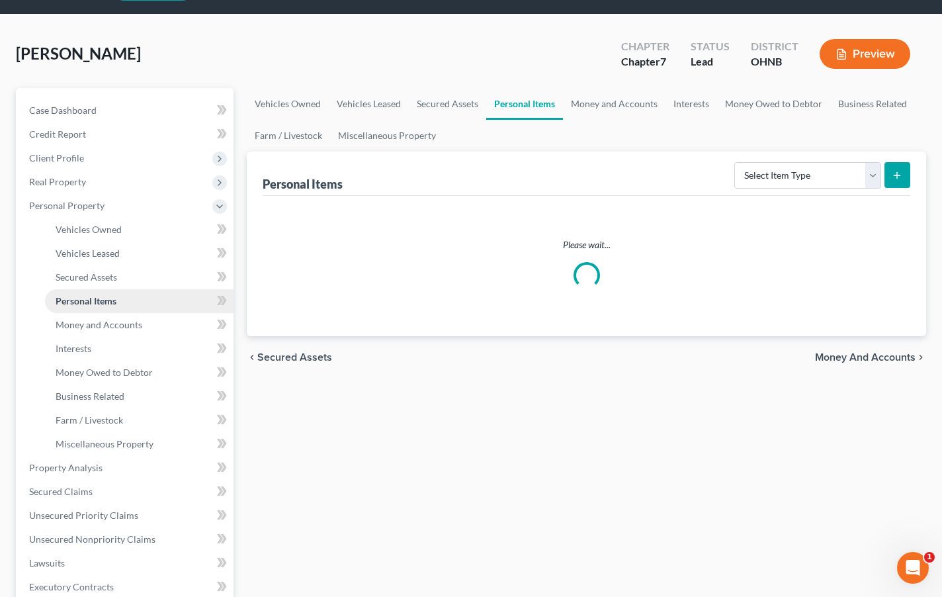
scroll to position [41, 0]
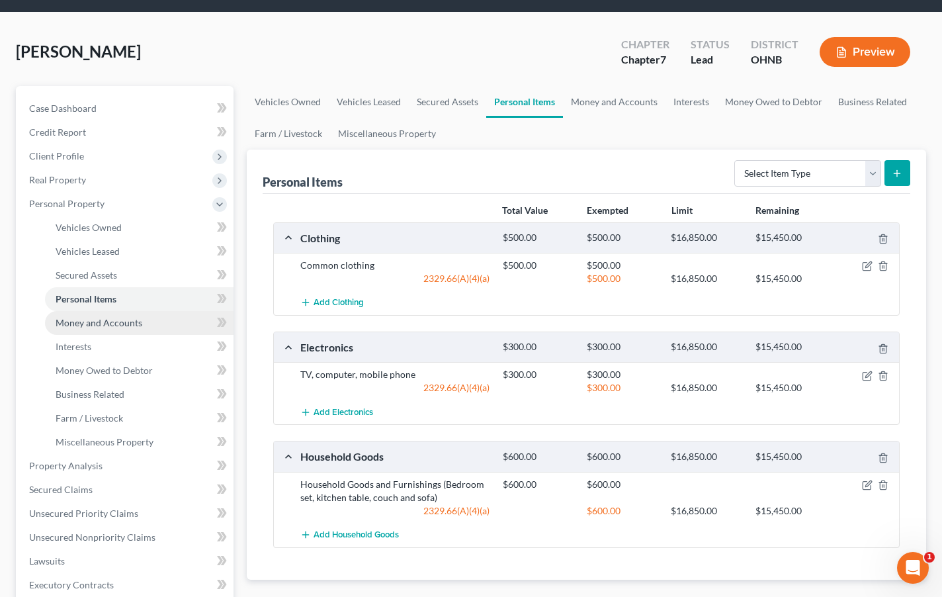
click at [149, 316] on link "Money and Accounts" at bounding box center [139, 323] width 189 height 24
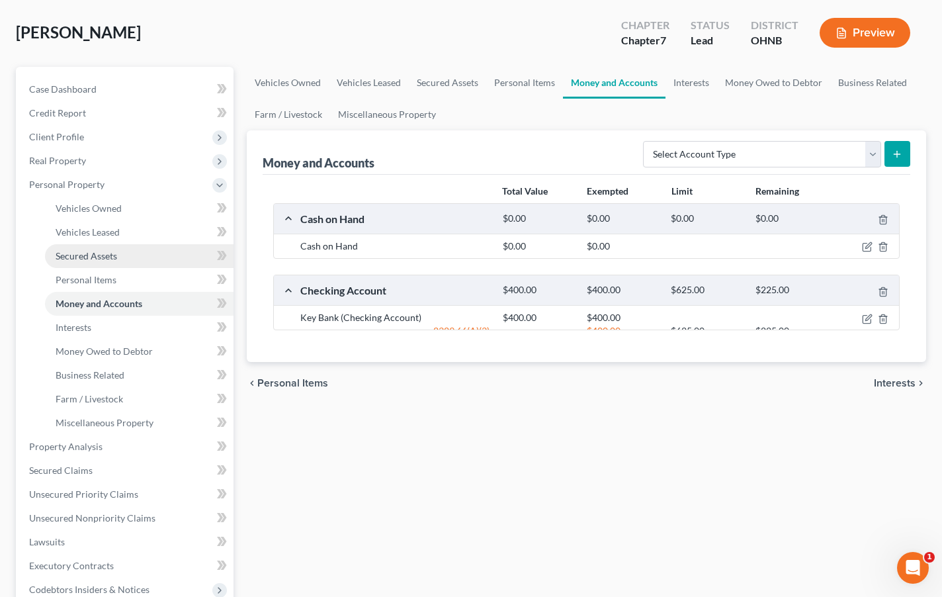
scroll to position [63, 0]
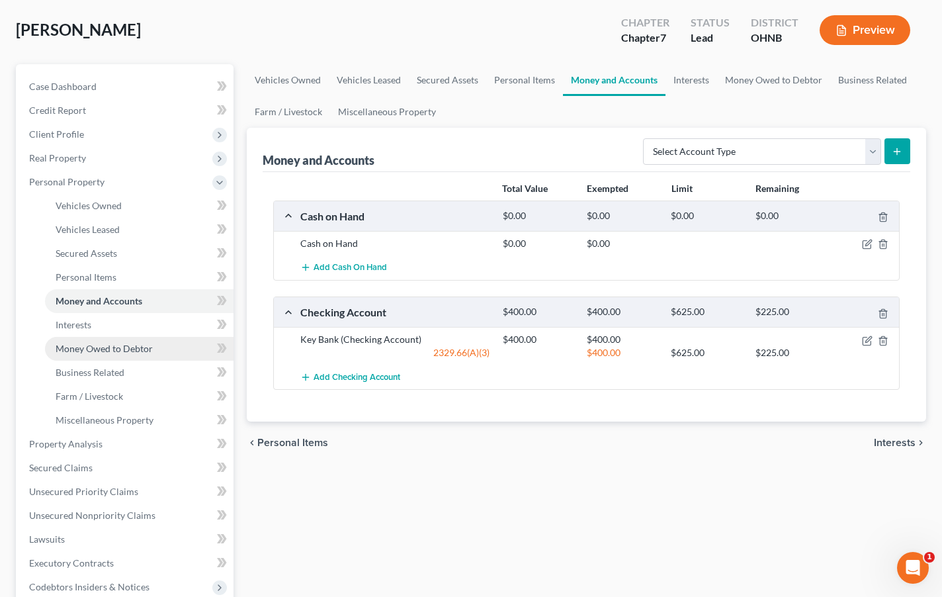
click at [126, 355] on link "Money Owed to Debtor" at bounding box center [139, 349] width 189 height 24
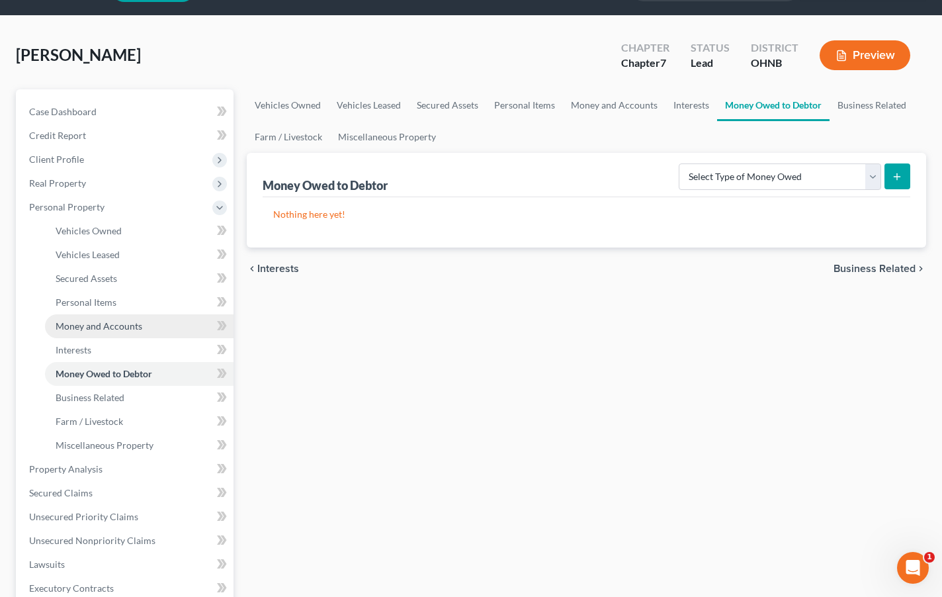
scroll to position [38, 0]
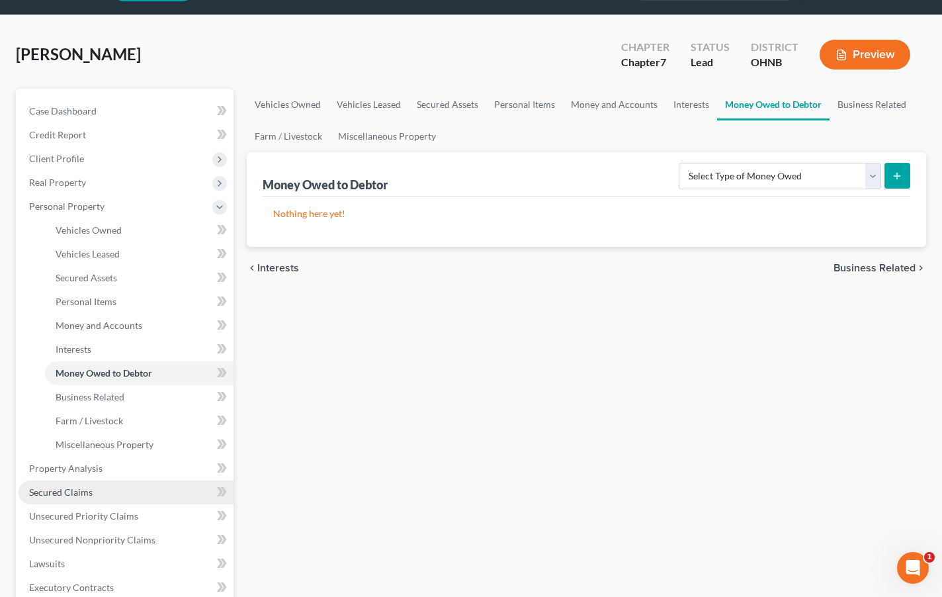
click at [90, 498] on link "Secured Claims" at bounding box center [126, 492] width 215 height 24
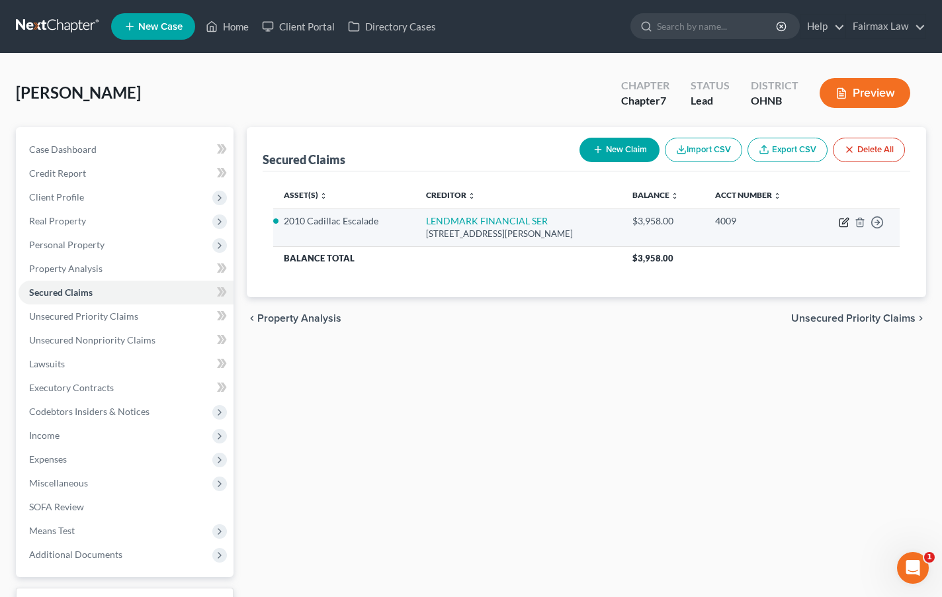
click at [837, 222] on icon "button" at bounding box center [844, 222] width 11 height 11
select select "10"
select select "2"
select select "0"
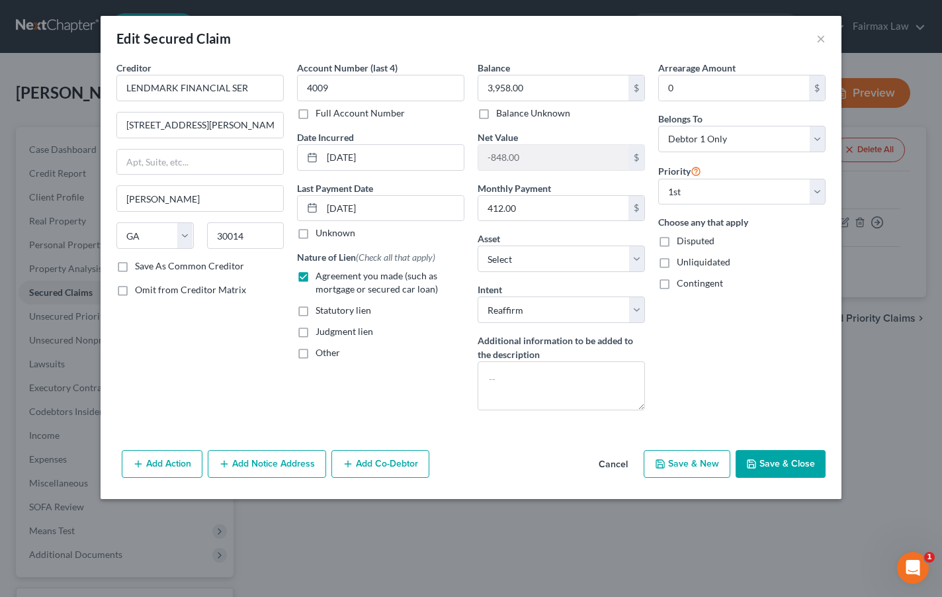
click at [792, 465] on button "Save & Close" at bounding box center [781, 464] width 90 height 28
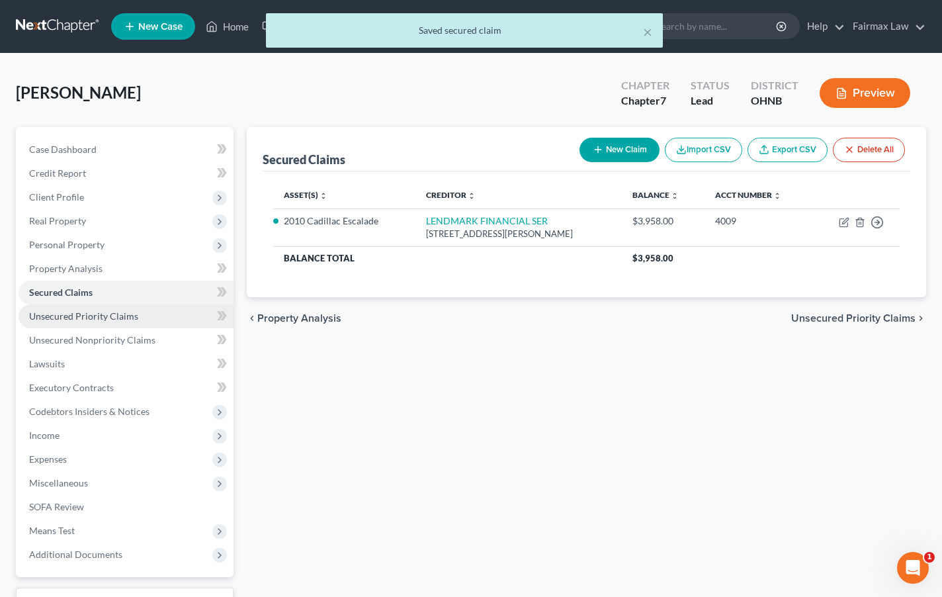
click at [169, 311] on link "Unsecured Priority Claims" at bounding box center [126, 316] width 215 height 24
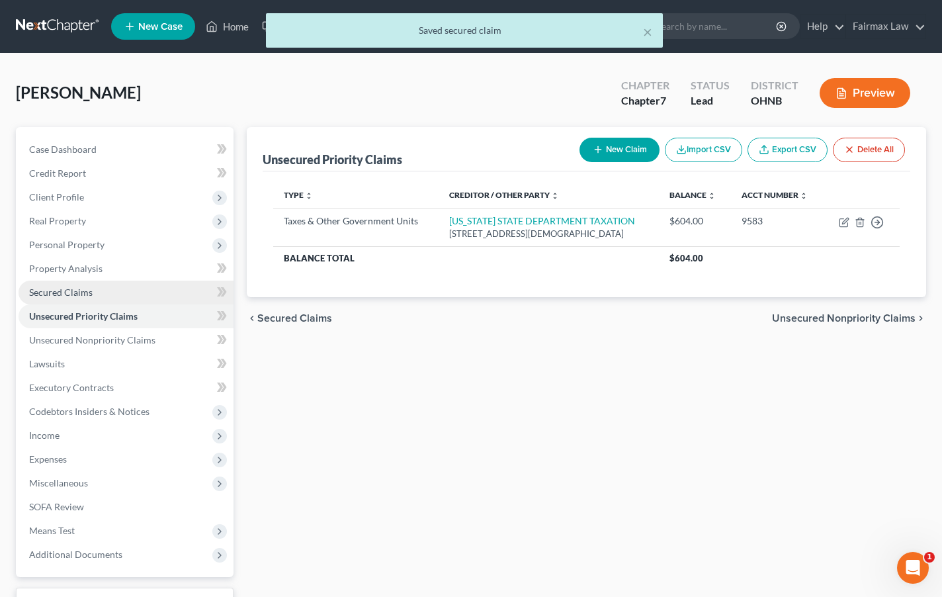
click at [170, 292] on link "Secured Claims" at bounding box center [126, 292] width 215 height 24
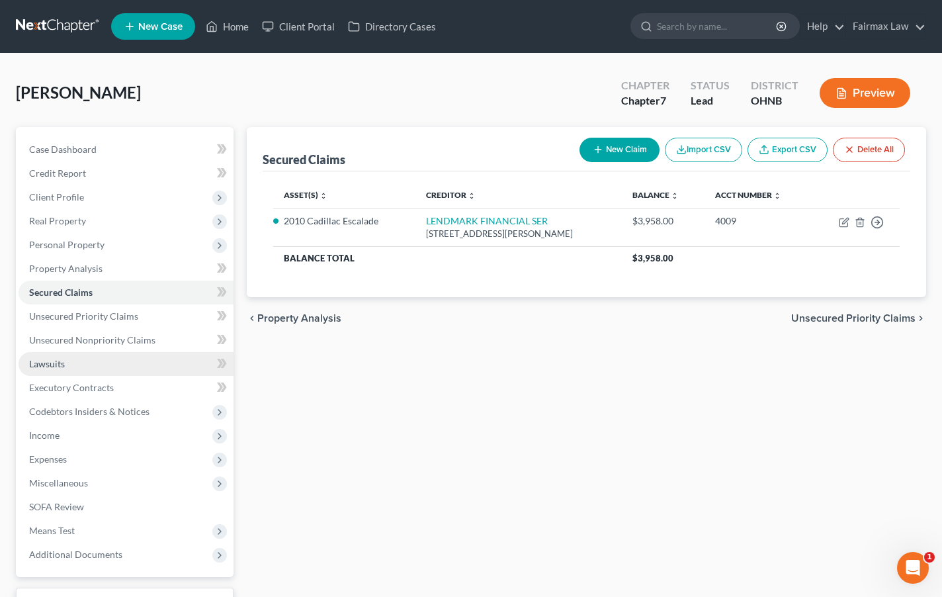
click at [128, 357] on link "Lawsuits" at bounding box center [126, 364] width 215 height 24
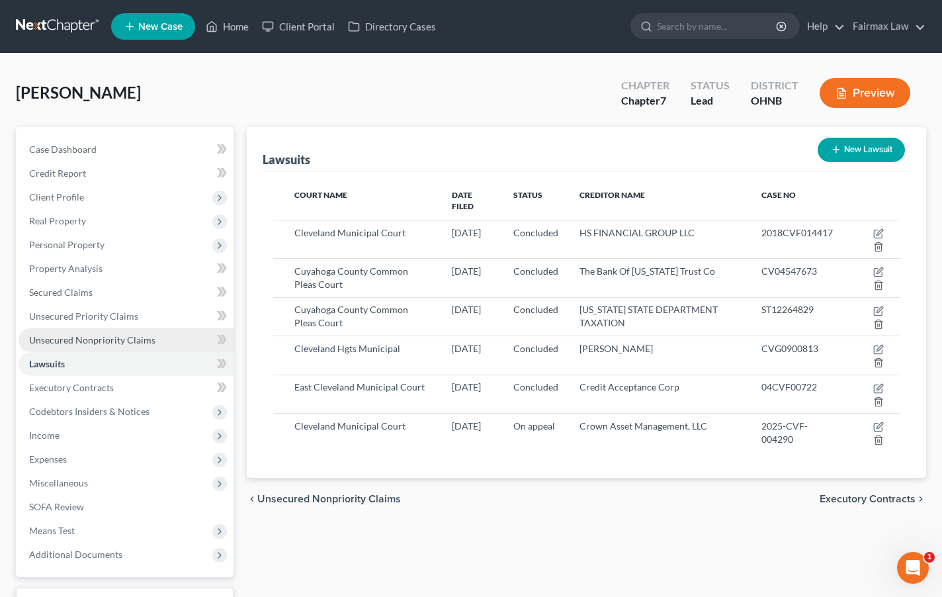
click at [129, 339] on span "Unsecured Nonpriority Claims" at bounding box center [92, 339] width 126 height 11
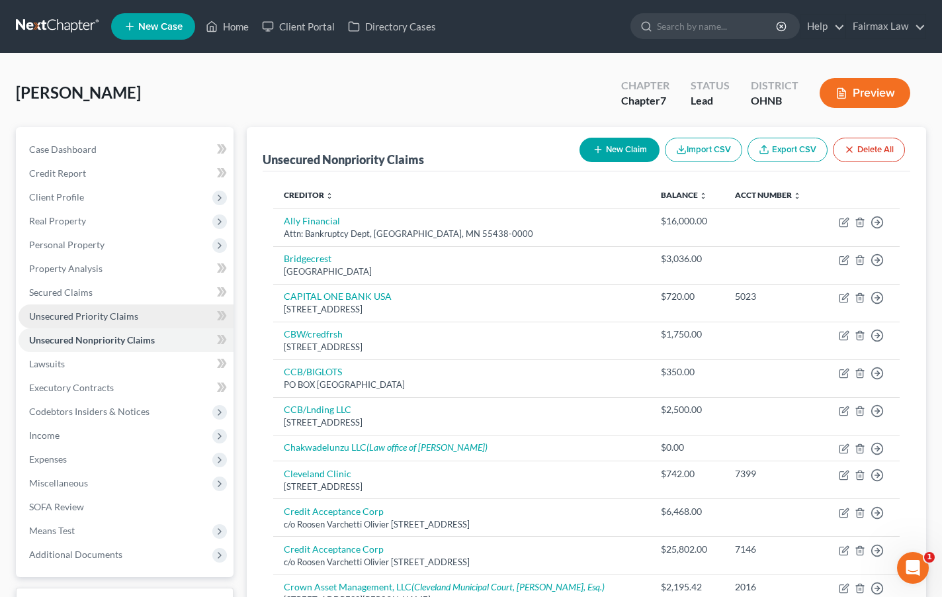
click at [155, 315] on link "Unsecured Priority Claims" at bounding box center [126, 316] width 215 height 24
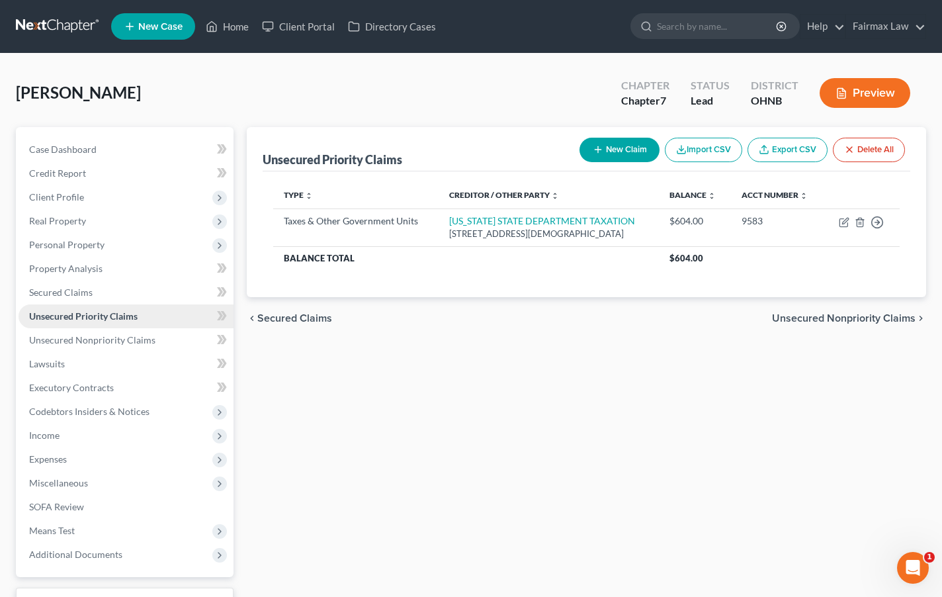
scroll to position [12, 0]
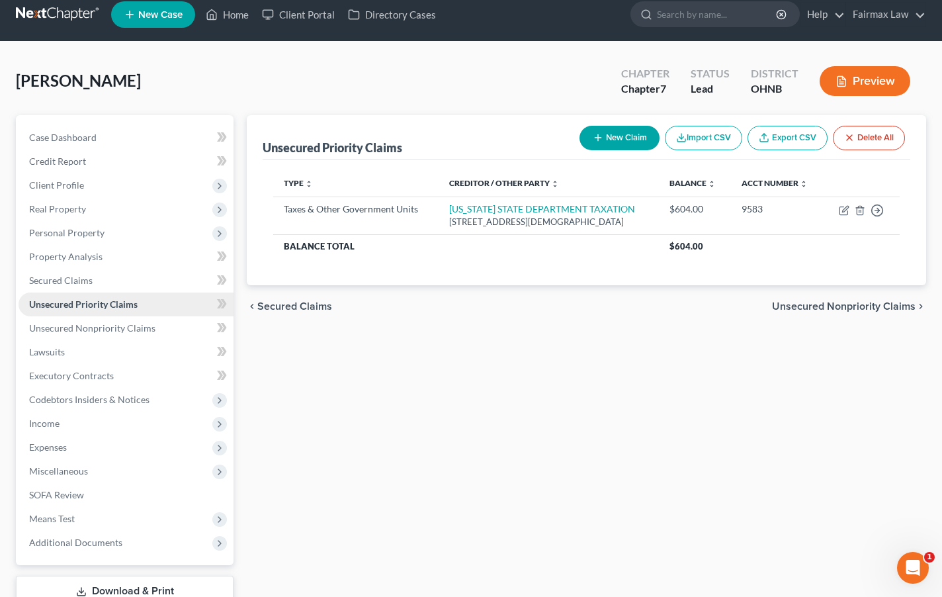
click at [155, 314] on link "Unsecured Priority Claims" at bounding box center [126, 304] width 215 height 24
click at [151, 278] on link "Secured Claims" at bounding box center [126, 281] width 215 height 24
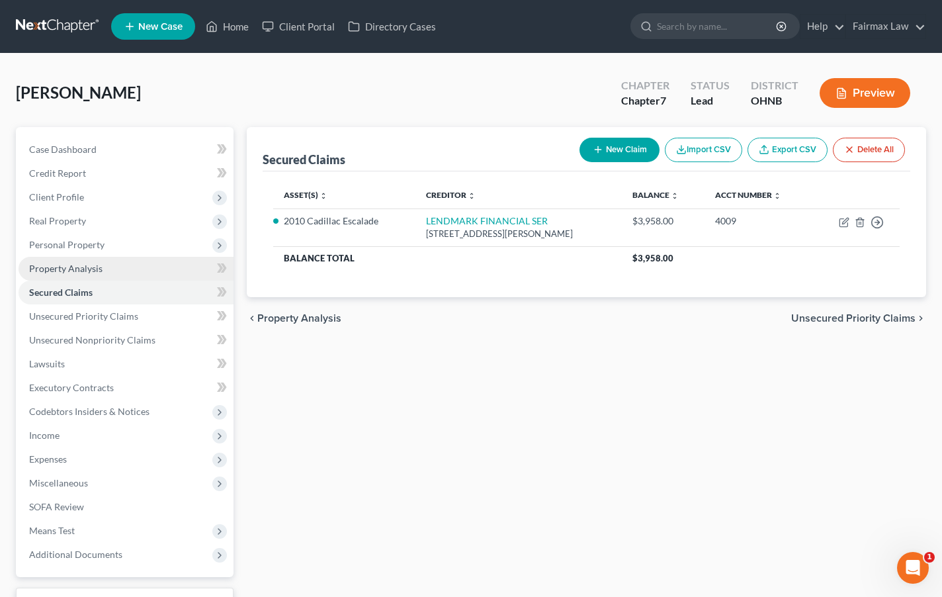
click at [151, 265] on link "Property Analysis" at bounding box center [126, 269] width 215 height 24
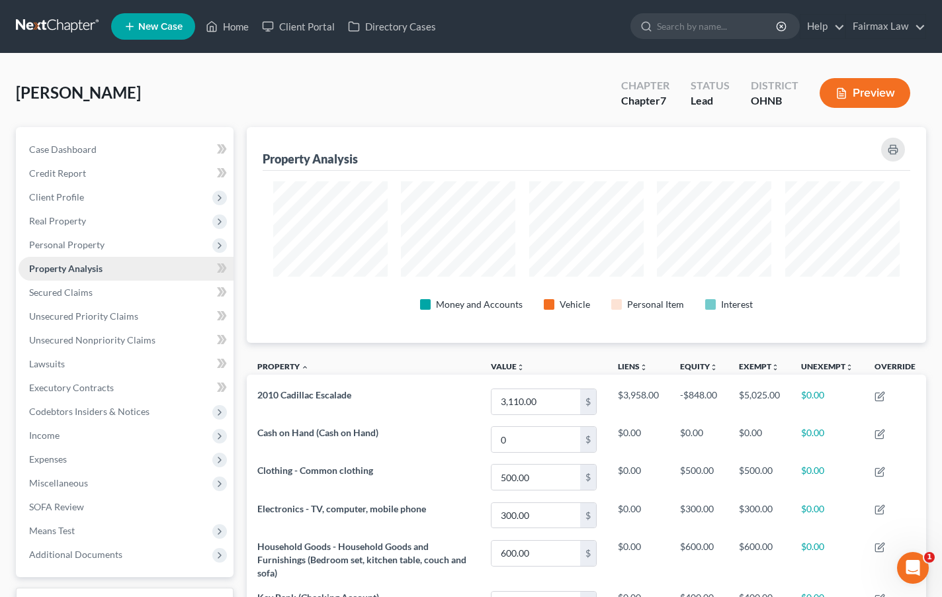
scroll to position [216, 679]
click at [152, 249] on span "Personal Property" at bounding box center [126, 245] width 215 height 24
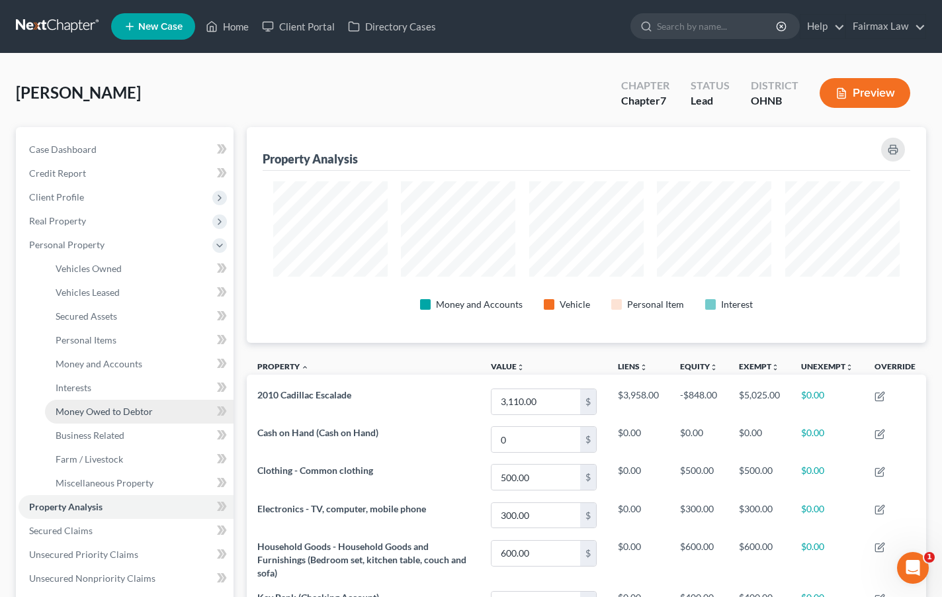
click at [116, 409] on span "Money Owed to Debtor" at bounding box center [104, 410] width 97 height 11
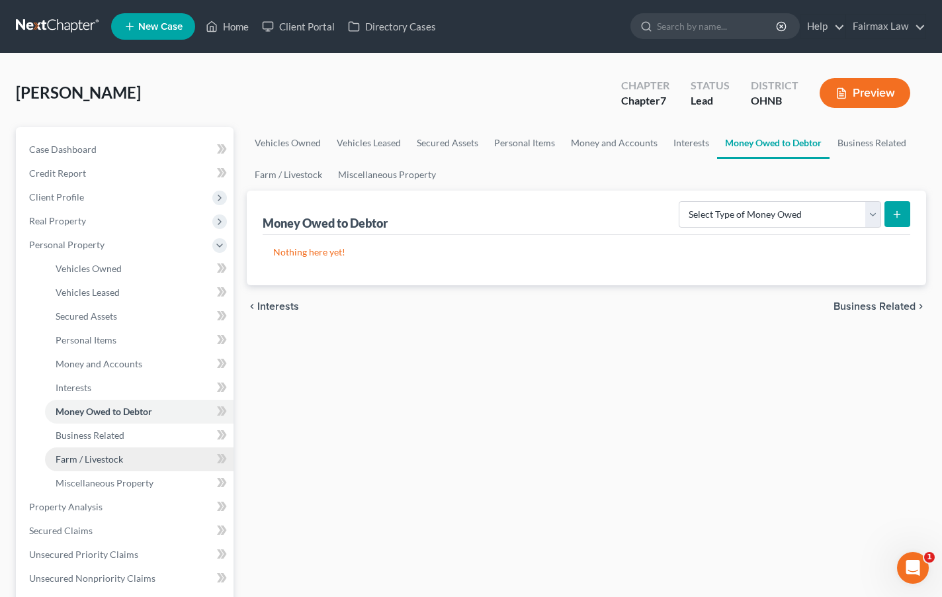
click at [120, 466] on link "Farm / Livestock" at bounding box center [139, 459] width 189 height 24
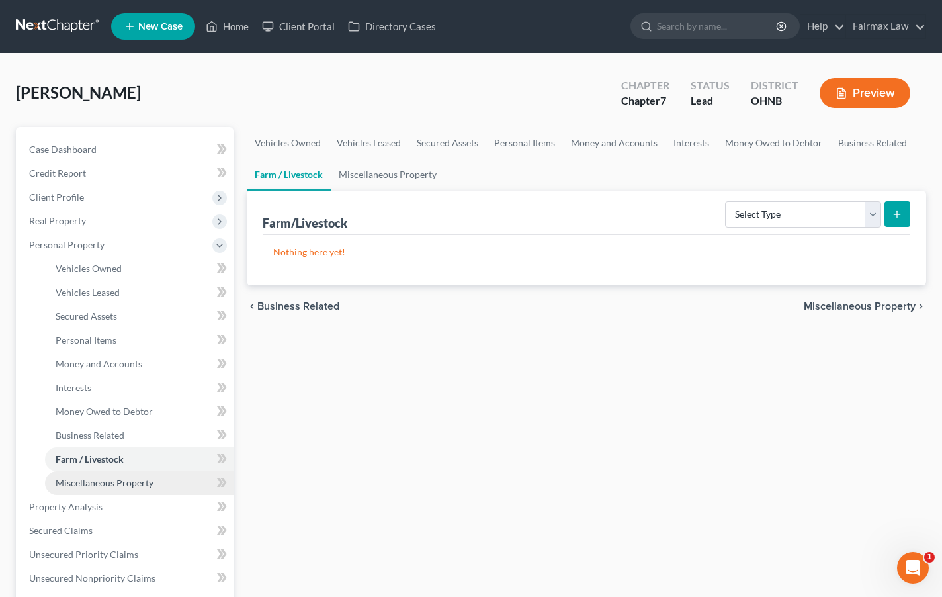
click at [121, 480] on span "Miscellaneous Property" at bounding box center [105, 482] width 98 height 11
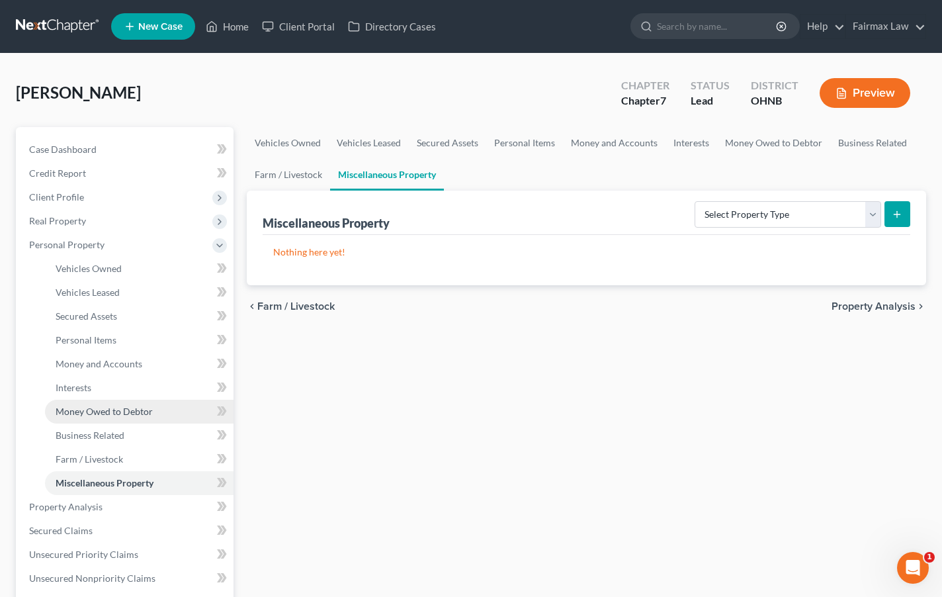
click at [127, 408] on span "Money Owed to Debtor" at bounding box center [104, 410] width 97 height 11
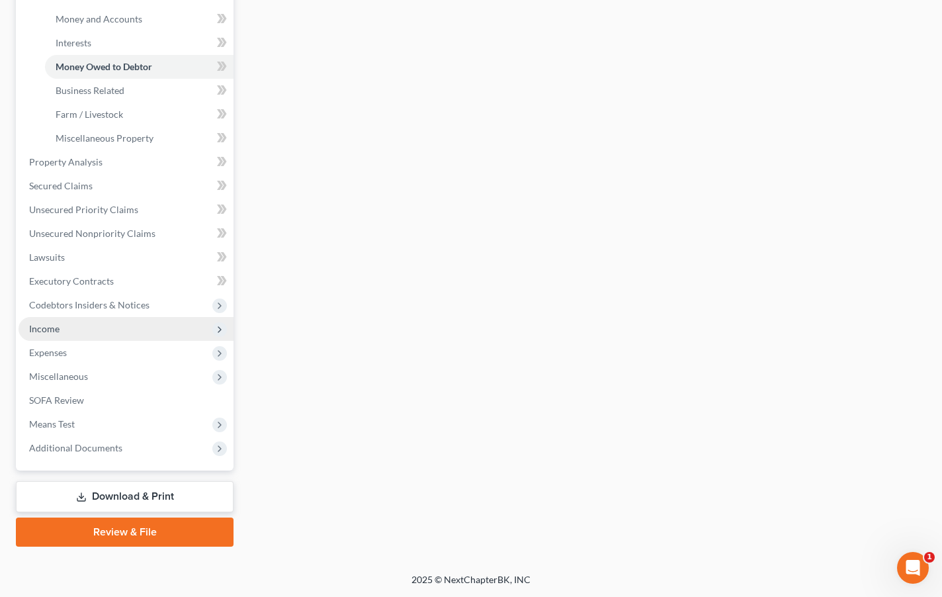
scroll to position [345, 0]
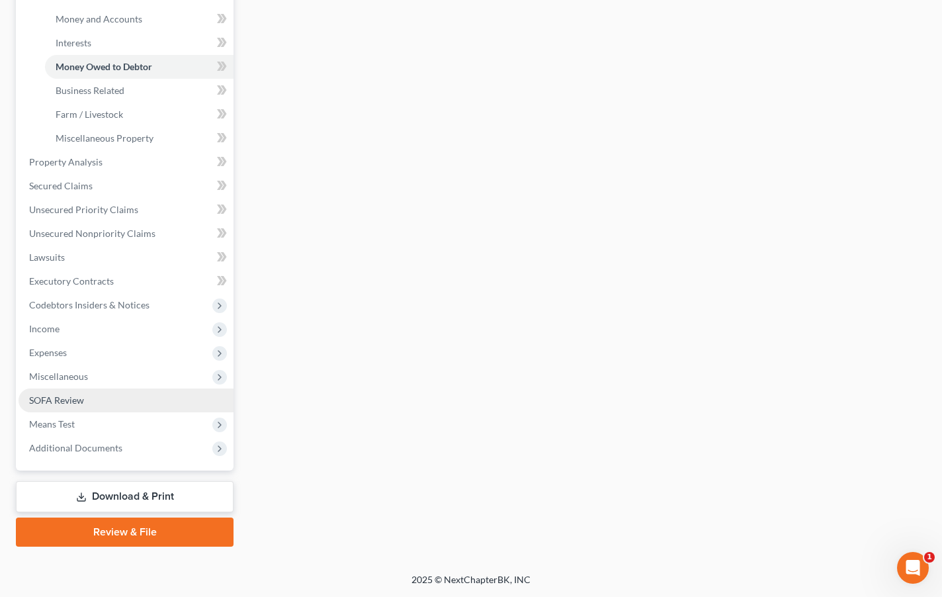
click at [116, 409] on link "SOFA Review" at bounding box center [126, 400] width 215 height 24
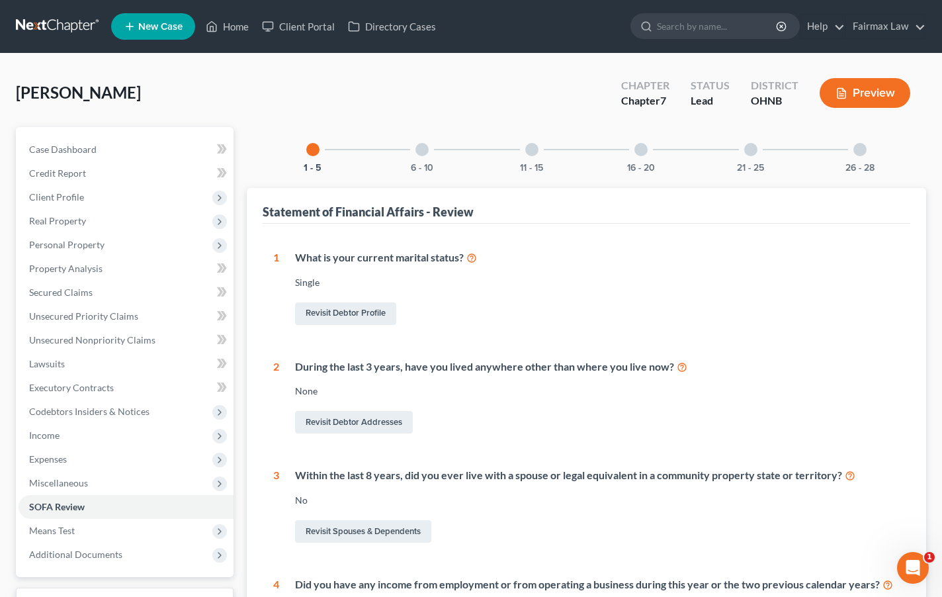
scroll to position [-1, 0]
click at [416, 155] on div "6 - 10" at bounding box center [422, 149] width 45 height 45
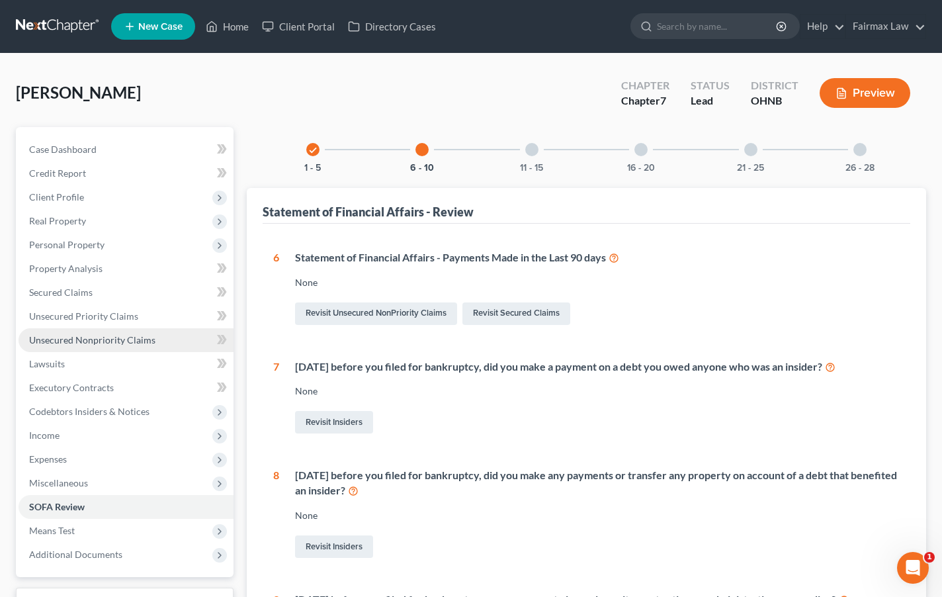
scroll to position [0, 0]
click at [118, 340] on span "Unsecured Nonpriority Claims" at bounding box center [92, 339] width 126 height 11
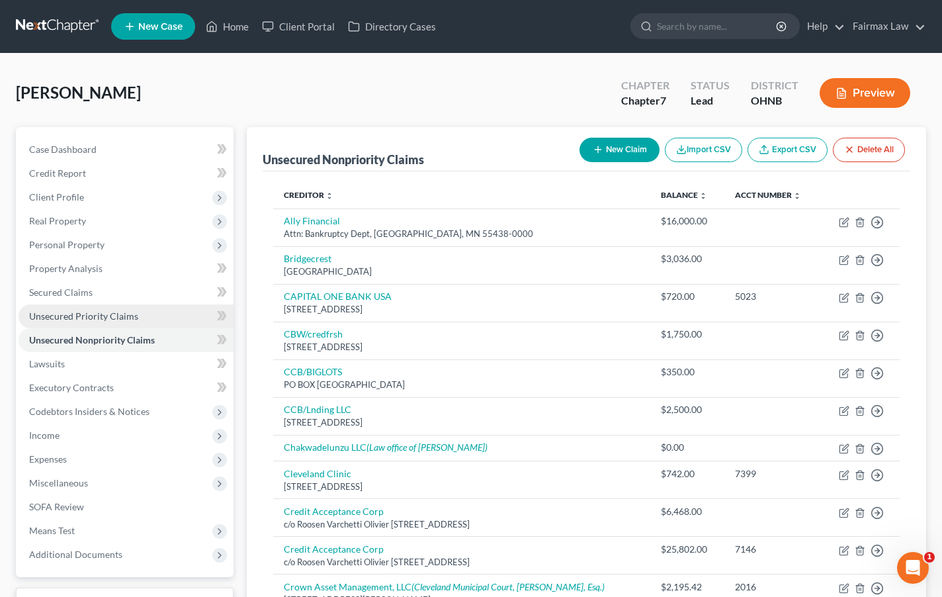
click at [120, 321] on span "Unsecured Priority Claims" at bounding box center [83, 315] width 109 height 11
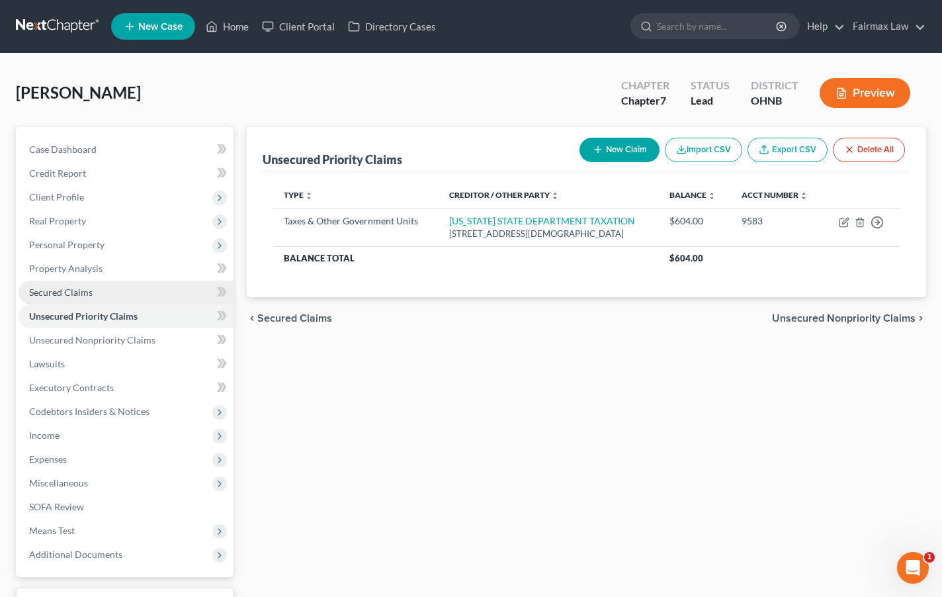
click at [120, 288] on link "Secured Claims" at bounding box center [126, 292] width 215 height 24
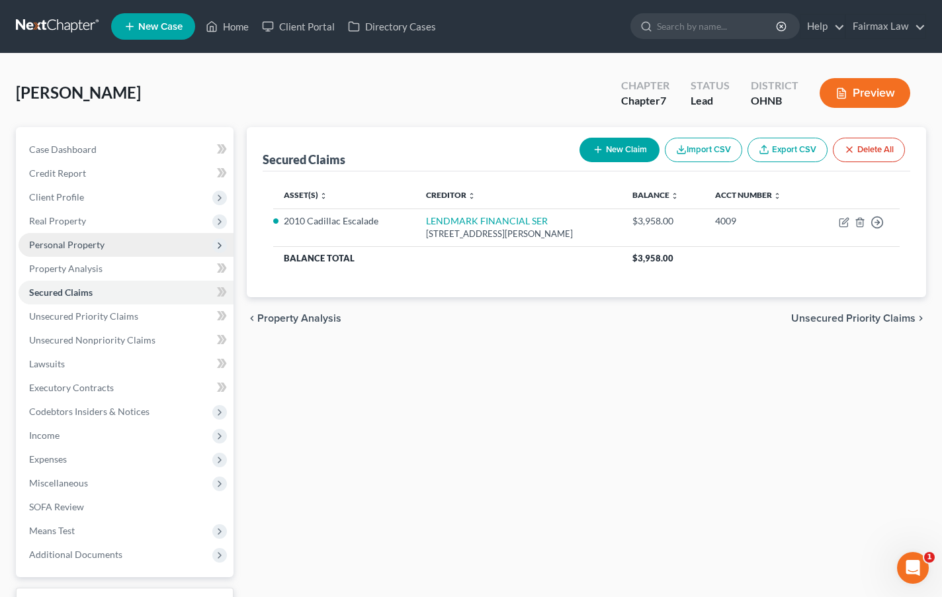
click at [116, 253] on span "Personal Property" at bounding box center [126, 245] width 215 height 24
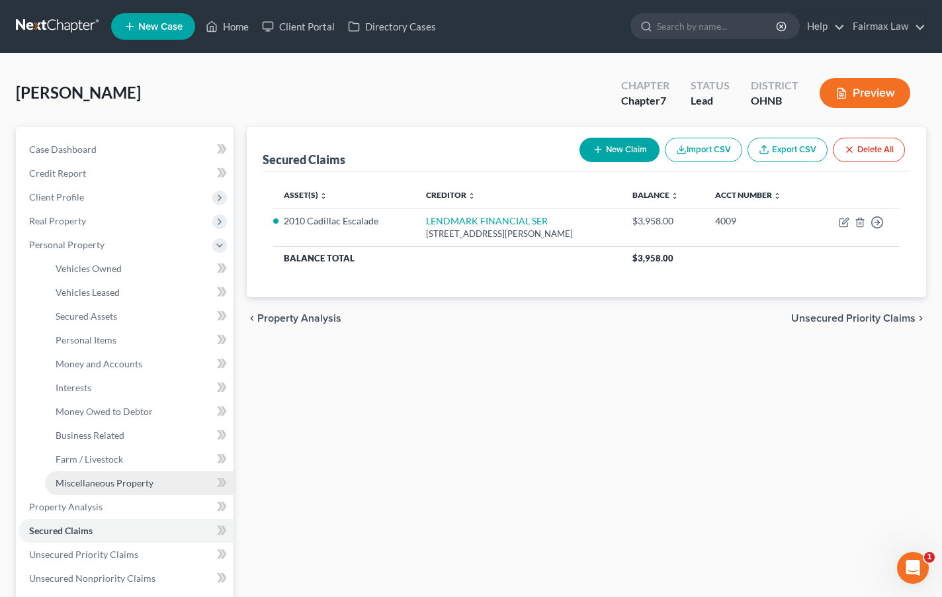
click at [89, 478] on span "Miscellaneous Property" at bounding box center [105, 482] width 98 height 11
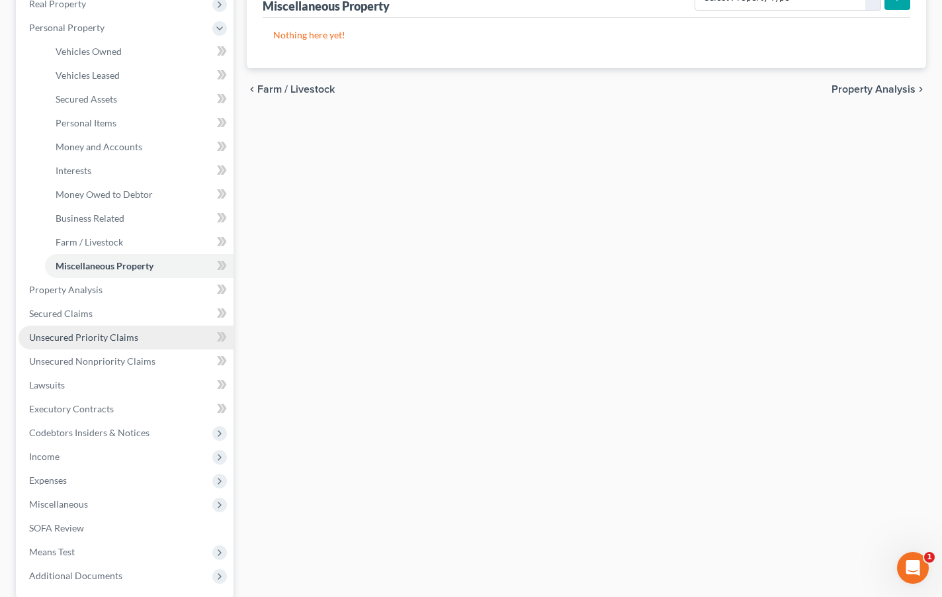
scroll to position [302, 0]
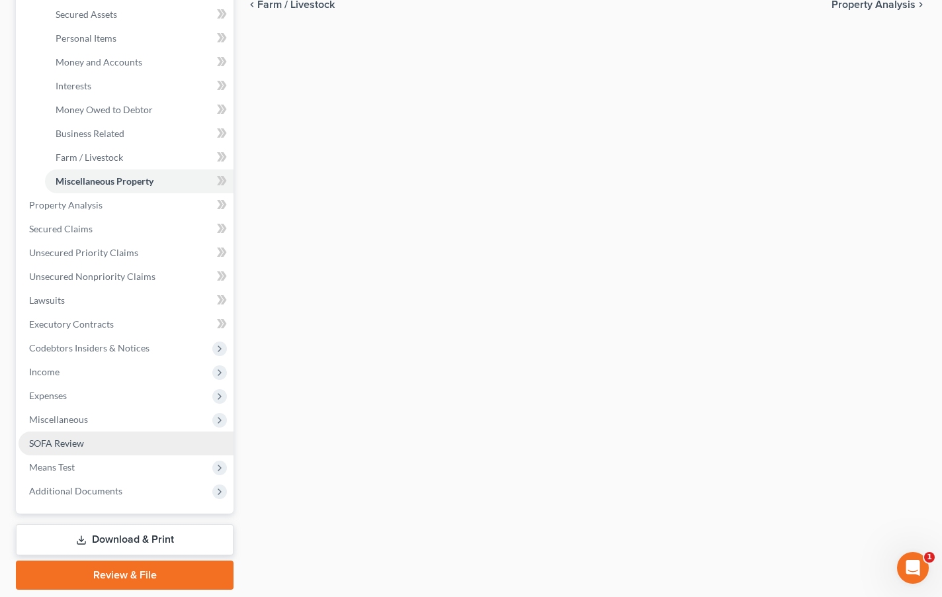
click at [112, 441] on link "SOFA Review" at bounding box center [126, 443] width 215 height 24
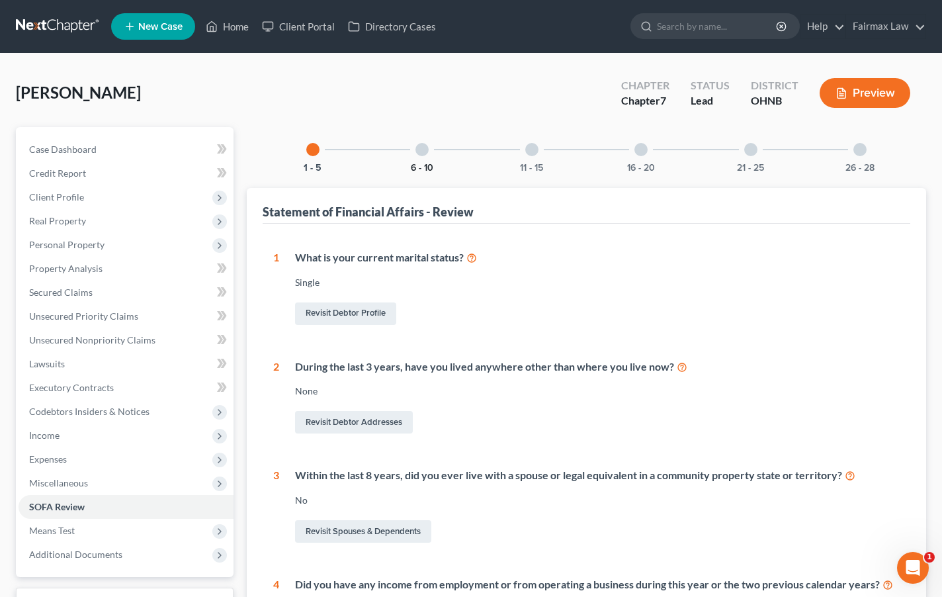
click at [413, 167] on button "6 - 10" at bounding box center [422, 167] width 22 height 9
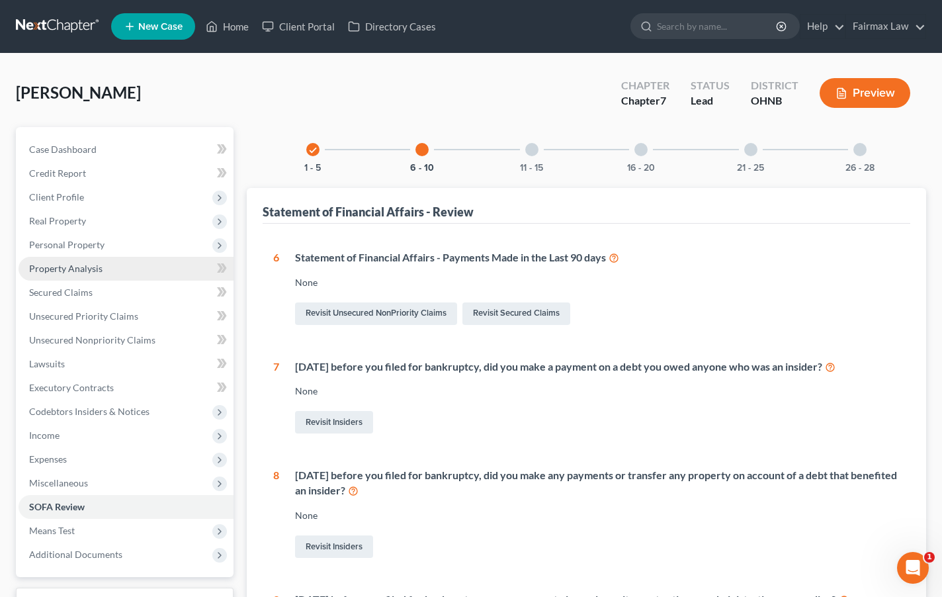
click at [109, 278] on link "Property Analysis" at bounding box center [126, 269] width 215 height 24
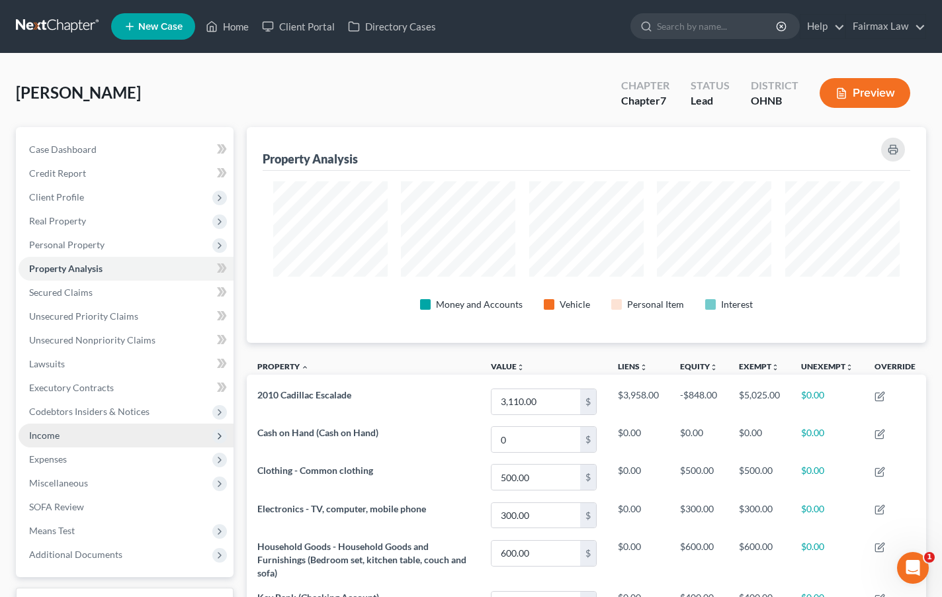
scroll to position [216, 679]
click at [82, 440] on span "Income" at bounding box center [126, 435] width 215 height 24
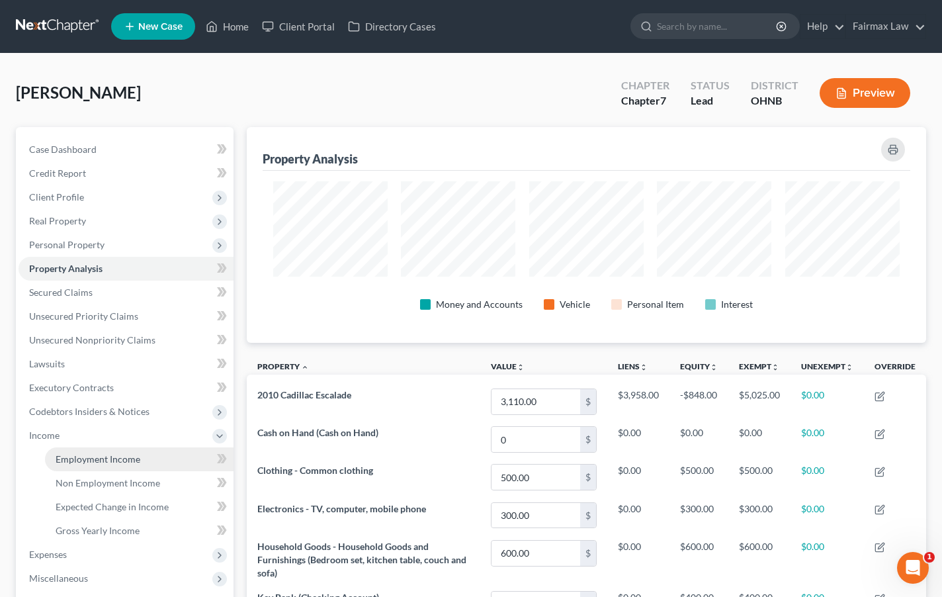
click at [105, 457] on span "Employment Income" at bounding box center [98, 458] width 85 height 11
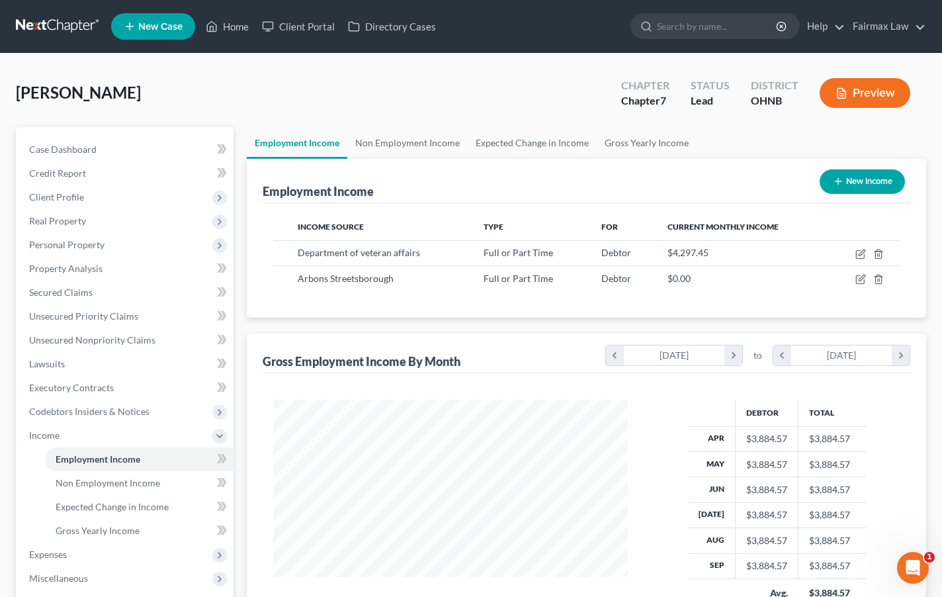
scroll to position [237, 381]
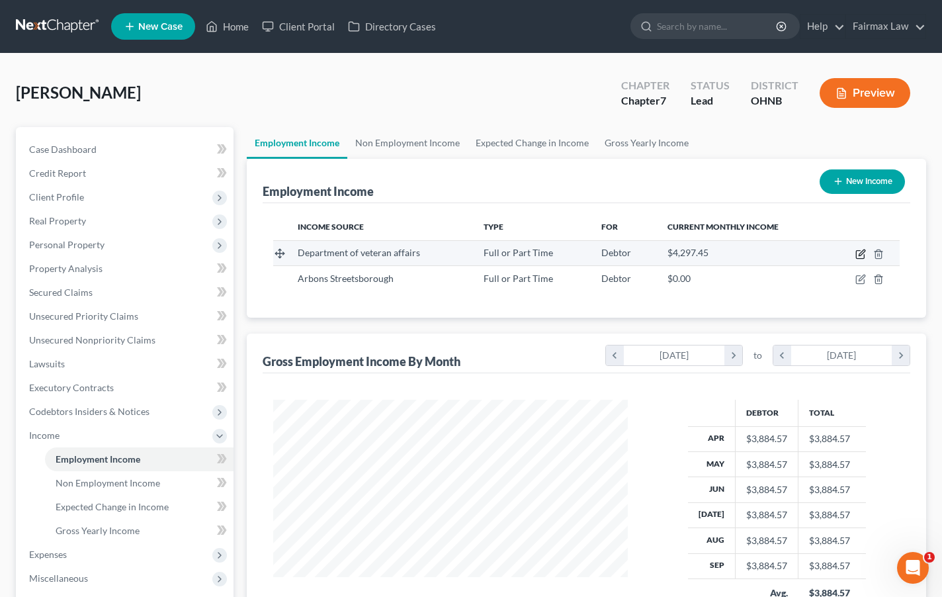
click at [837, 257] on icon "button" at bounding box center [860, 254] width 11 height 11
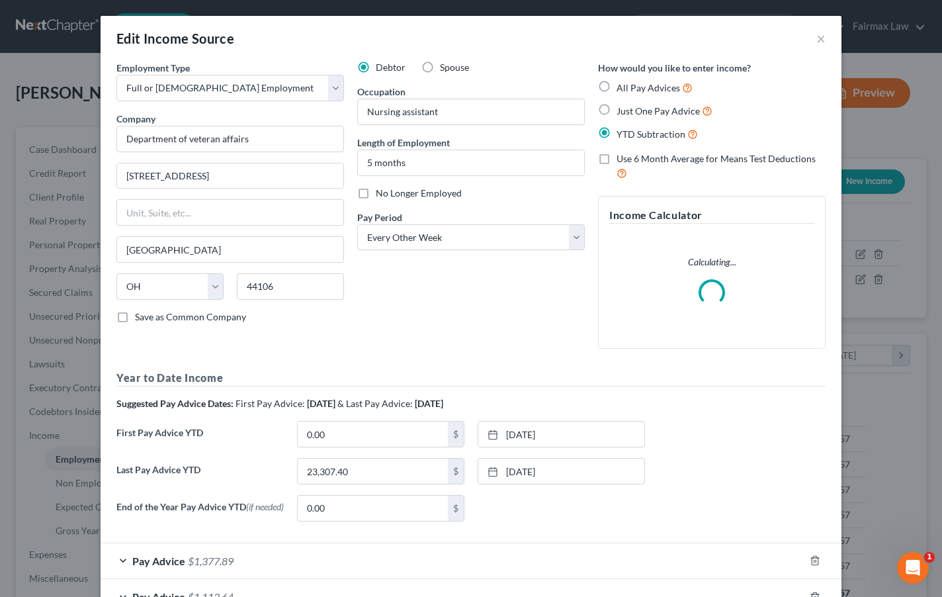
scroll to position [0, 0]
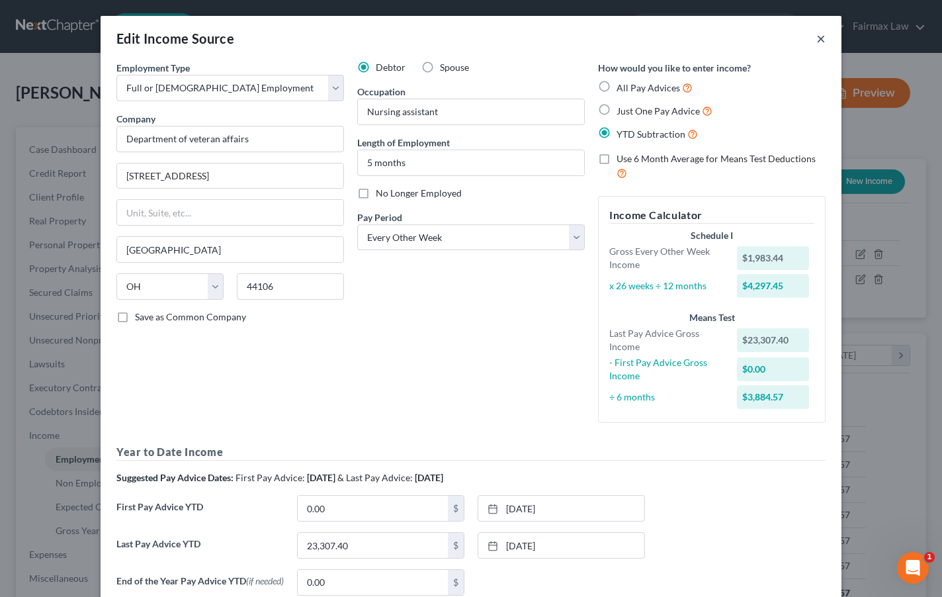
click at [820, 38] on button "×" at bounding box center [820, 38] width 9 height 16
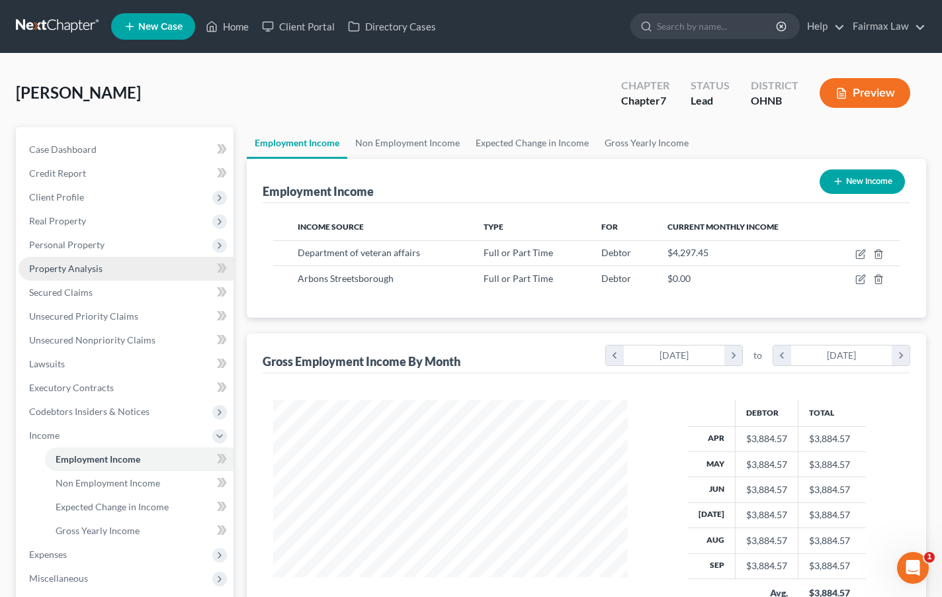
click at [158, 269] on link "Property Analysis" at bounding box center [126, 269] width 215 height 24
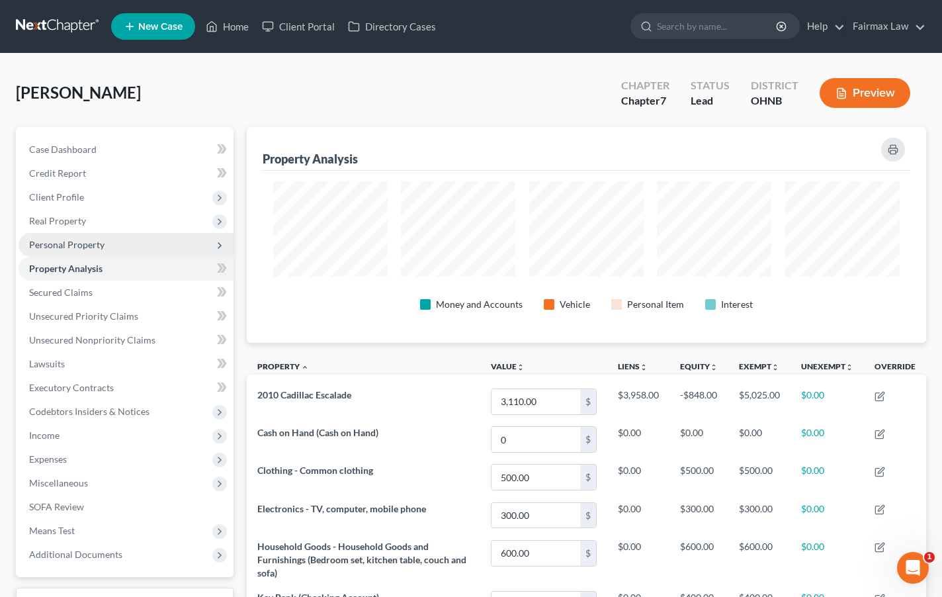
scroll to position [216, 679]
click at [154, 251] on span "Personal Property" at bounding box center [126, 245] width 215 height 24
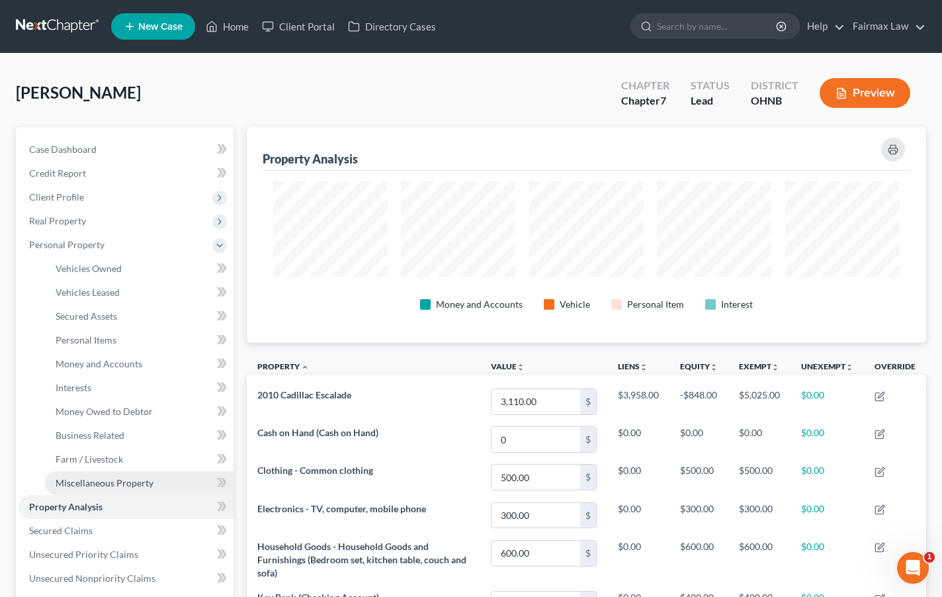
click at [106, 484] on span "Miscellaneous Property" at bounding box center [105, 482] width 98 height 11
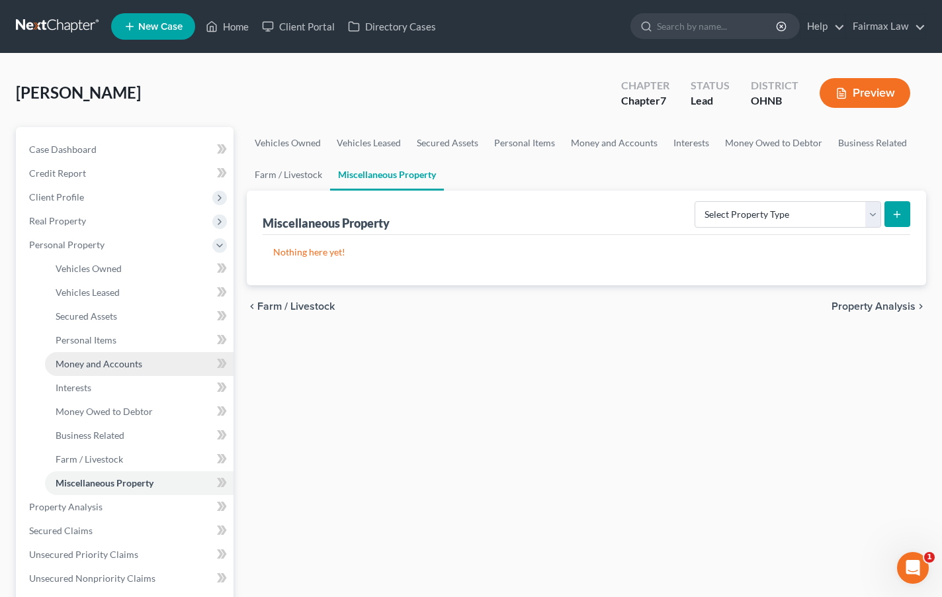
click at [109, 364] on span "Money and Accounts" at bounding box center [99, 363] width 87 height 11
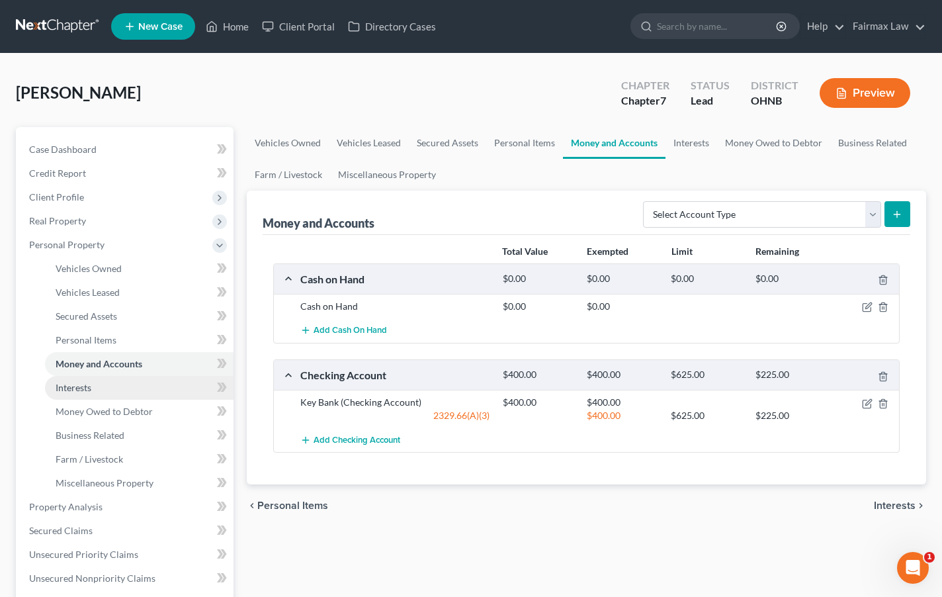
click at [99, 389] on link "Interests" at bounding box center [139, 388] width 189 height 24
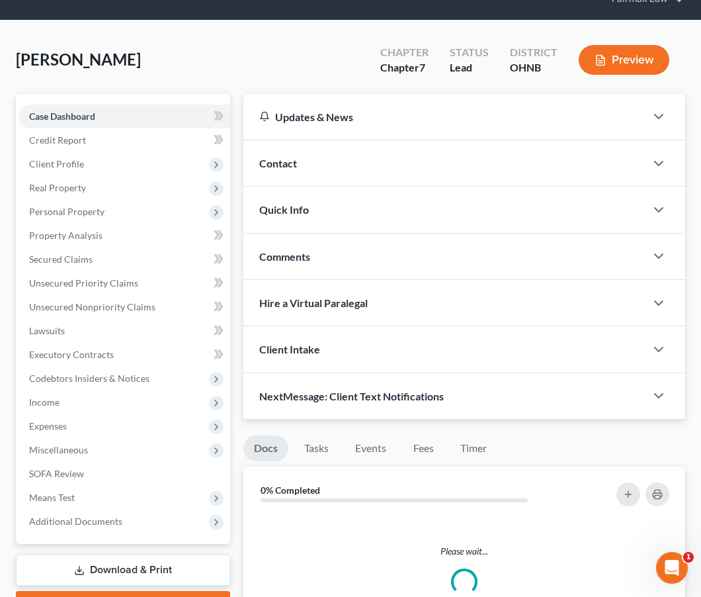
scroll to position [171, 0]
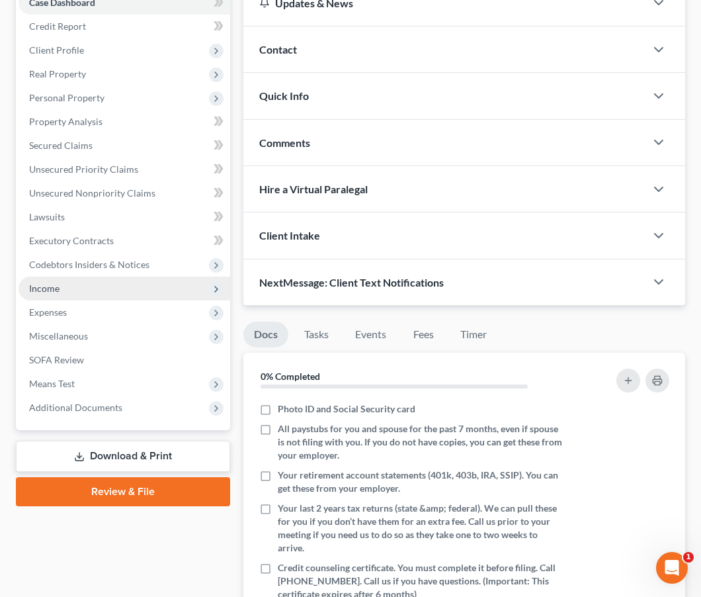
click at [89, 288] on span "Income" at bounding box center [125, 288] width 212 height 24
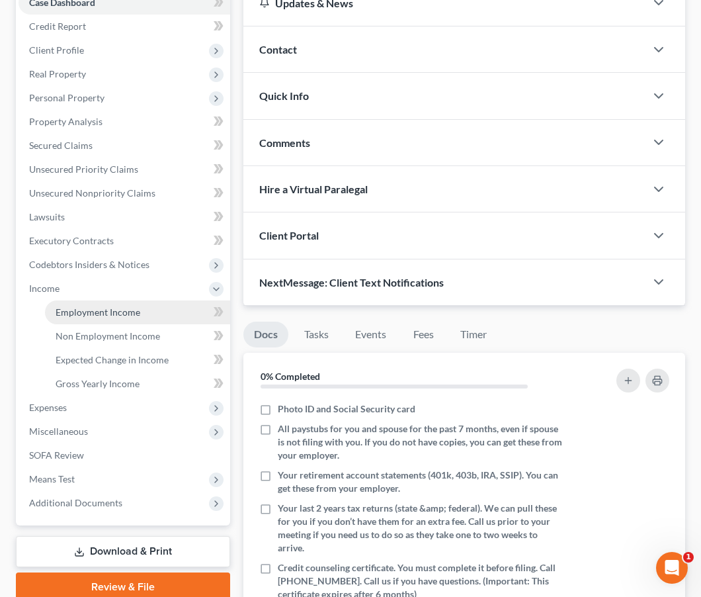
click at [89, 308] on span "Employment Income" at bounding box center [98, 311] width 85 height 11
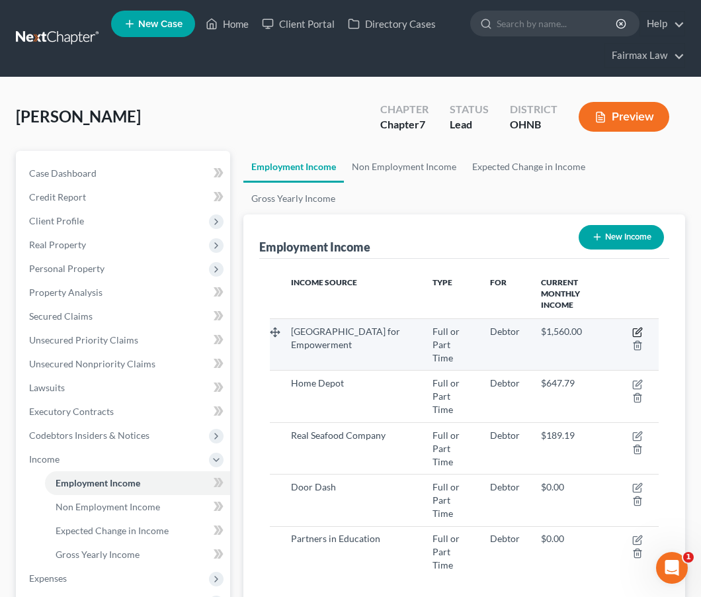
click at [640, 333] on icon "button" at bounding box center [637, 332] width 11 height 11
select select "0"
select select "44"
select select "2"
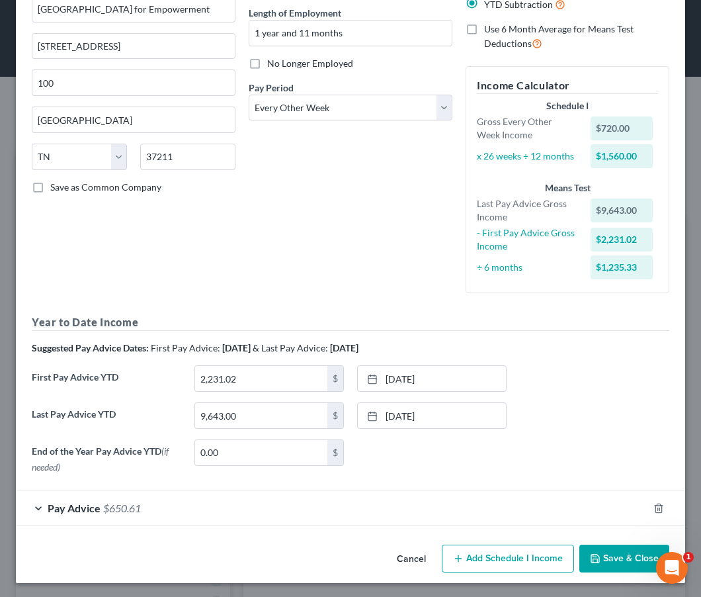
scroll to position [129, 0]
click at [414, 555] on button "Cancel" at bounding box center [411, 559] width 50 height 26
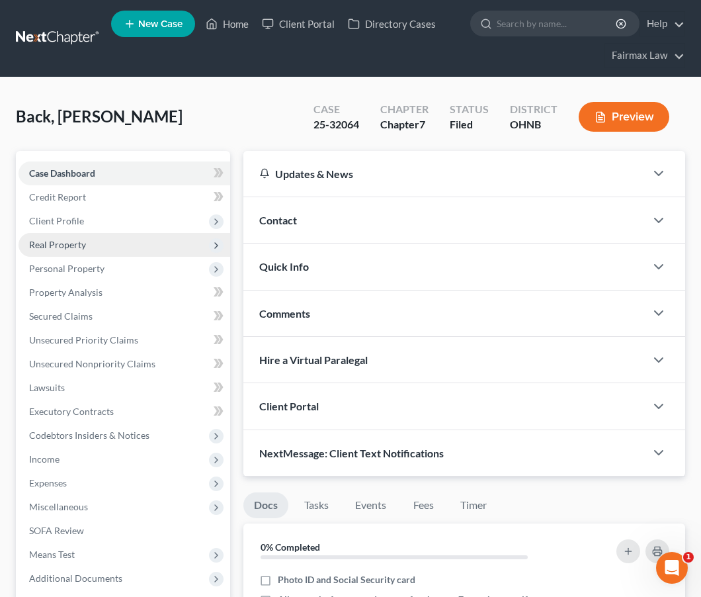
click at [130, 246] on span "Real Property" at bounding box center [125, 245] width 212 height 24
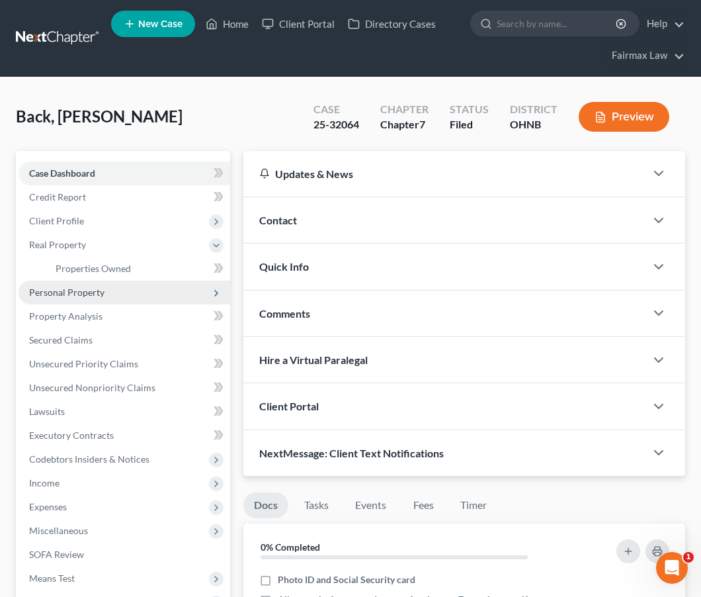
click at [105, 295] on span "Personal Property" at bounding box center [125, 292] width 212 height 24
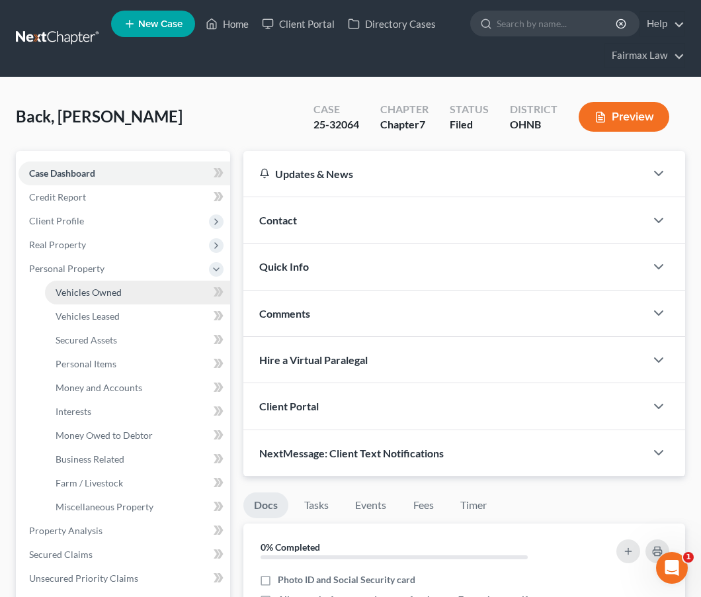
click at [109, 297] on span "Vehicles Owned" at bounding box center [89, 291] width 66 height 11
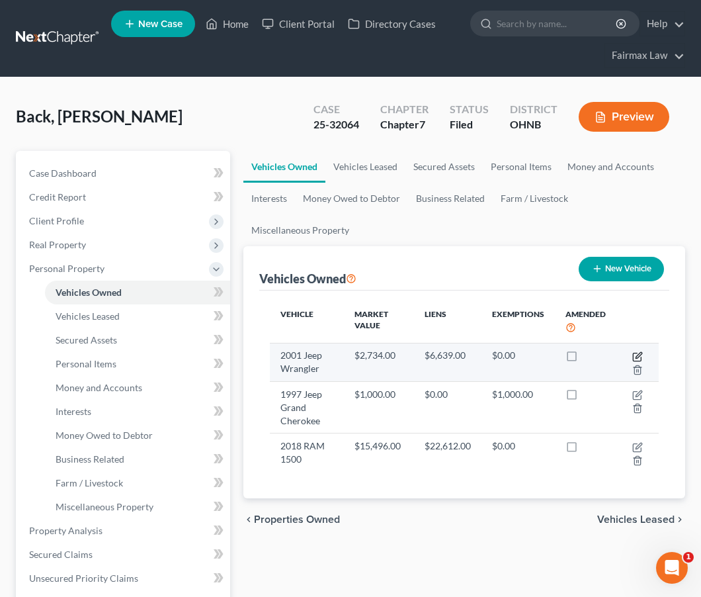
click at [640, 355] on icon "button" at bounding box center [637, 356] width 11 height 11
select select "0"
select select "25"
select select "3"
select select "0"
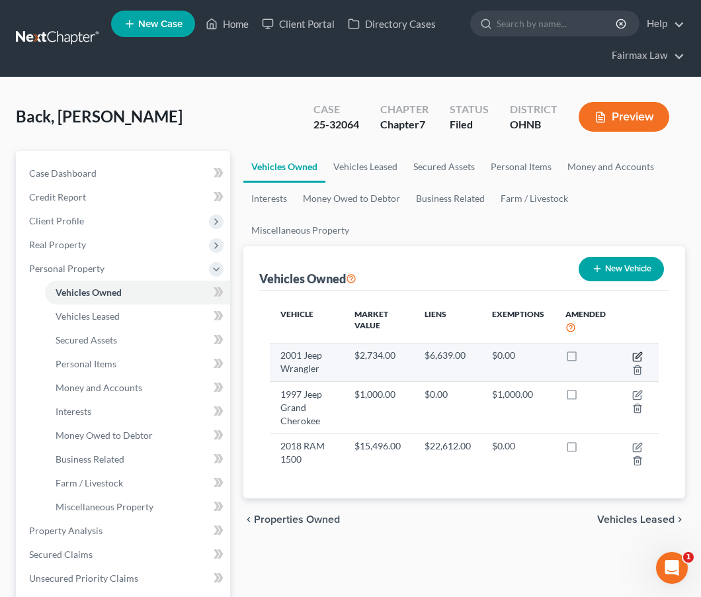
select select "22"
select select "0"
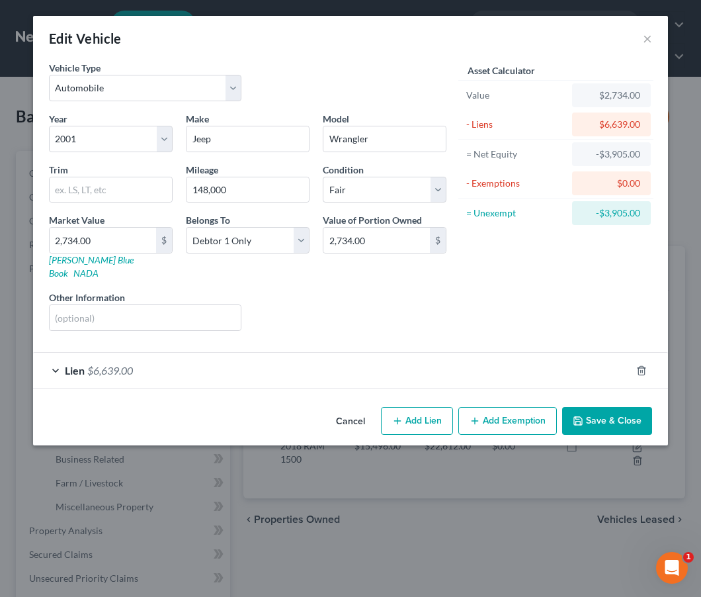
click at [402, 357] on div "Lien $6,639.00" at bounding box center [332, 370] width 598 height 35
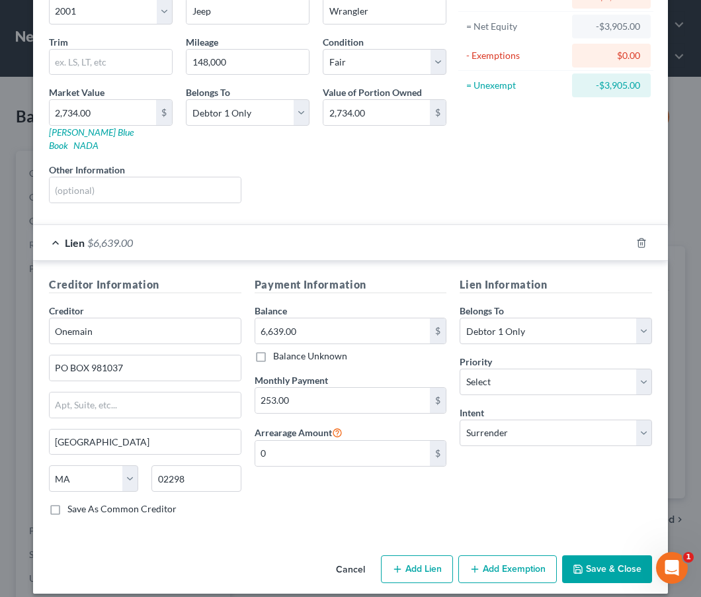
scroll to position [126, 0]
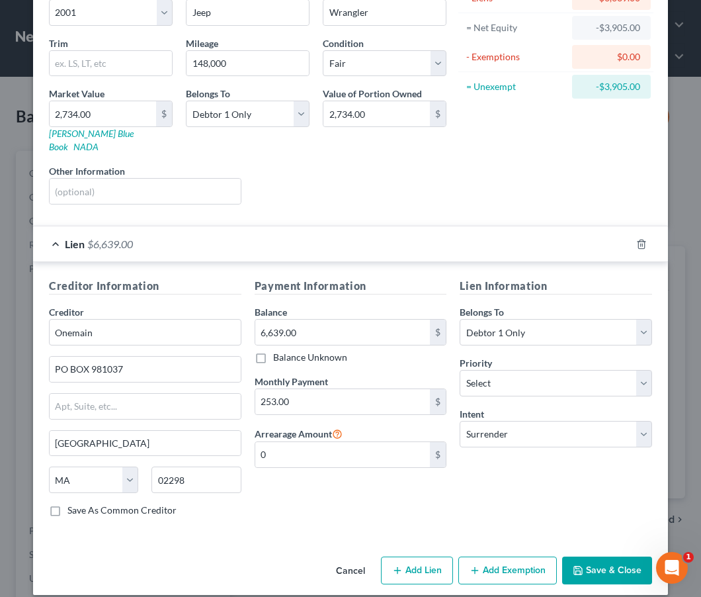
click at [349, 558] on button "Cancel" at bounding box center [350, 571] width 50 height 26
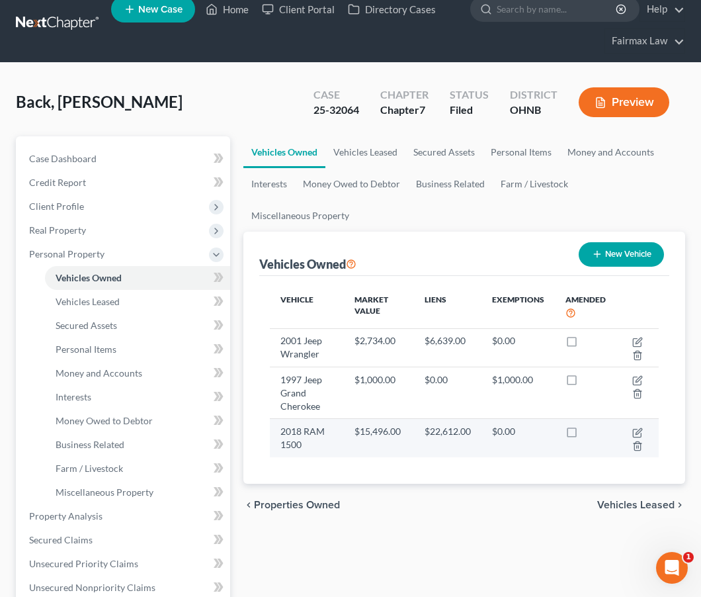
scroll to position [19, 0]
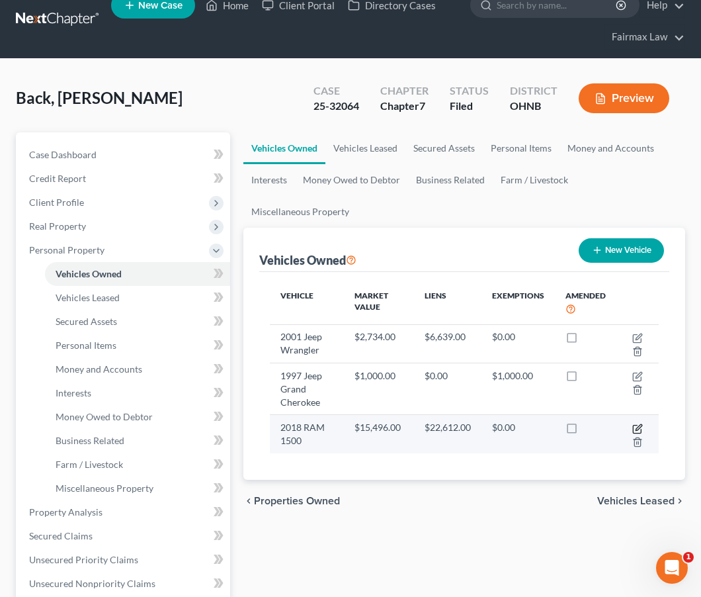
click at [639, 427] on icon "button" at bounding box center [637, 428] width 11 height 11
select select "0"
select select "8"
select select "2"
select select "0"
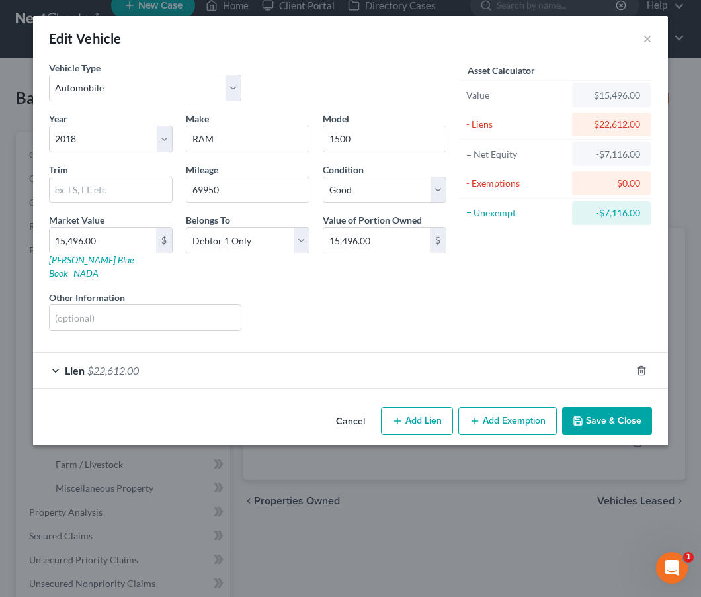
click at [521, 360] on div "Lien $22,612.00" at bounding box center [332, 370] width 598 height 35
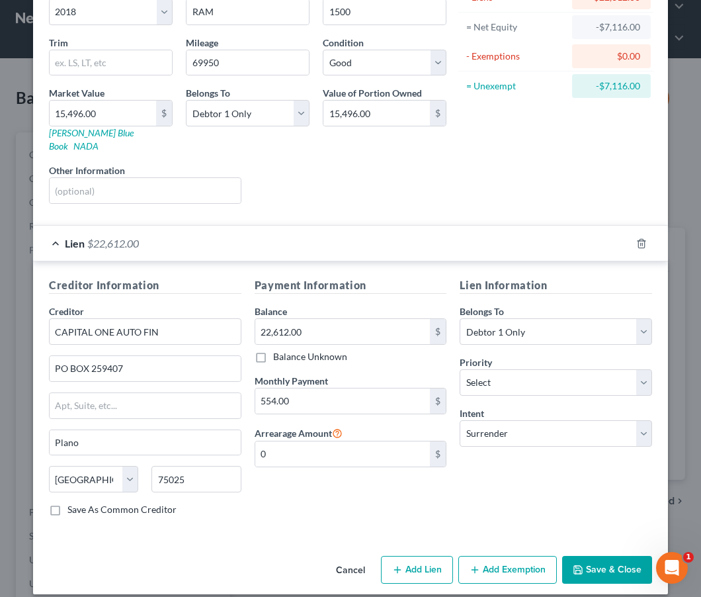
scroll to position [126, 0]
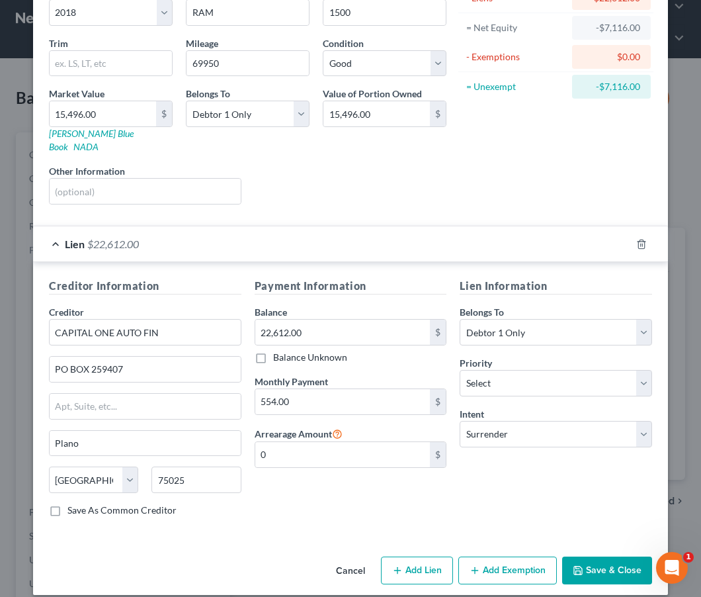
click at [344, 558] on button "Cancel" at bounding box center [350, 571] width 50 height 26
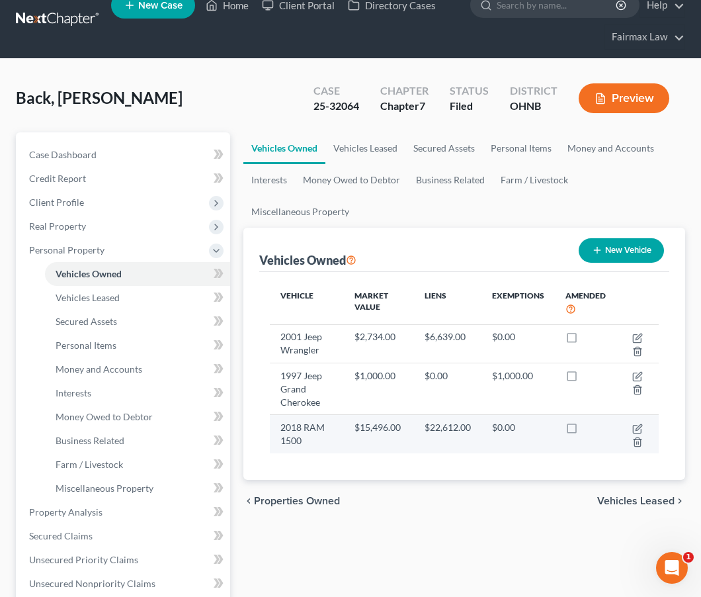
scroll to position [11, 0]
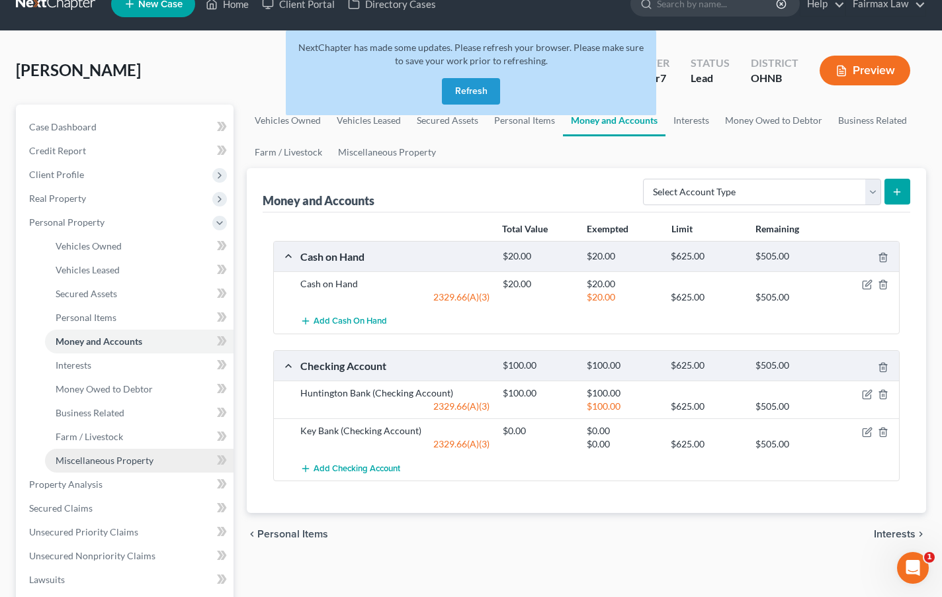
click at [93, 455] on span "Miscellaneous Property" at bounding box center [105, 459] width 98 height 11
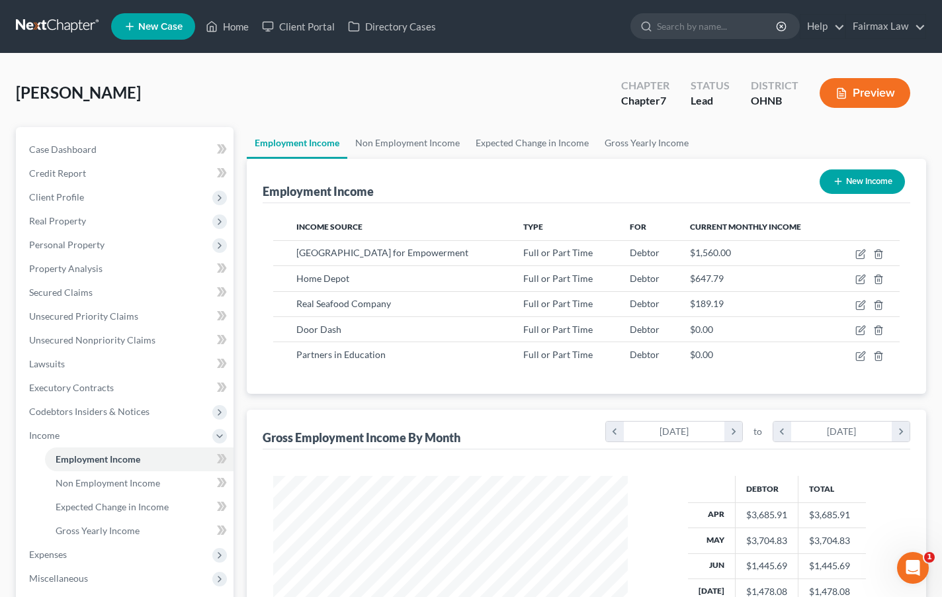
scroll to position [237, 381]
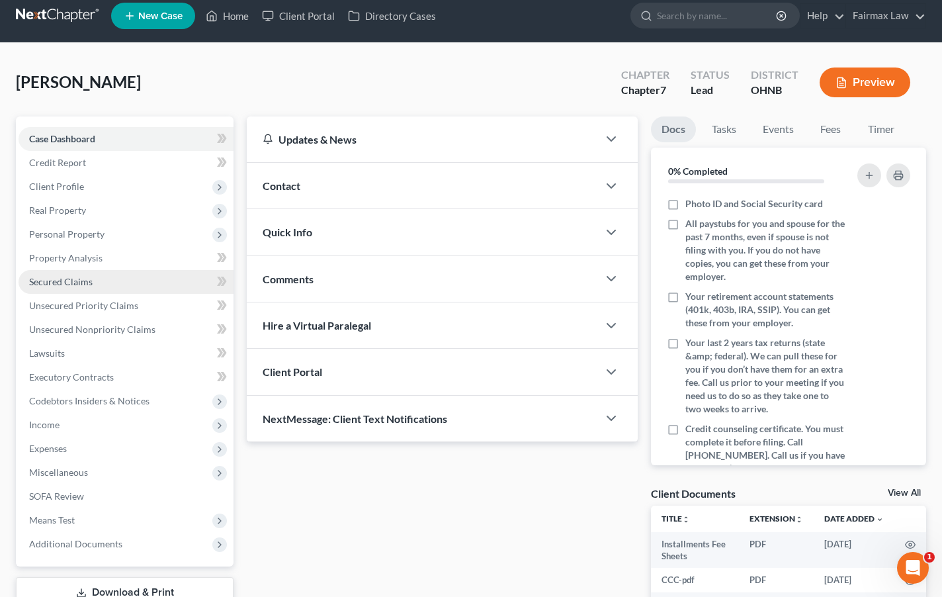
scroll to position [10, 0]
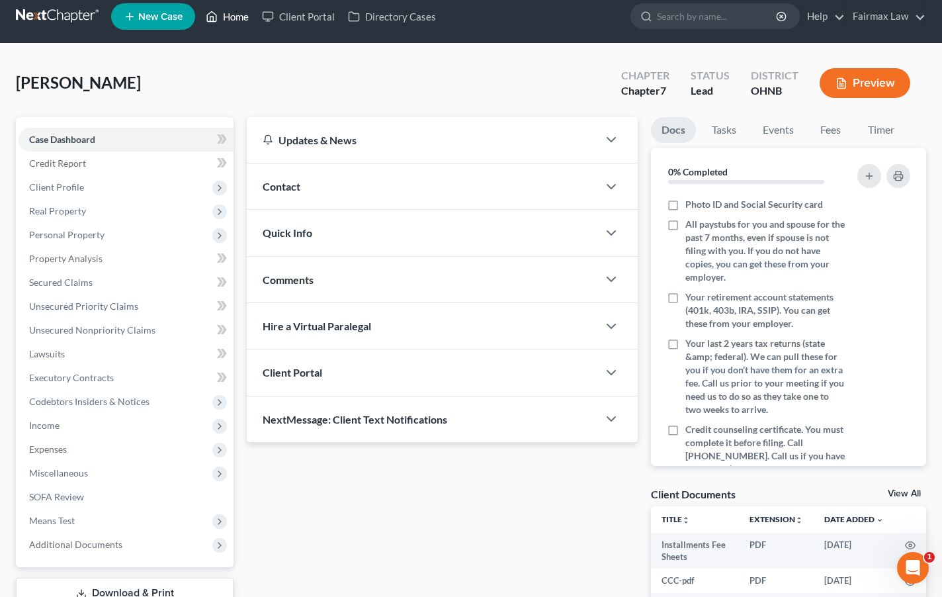
click at [240, 19] on link "Home" at bounding box center [227, 17] width 56 height 24
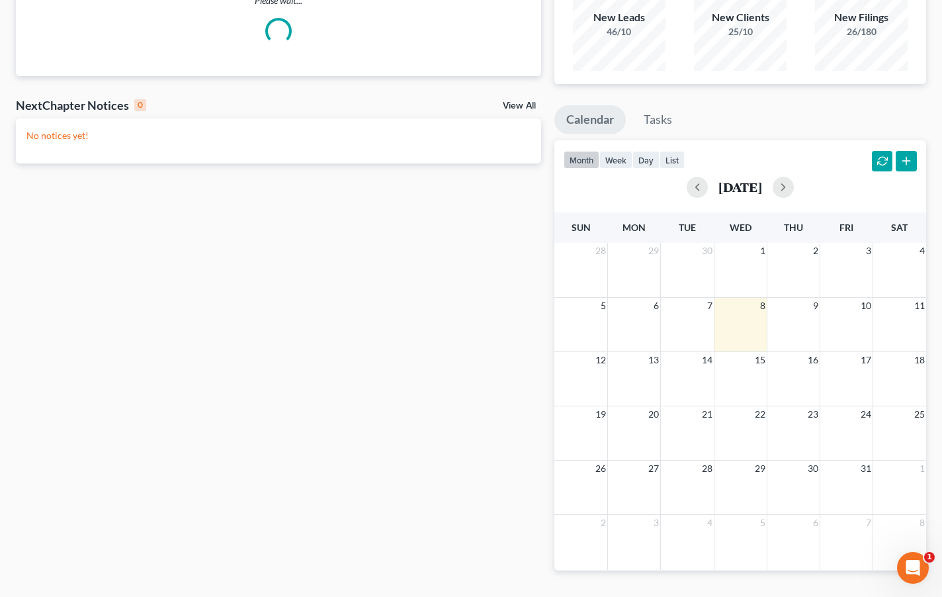
scroll to position [135, 0]
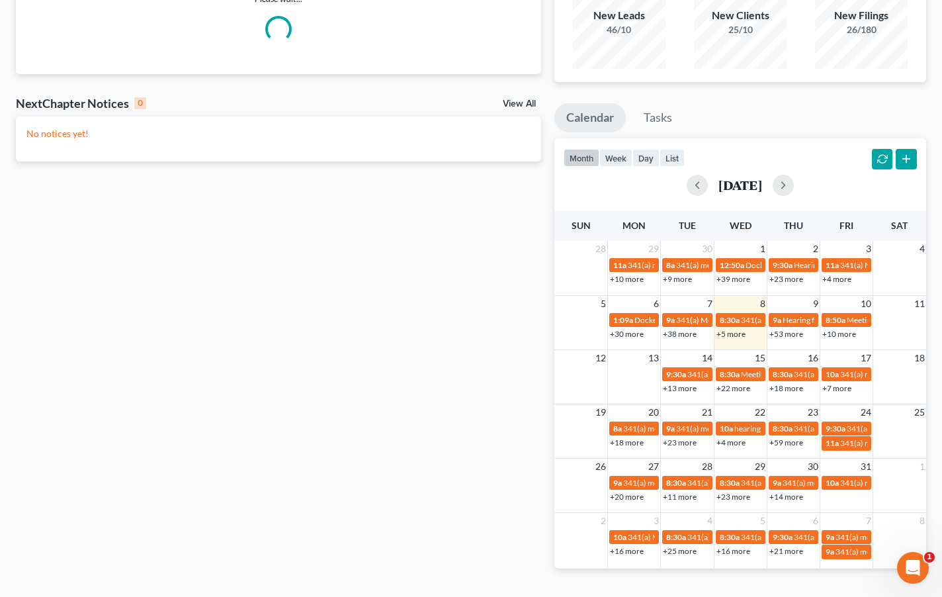
click at [789, 334] on link "+53 more" at bounding box center [786, 334] width 34 height 10
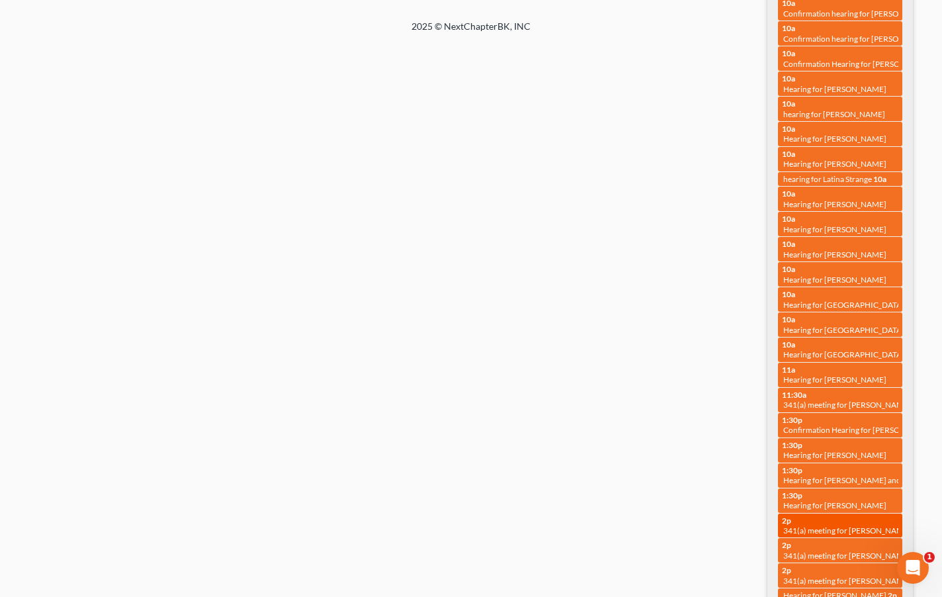
scroll to position [721, 0]
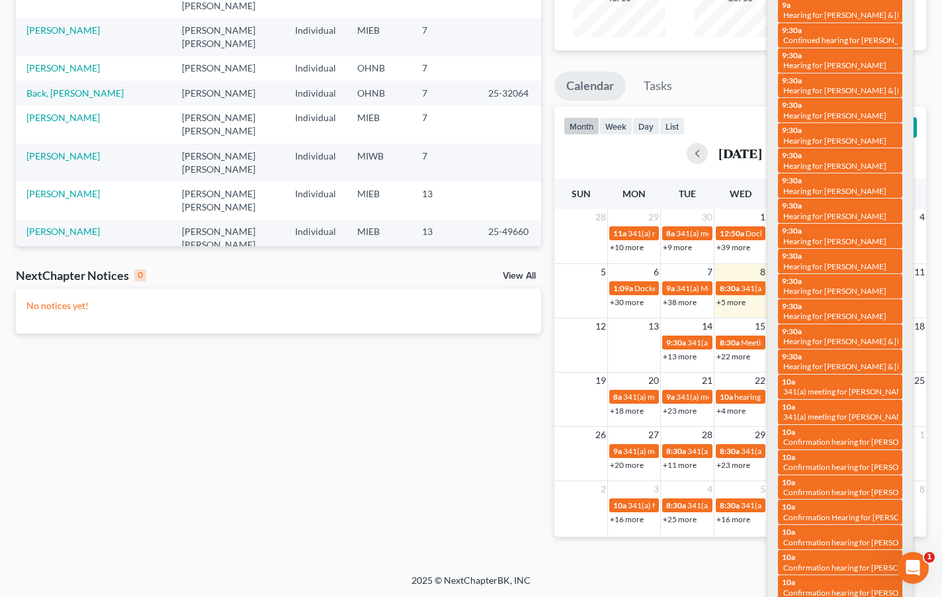
click at [468, 421] on div "Recent Cases 15 View All Name unfold_more expand_more expand_less Attorney unfo…" at bounding box center [278, 230] width 538 height 655
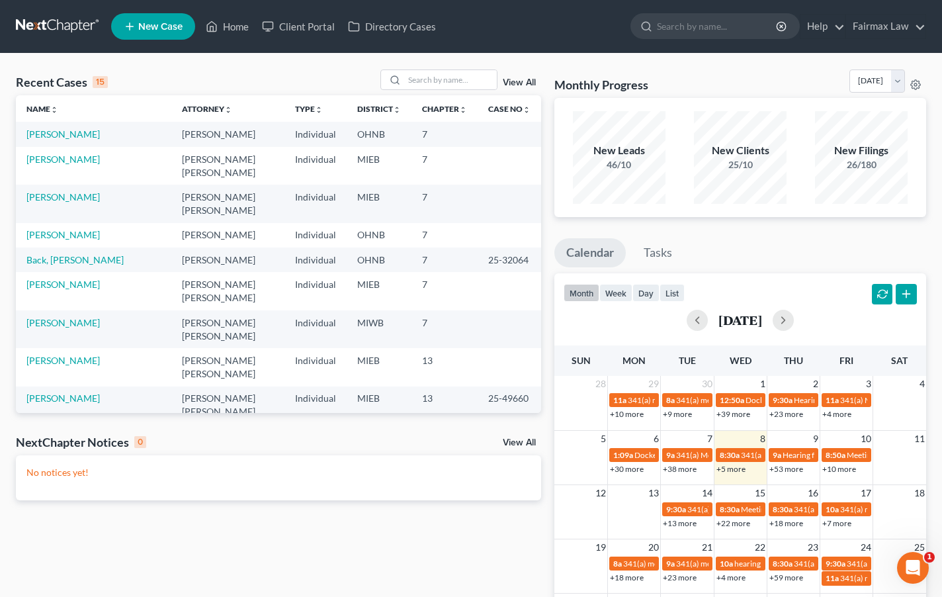
scroll to position [0, 0]
click at [59, 139] on link "[PERSON_NAME]" at bounding box center [62, 133] width 73 height 11
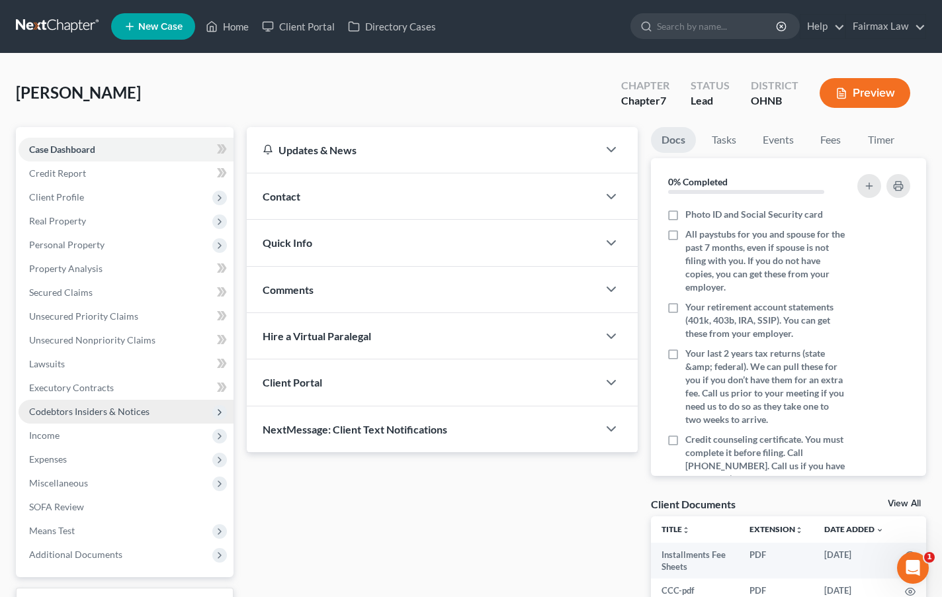
click at [155, 422] on span "Codebtors Insiders & Notices" at bounding box center [126, 412] width 215 height 24
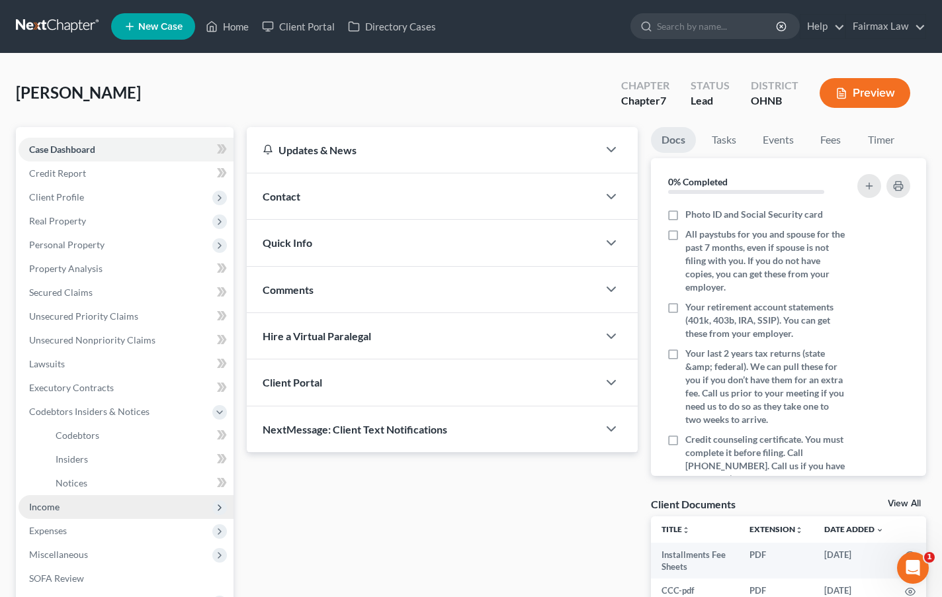
click at [127, 503] on span "Income" at bounding box center [126, 507] width 215 height 24
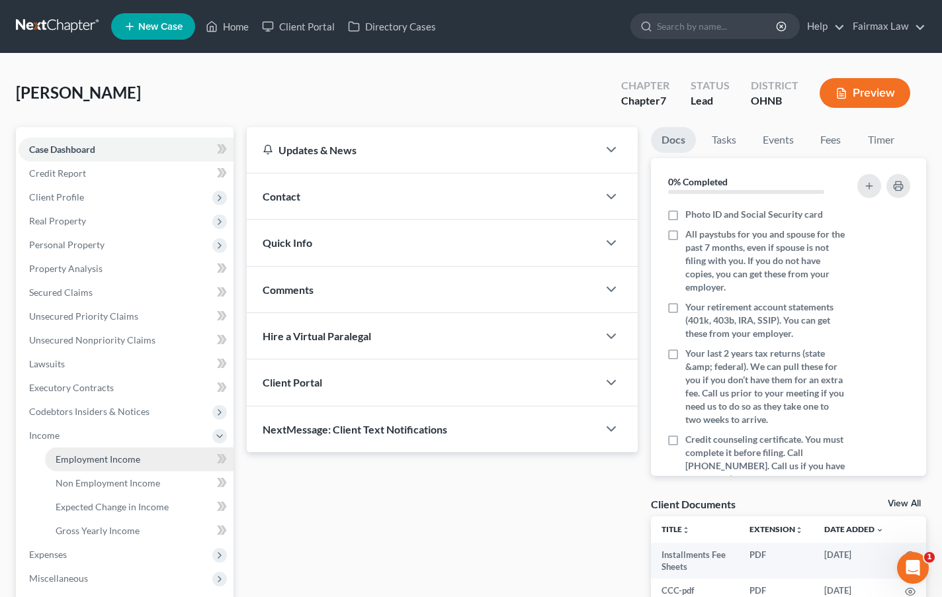
click at [120, 456] on span "Employment Income" at bounding box center [98, 458] width 85 height 11
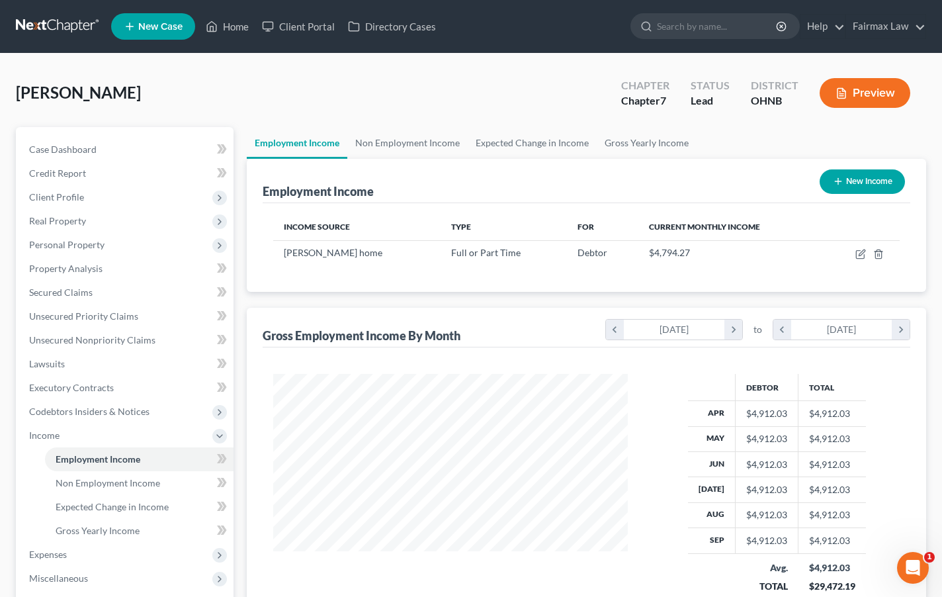
scroll to position [237, 381]
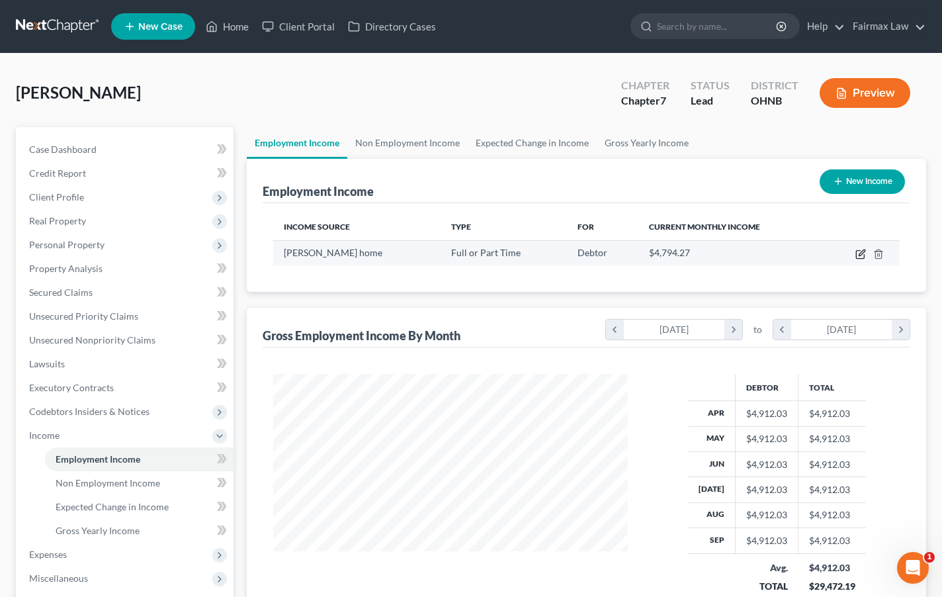
click at [857, 255] on icon "button" at bounding box center [860, 254] width 11 height 11
select select "0"
select select "36"
select select "3"
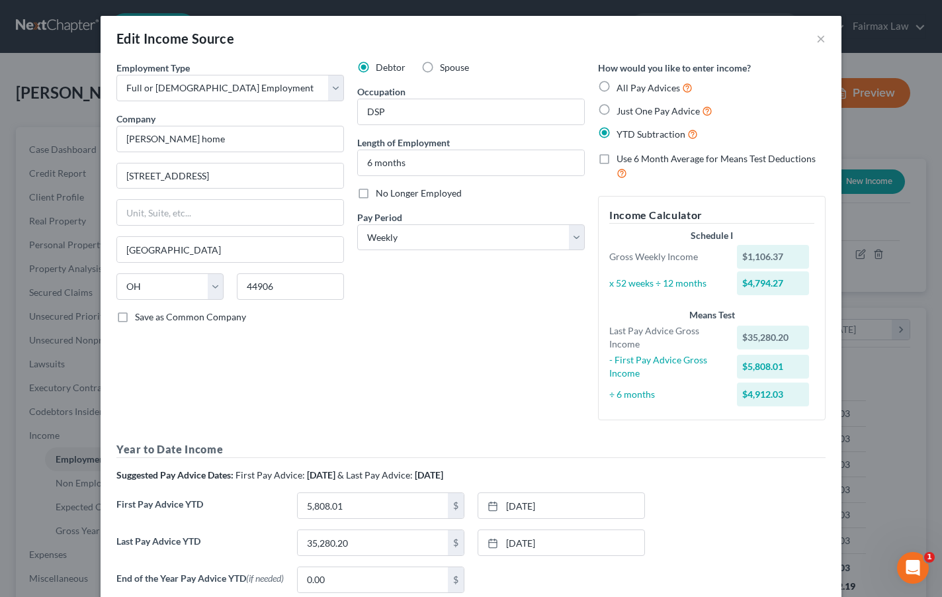
scroll to position [0, 0]
click at [821, 39] on button "×" at bounding box center [820, 38] width 9 height 16
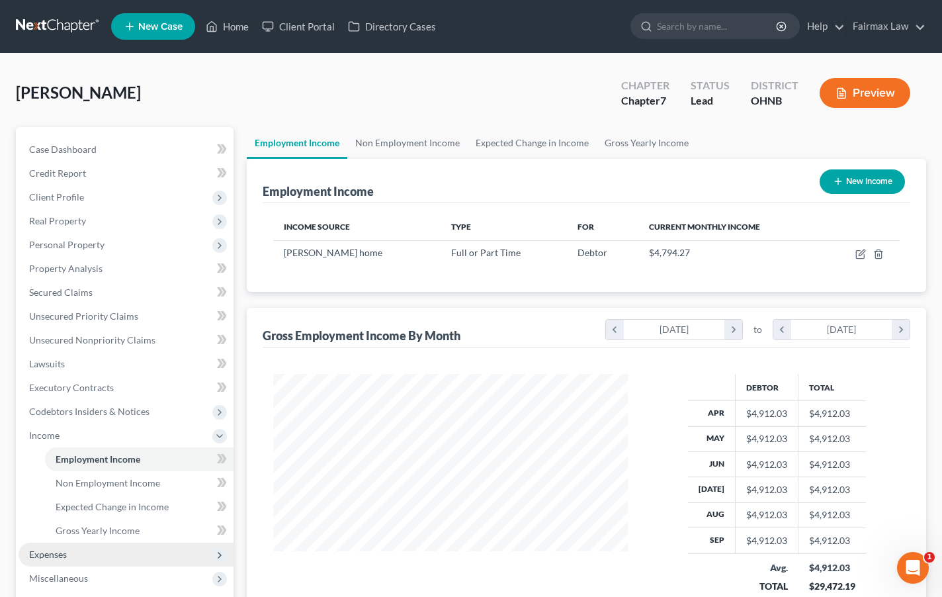
click at [149, 558] on span "Expenses" at bounding box center [126, 554] width 215 height 24
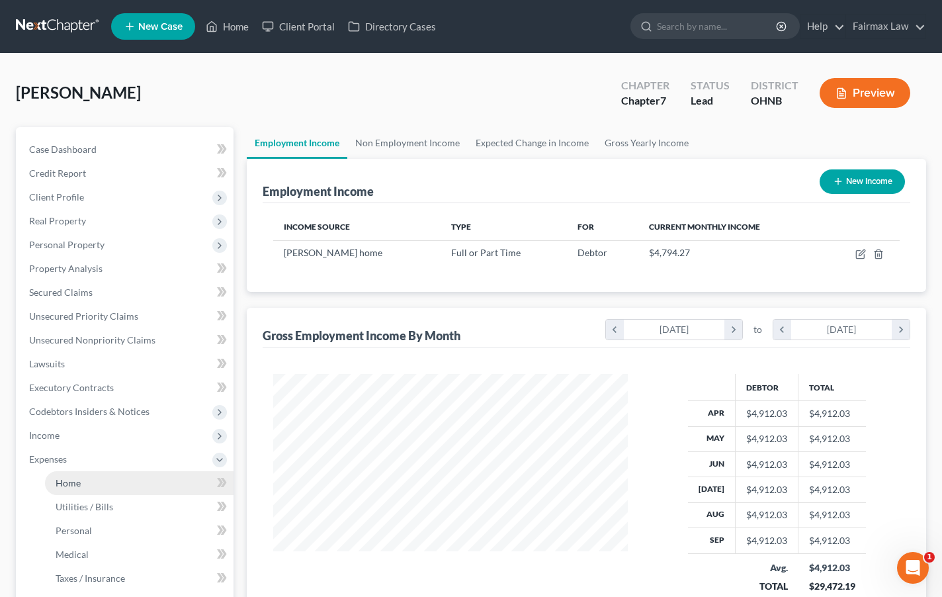
scroll to position [160, 0]
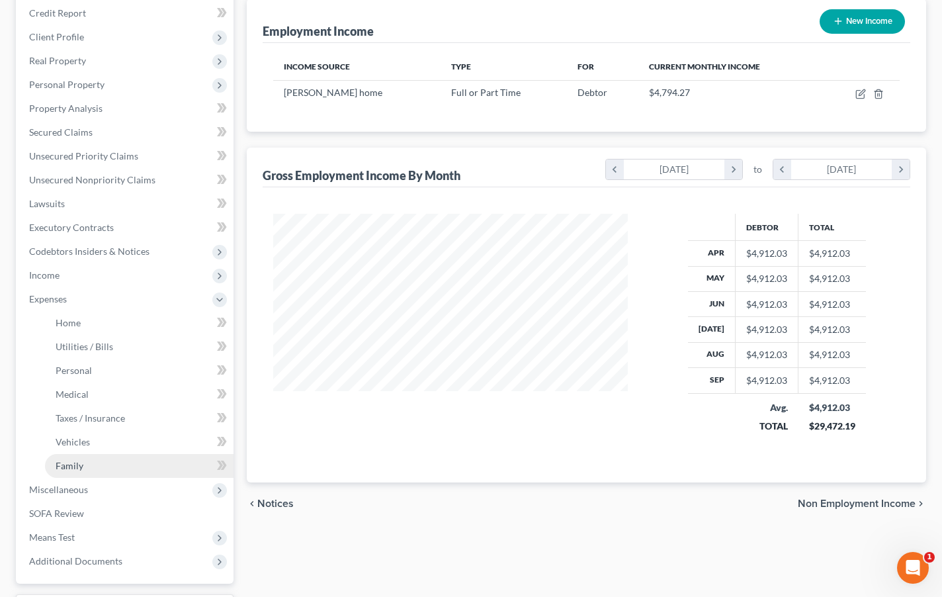
click at [128, 463] on link "Family" at bounding box center [139, 466] width 189 height 24
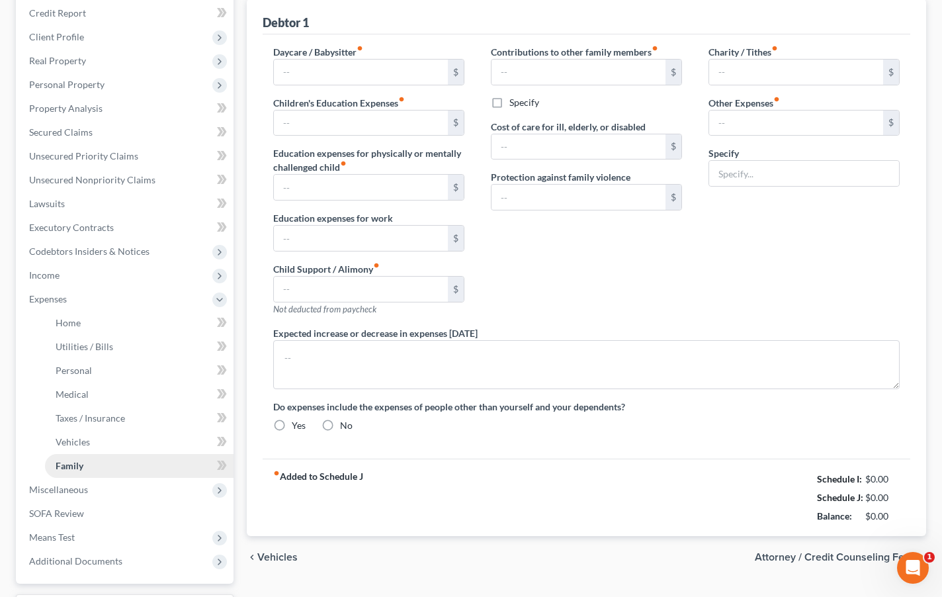
scroll to position [4, 0]
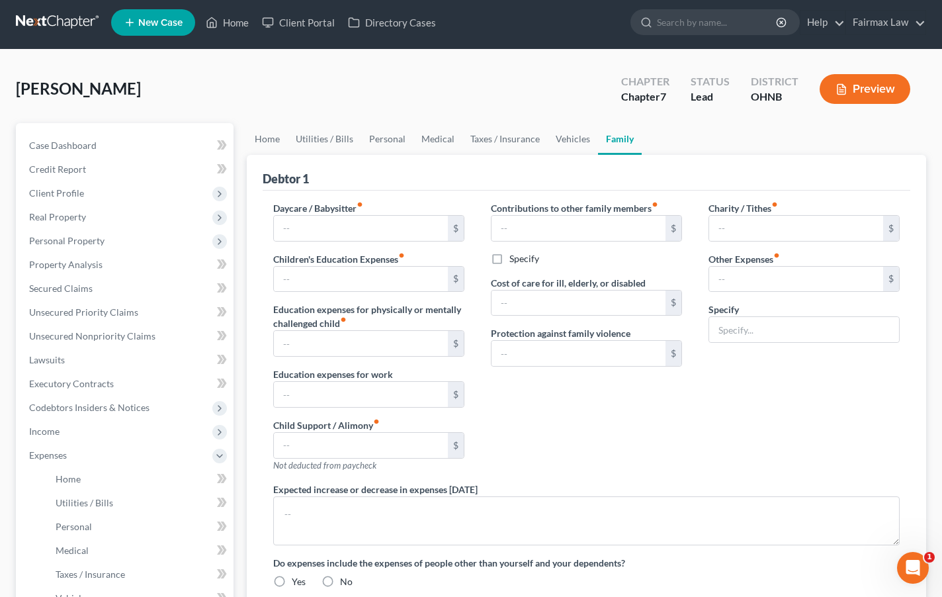
type input "188.00"
type input "0.00"
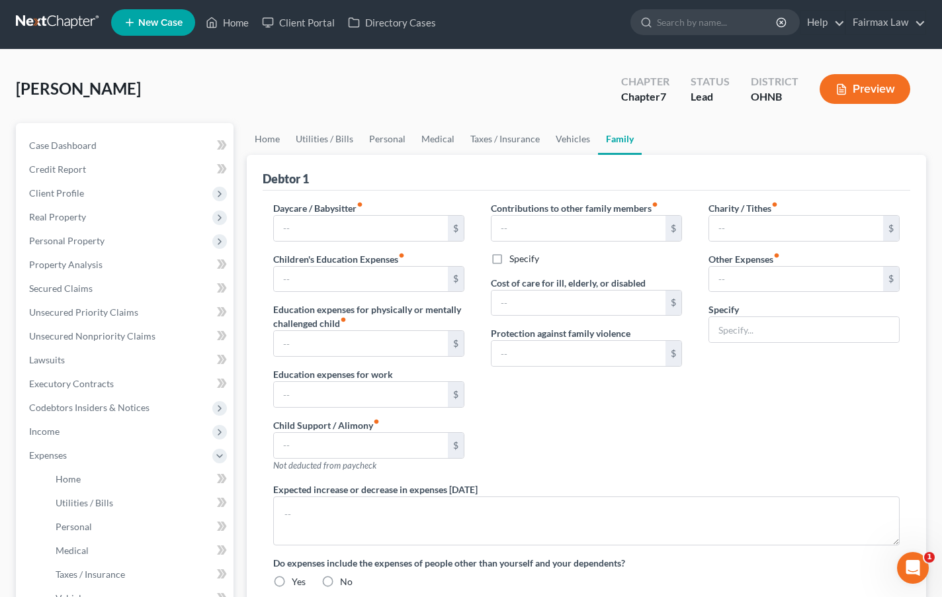
type input "0.00"
type input "180.00"
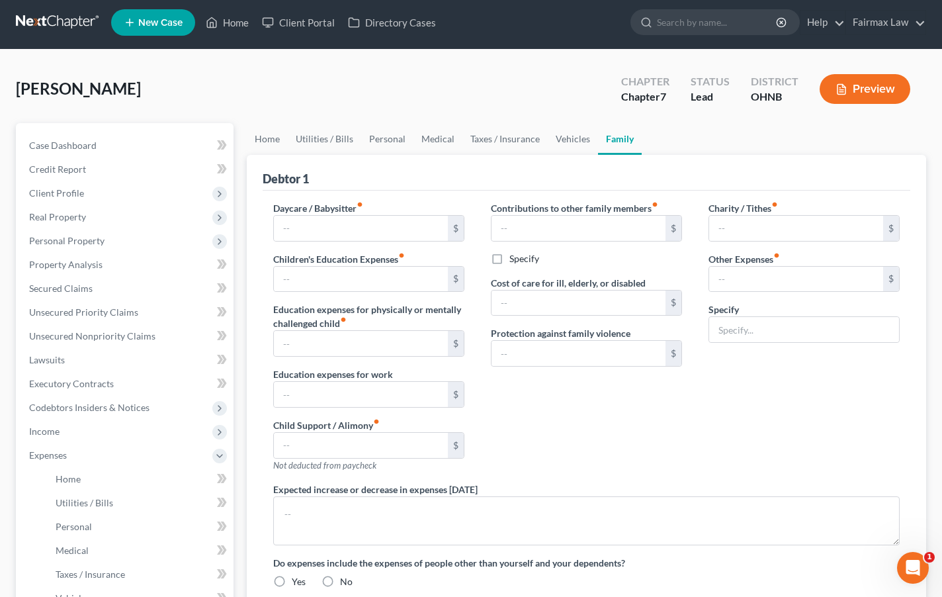
type input "Attorney Bankruptcy fee"
radio input "true"
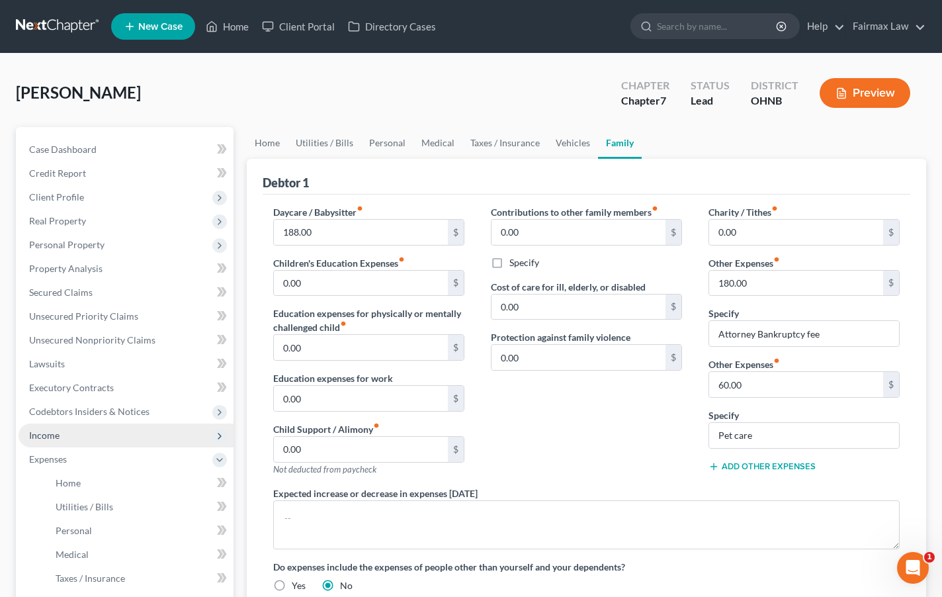
scroll to position [0, 0]
click at [120, 437] on span "Income" at bounding box center [126, 435] width 215 height 24
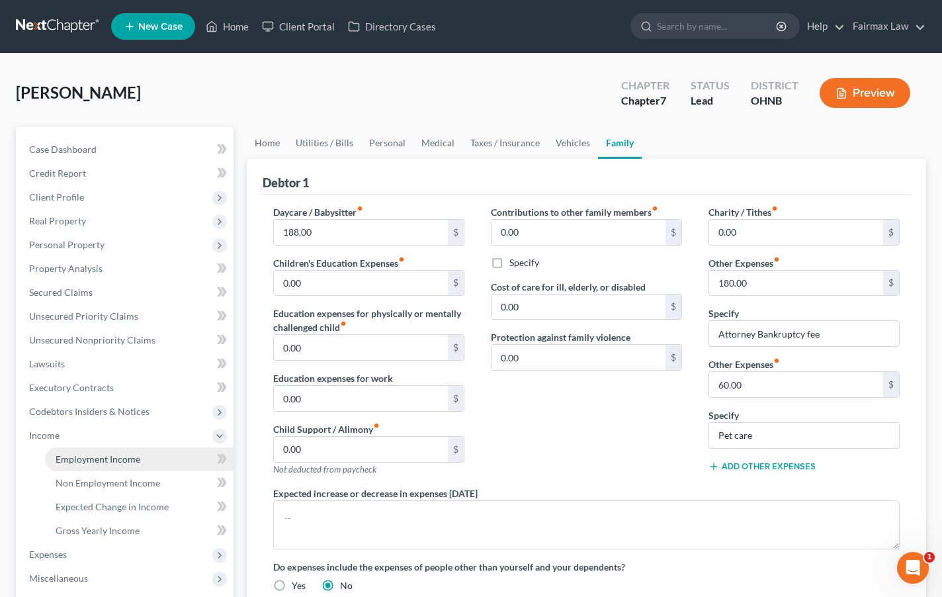
click at [116, 456] on span "Employment Income" at bounding box center [98, 458] width 85 height 11
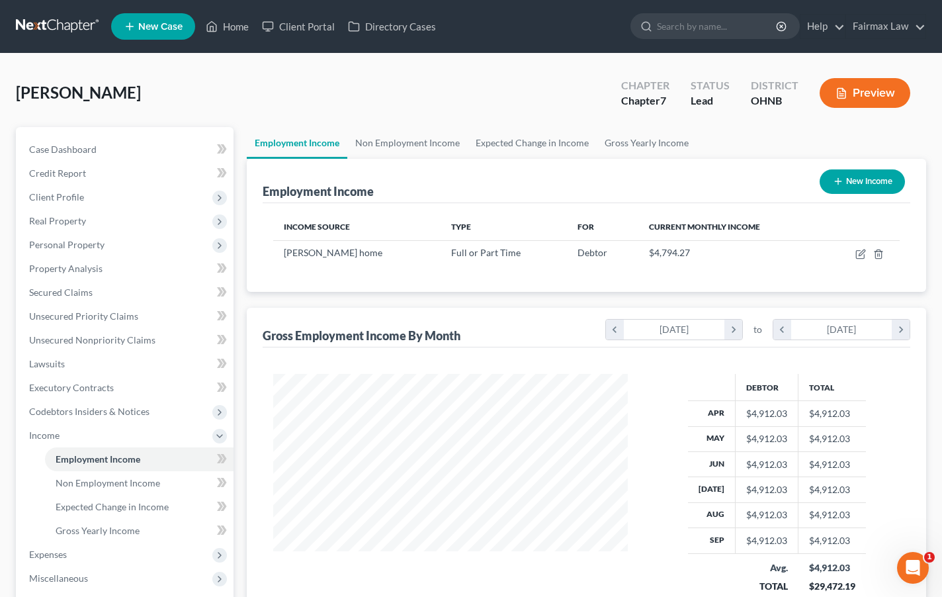
scroll to position [237, 381]
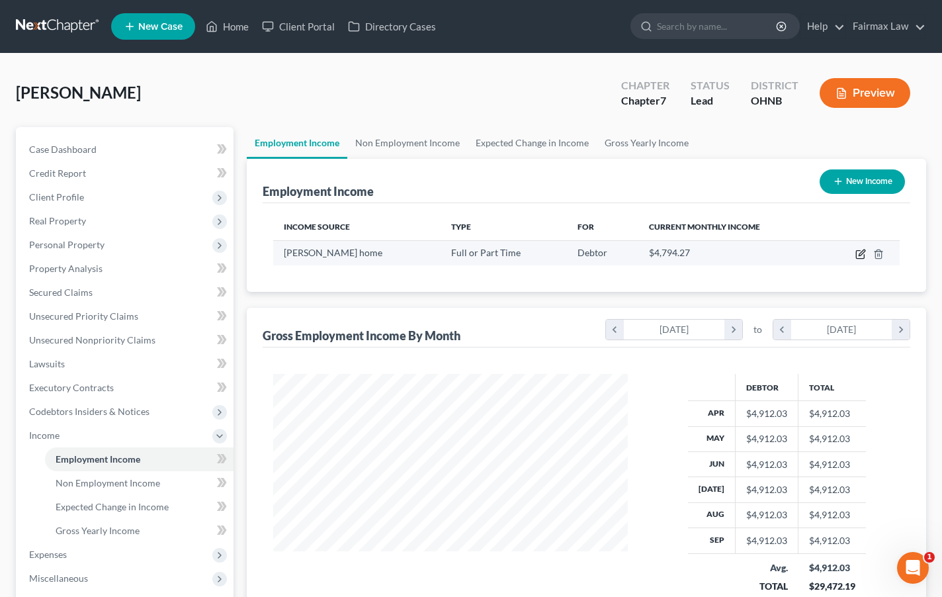
click at [859, 253] on icon "button" at bounding box center [860, 254] width 11 height 11
select select "0"
select select "36"
select select "3"
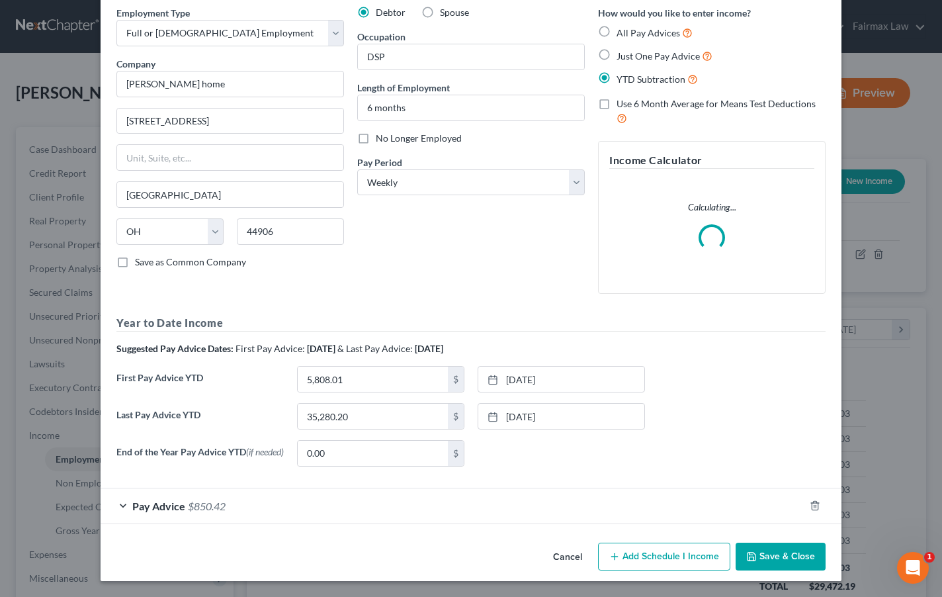
scroll to position [55, 0]
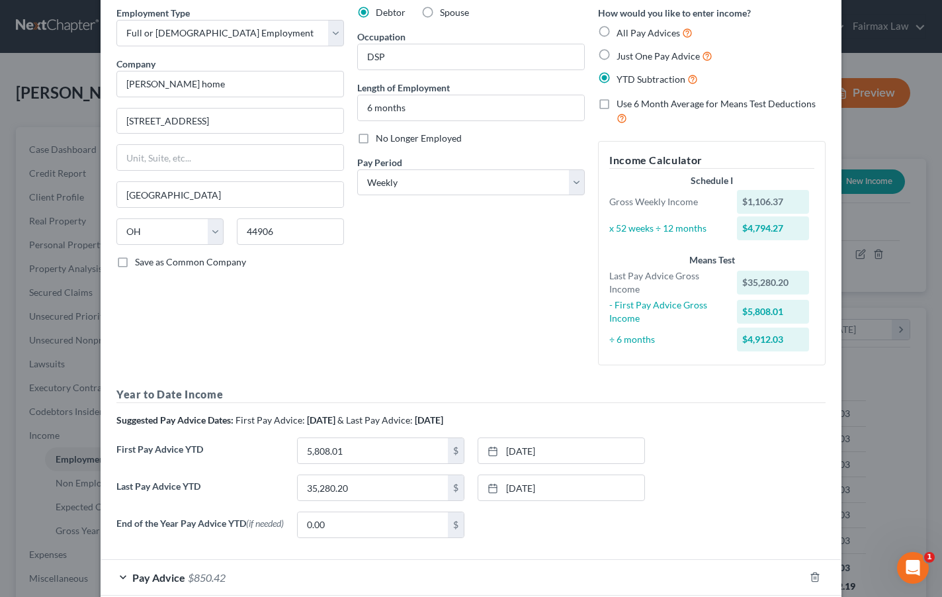
click at [570, 519] on div "None close Date Time chevron_left [DATE] chevron_right Su M Tu W Th F Sa 28 29 …" at bounding box center [561, 524] width 181 height 26
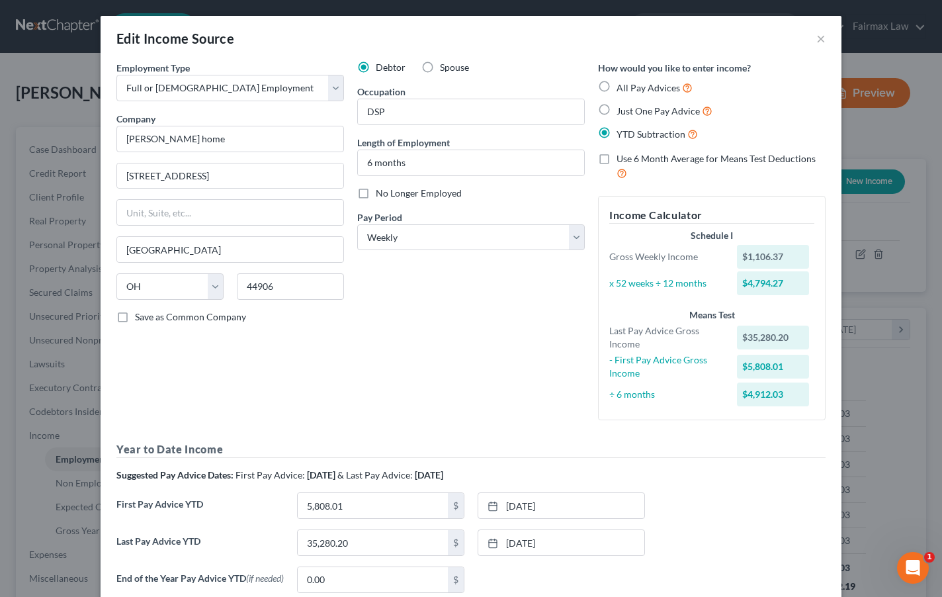
scroll to position [0, 0]
click at [825, 40] on div "Edit Income Source ×" at bounding box center [471, 38] width 741 height 45
click at [817, 40] on button "×" at bounding box center [820, 38] width 9 height 16
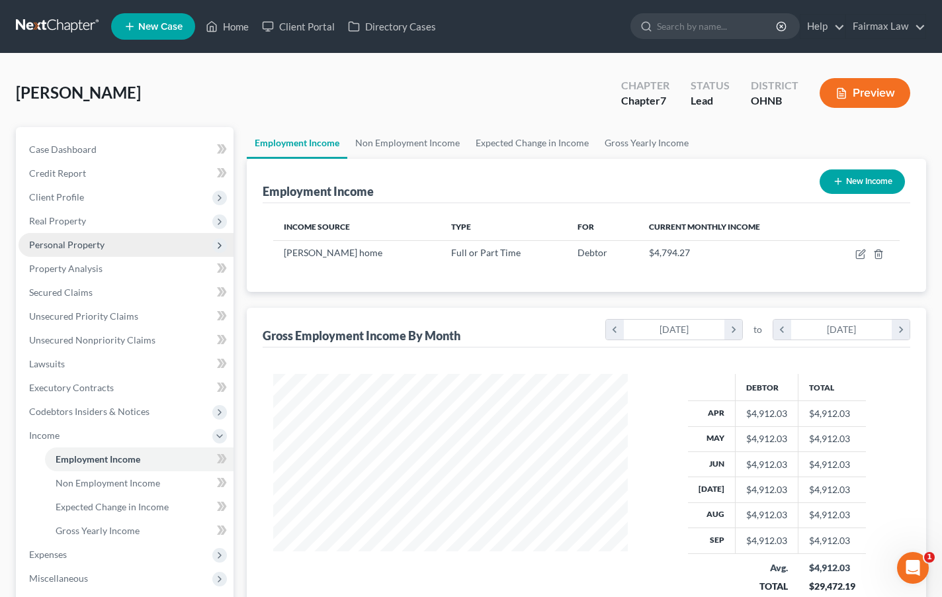
click at [186, 239] on span "Personal Property" at bounding box center [126, 245] width 215 height 24
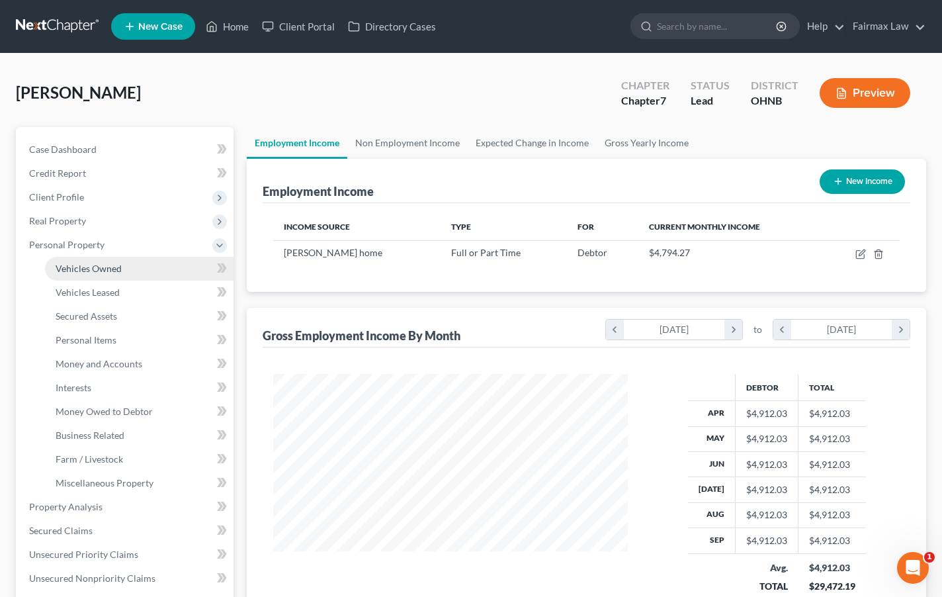
click at [171, 274] on link "Vehicles Owned" at bounding box center [139, 269] width 189 height 24
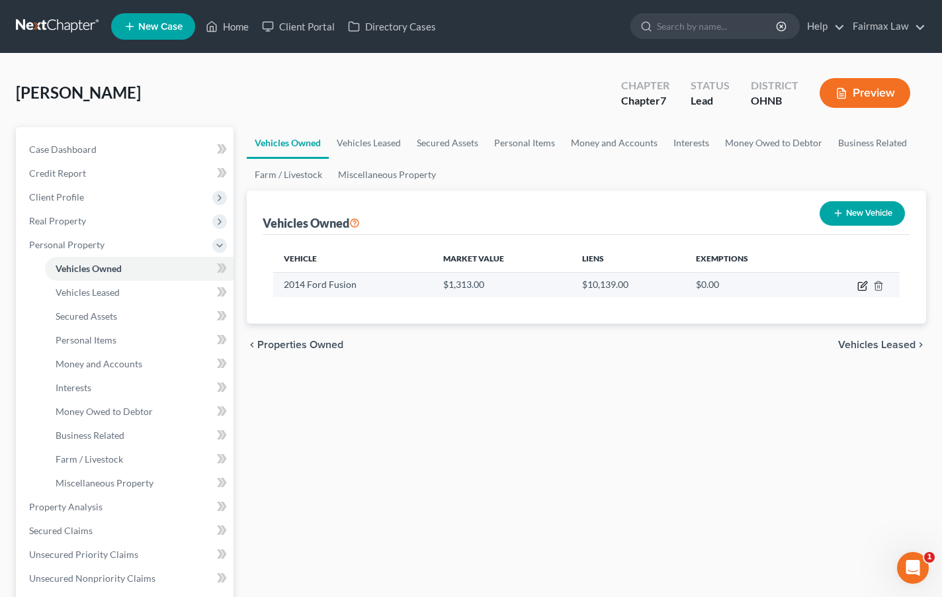
click at [859, 286] on icon "button" at bounding box center [862, 285] width 11 height 11
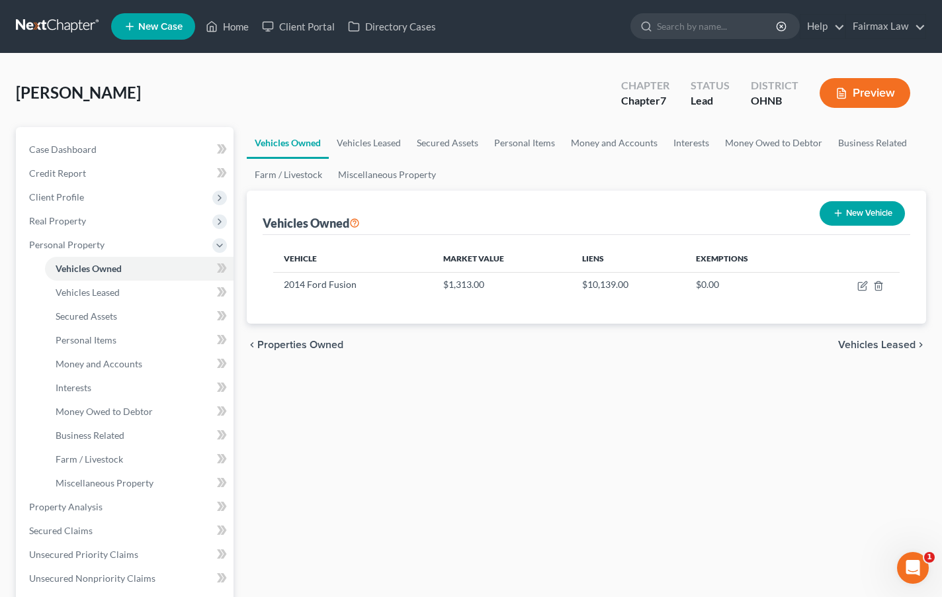
select select "0"
select select "12"
select select "3"
select select "0"
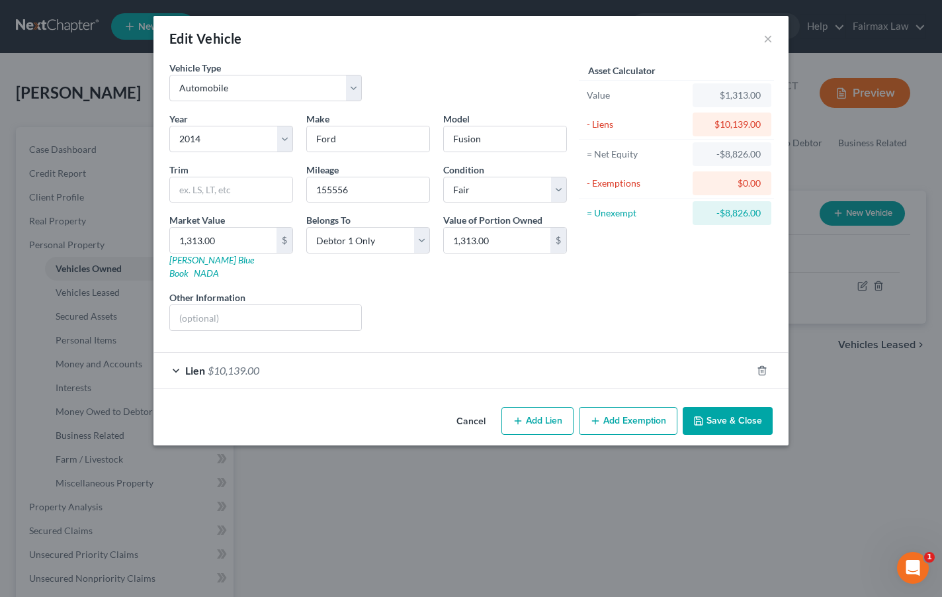
click at [630, 365] on div "Lien $10,139.00" at bounding box center [452, 370] width 598 height 35
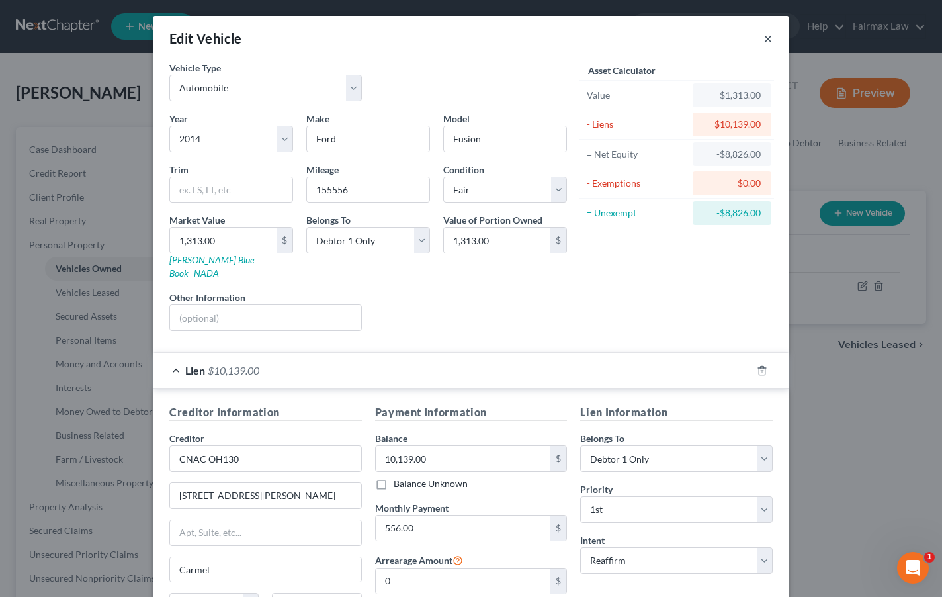
click at [766, 40] on button "×" at bounding box center [767, 38] width 9 height 16
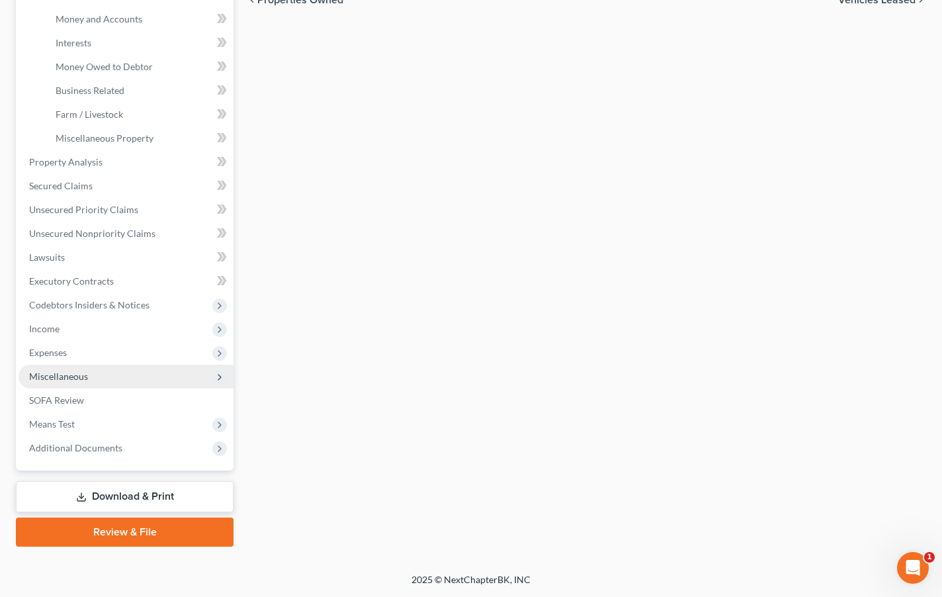
scroll to position [345, 0]
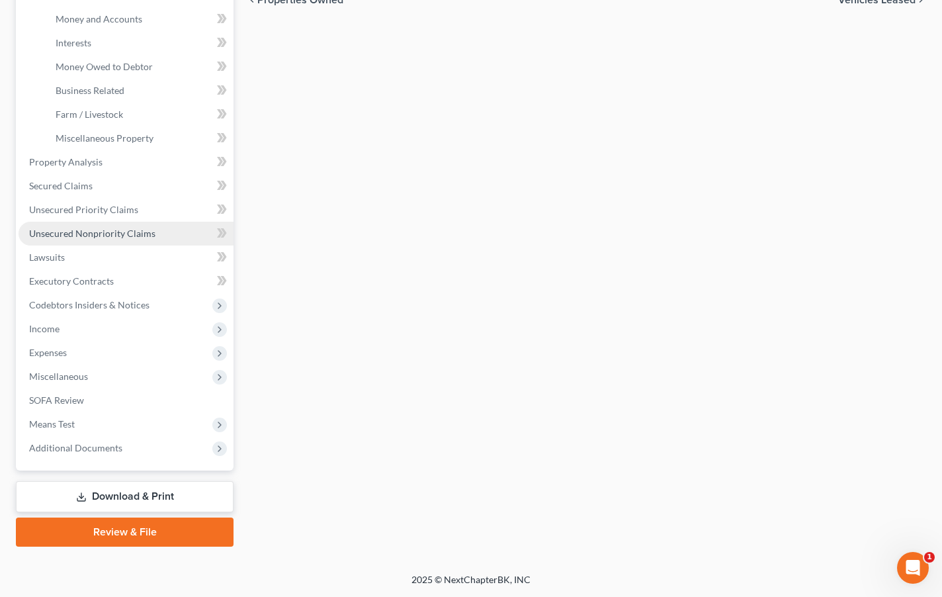
click at [167, 231] on link "Unsecured Nonpriority Claims" at bounding box center [126, 234] width 215 height 24
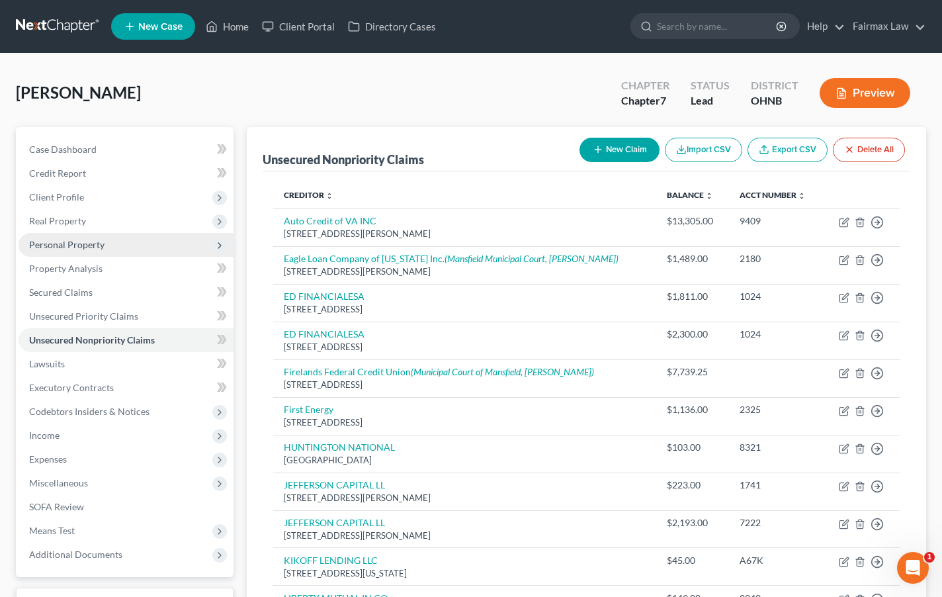
click at [163, 241] on span "Personal Property" at bounding box center [126, 245] width 215 height 24
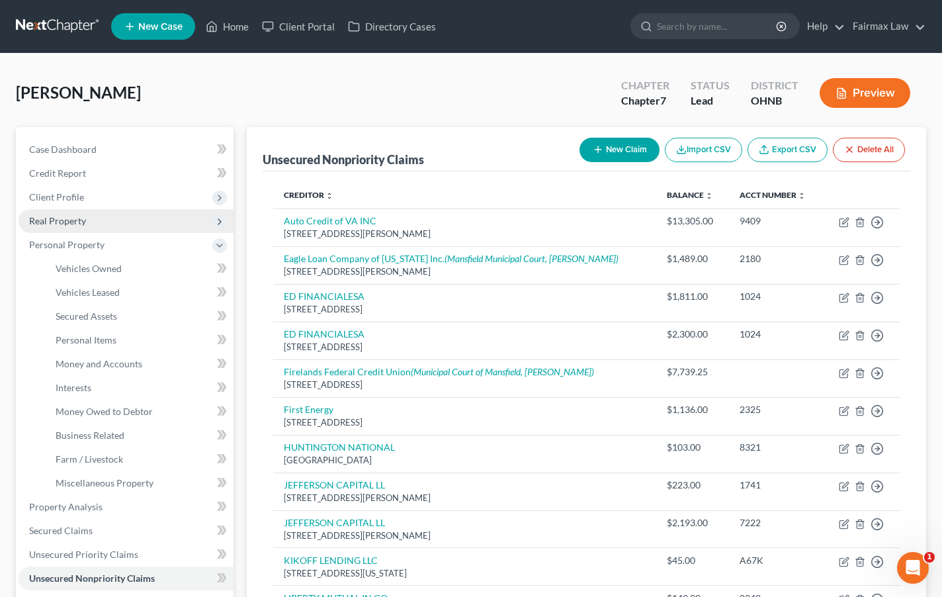
click at [168, 220] on span "Real Property" at bounding box center [126, 221] width 215 height 24
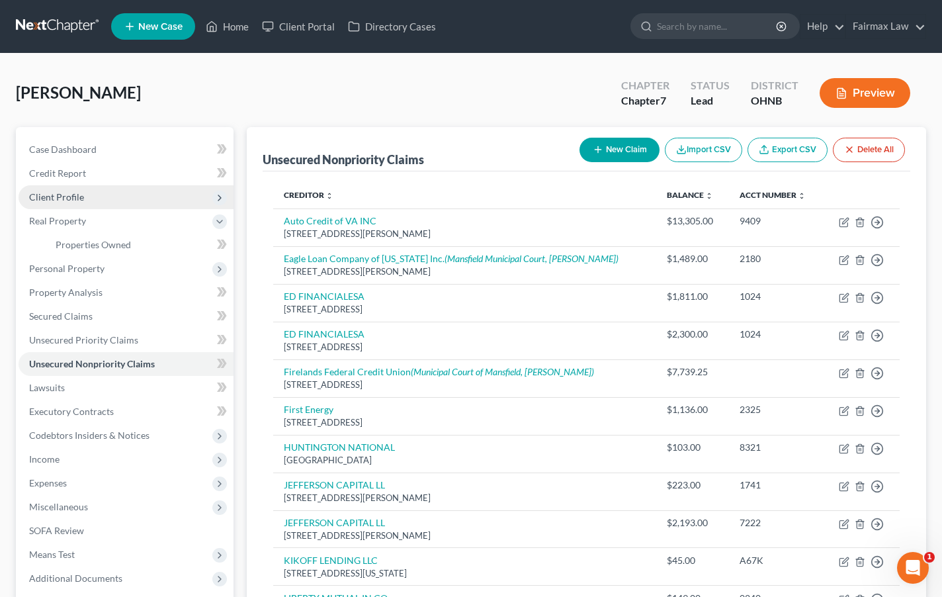
click at [170, 200] on span "Client Profile" at bounding box center [126, 197] width 215 height 24
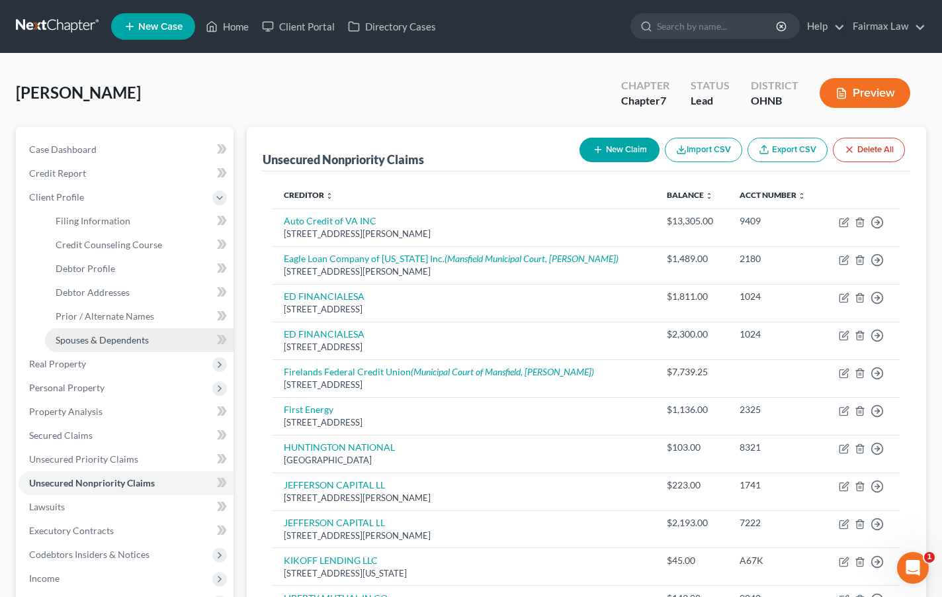
click at [128, 345] on span "Spouses & Dependents" at bounding box center [102, 339] width 93 height 11
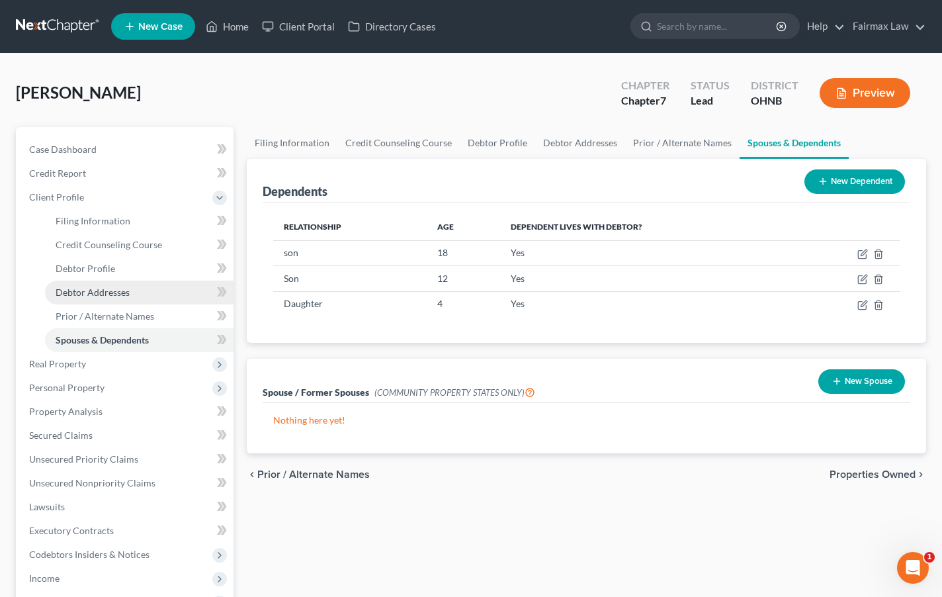
click at [128, 285] on link "Debtor Addresses" at bounding box center [139, 292] width 189 height 24
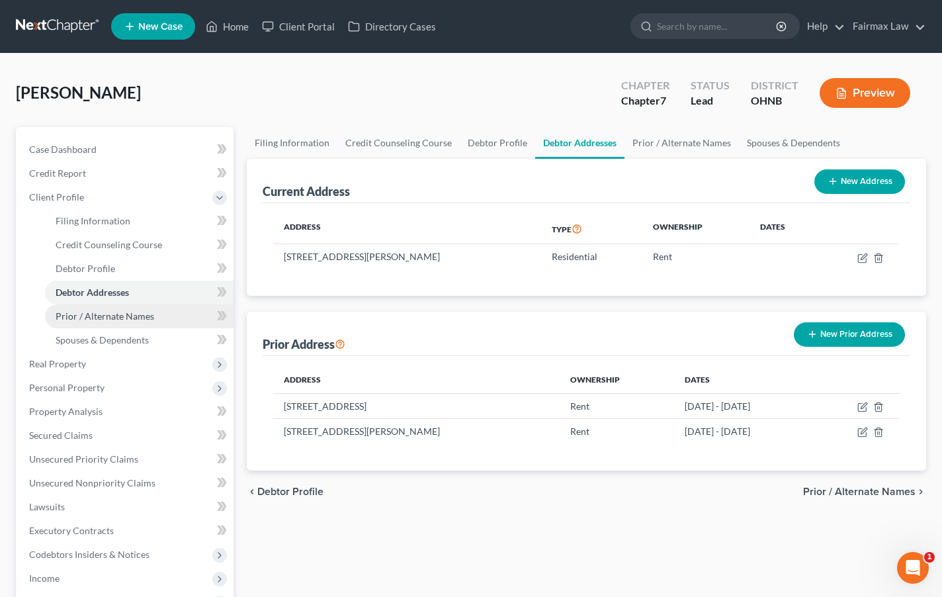
click at [130, 316] on span "Prior / Alternate Names" at bounding box center [105, 315] width 99 height 11
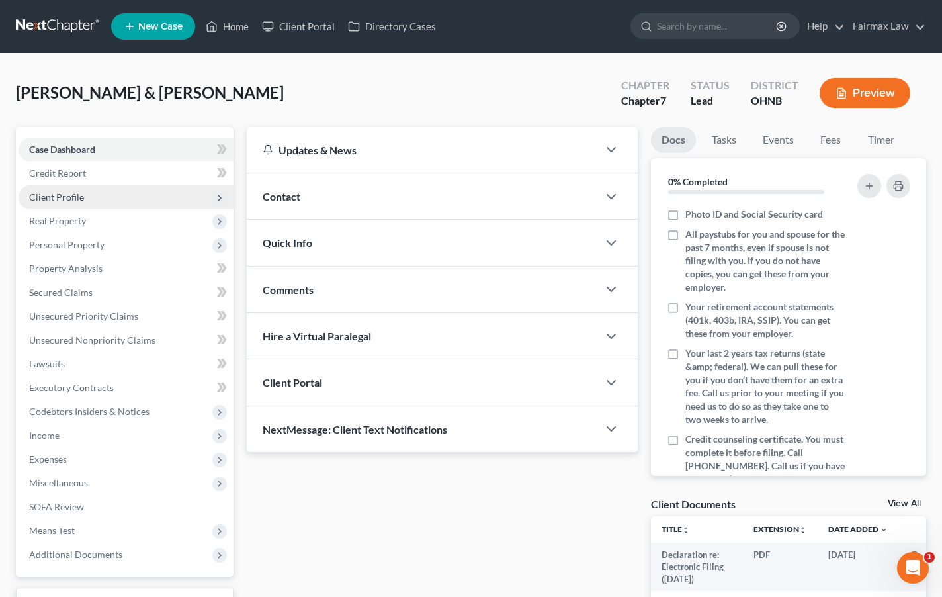
click at [145, 188] on span "Client Profile" at bounding box center [126, 197] width 215 height 24
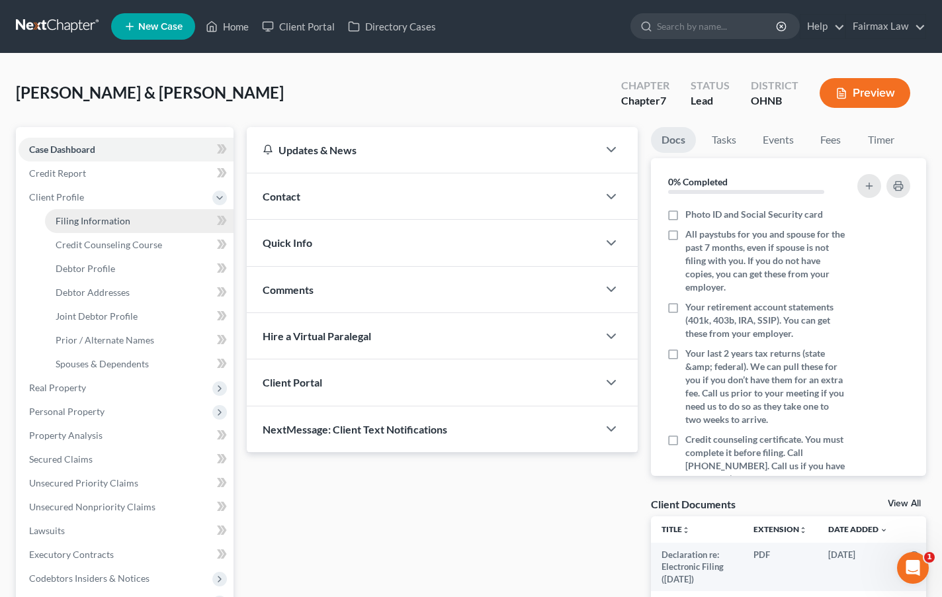
click at [136, 228] on link "Filing Information" at bounding box center [139, 221] width 189 height 24
select select "1"
select select "0"
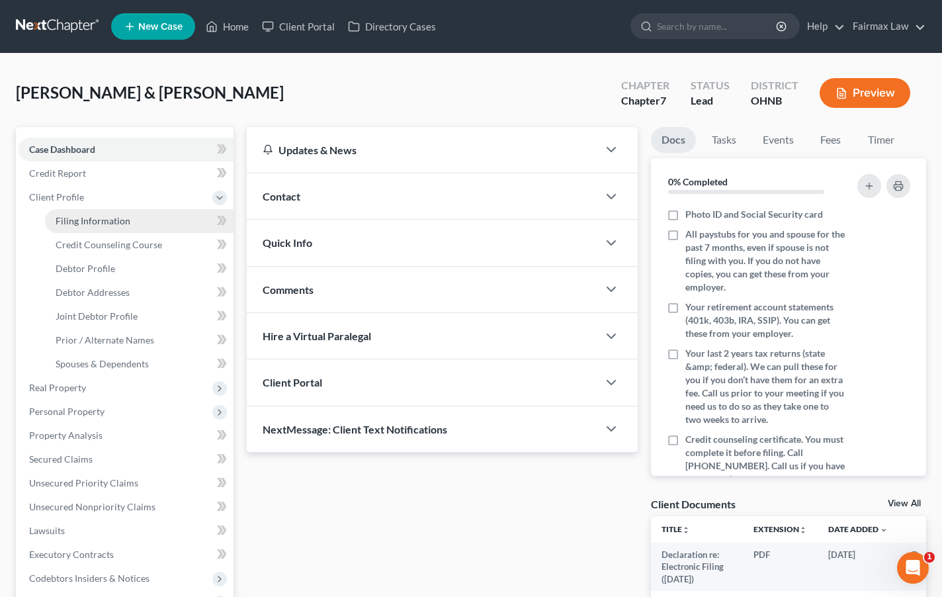
select select "36"
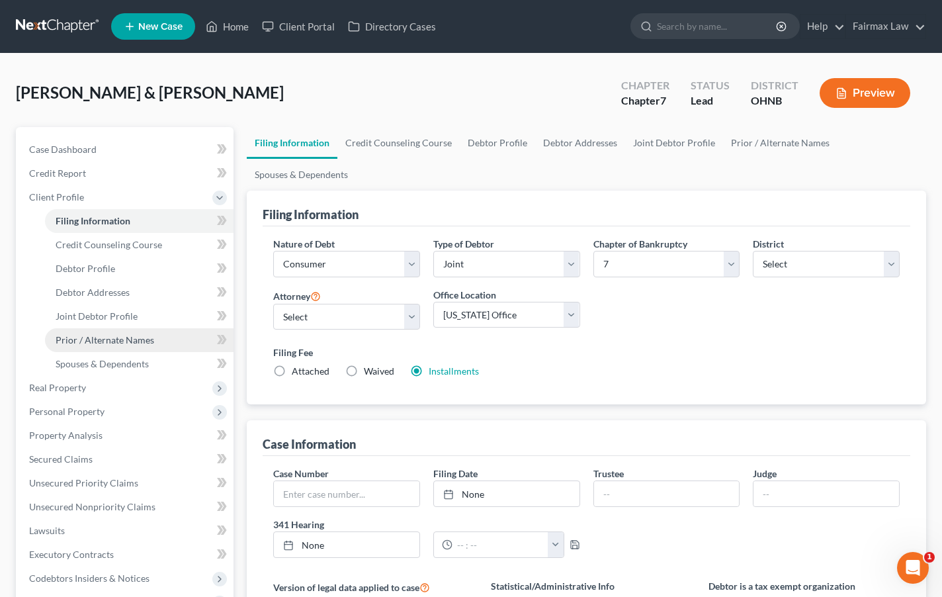
click at [107, 336] on span "Prior / Alternate Names" at bounding box center [105, 339] width 99 height 11
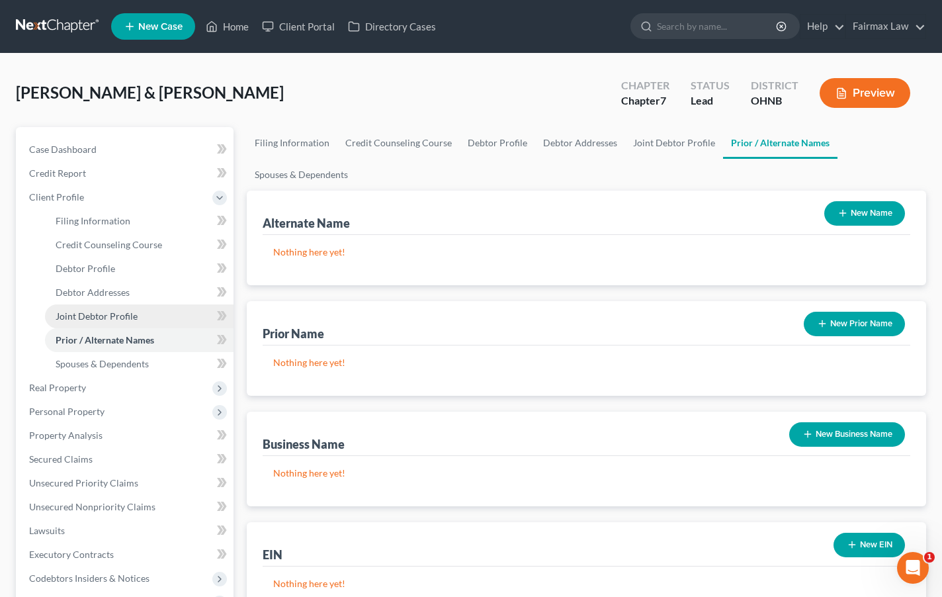
click at [110, 306] on link "Joint Debtor Profile" at bounding box center [139, 316] width 189 height 24
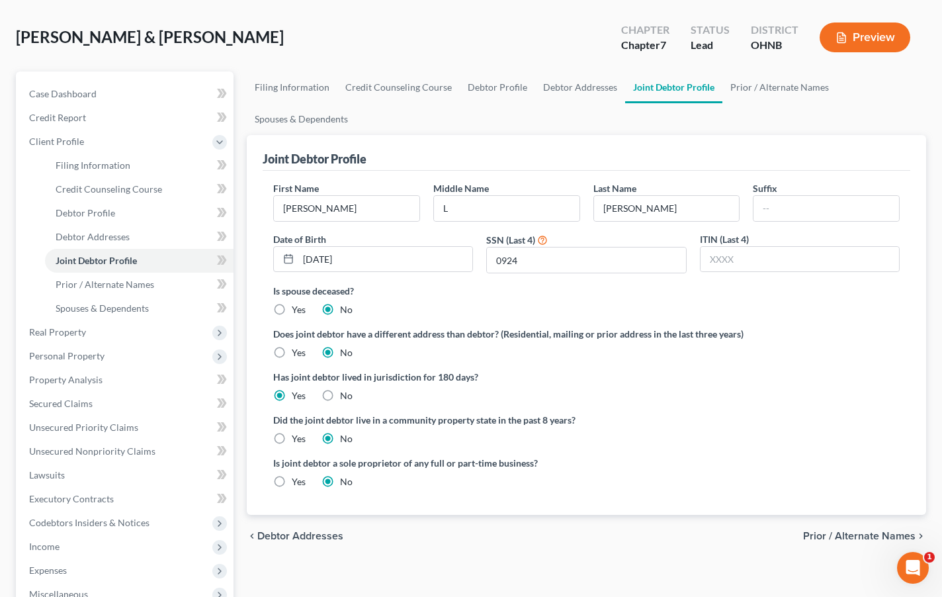
scroll to position [58, 0]
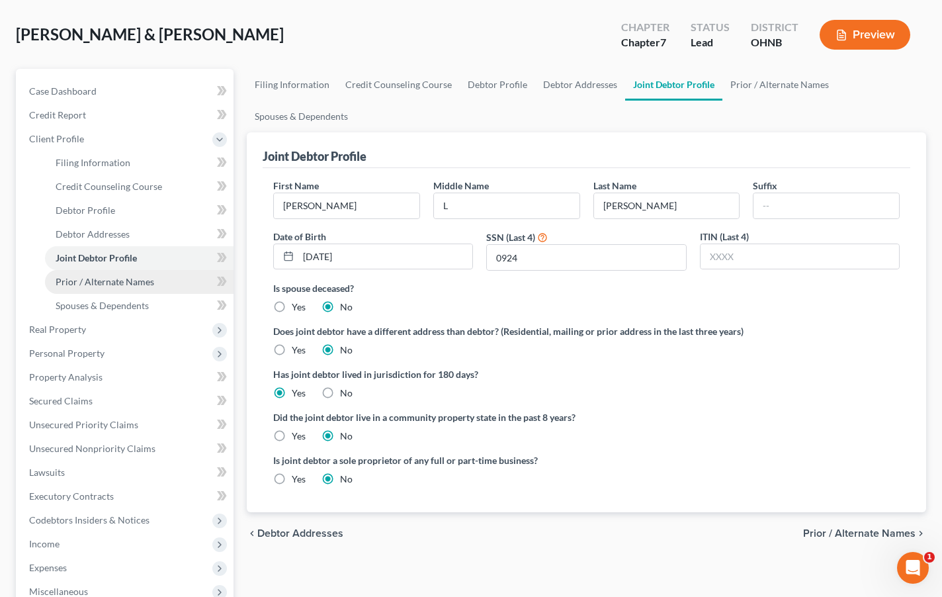
click at [126, 282] on span "Prior / Alternate Names" at bounding box center [105, 281] width 99 height 11
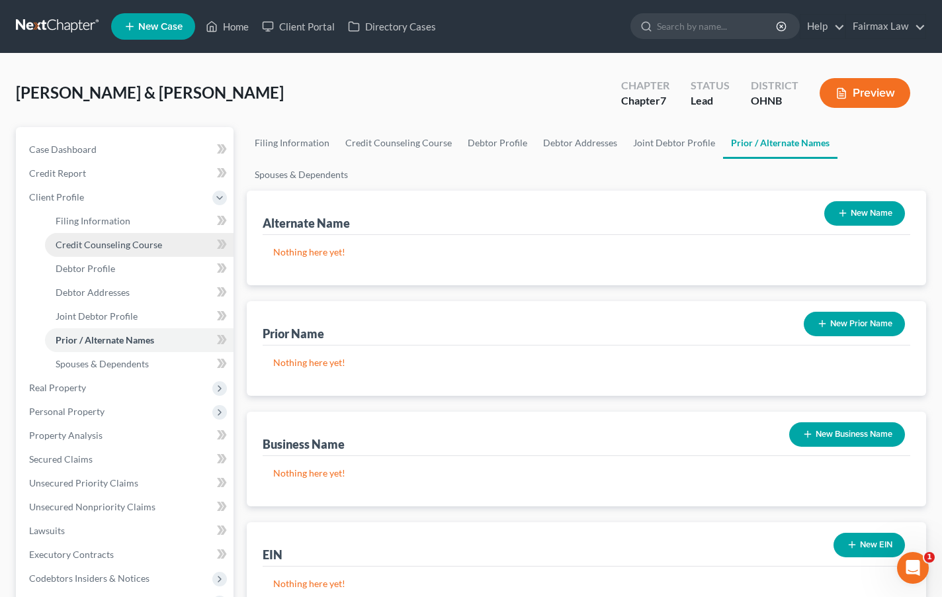
click at [120, 253] on link "Credit Counseling Course" at bounding box center [139, 245] width 189 height 24
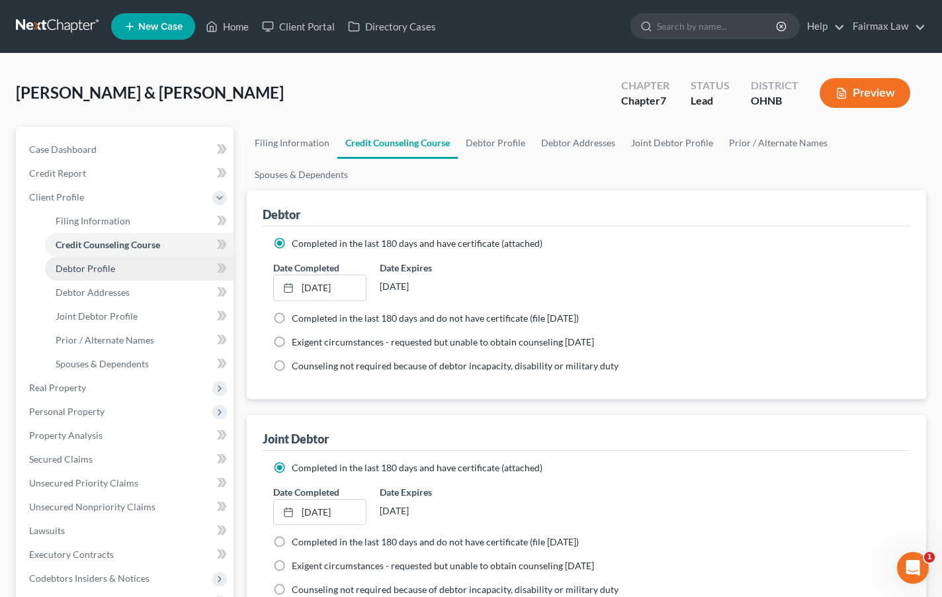
click at [110, 265] on span "Debtor Profile" at bounding box center [86, 268] width 60 height 11
select select "1"
select select "4"
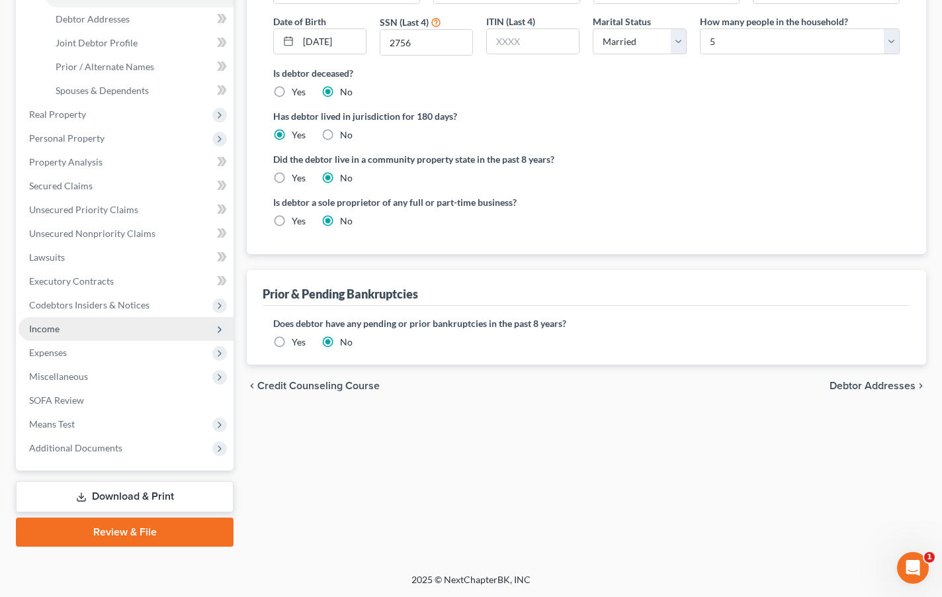
click at [55, 329] on span "Income" at bounding box center [44, 328] width 30 height 11
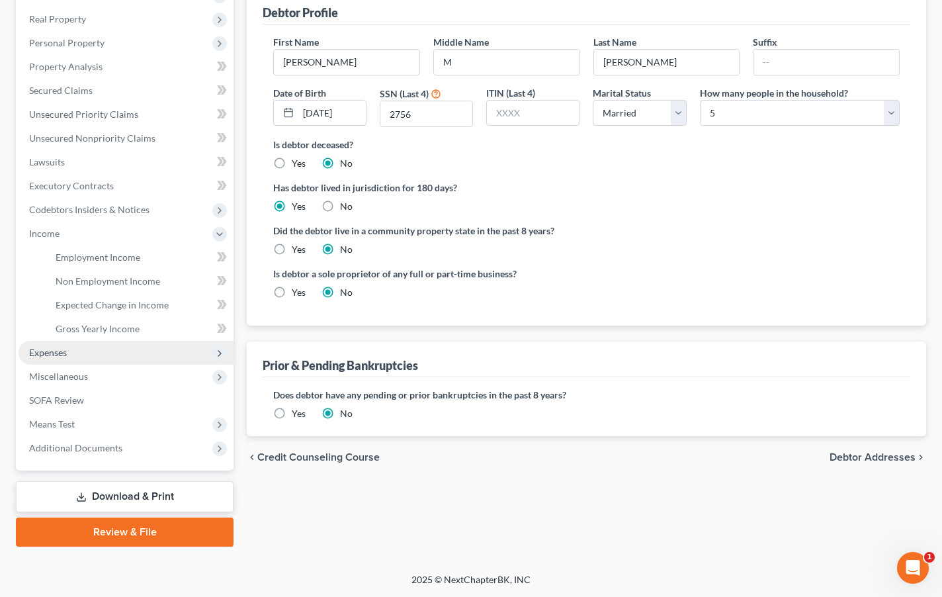
scroll to position [202, 0]
click at [54, 358] on span "Expenses" at bounding box center [126, 353] width 215 height 24
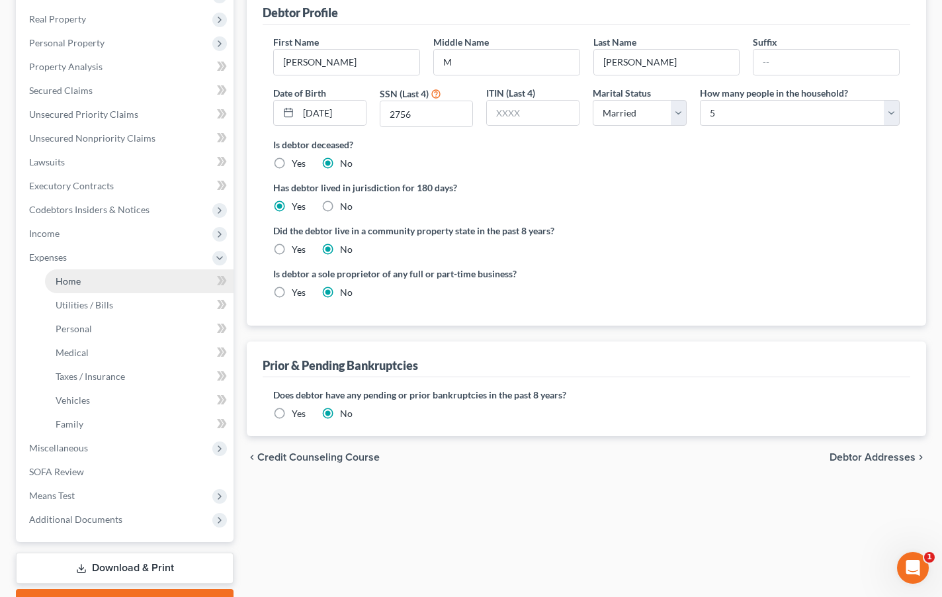
click at [87, 276] on link "Home" at bounding box center [139, 281] width 189 height 24
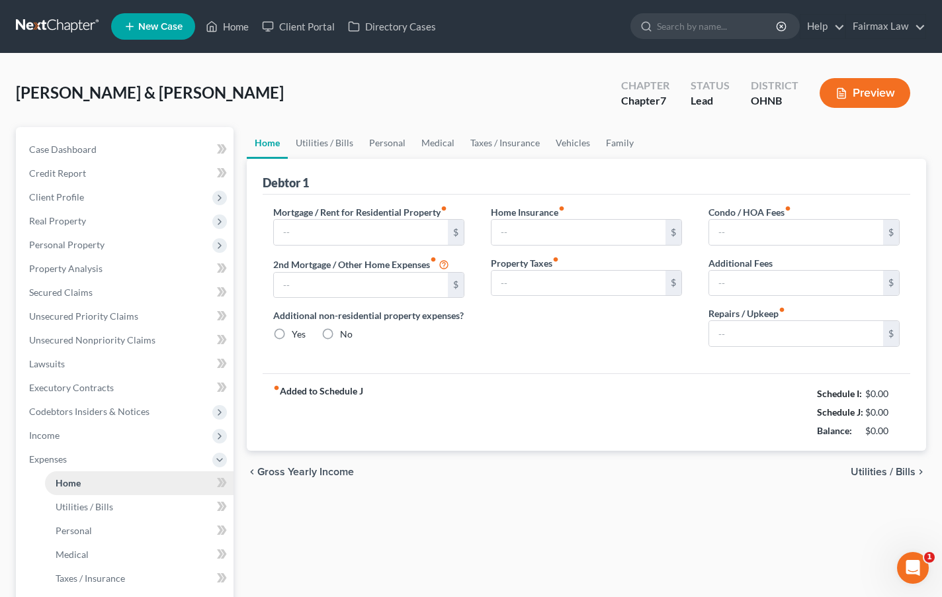
type input "1,000.00"
type input "0.00"
radio input "true"
type input "0.00"
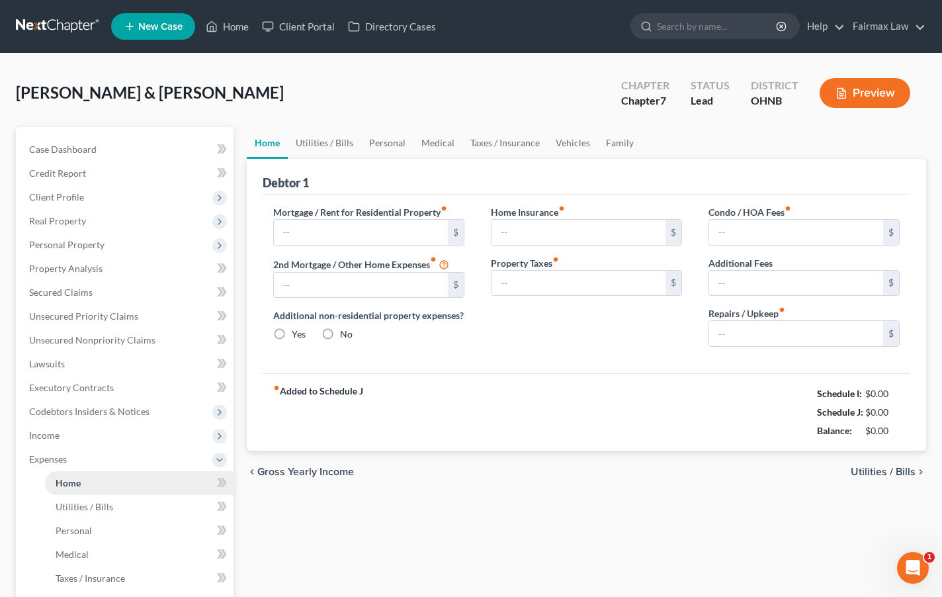
type input "0.00"
type input "50.00"
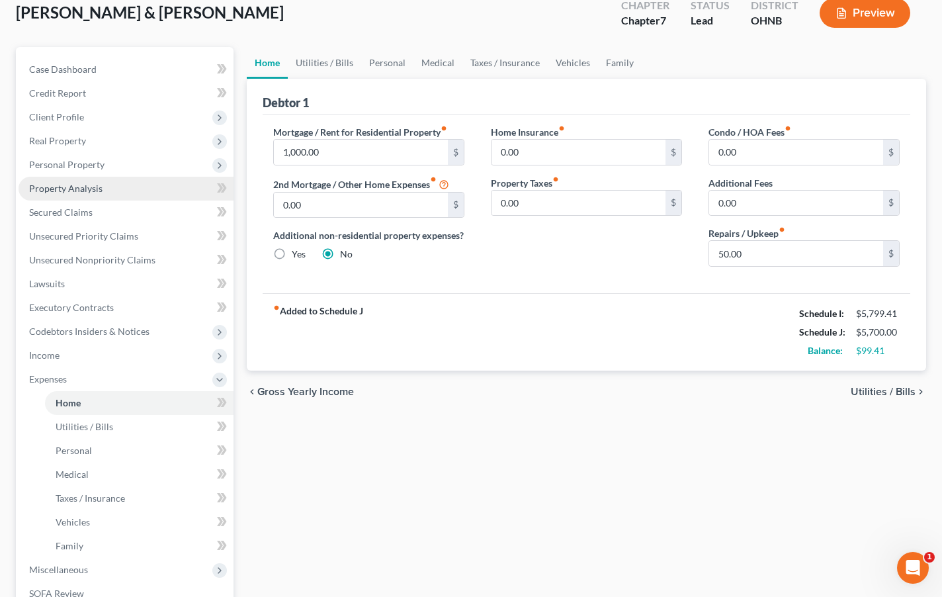
scroll to position [79, 0]
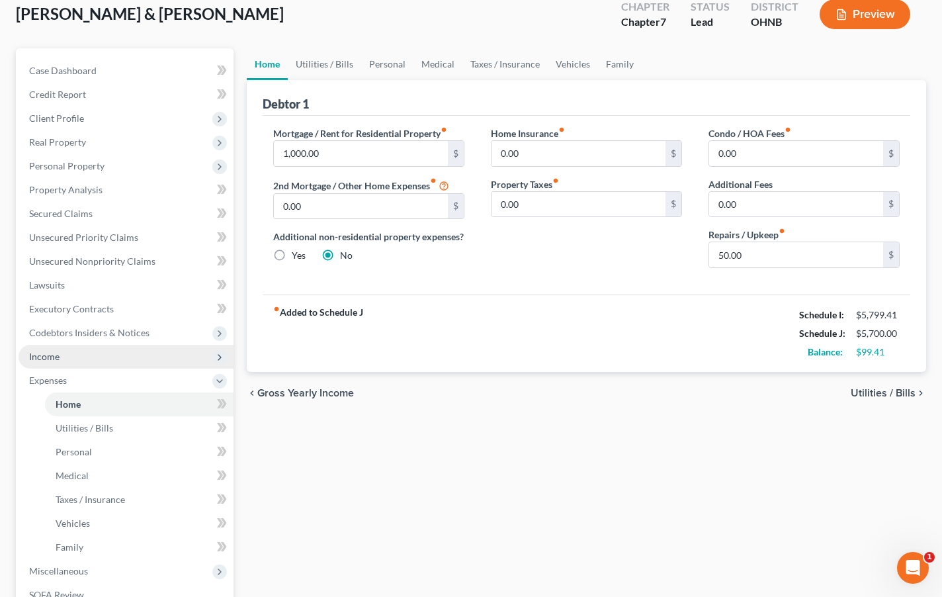
click at [78, 359] on span "Income" at bounding box center [126, 357] width 215 height 24
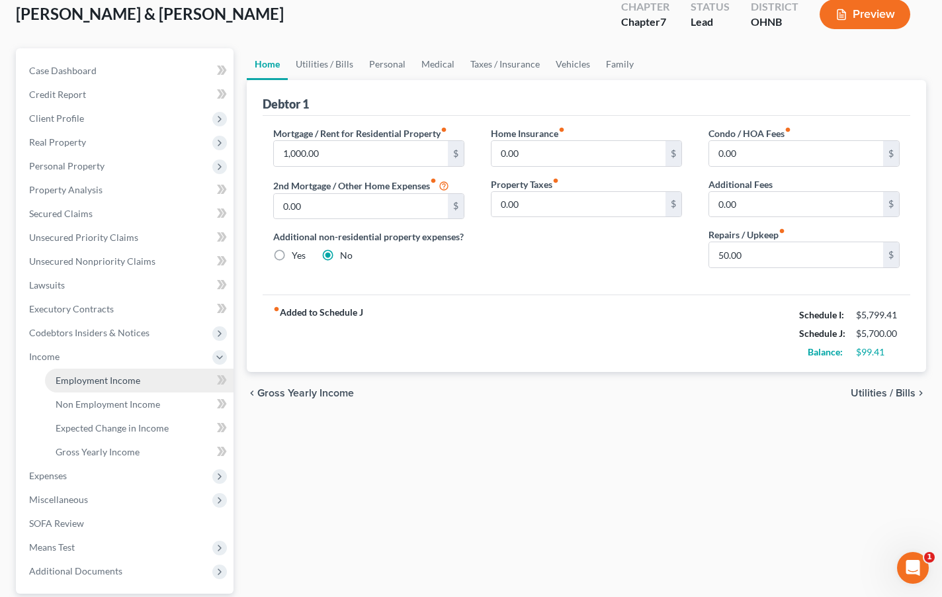
click at [77, 376] on span "Employment Income" at bounding box center [98, 379] width 85 height 11
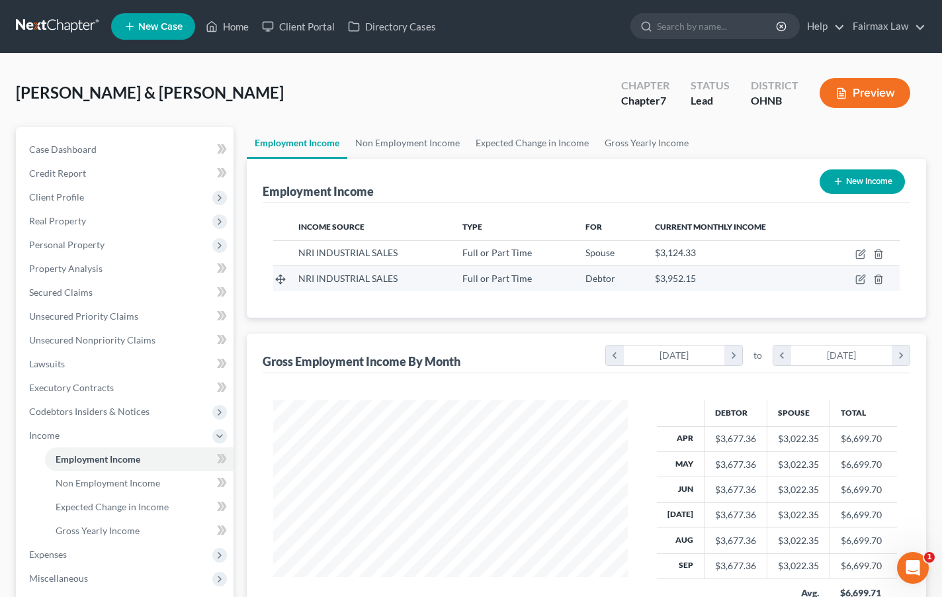
scroll to position [237, 381]
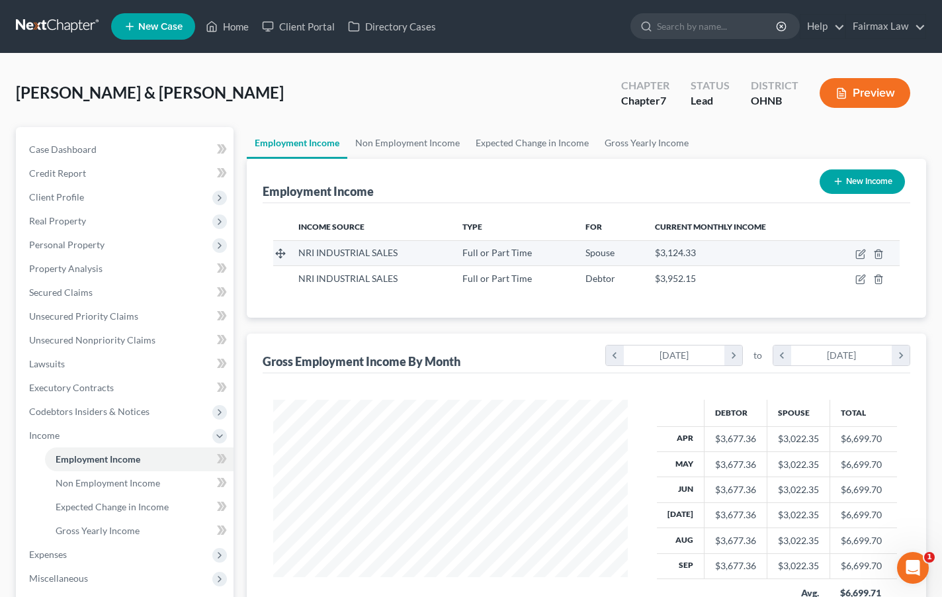
click at [857, 259] on td at bounding box center [862, 252] width 75 height 25
click at [859, 257] on icon "button" at bounding box center [860, 254] width 11 height 11
select select "0"
select select "36"
select select "2"
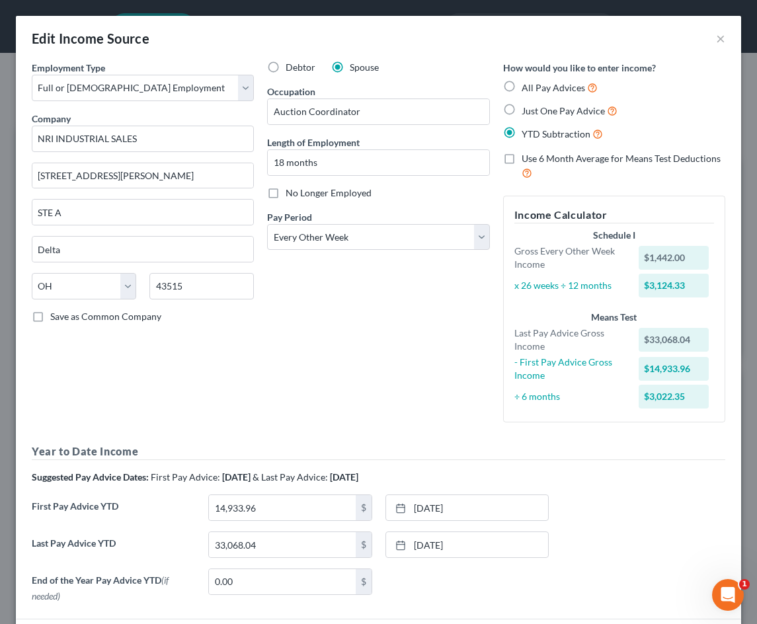
scroll to position [0, 0]
click at [419, 497] on link "4/18/2025" at bounding box center [467, 507] width 162 height 25
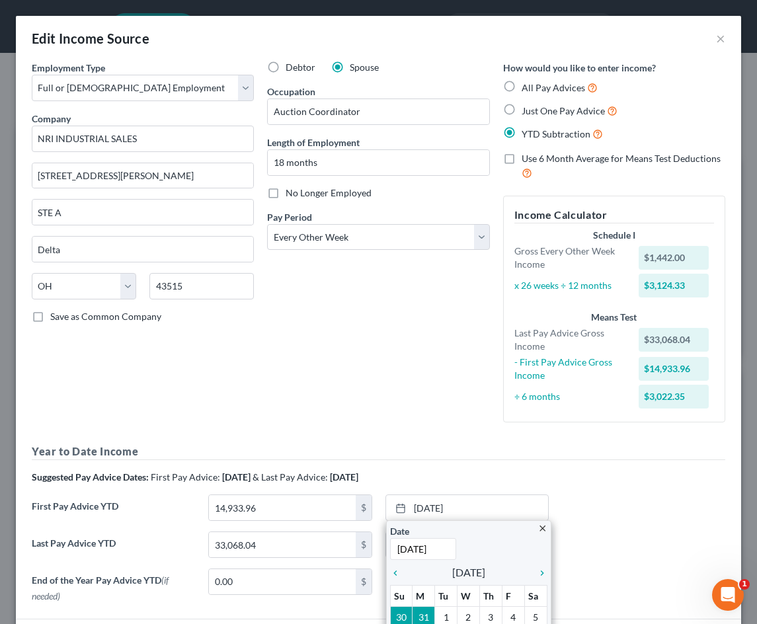
type input "3/21/2025"
click at [483, 439] on div "Employment Type * Select Full or Part Time Employment Self Employment Company *…" at bounding box center [378, 335] width 707 height 548
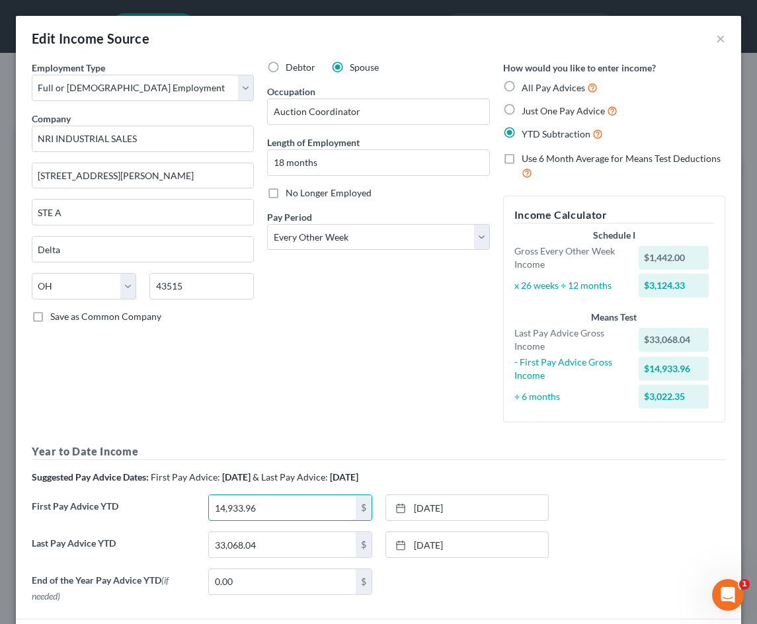
drag, startPoint x: 286, startPoint y: 500, endPoint x: 149, endPoint y: 489, distance: 138.0
click at [149, 491] on div "Year to Date Income Suggested Pay Advice Dates: First Pay Advice: April 2025 & …" at bounding box center [379, 526] width 694 height 165
type input "10,956.34"
click at [346, 407] on div "Debtor Spouse Occupation Auction Coordinator Length of Employment 18 months No …" at bounding box center [378, 247] width 235 height 372
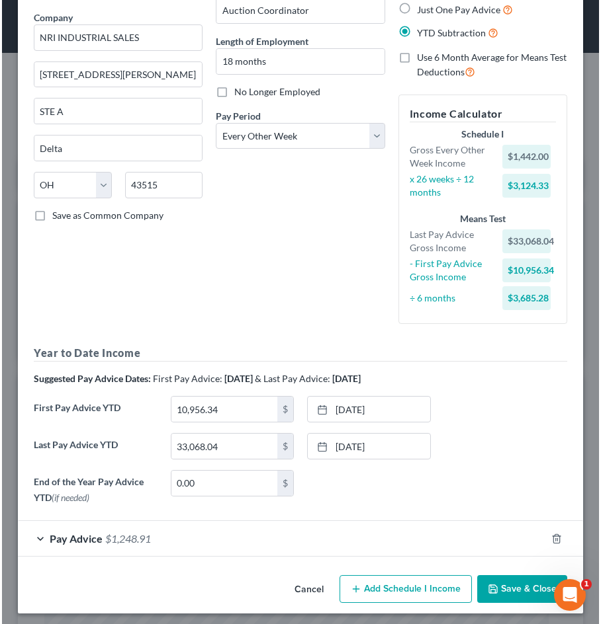
scroll to position [661166, 660882]
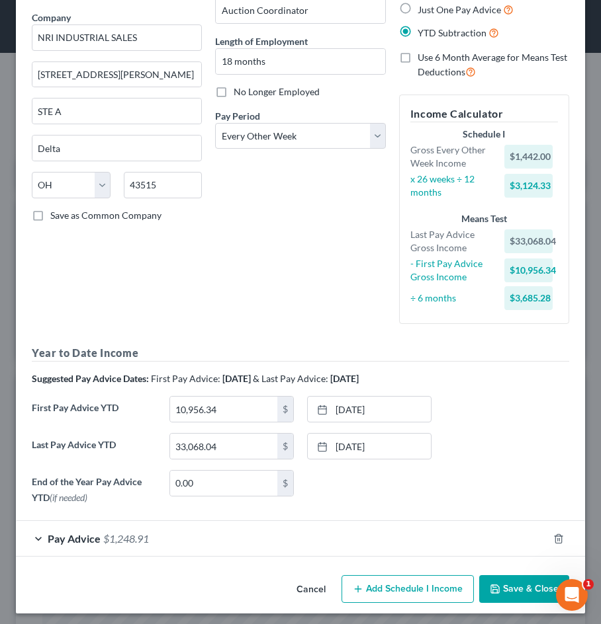
click at [147, 534] on span "$1,248.91" at bounding box center [126, 538] width 46 height 13
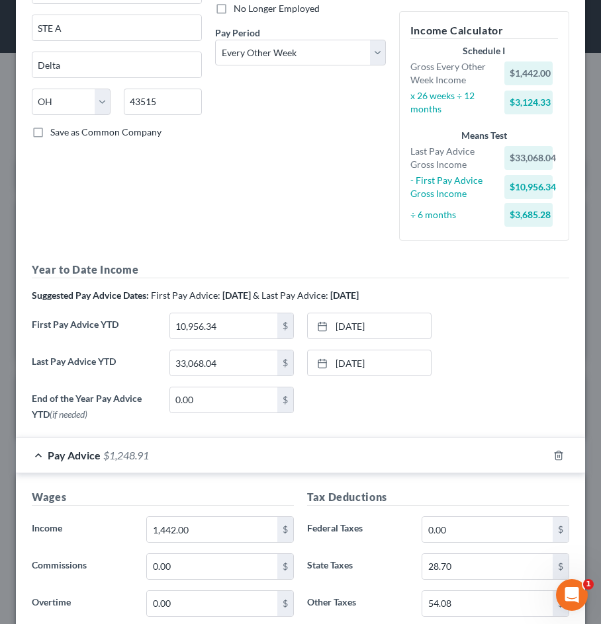
scroll to position [189, 0]
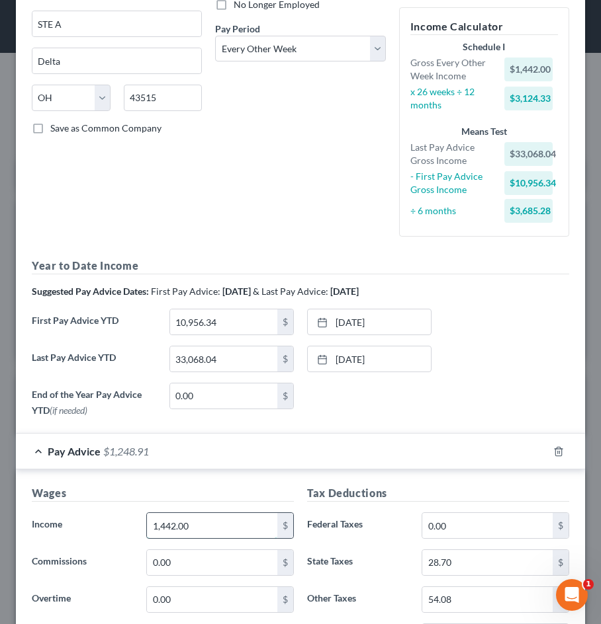
click at [231, 534] on input "1,442.00" at bounding box center [212, 525] width 130 height 25
drag, startPoint x: 231, startPoint y: 534, endPoint x: 107, endPoint y: 505, distance: 127.6
click at [107, 505] on div "Wages Income * 1,442.00 $ Commissions 0.00 $ Overtime 0.00 $" at bounding box center [162, 591] width 275 height 212
type input "1"
click at [200, 451] on div "Pay Advice $1,330.24" at bounding box center [282, 451] width 532 height 35
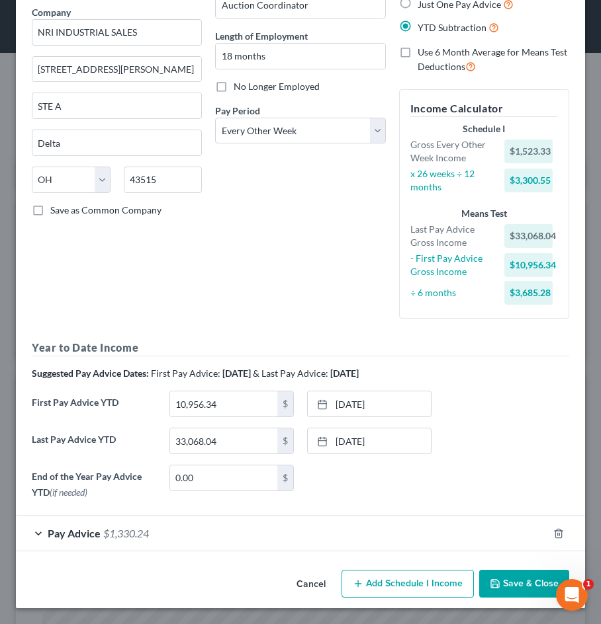
scroll to position [104, 0]
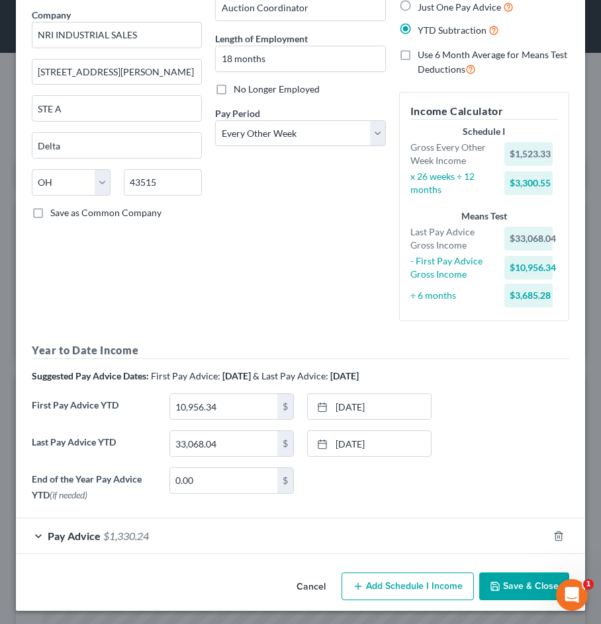
click at [201, 537] on div "Pay Advice $1,330.24" at bounding box center [282, 536] width 532 height 35
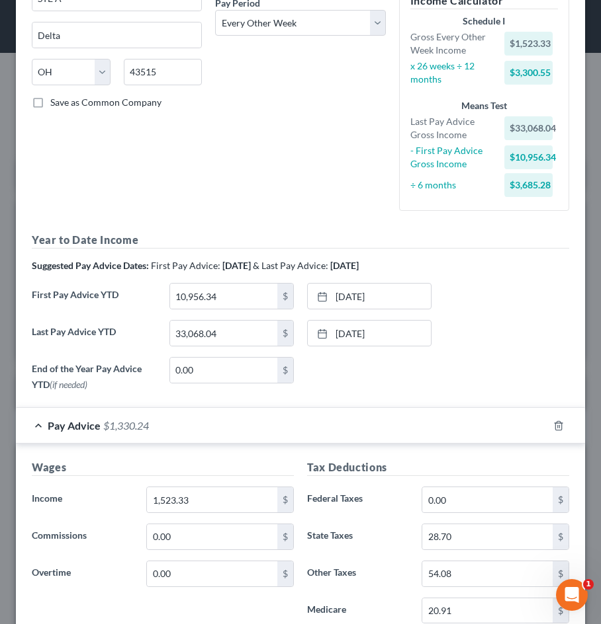
scroll to position [214, 0]
click at [228, 493] on input "1,523.33" at bounding box center [212, 500] width 130 height 25
drag, startPoint x: 226, startPoint y: 495, endPoint x: 131, endPoint y: 488, distance: 95.5
click at [131, 488] on div "Income * 1,523.33 $" at bounding box center [162, 500] width 275 height 26
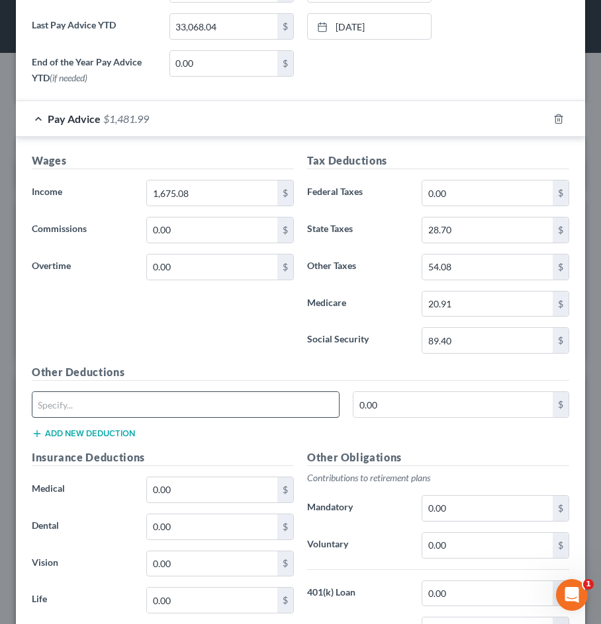
scroll to position [522, 0]
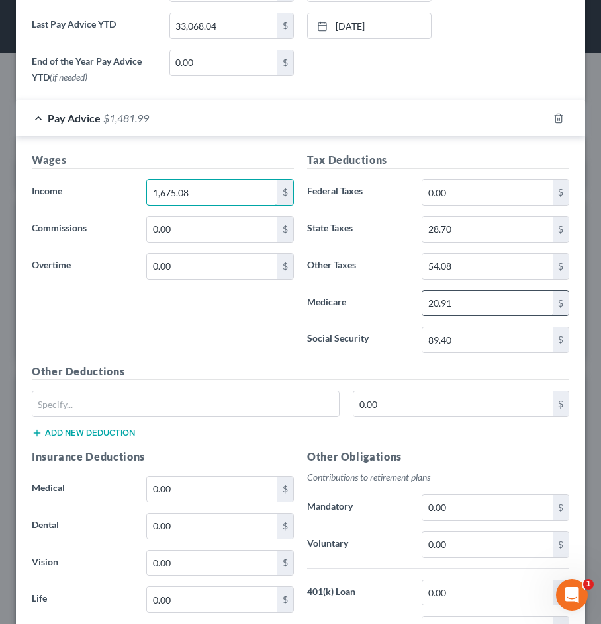
type input "1,675.08"
click at [480, 305] on input "20.91" at bounding box center [487, 303] width 130 height 25
drag, startPoint x: 480, startPoint y: 305, endPoint x: 393, endPoint y: 305, distance: 87.3
click at [393, 305] on div "Medicare 20.91 $" at bounding box center [437, 303] width 275 height 26
type input "21.40"
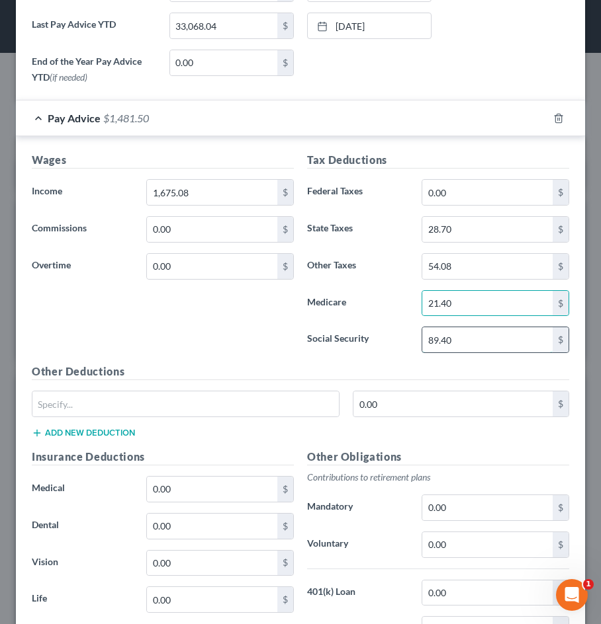
click at [470, 339] on input "89.40" at bounding box center [487, 339] width 130 height 25
type input "8"
type input "91.51"
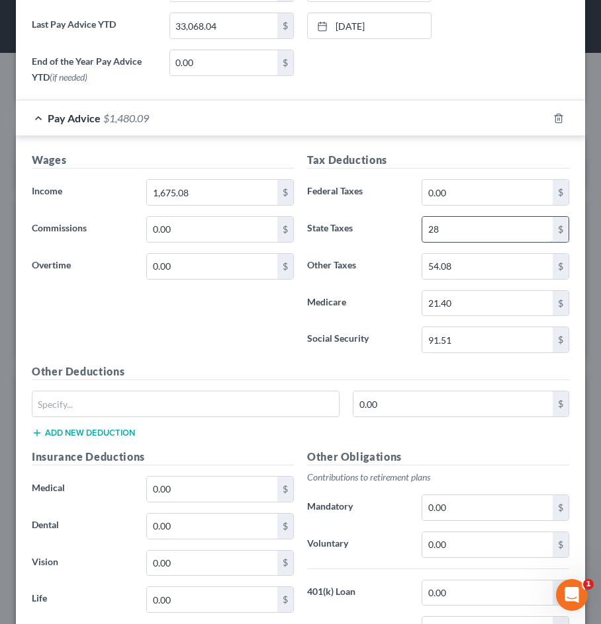
type input "2"
type input "29.71"
click at [502, 268] on input "54.08" at bounding box center [487, 266] width 130 height 25
drag, startPoint x: 502, startPoint y: 268, endPoint x: 419, endPoint y: 263, distance: 82.8
click at [419, 263] on div "54.08 $" at bounding box center [495, 266] width 161 height 26
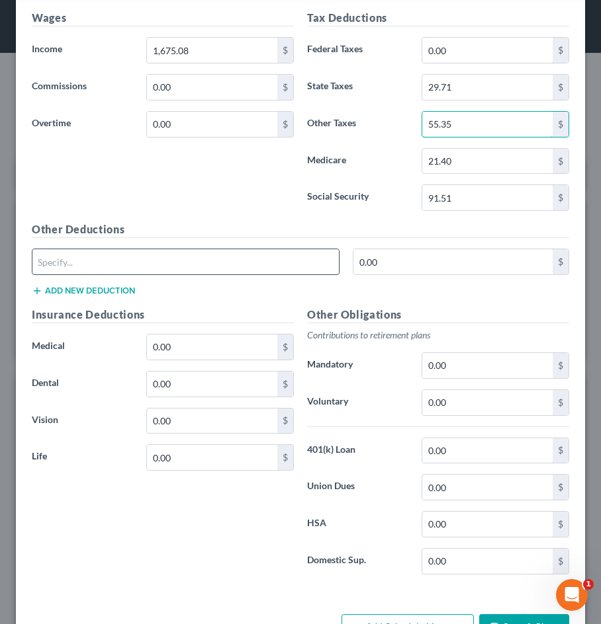
scroll to position [693, 0]
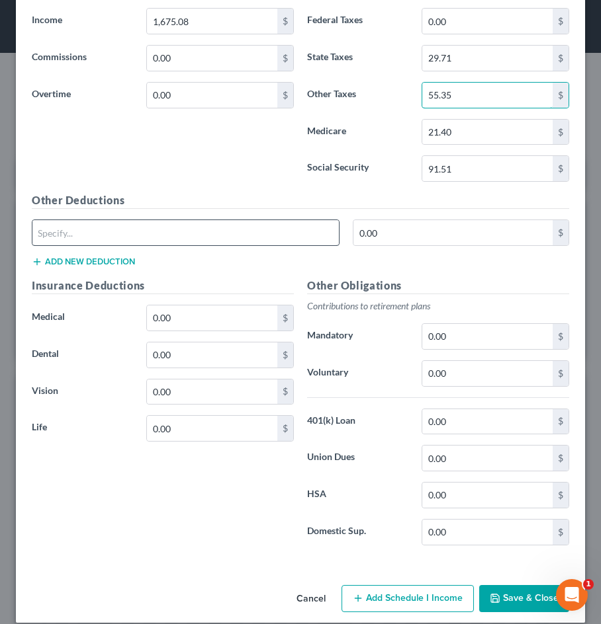
type input "55.35"
type input "ODP"
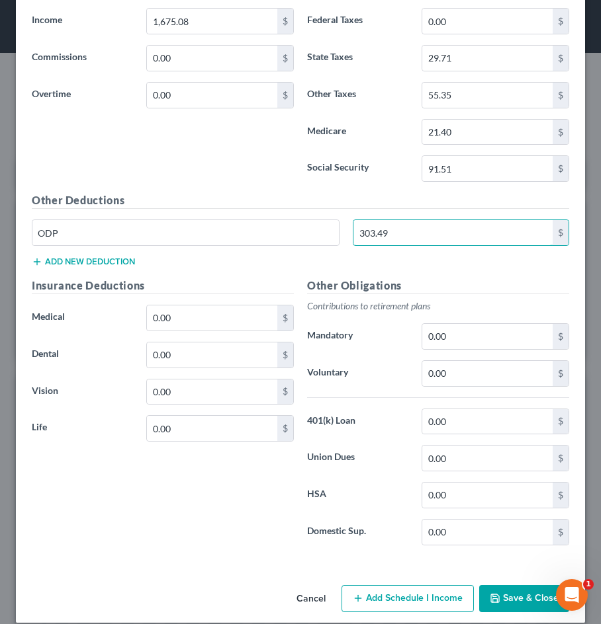
type input "303.49"
click at [226, 278] on h5 "Insurance Deductions" at bounding box center [163, 286] width 262 height 17
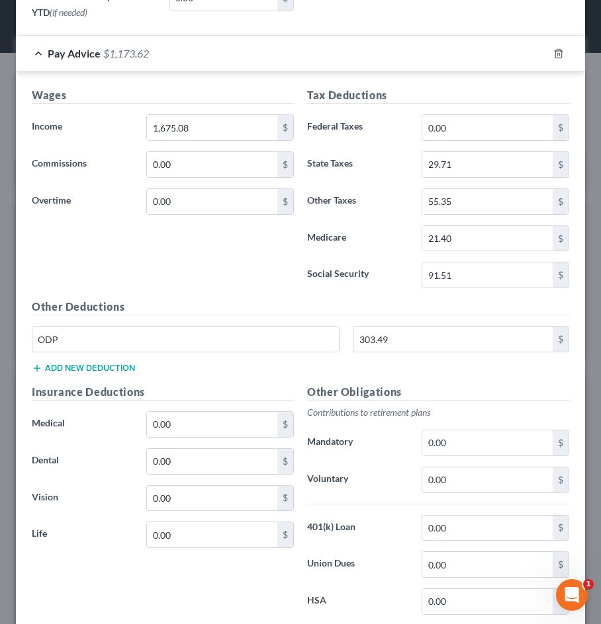
scroll to position [596, 0]
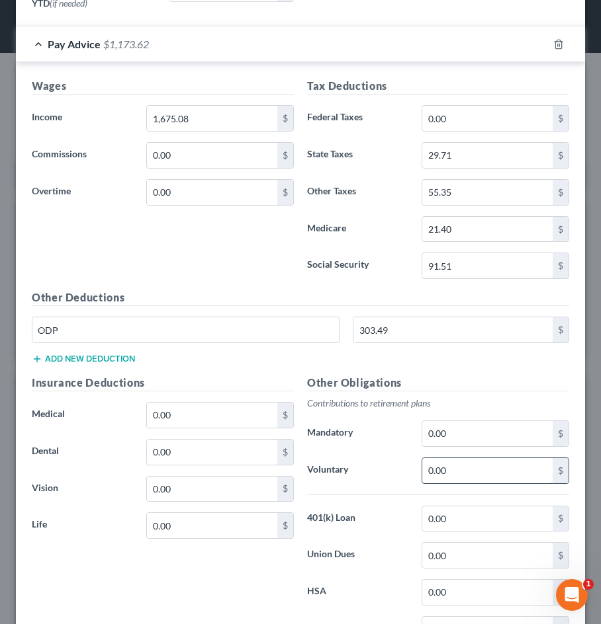
click at [459, 477] on input "0.00" at bounding box center [487, 470] width 130 height 25
drag, startPoint x: 466, startPoint y: 472, endPoint x: 385, endPoint y: 470, distance: 80.7
click at [386, 470] on div "Voluntary 0.00 $" at bounding box center [437, 471] width 275 height 26
type input "303.49"
click at [427, 325] on input "303.49" at bounding box center [452, 329] width 199 height 25
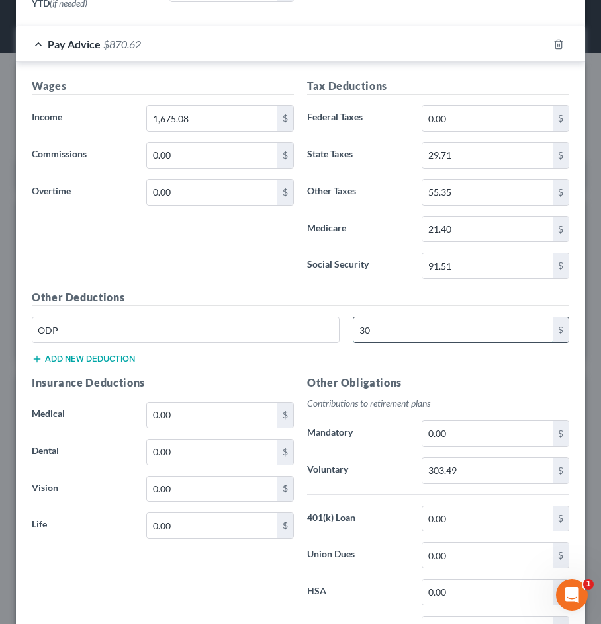
type input "3"
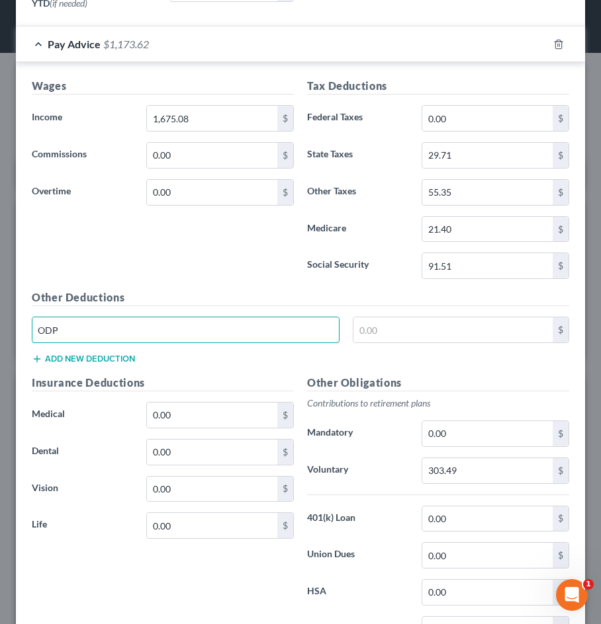
drag, startPoint x: 294, startPoint y: 324, endPoint x: -71, endPoint y: 321, distance: 365.1
click at [0, 321] on html "Home New Case Client Portal Directory Cases Fairmax Law farrah@fairmaxlaw.com M…" at bounding box center [300, 530] width 601 height 1060
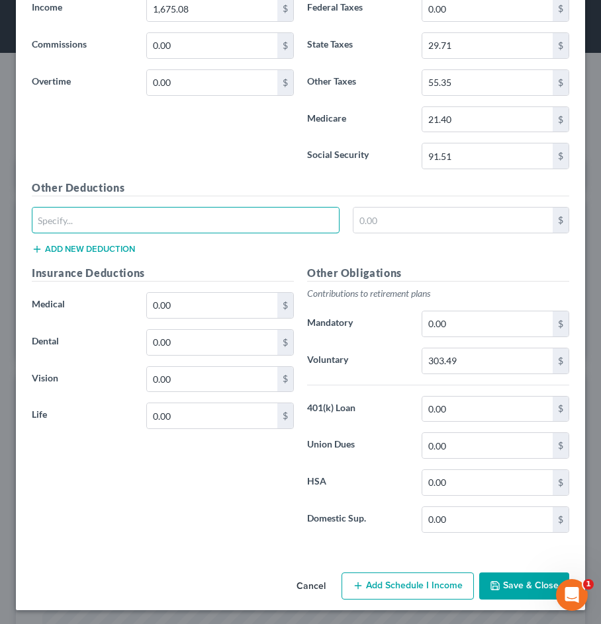
scroll to position [705, 0]
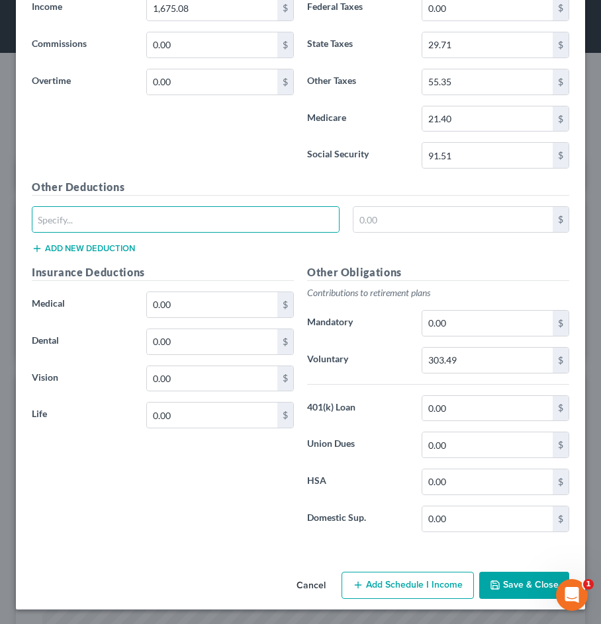
click at [511, 579] on button "Save & Close" at bounding box center [524, 586] width 90 height 28
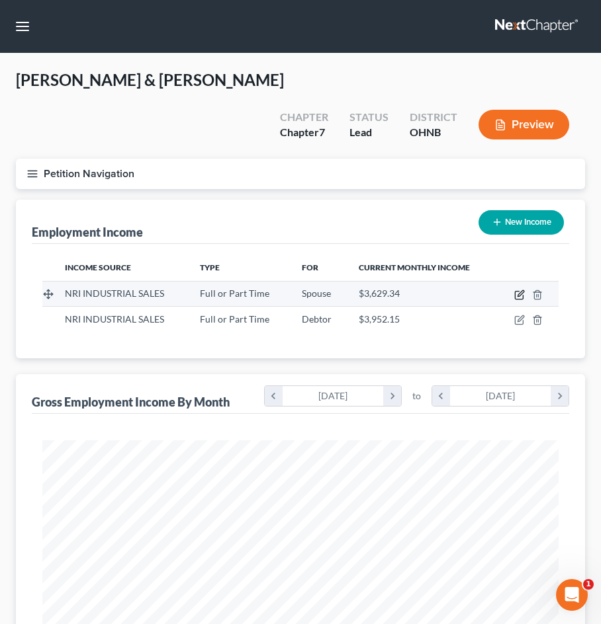
click at [519, 290] on icon "button" at bounding box center [519, 295] width 11 height 11
select select "0"
select select "36"
select select "2"
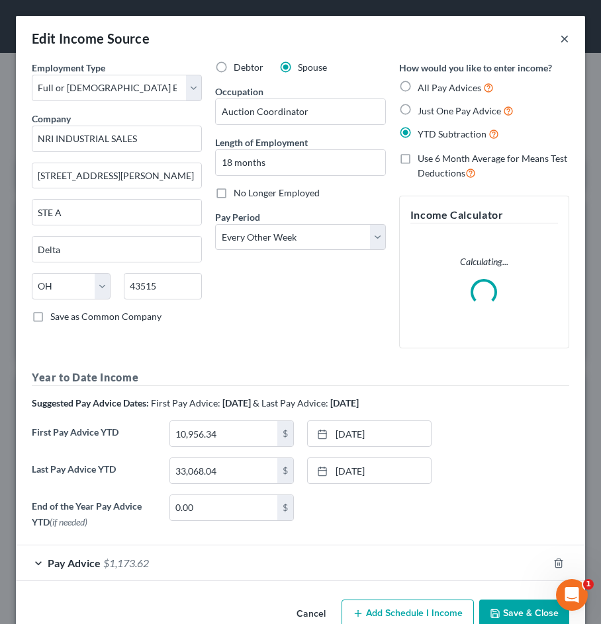
click at [562, 46] on button "×" at bounding box center [564, 38] width 9 height 16
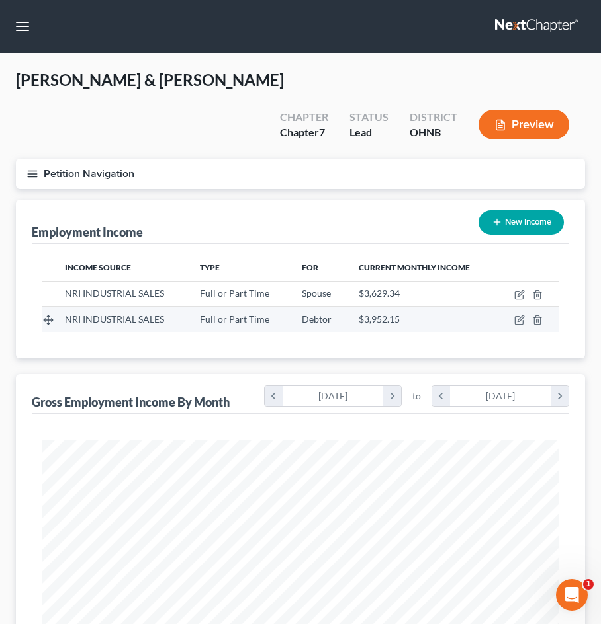
click at [525, 307] on td at bounding box center [528, 319] width 62 height 25
click at [522, 316] on icon "button" at bounding box center [520, 319] width 6 height 6
select select "0"
select select "36"
select select "2"
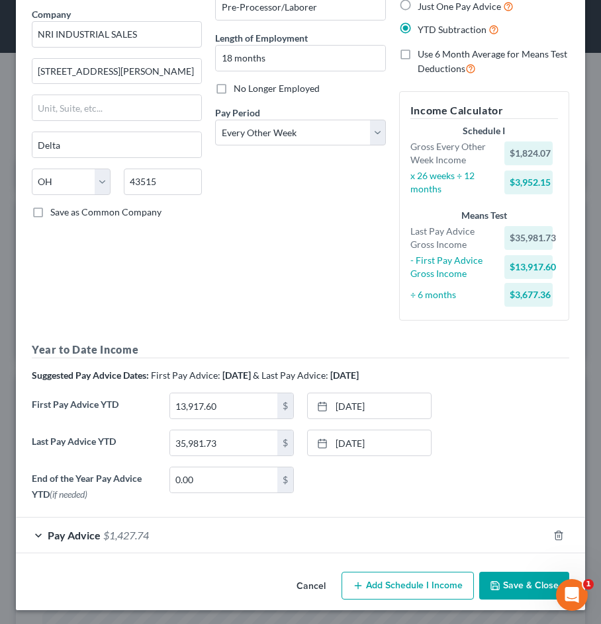
scroll to position [104, 0]
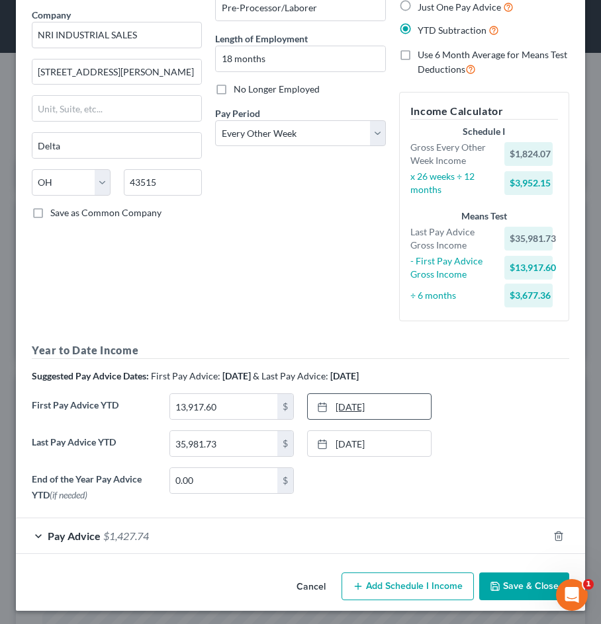
click at [390, 408] on link "4/18/2025" at bounding box center [369, 406] width 123 height 25
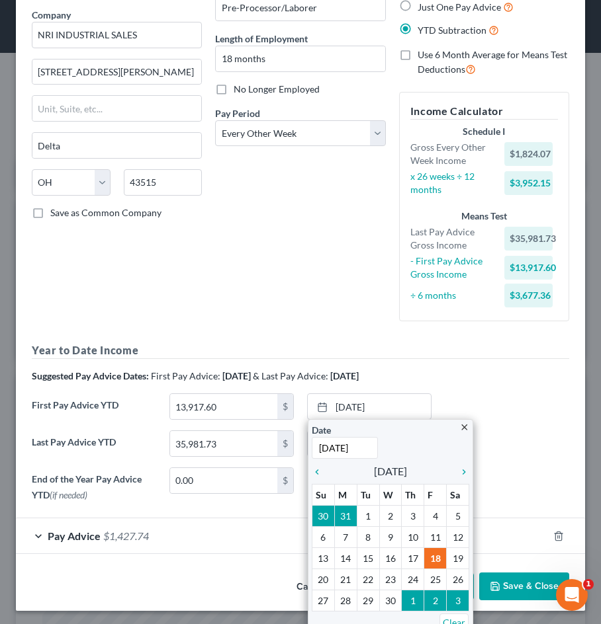
type input "3/21/2025"
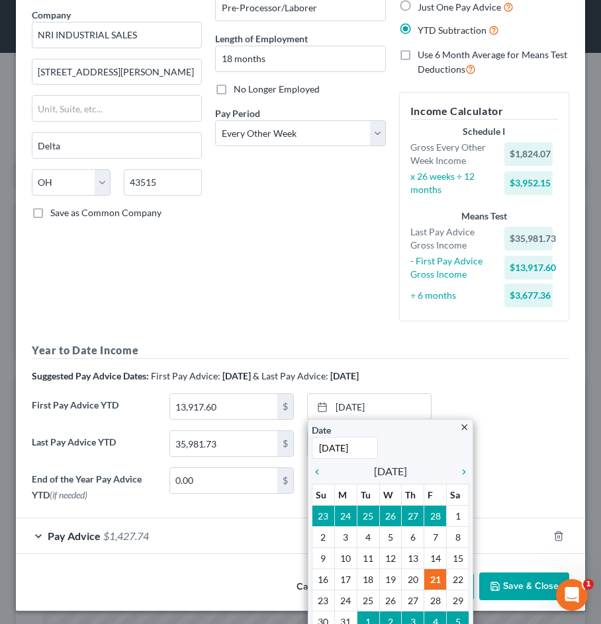
click at [501, 438] on div "Last Pay Advice YTD 35,981.73 $ 9/19/2025 close Date 9/19/2025 Time 12:00 AM ch…" at bounding box center [300, 449] width 550 height 37
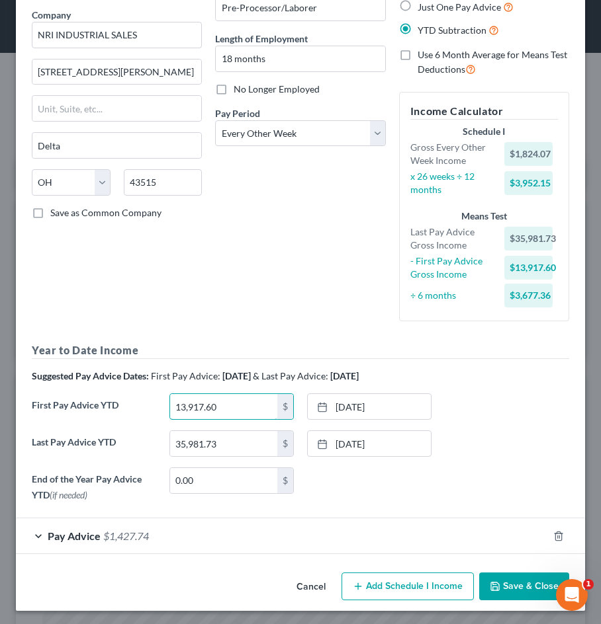
drag, startPoint x: 253, startPoint y: 409, endPoint x: 146, endPoint y: 390, distance: 109.5
click at [146, 394] on div "First Pay Advice YTD 13,917.60 $ 3/21/2025 close Date 3/21/2025 Time 12:00 AM c…" at bounding box center [300, 412] width 550 height 37
type input "10,271.44"
click at [370, 495] on div "End of the Year Pay Advice YTD (if needed) 0.00 $ None close Date Time chevron_…" at bounding box center [300, 488] width 550 height 40
click at [91, 540] on span "Pay Advice" at bounding box center [74, 536] width 53 height 13
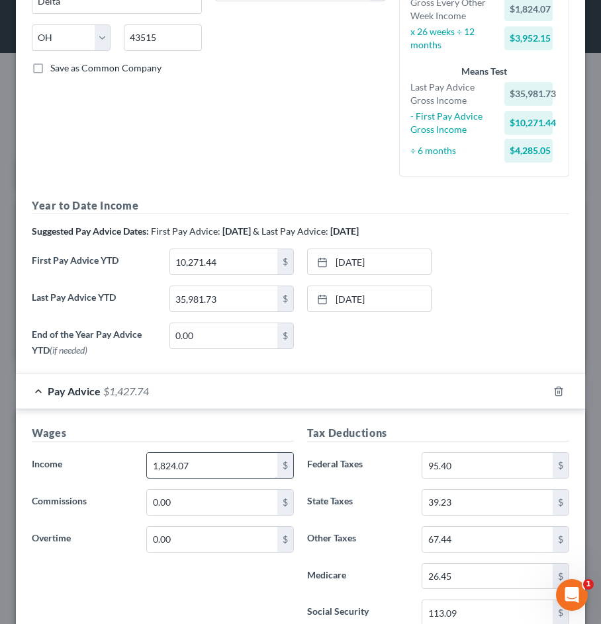
scroll to position [249, 0]
click at [209, 466] on input "1,824.07" at bounding box center [212, 464] width 130 height 25
drag, startPoint x: 209, startPoint y: 466, endPoint x: 113, endPoint y: 464, distance: 95.9
click at [113, 464] on div "Income * 1,824.07 $" at bounding box center [162, 465] width 275 height 26
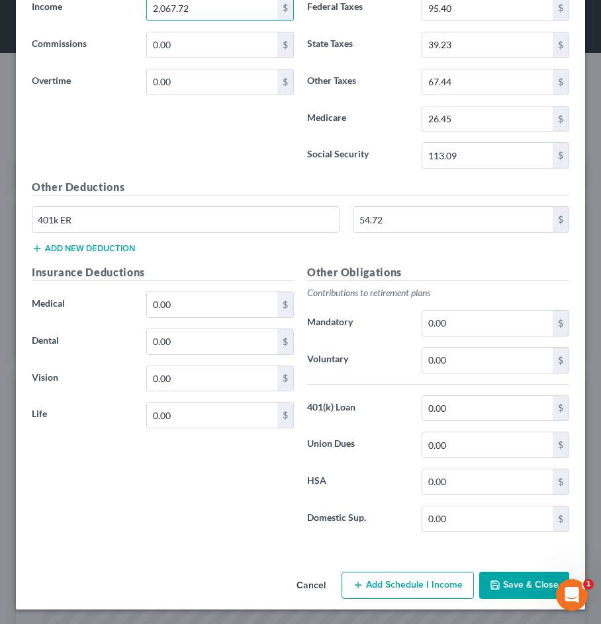
scroll to position [706, 0]
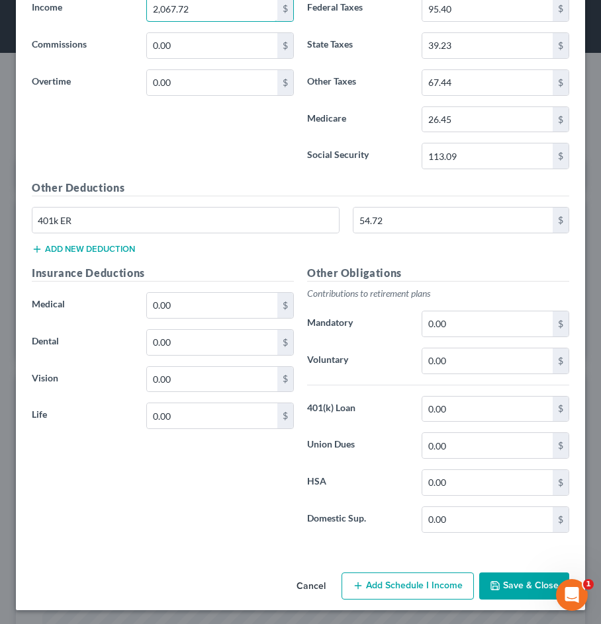
type input "2,067.72"
click at [308, 579] on button "Cancel" at bounding box center [311, 587] width 50 height 26
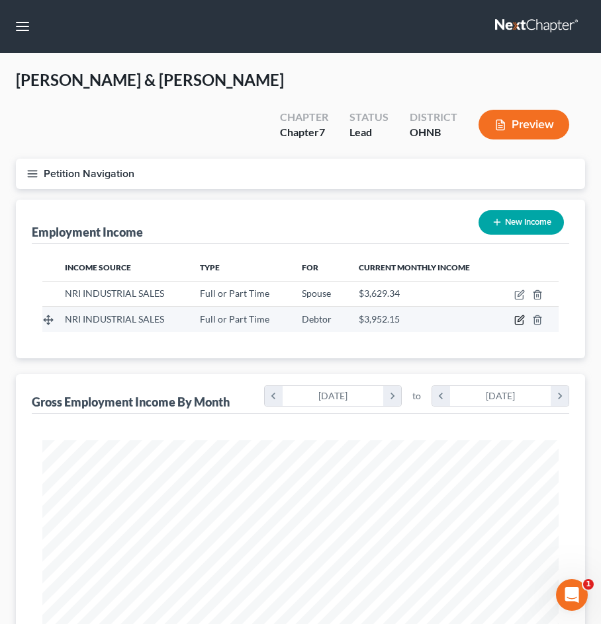
click at [519, 315] on icon "button" at bounding box center [519, 320] width 11 height 11
select select "0"
select select "36"
select select "2"
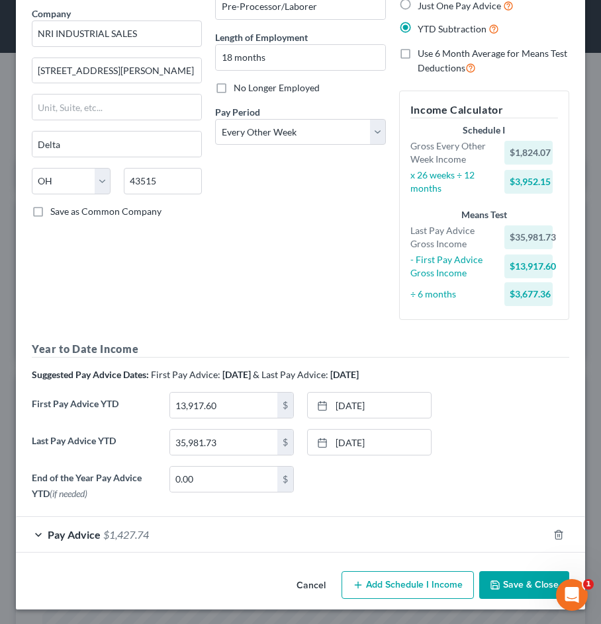
scroll to position [104, 0]
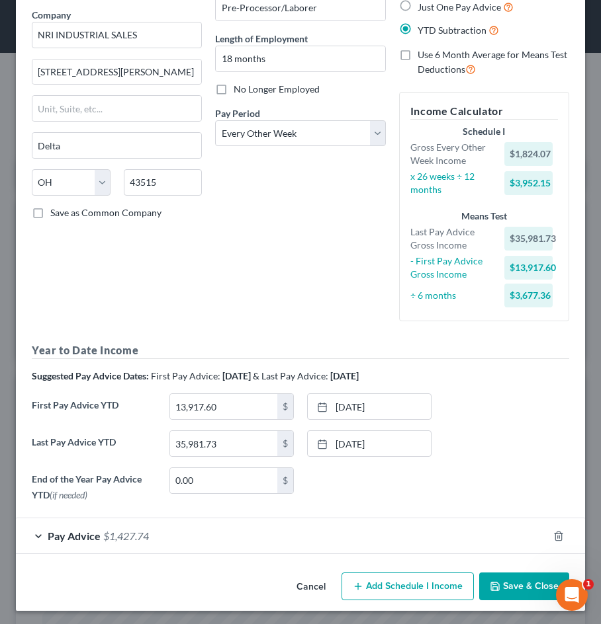
click at [156, 538] on div "Pay Advice $1,427.74" at bounding box center [282, 536] width 532 height 35
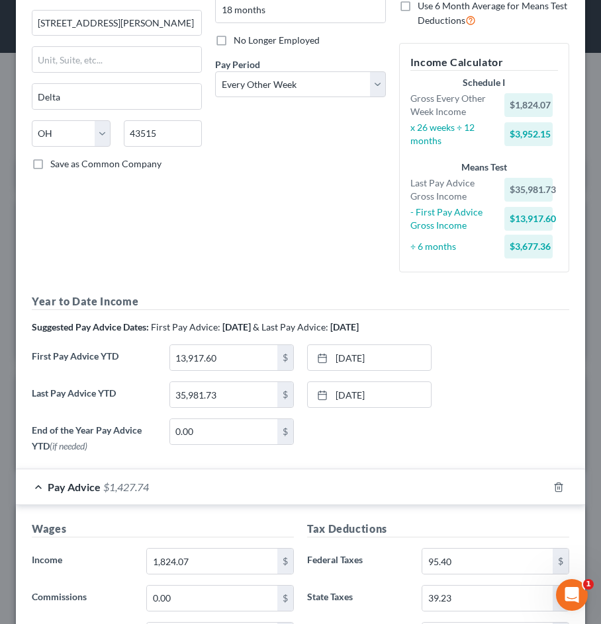
scroll to position [156, 0]
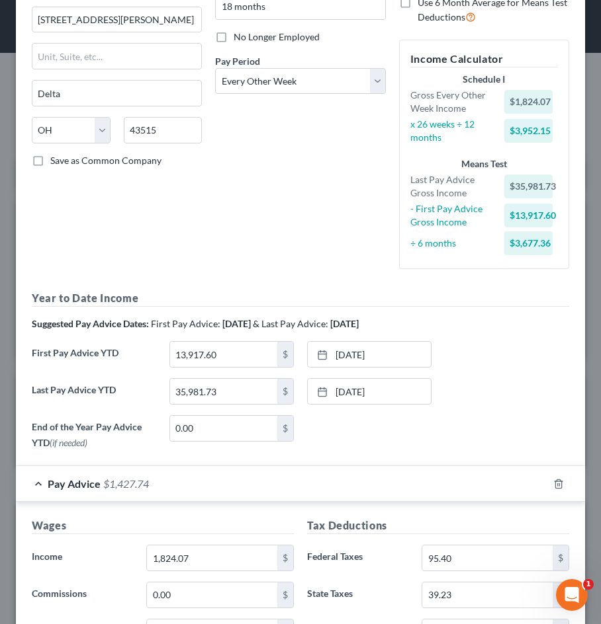
click at [152, 485] on div "Pay Advice $1,427.74" at bounding box center [282, 483] width 532 height 35
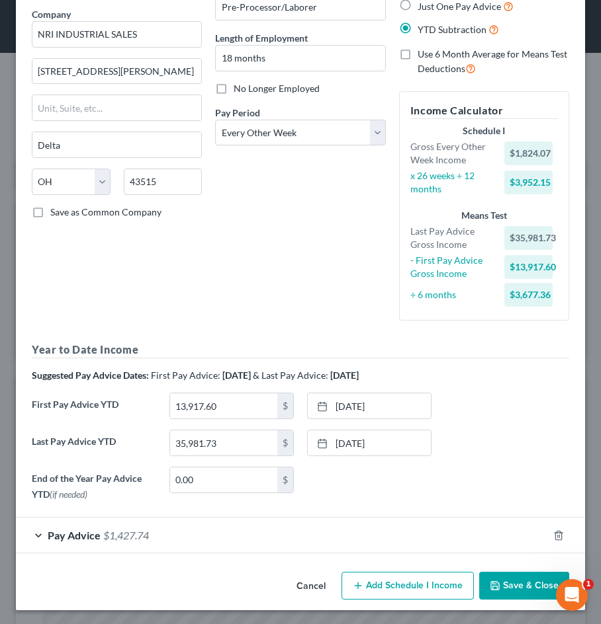
scroll to position [104, 0]
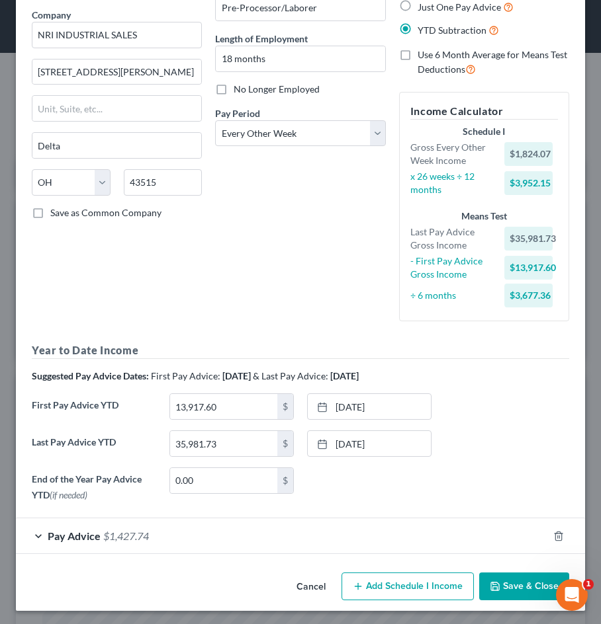
click at [512, 589] on button "Save & Close" at bounding box center [524, 587] width 90 height 28
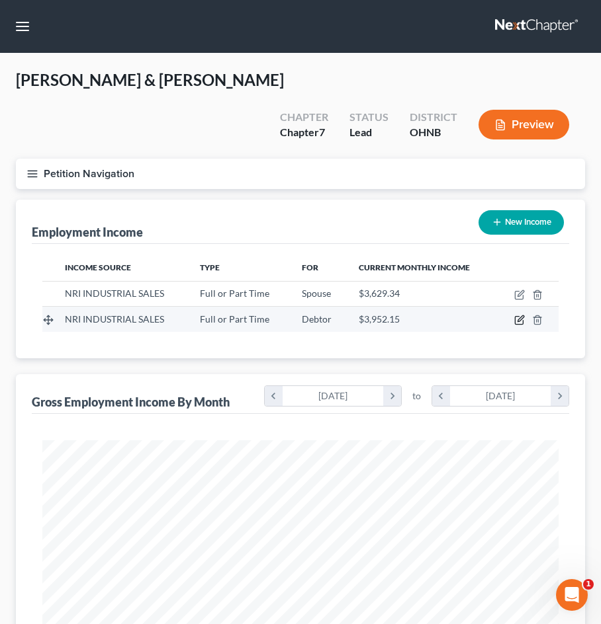
click at [516, 315] on icon "button" at bounding box center [519, 320] width 11 height 11
select select "0"
select select "36"
select select "2"
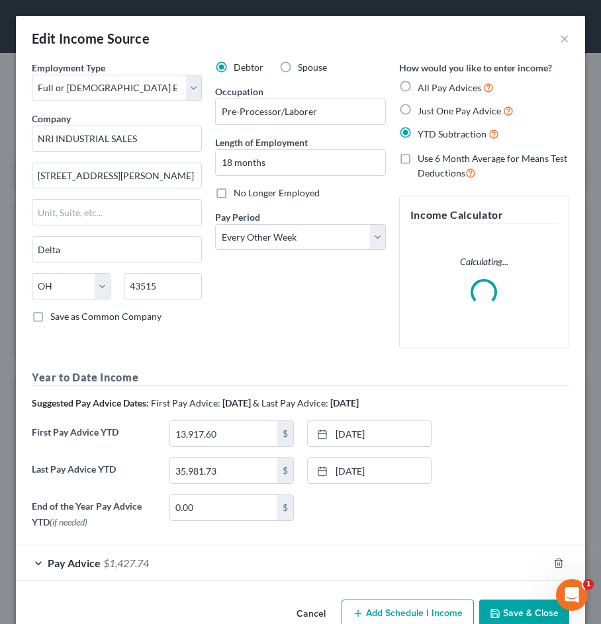
click at [328, 558] on div "Pay Advice $1,427.74" at bounding box center [282, 563] width 532 height 35
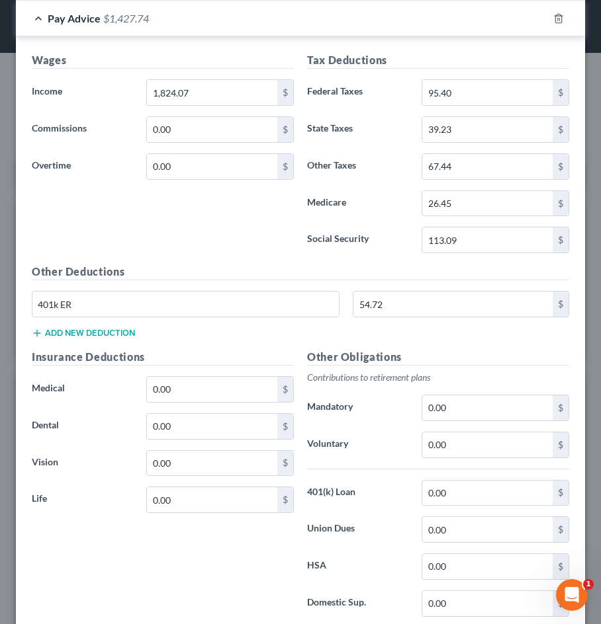
scroll to position [621, 0]
click at [472, 447] on input "0.00" at bounding box center [487, 445] width 130 height 25
drag, startPoint x: 472, startPoint y: 447, endPoint x: 383, endPoint y: 446, distance: 89.3
click at [383, 446] on div "Voluntary 0.00 $" at bounding box center [437, 446] width 275 height 26
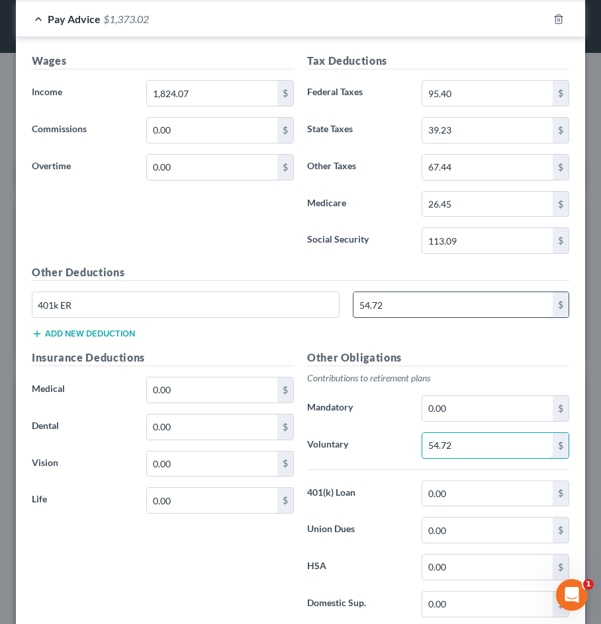
type input "54.72"
drag, startPoint x: 433, startPoint y: 304, endPoint x: 366, endPoint y: 303, distance: 67.5
click at [366, 303] on input "54.72" at bounding box center [452, 304] width 199 height 25
type input "5"
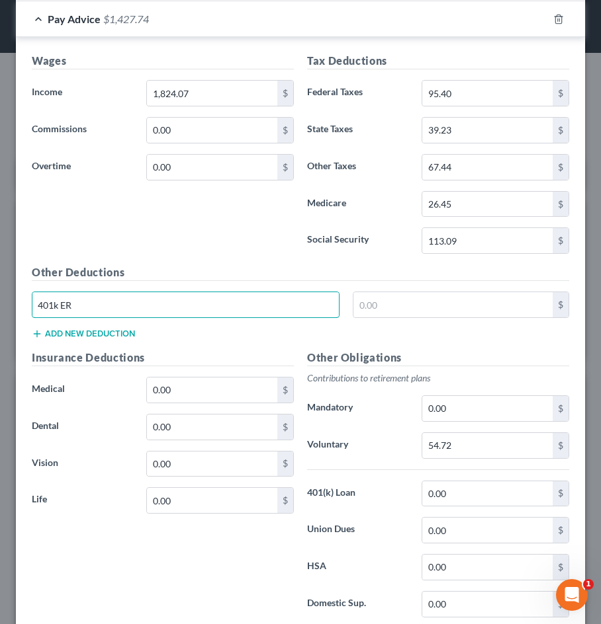
drag, startPoint x: 273, startPoint y: 312, endPoint x: -81, endPoint y: 272, distance: 355.4
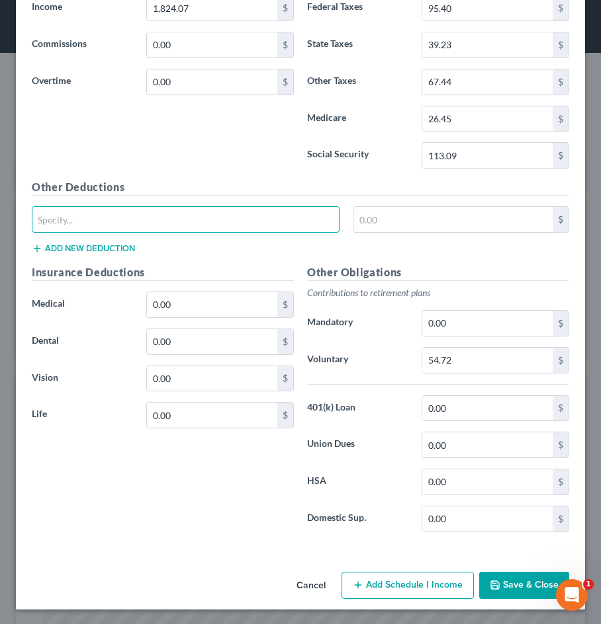
scroll to position [706, 0]
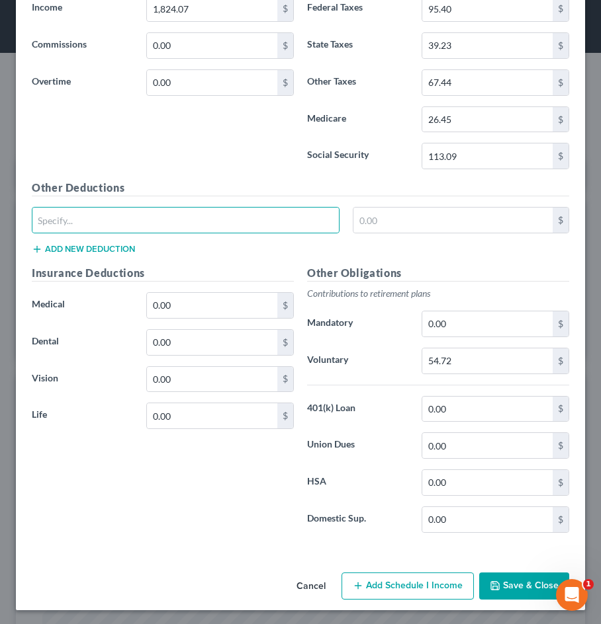
click at [521, 587] on button "Save & Close" at bounding box center [524, 587] width 90 height 28
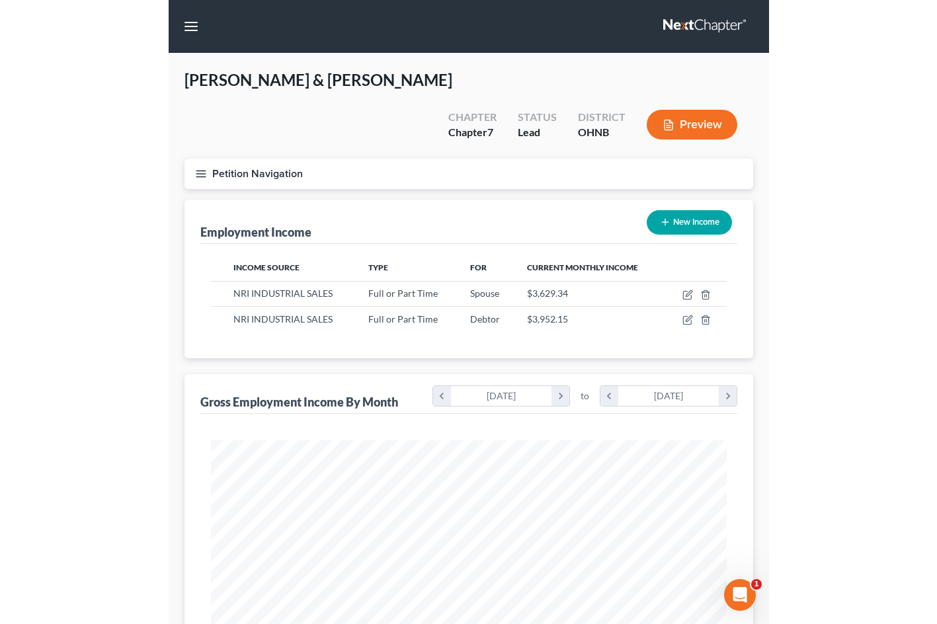
scroll to position [0, 0]
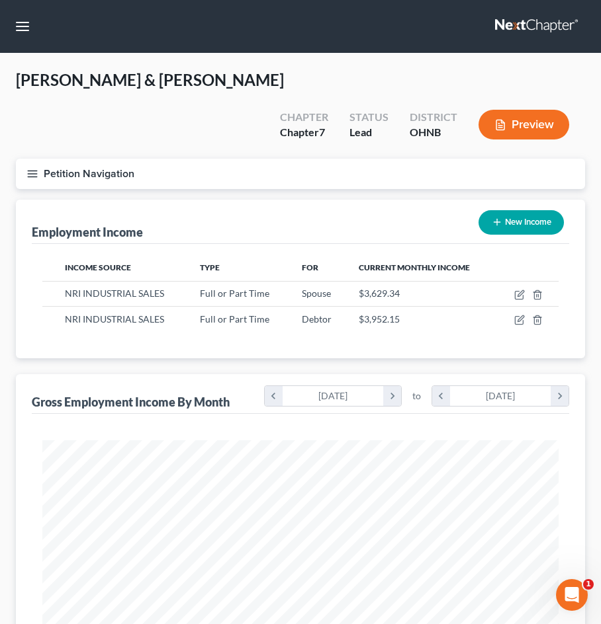
click at [34, 159] on button "Petition Navigation" at bounding box center [300, 174] width 569 height 30
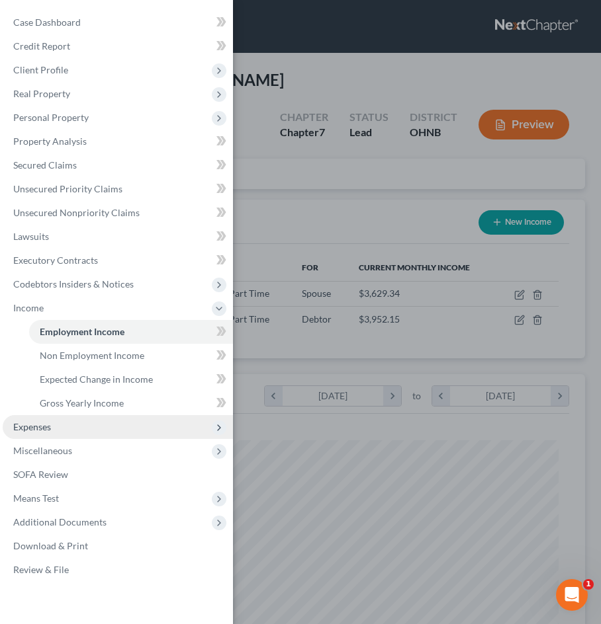
click at [56, 429] on span "Expenses" at bounding box center [118, 427] width 230 height 24
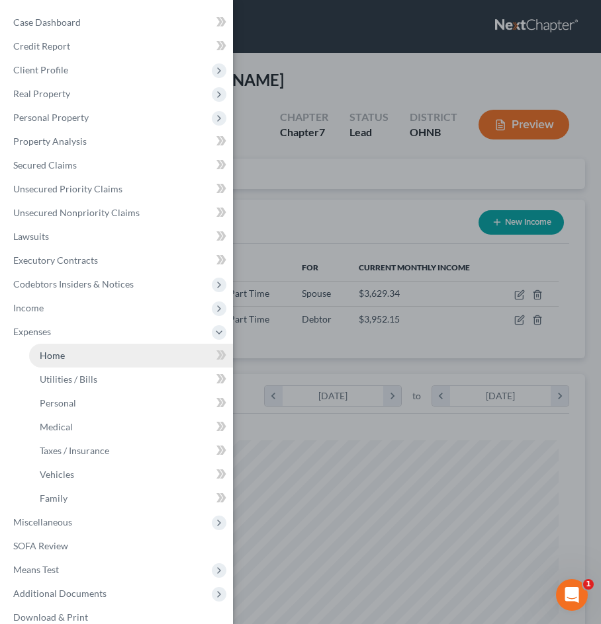
click at [63, 358] on span "Home" at bounding box center [52, 355] width 25 height 11
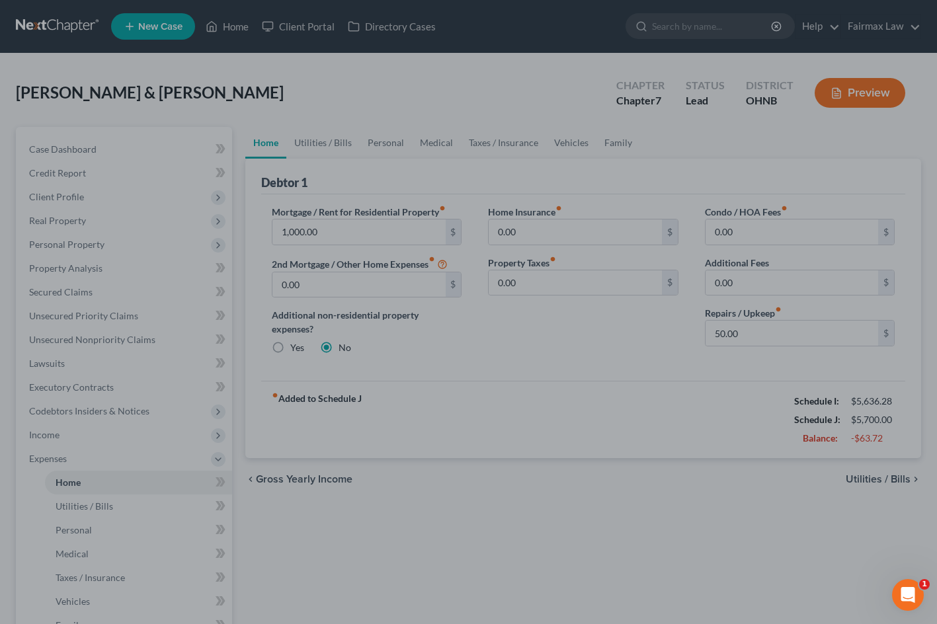
click at [595, 444] on div at bounding box center [468, 312] width 937 height 624
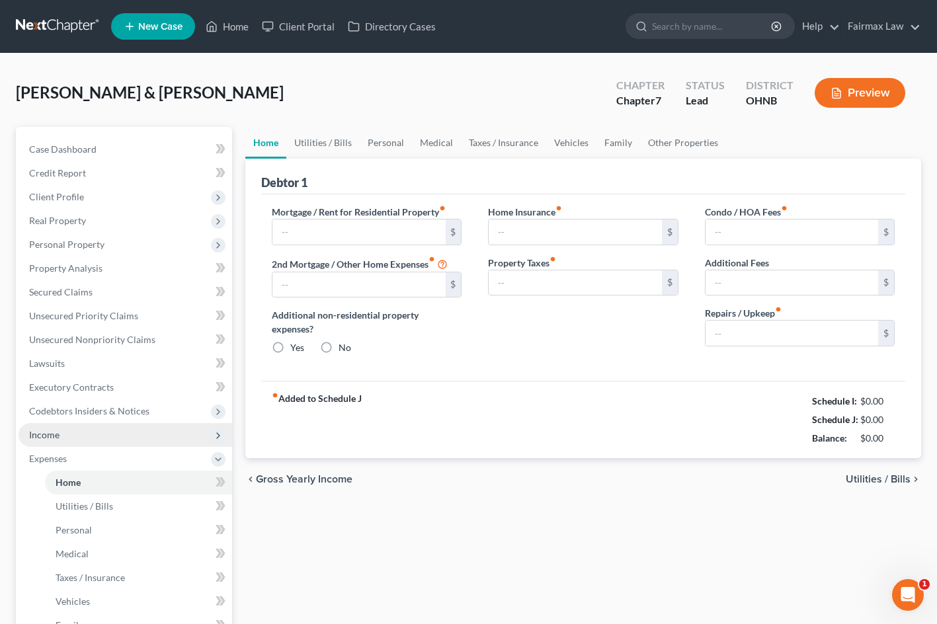
type input "1,000.00"
type input "0.00"
radio input "true"
type input "0.00"
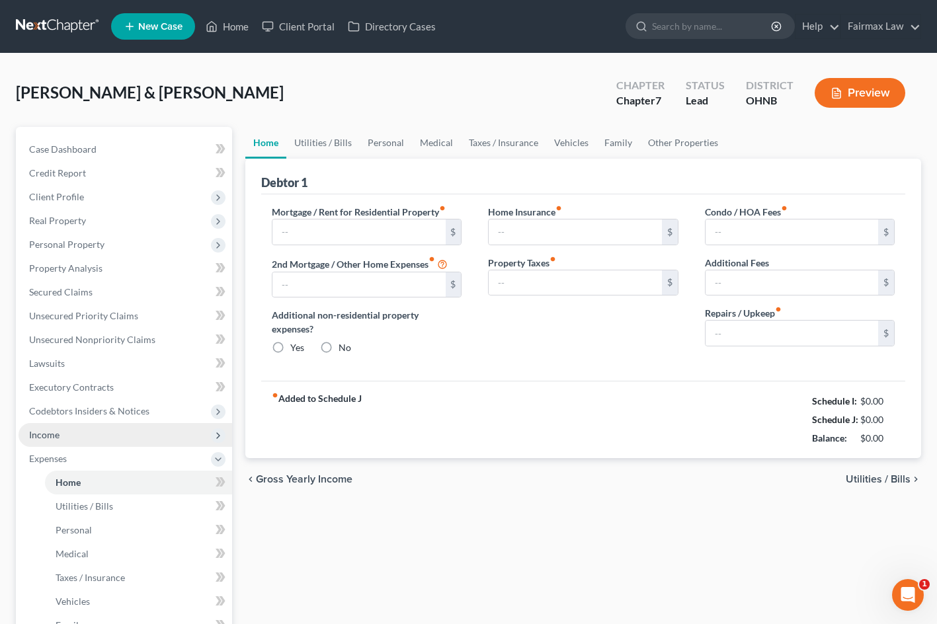
type input "0.00"
type input "50.00"
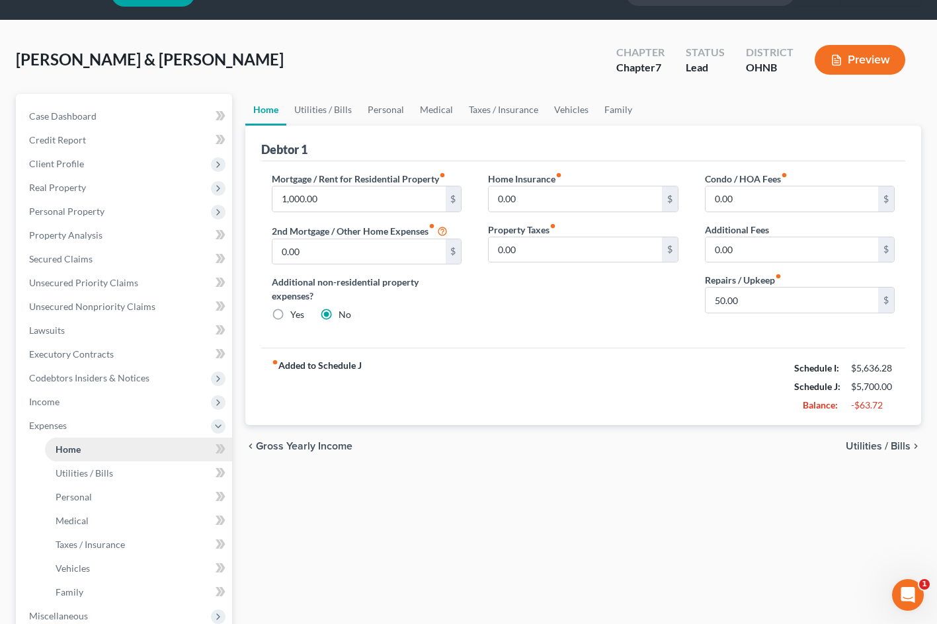
scroll to position [32, 0]
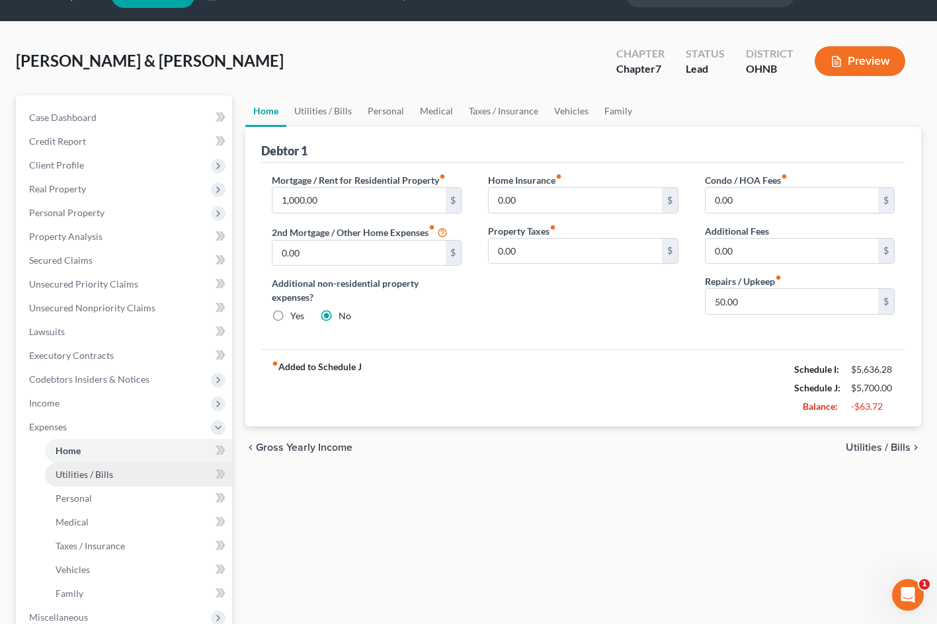
click at [126, 470] on link "Utilities / Bills" at bounding box center [138, 475] width 187 height 24
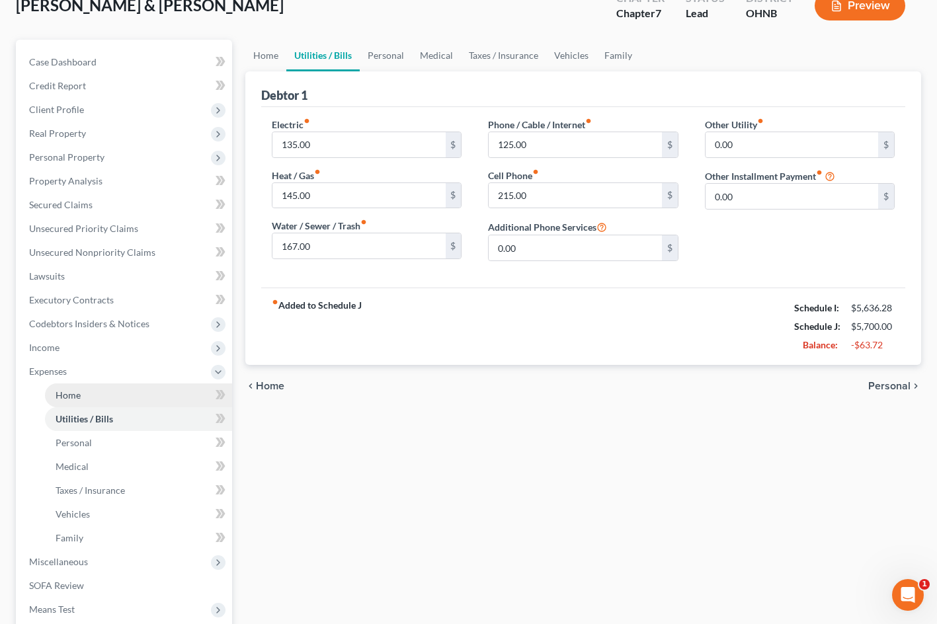
scroll to position [89, 0]
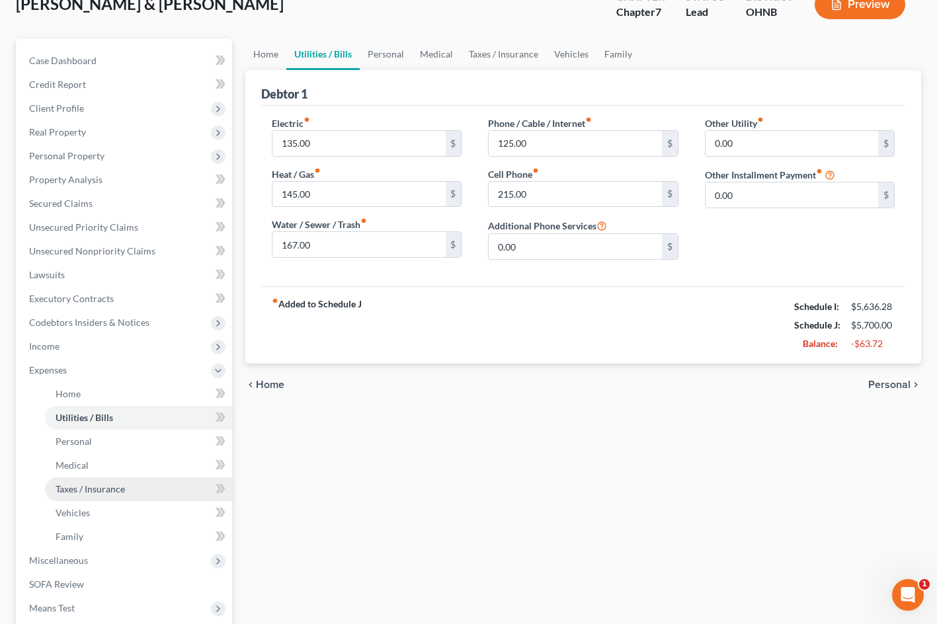
click at [122, 485] on span "Taxes / Insurance" at bounding box center [90, 489] width 69 height 11
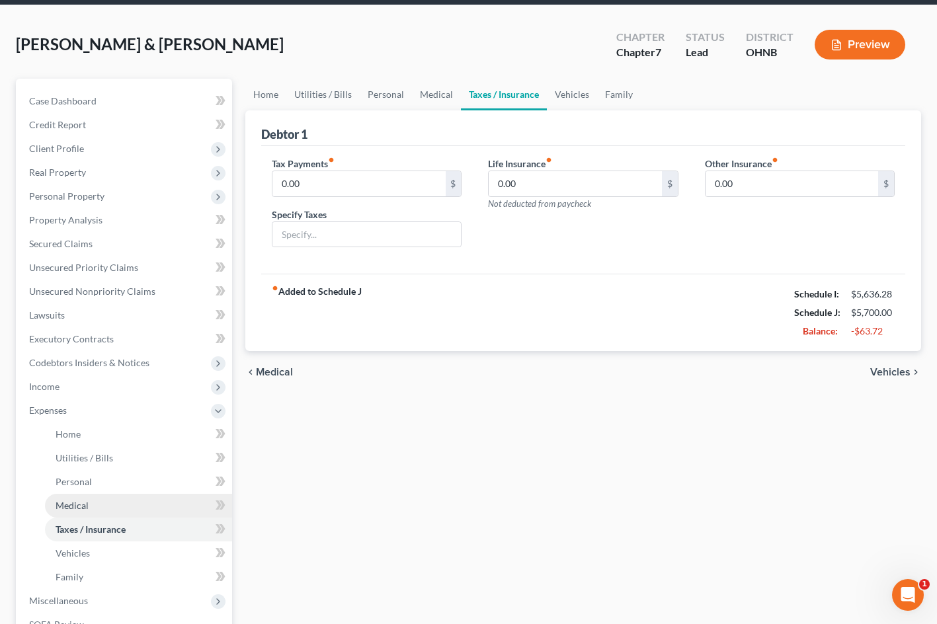
scroll to position [48, 0]
click at [110, 484] on link "Personal" at bounding box center [138, 482] width 187 height 24
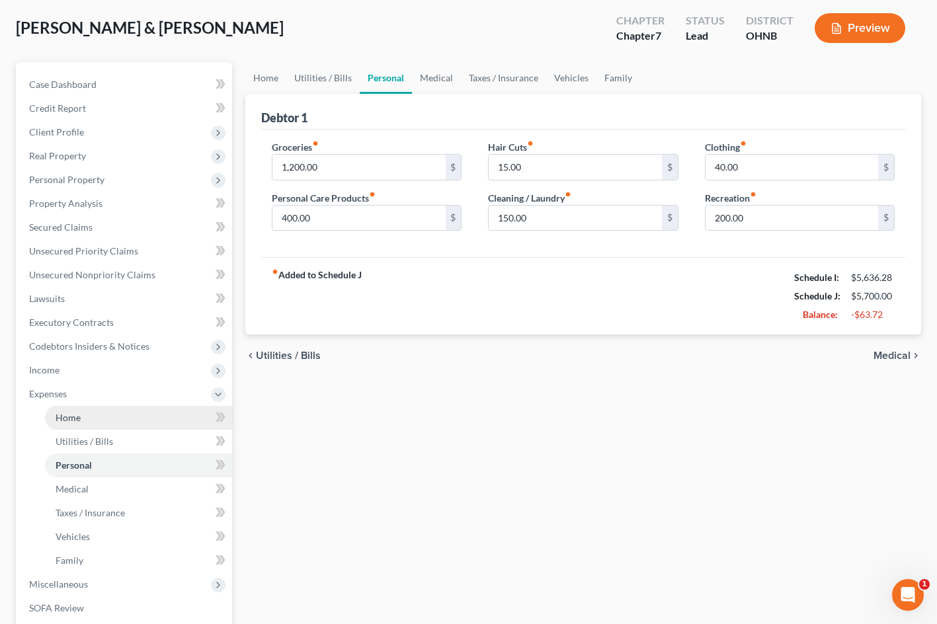
scroll to position [76, 0]
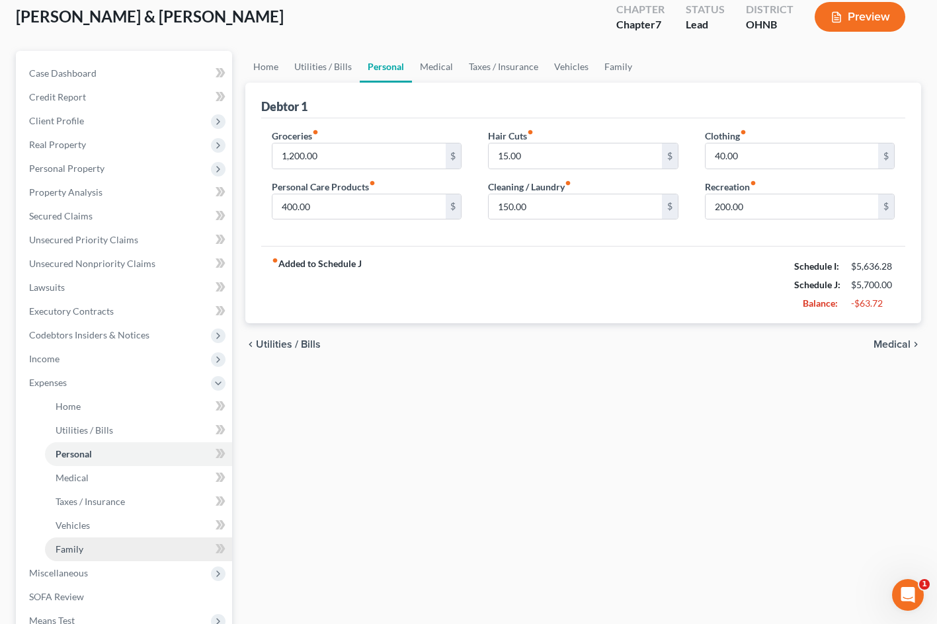
click at [80, 539] on link "Family" at bounding box center [138, 550] width 187 height 24
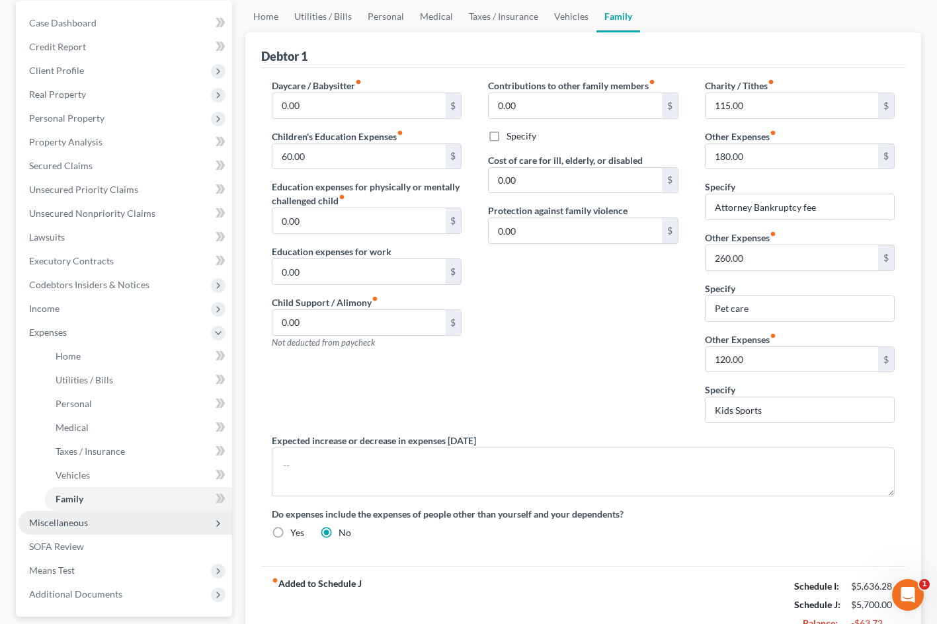
scroll to position [128, 0]
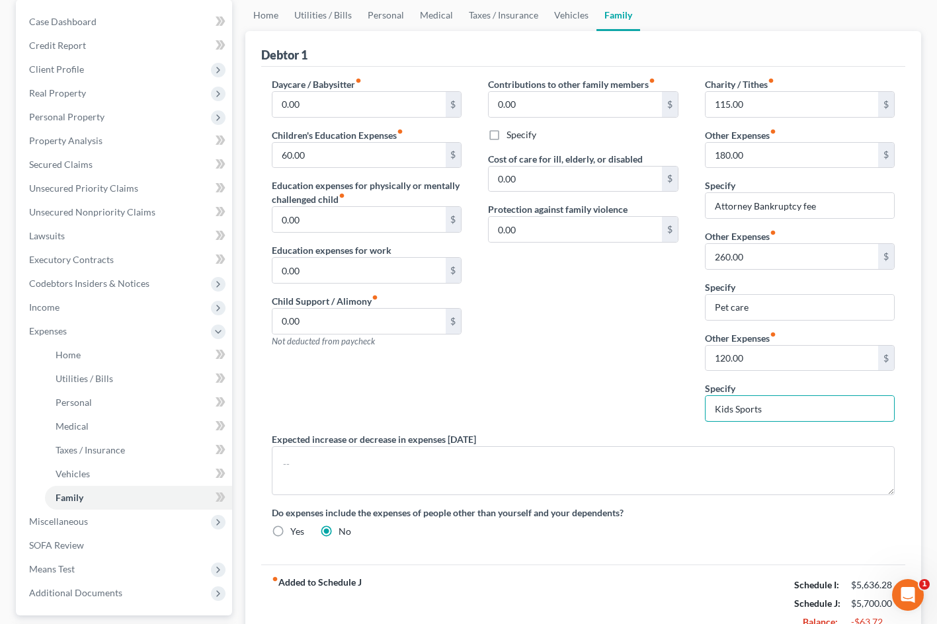
drag, startPoint x: 771, startPoint y: 407, endPoint x: 646, endPoint y: 396, distance: 124.8
click at [646, 396] on div "Daycare / Babysitter fiber_manual_record 0.00 $ Children's Education Expenses f…" at bounding box center [584, 313] width 650 height 472
drag, startPoint x: 788, startPoint y: 357, endPoint x: 704, endPoint y: 355, distance: 83.4
click at [705, 356] on div "120.00 $" at bounding box center [800, 358] width 190 height 26
click at [566, 365] on div "Contributions to other family members fiber_manual_record 0.00 $ Specify Cost o…" at bounding box center [583, 254] width 216 height 355
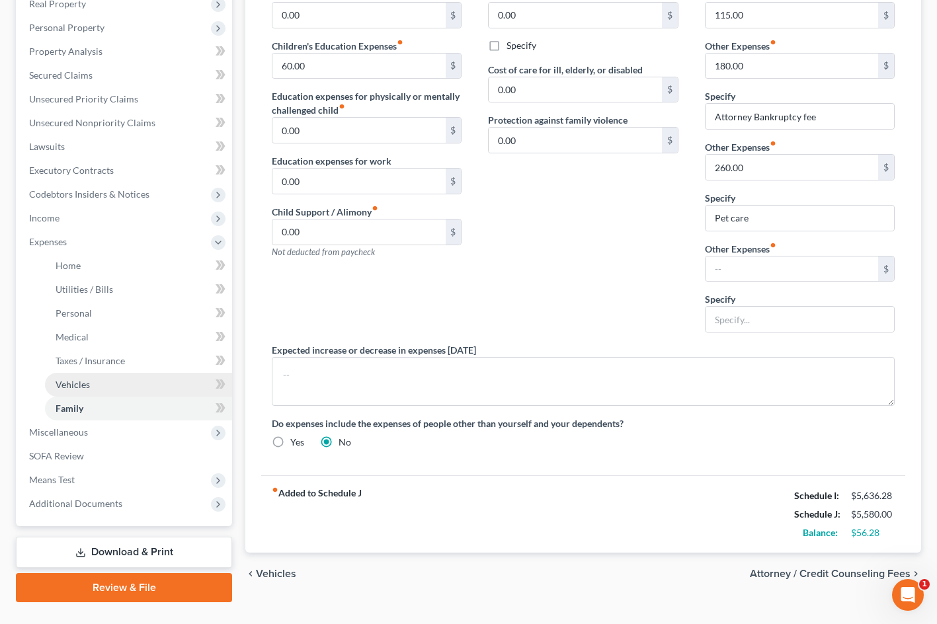
scroll to position [218, 0]
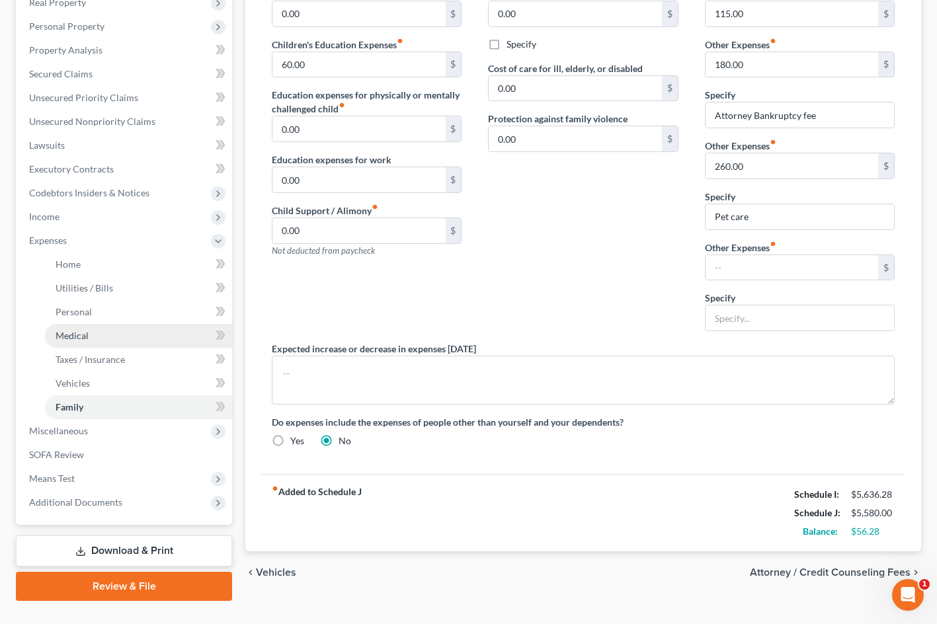
click at [110, 333] on link "Medical" at bounding box center [138, 336] width 187 height 24
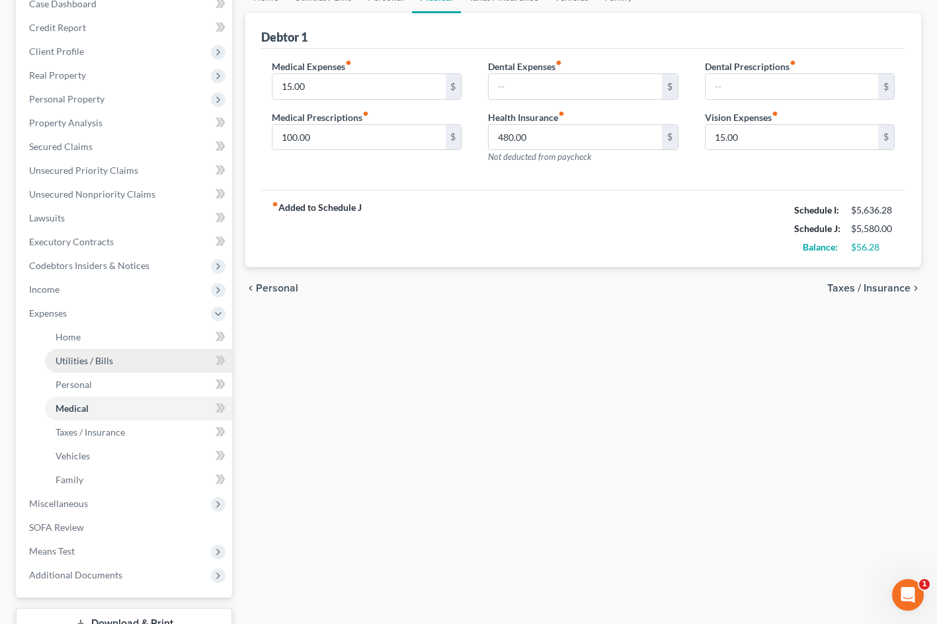
scroll to position [145, 0]
click at [151, 381] on link "Personal" at bounding box center [138, 386] width 187 height 24
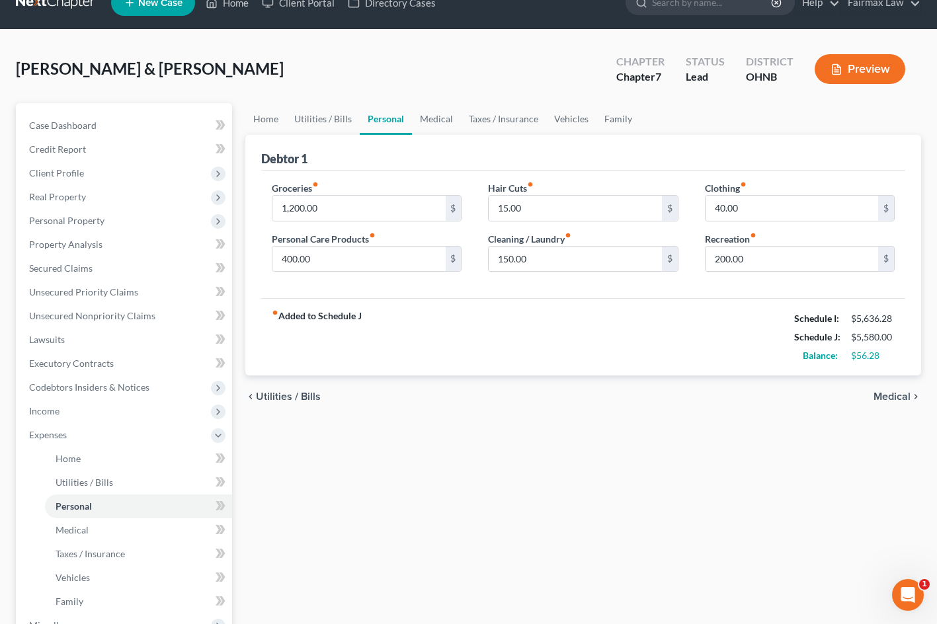
scroll to position [26, 0]
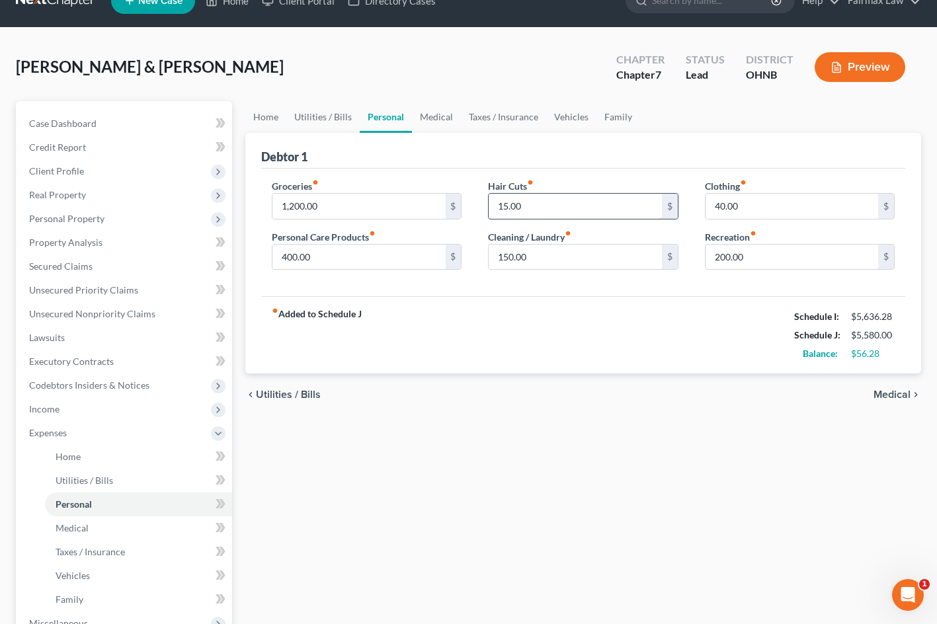
click at [508, 206] on input "15.00" at bounding box center [575, 206] width 173 height 25
type input "0"
click at [293, 258] on input "400.00" at bounding box center [359, 257] width 173 height 25
click at [132, 484] on link "Utilities / Bills" at bounding box center [138, 481] width 187 height 24
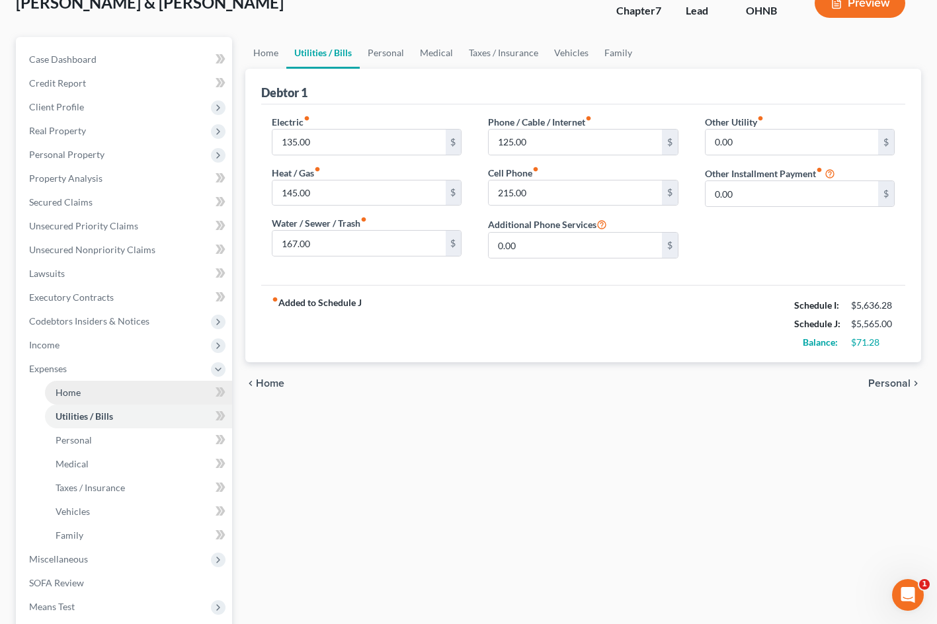
scroll to position [96, 1]
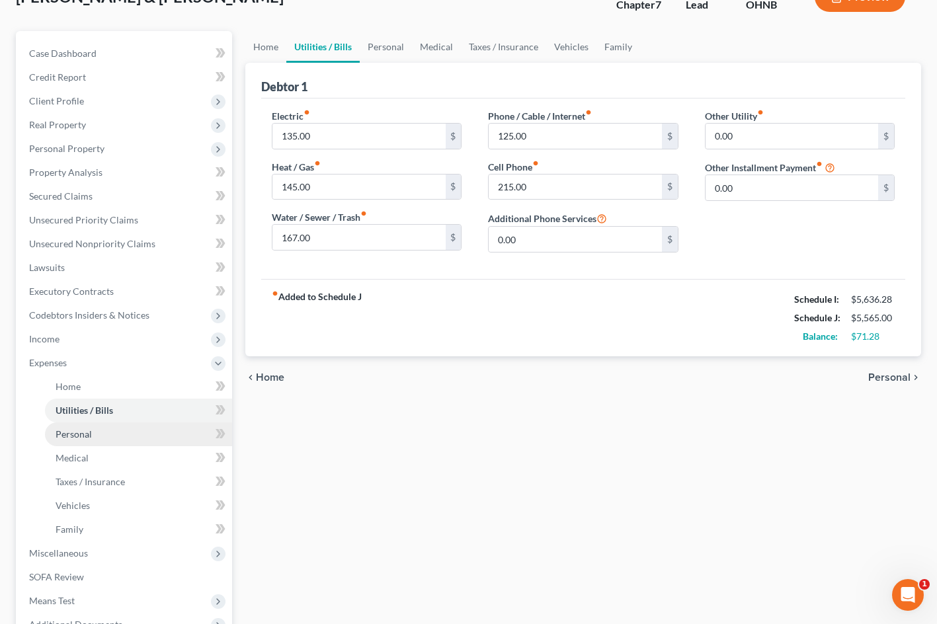
click at [136, 427] on link "Personal" at bounding box center [138, 435] width 187 height 24
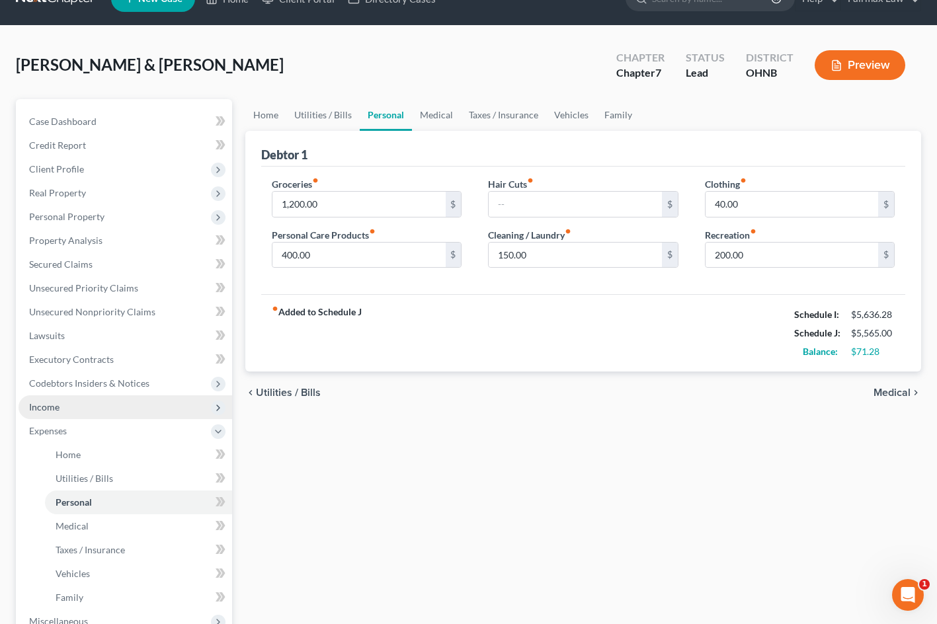
scroll to position [44, 0]
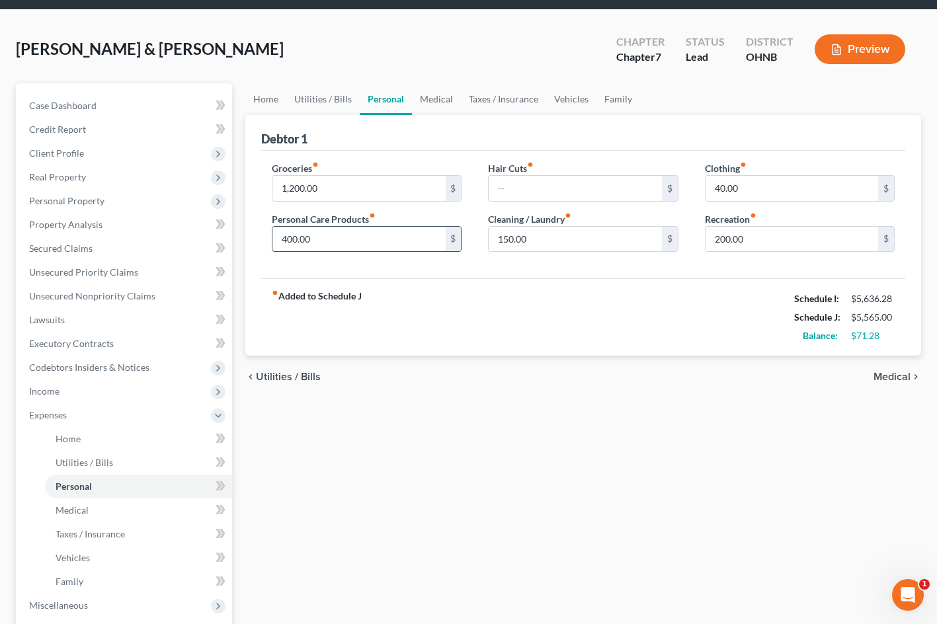
click at [291, 240] on input "400.00" at bounding box center [359, 239] width 173 height 25
type input "200.00"
click at [542, 276] on div "Groceries fiber_manual_record 1,200.00 $ Personal Care Products fiber_manual_re…" at bounding box center [583, 215] width 644 height 128
click at [719, 185] on input "40.00" at bounding box center [792, 188] width 173 height 25
type input "100.00"
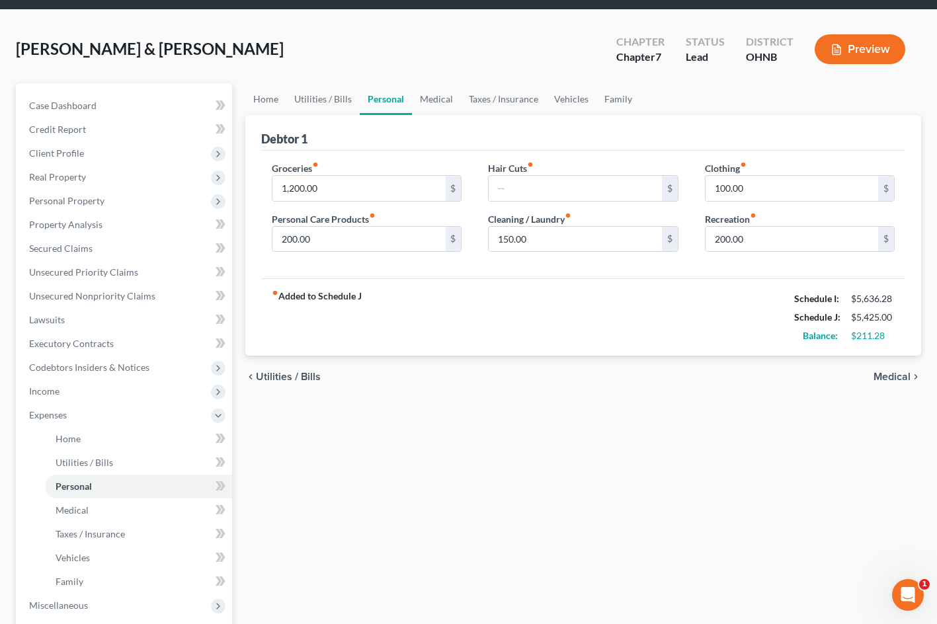
click at [596, 397] on div "chevron_left Utilities / Bills Medical chevron_right" at bounding box center [583, 377] width 676 height 42
click at [77, 515] on span "Medical" at bounding box center [72, 510] width 33 height 11
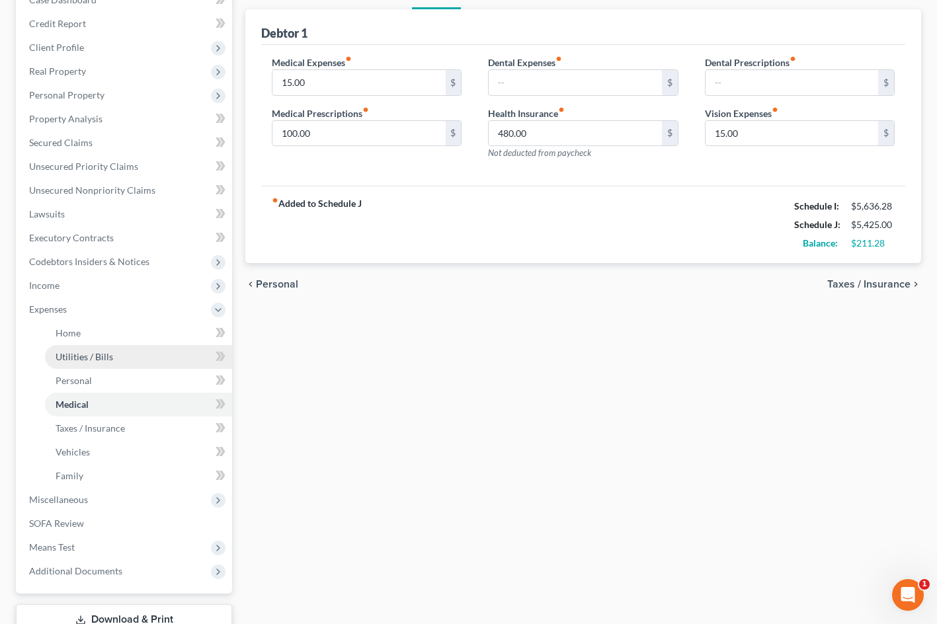
scroll to position [149, 0]
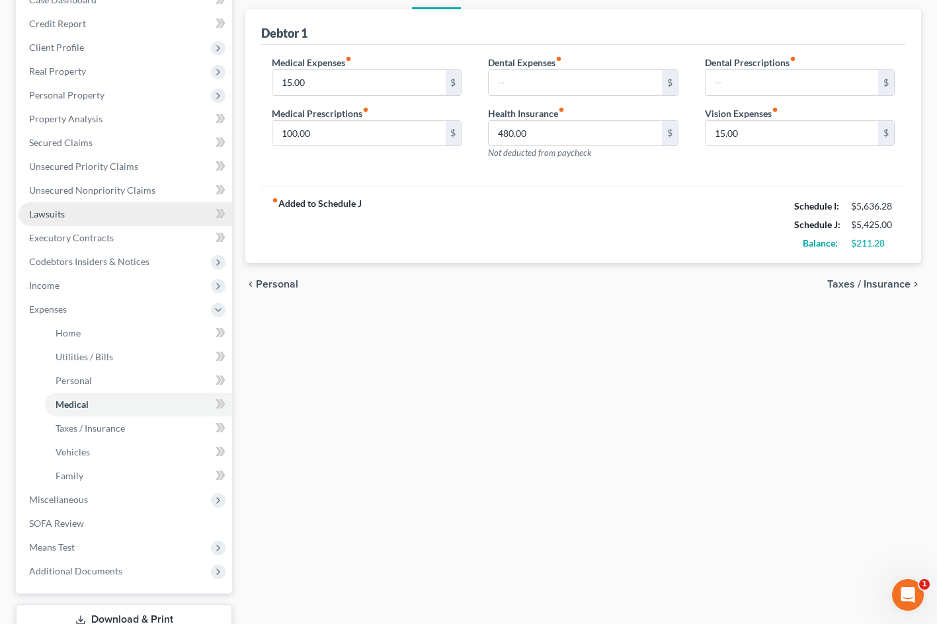
click at [83, 215] on link "Lawsuits" at bounding box center [126, 214] width 214 height 24
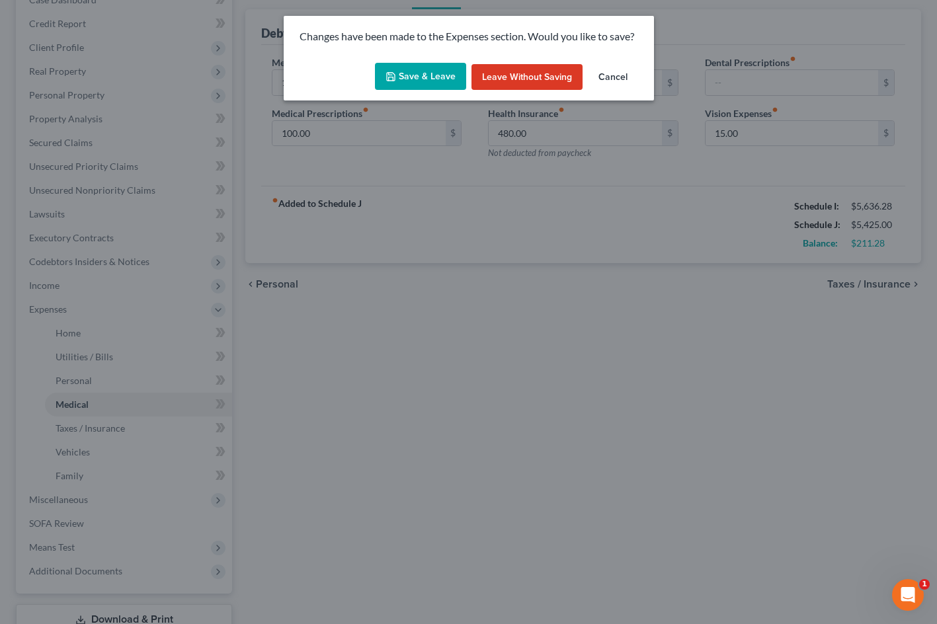
click at [425, 86] on button "Save & Leave" at bounding box center [420, 77] width 91 height 28
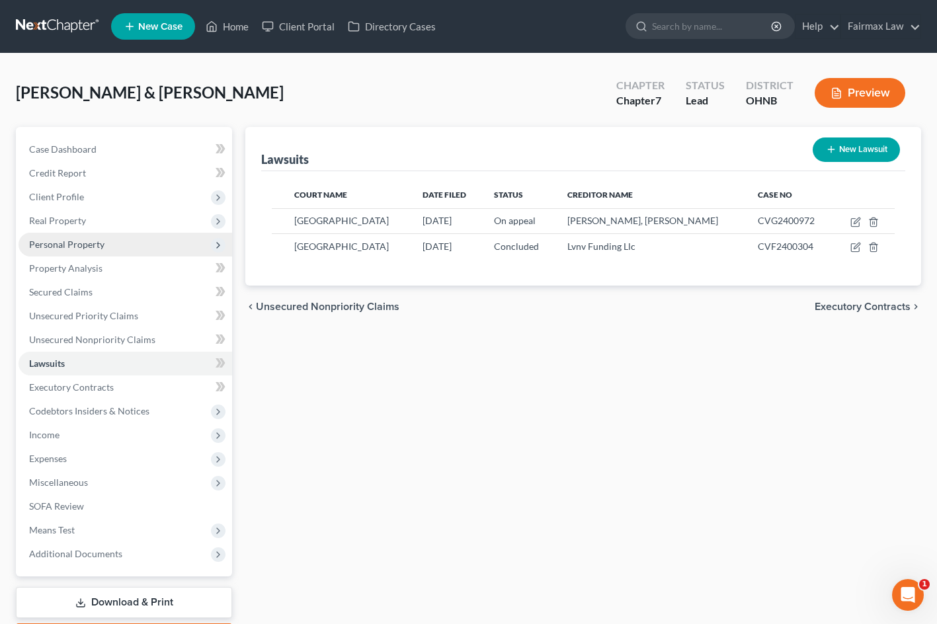
click at [84, 239] on span "Personal Property" at bounding box center [66, 244] width 75 height 11
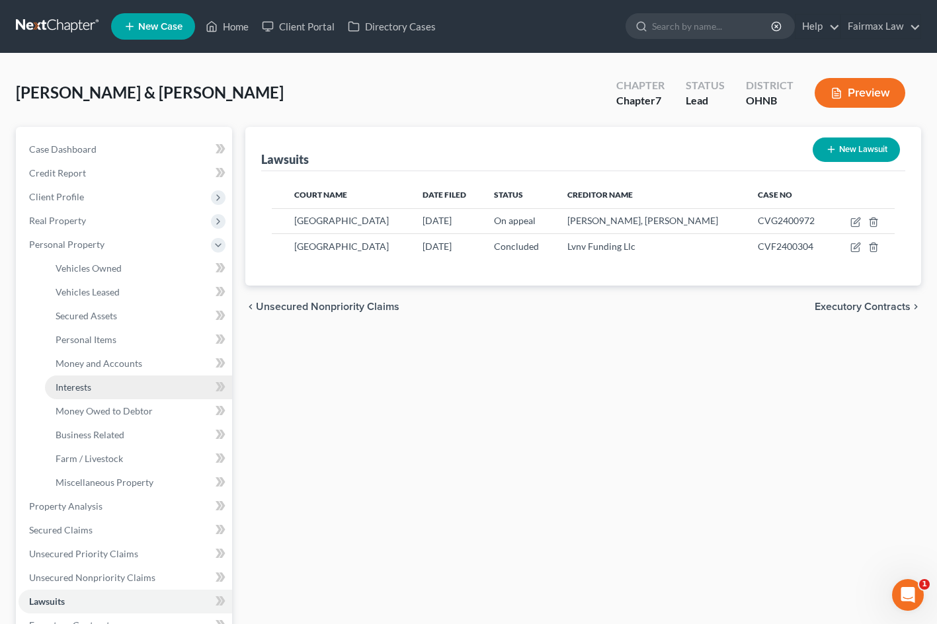
click at [69, 385] on span "Interests" at bounding box center [74, 387] width 36 height 11
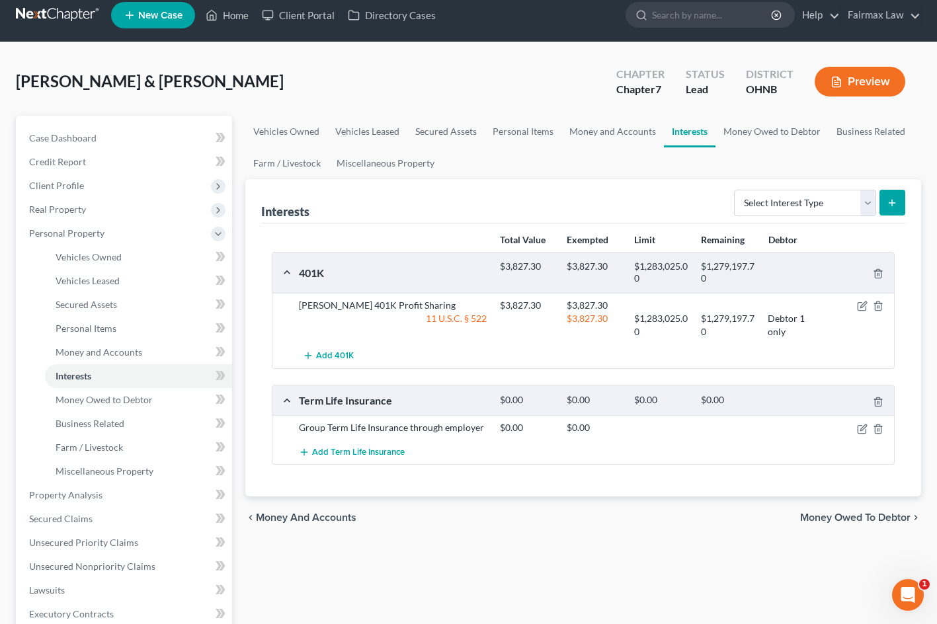
scroll to position [11, 0]
click at [862, 306] on icon "button" at bounding box center [862, 306] width 11 height 11
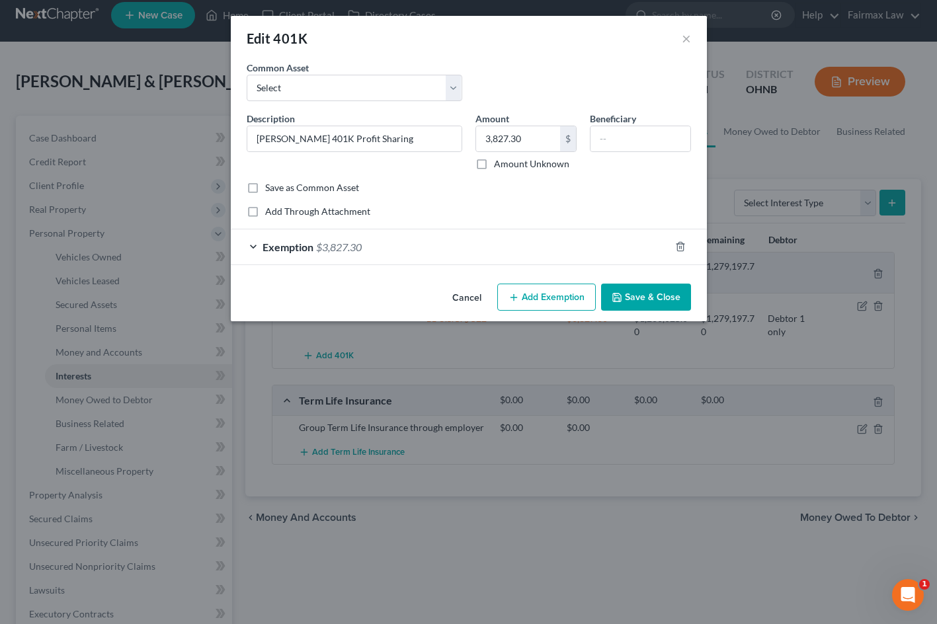
click at [491, 247] on div "Exemption $3,827.30" at bounding box center [450, 247] width 439 height 35
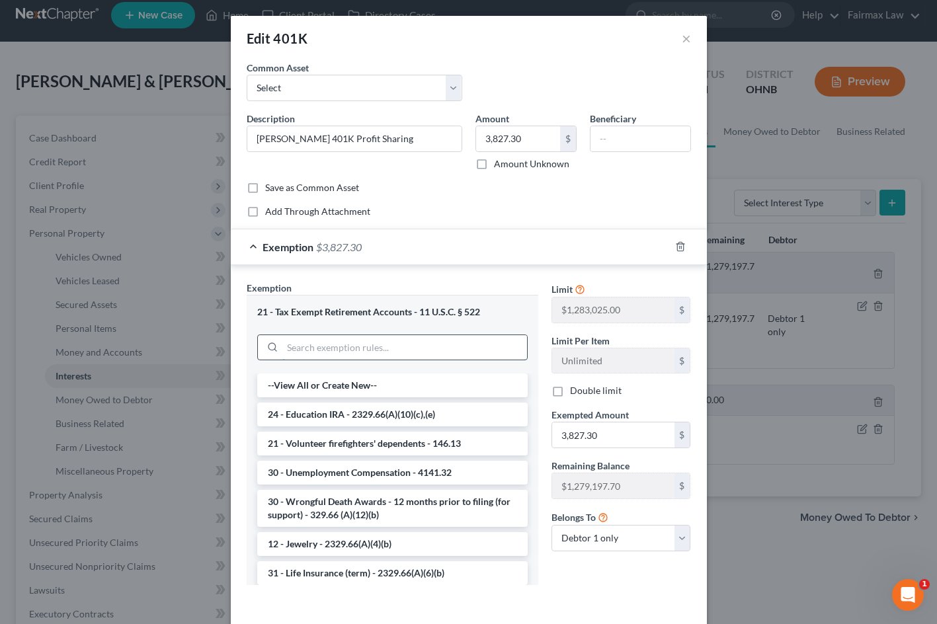
click at [431, 347] on input "search" at bounding box center [404, 347] width 245 height 25
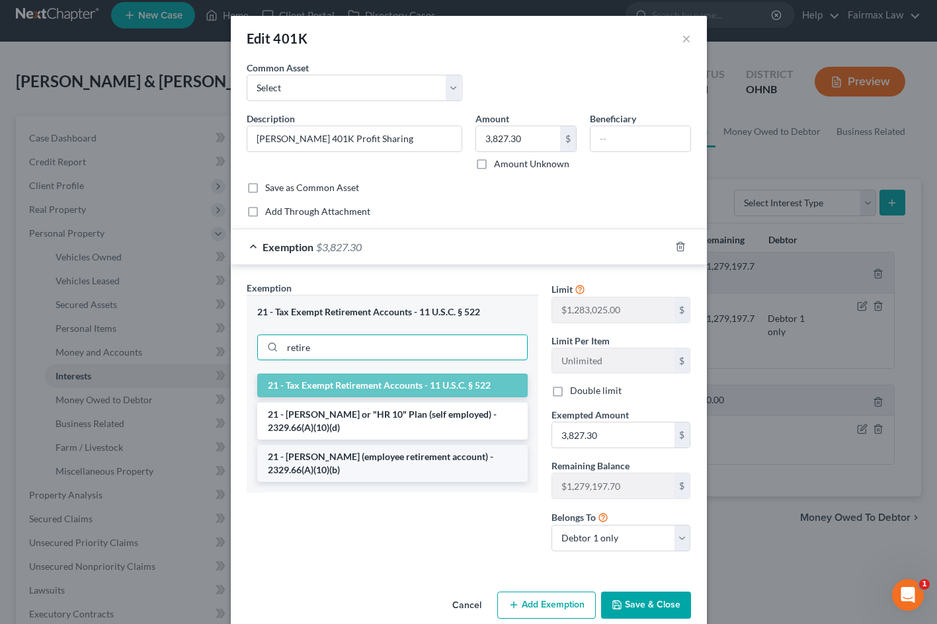
type input "retire"
click at [416, 464] on li "21 - [PERSON_NAME] (employee retirement account) - 2329.66(A)(10)(b)" at bounding box center [392, 463] width 271 height 37
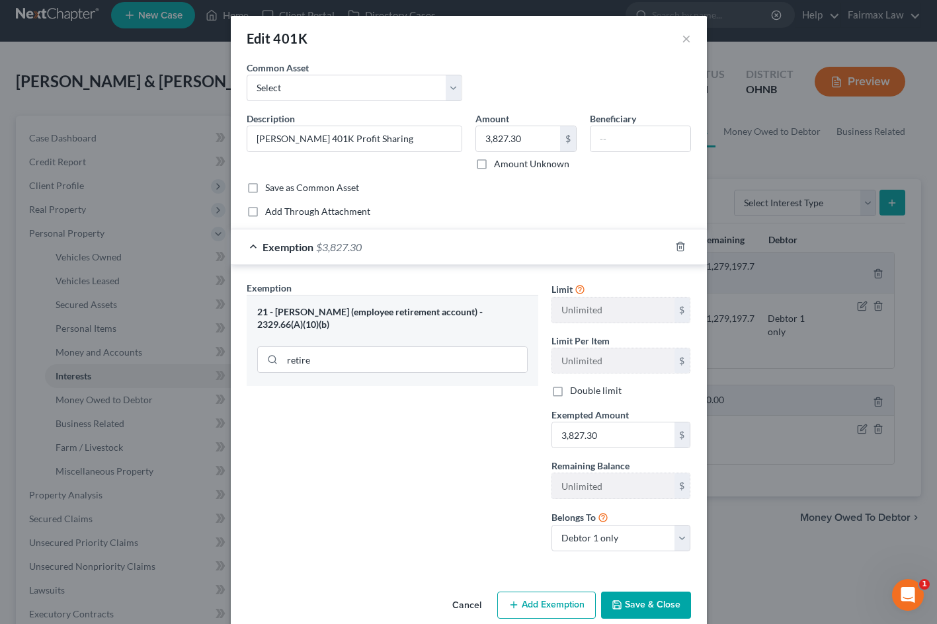
click at [634, 601] on button "Save & Close" at bounding box center [646, 606] width 90 height 28
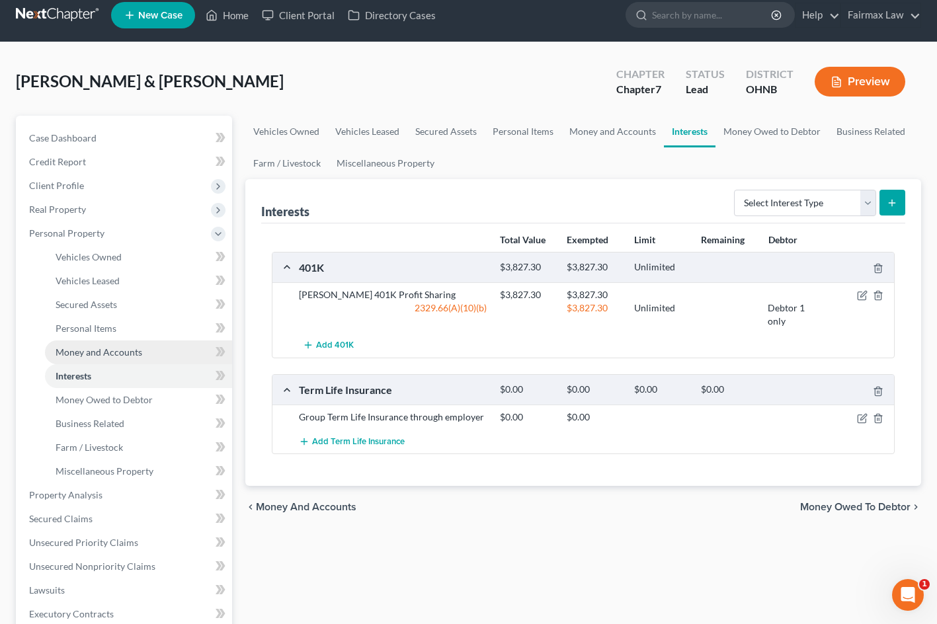
click at [147, 355] on link "Money and Accounts" at bounding box center [138, 353] width 187 height 24
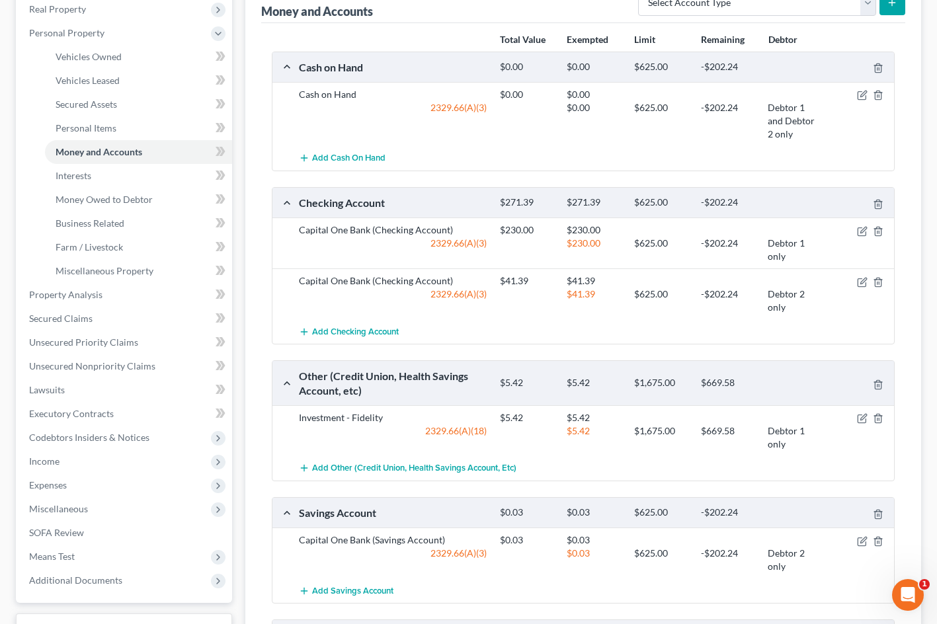
scroll to position [214, 0]
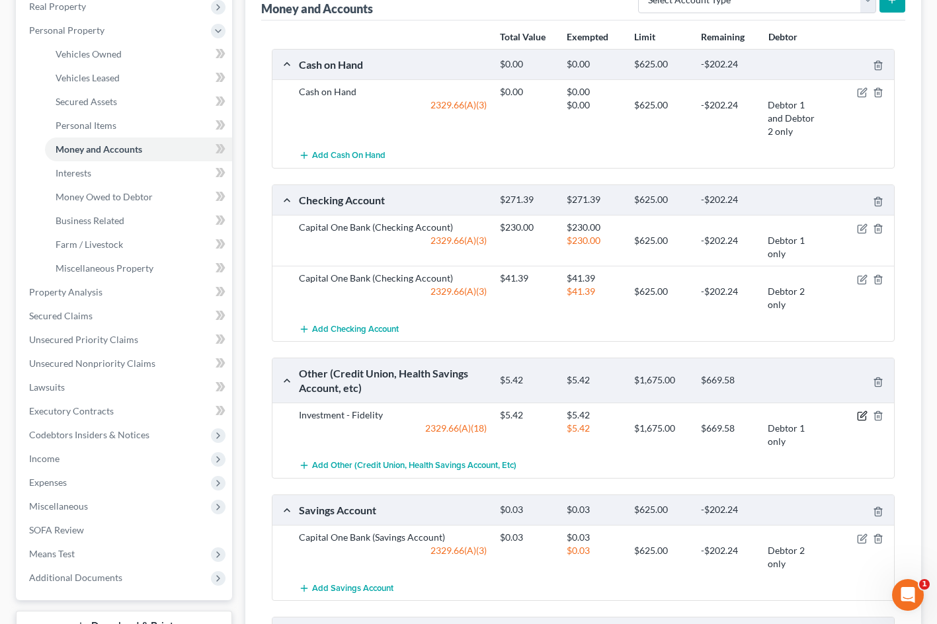
click at [861, 413] on icon "button" at bounding box center [862, 417] width 8 height 8
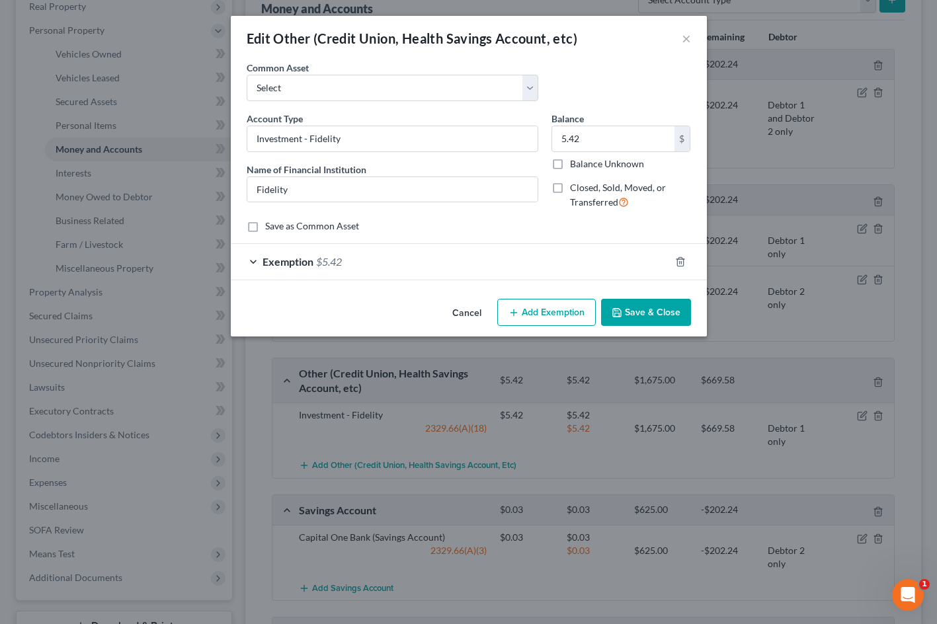
click at [556, 258] on div "Exemption $5.42" at bounding box center [450, 261] width 439 height 35
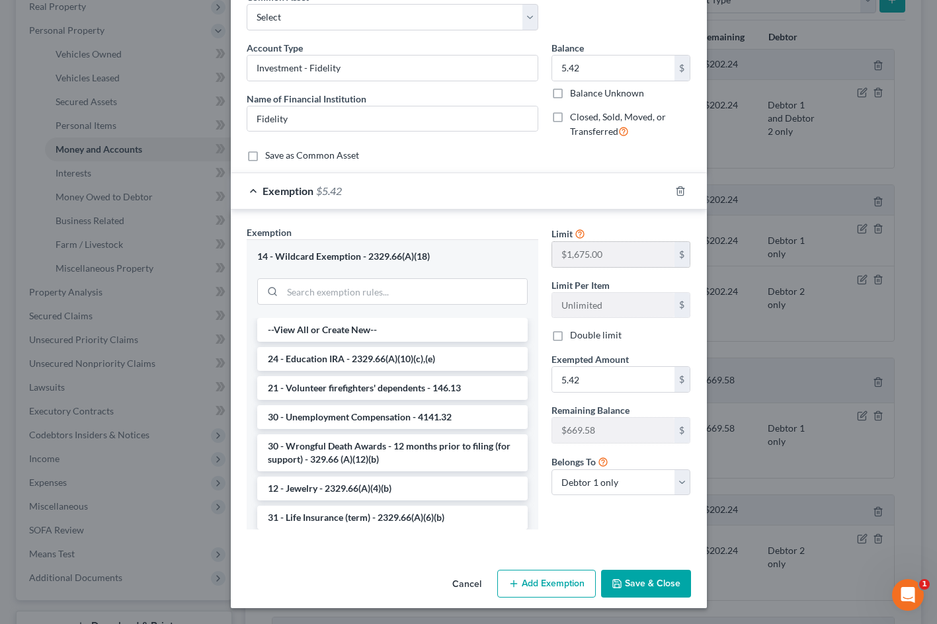
scroll to position [69, 0]
click at [653, 587] on button "Save & Close" at bounding box center [646, 585] width 90 height 28
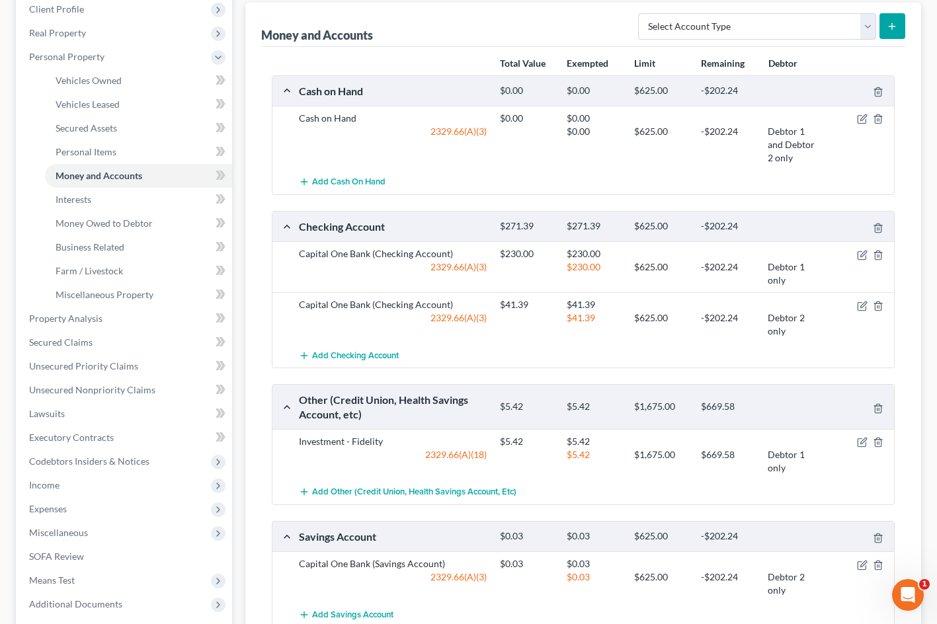
scroll to position [192, 0]
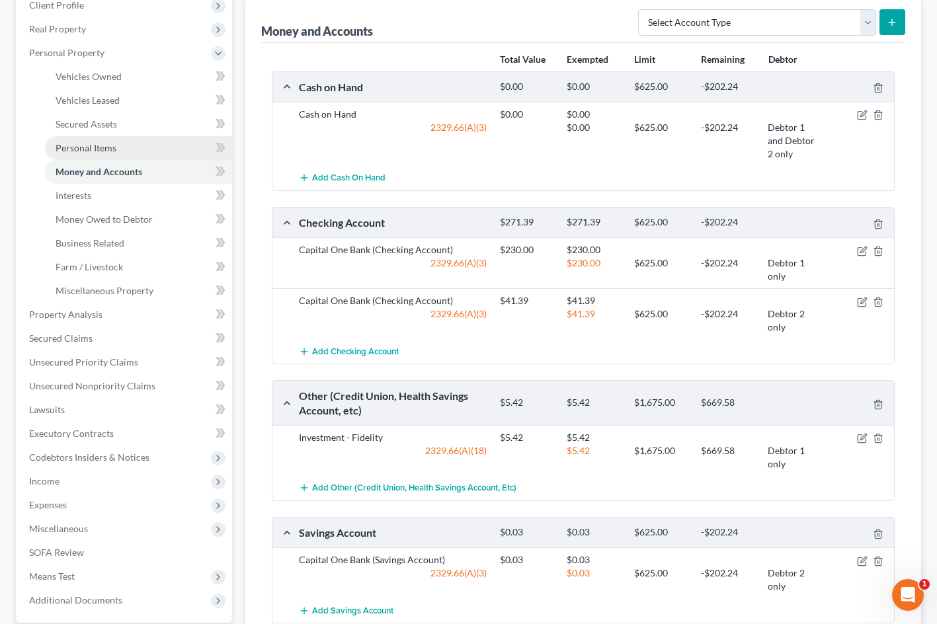
click at [114, 154] on link "Personal Items" at bounding box center [138, 148] width 187 height 24
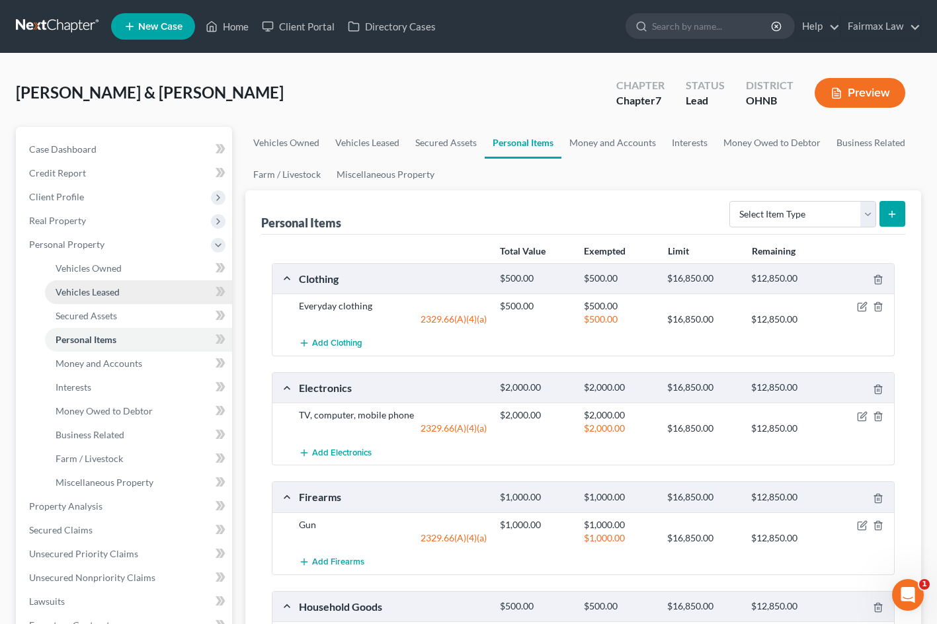
click at [105, 286] on span "Vehicles Leased" at bounding box center [88, 291] width 64 height 11
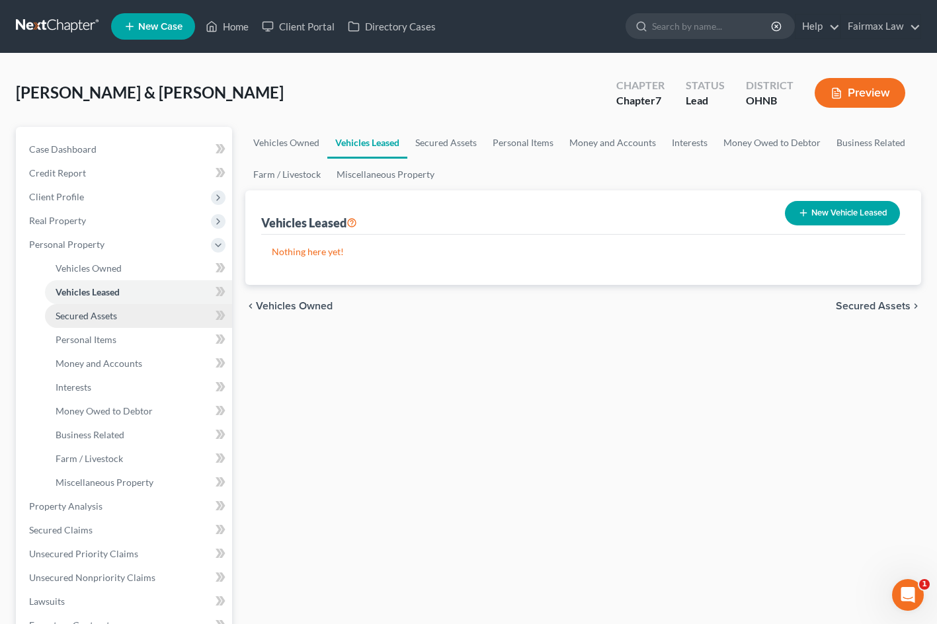
click at [101, 314] on span "Secured Assets" at bounding box center [87, 315] width 62 height 11
click at [114, 282] on link "Vehicles Leased" at bounding box center [138, 292] width 187 height 24
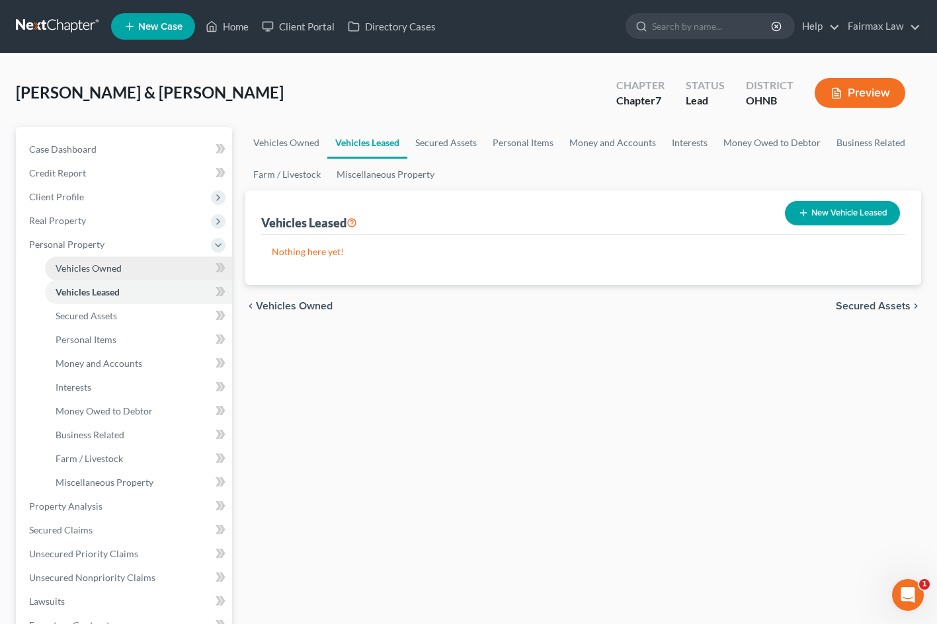
click at [114, 269] on span "Vehicles Owned" at bounding box center [89, 268] width 66 height 11
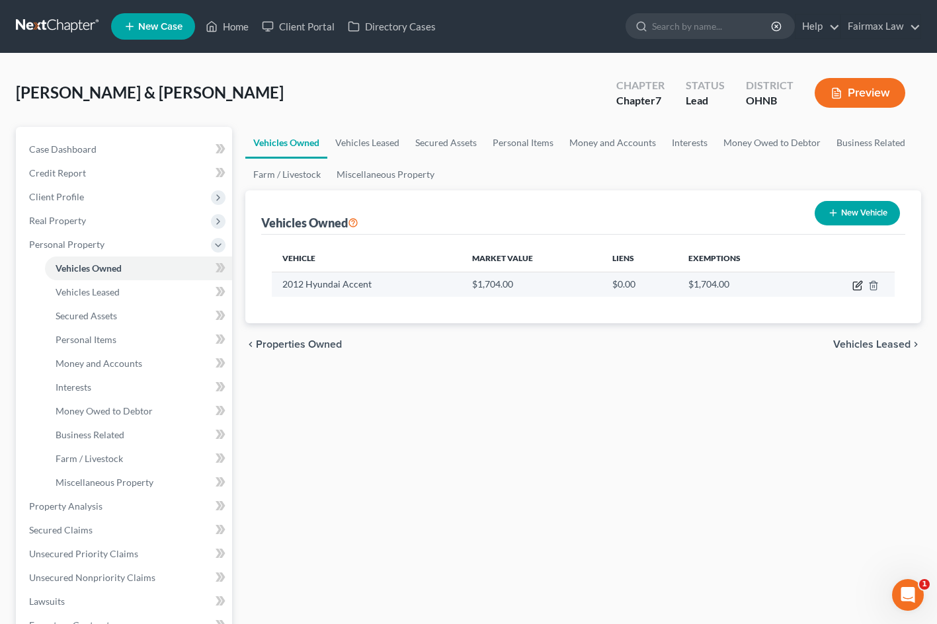
click at [857, 286] on icon "button" at bounding box center [858, 285] width 11 height 11
select select "0"
select select "14"
select select "4"
select select "2"
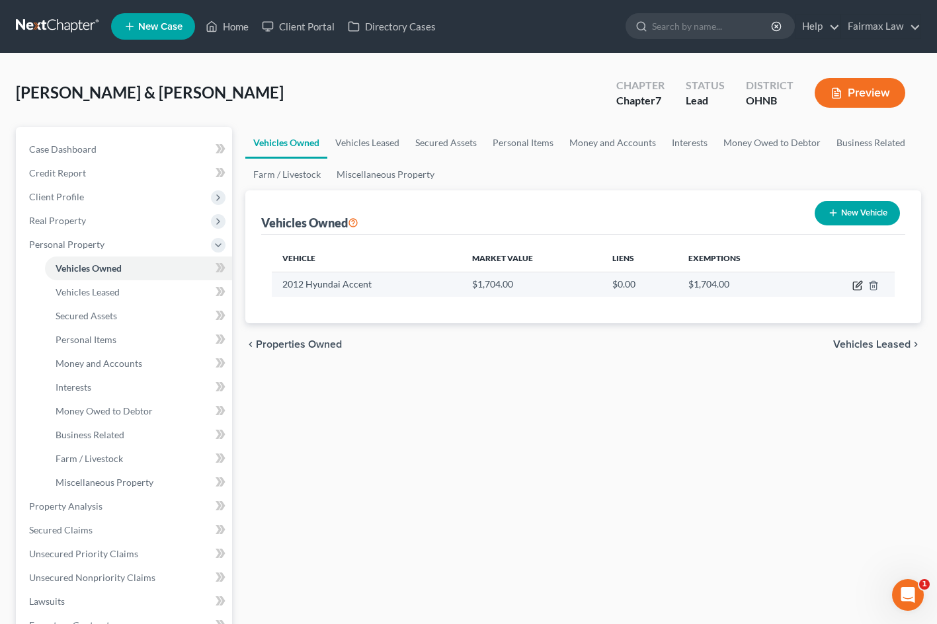
select select "2"
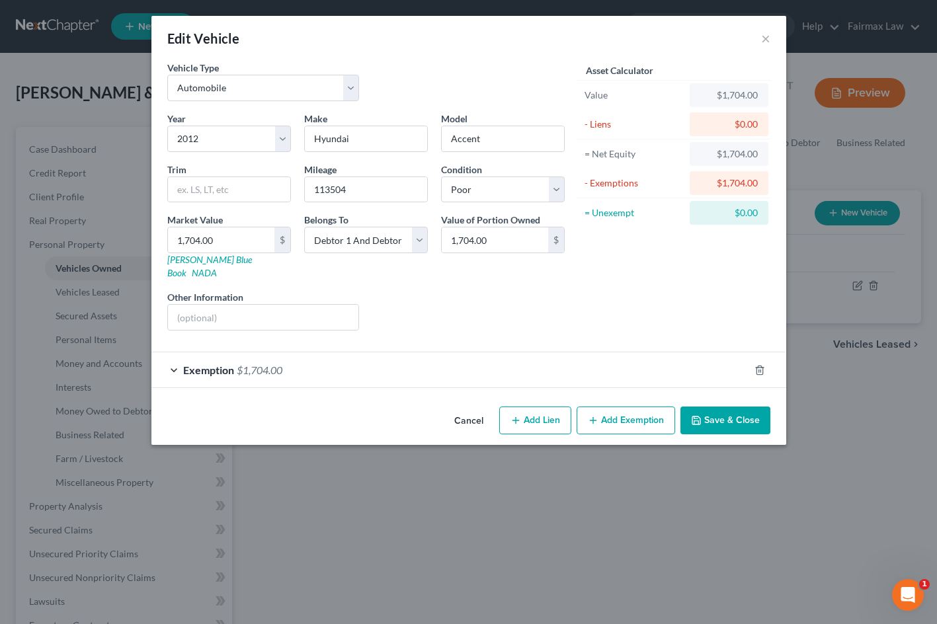
click at [657, 353] on div "Exemption $1,704.00" at bounding box center [450, 370] width 598 height 35
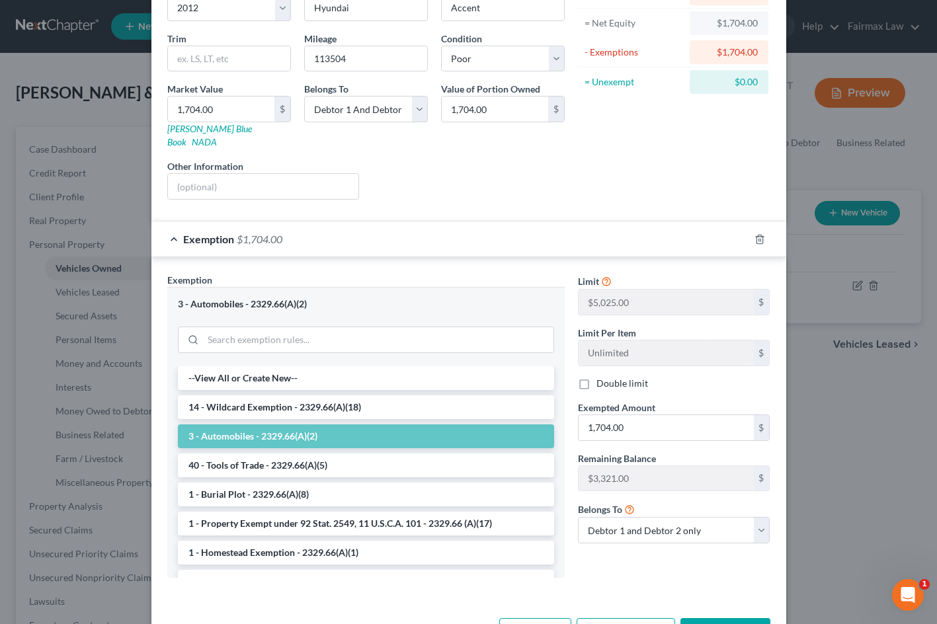
scroll to position [142, 0]
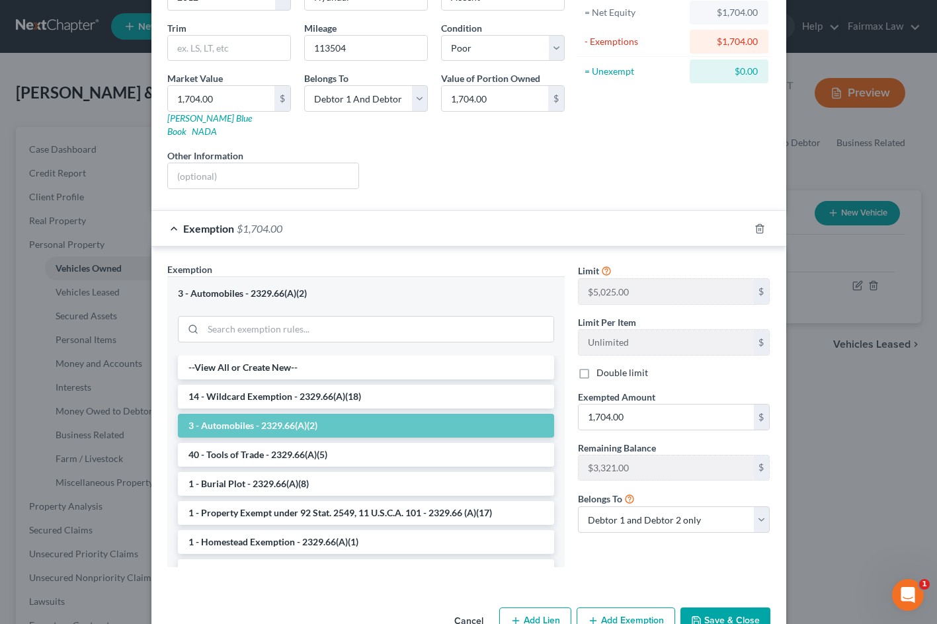
click at [613, 366] on label "Double limit" at bounding box center [623, 372] width 52 height 13
click at [610, 366] on input "Double limit" at bounding box center [606, 370] width 9 height 9
checkbox input "true"
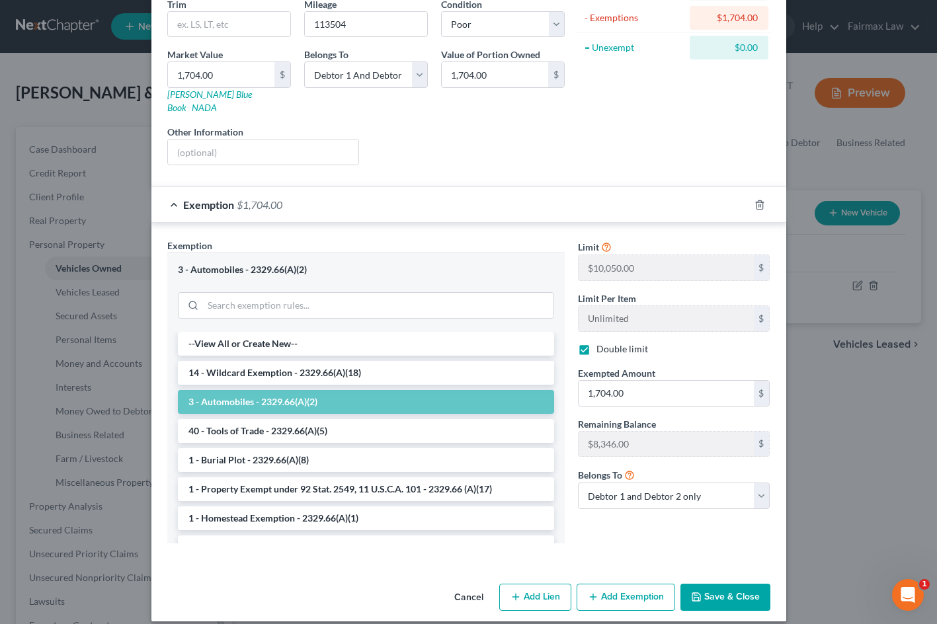
scroll to position [165, 0]
click at [731, 592] on button "Save & Close" at bounding box center [726, 599] width 90 height 28
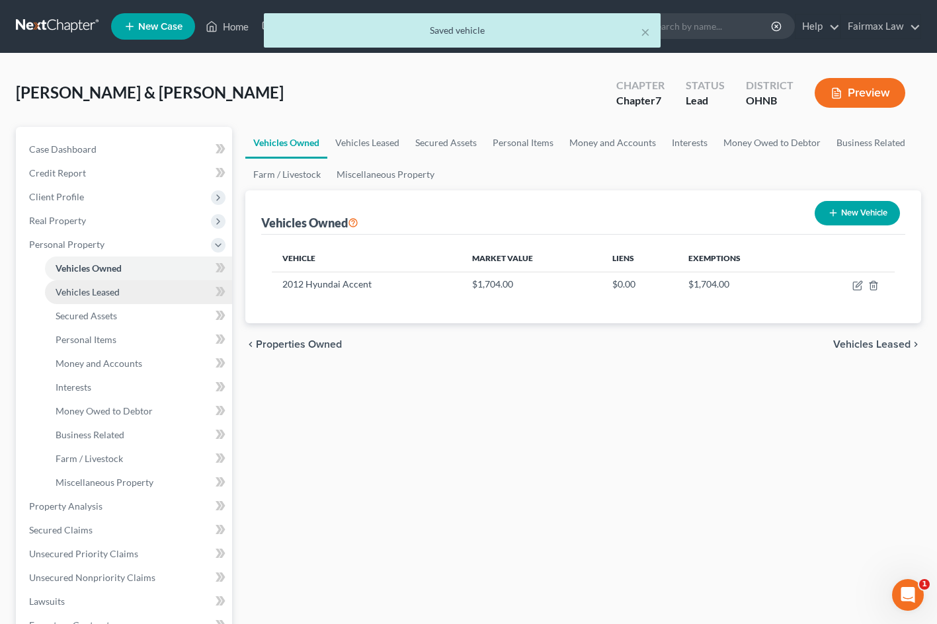
click at [113, 292] on span "Vehicles Leased" at bounding box center [88, 291] width 64 height 11
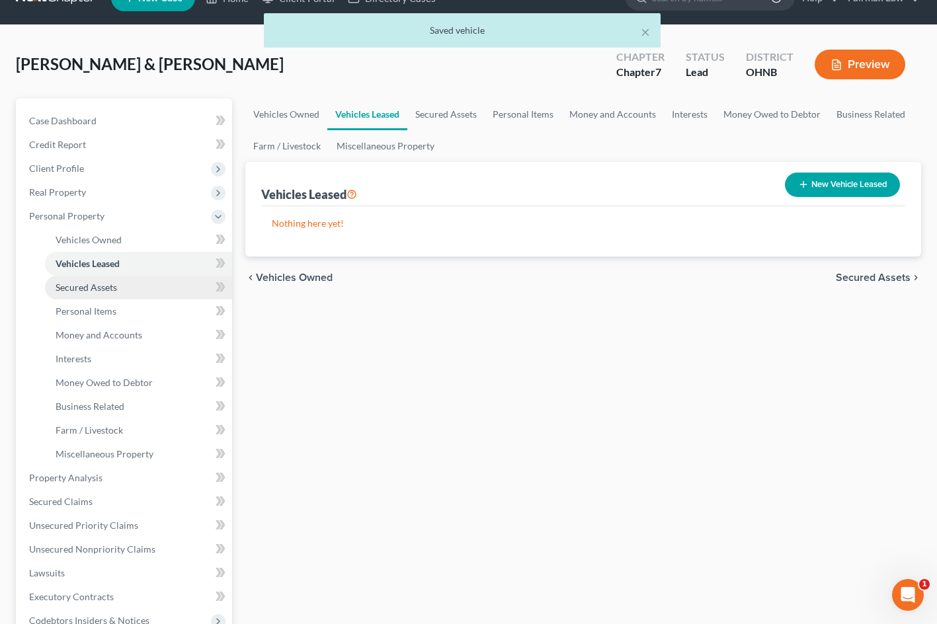
scroll to position [29, 0]
click at [112, 287] on span "Secured Assets" at bounding box center [87, 286] width 62 height 11
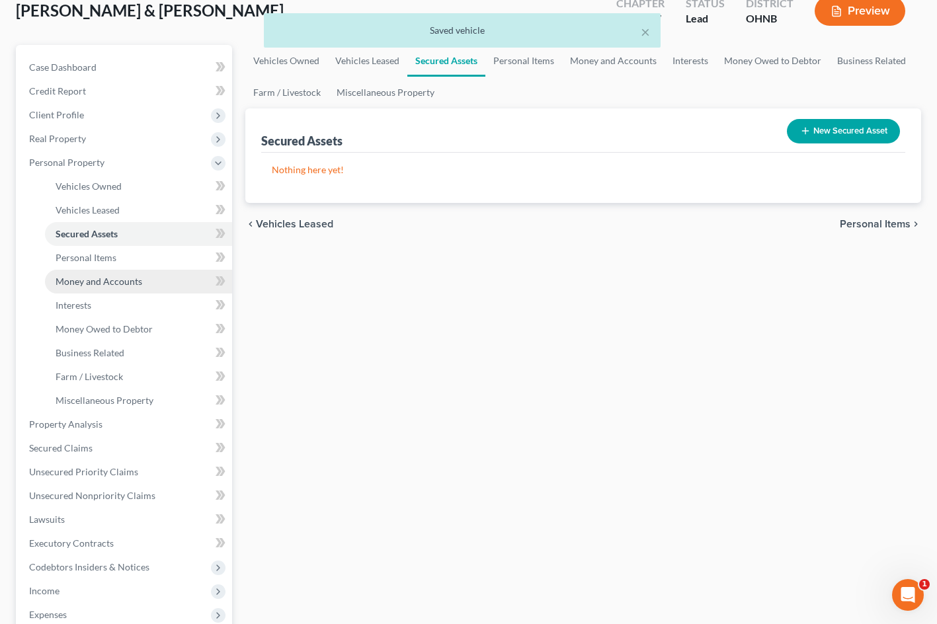
click at [112, 287] on link "Money and Accounts" at bounding box center [138, 282] width 187 height 24
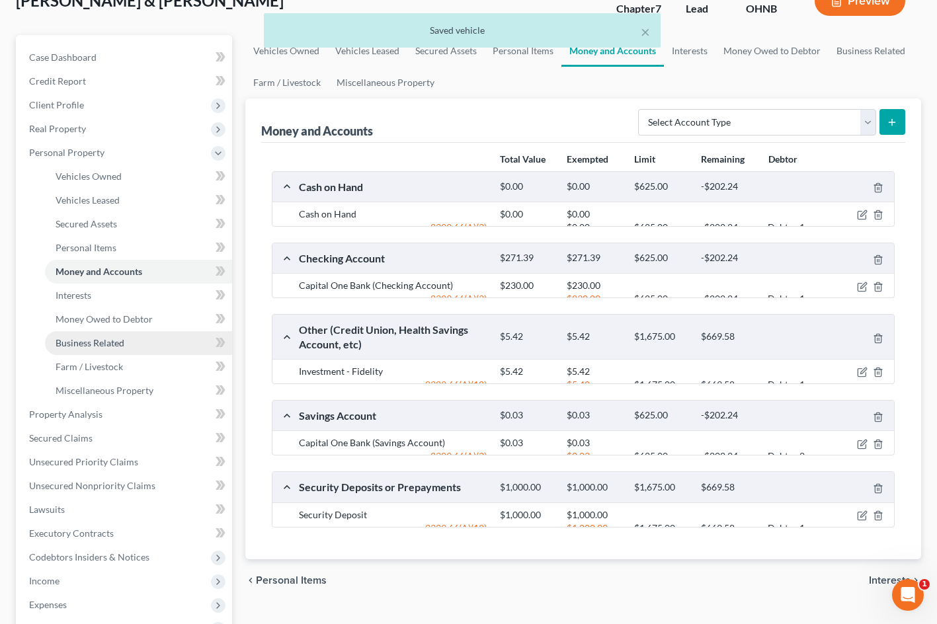
click at [98, 341] on span "Business Related" at bounding box center [90, 342] width 69 height 11
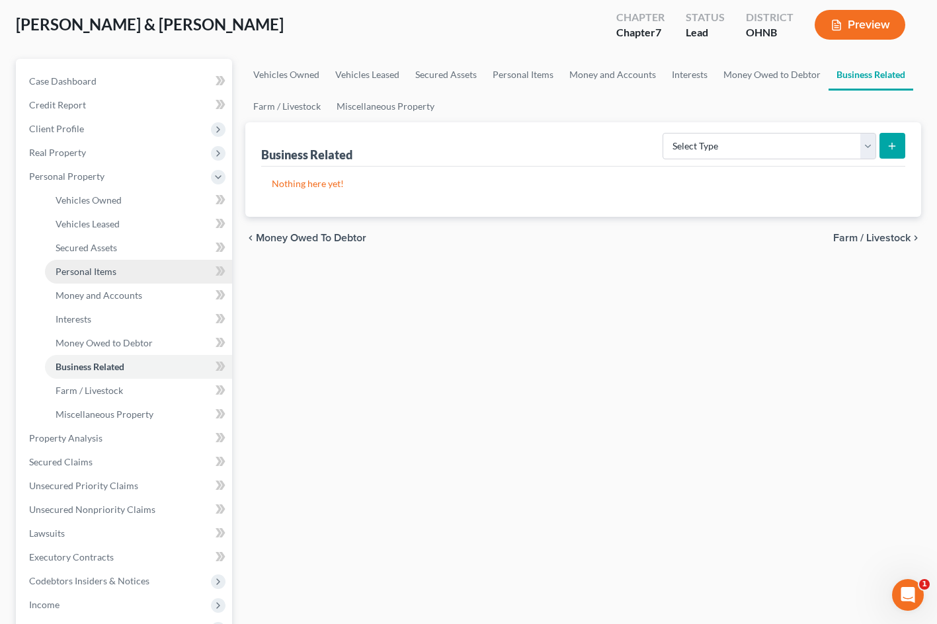
scroll to position [74, 0]
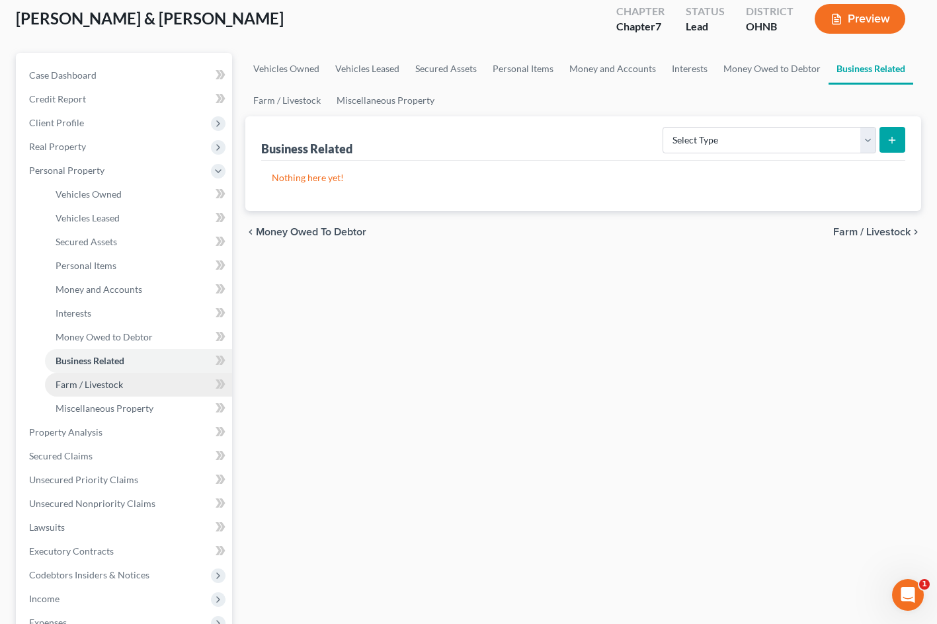
click at [87, 386] on span "Farm / Livestock" at bounding box center [89, 384] width 67 height 11
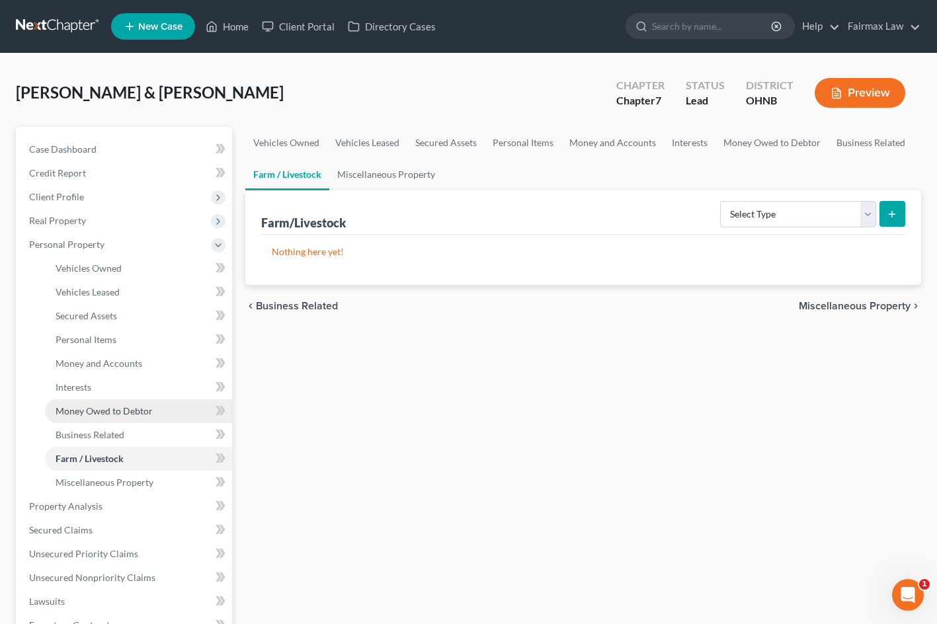
scroll to position [1, 0]
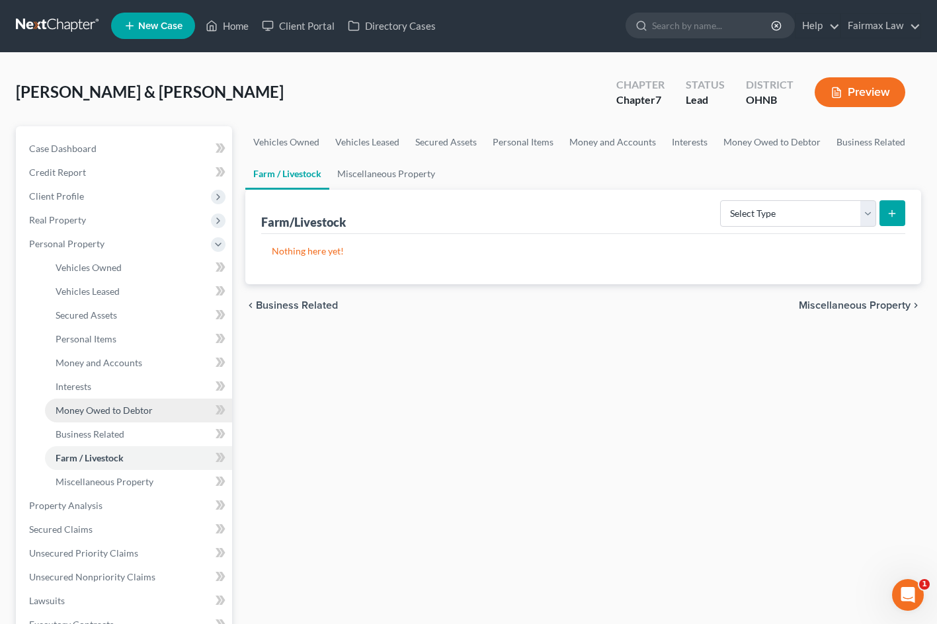
click at [89, 413] on span "Money Owed to Debtor" at bounding box center [104, 410] width 97 height 11
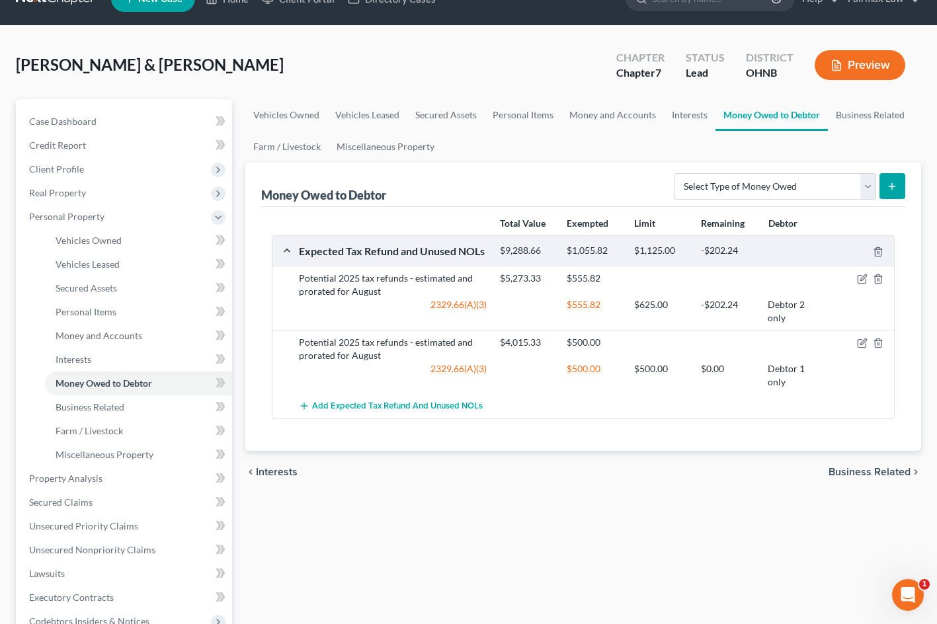
scroll to position [34, 0]
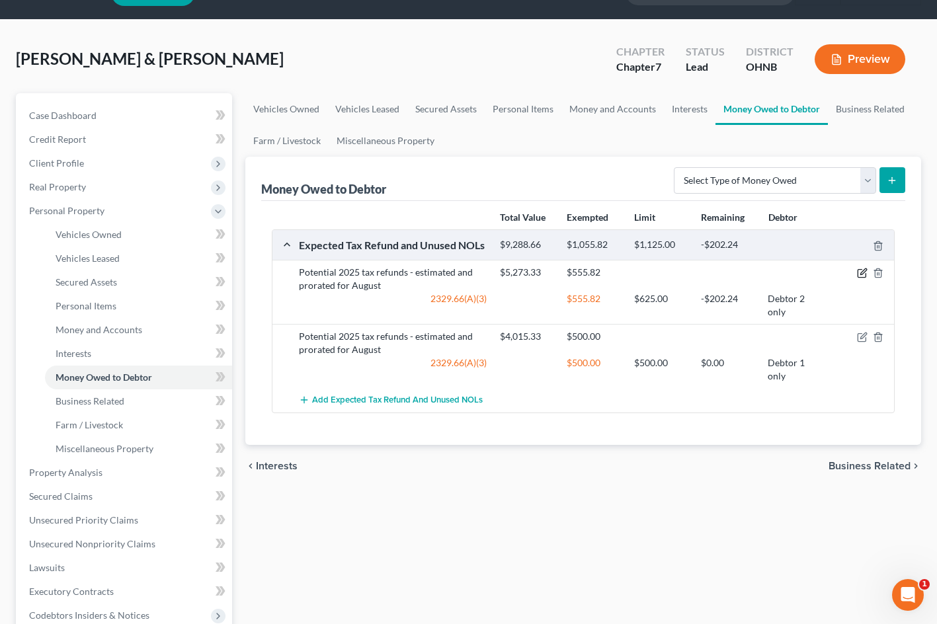
click at [864, 275] on icon "button" at bounding box center [862, 273] width 11 height 11
select select "0"
select select "1"
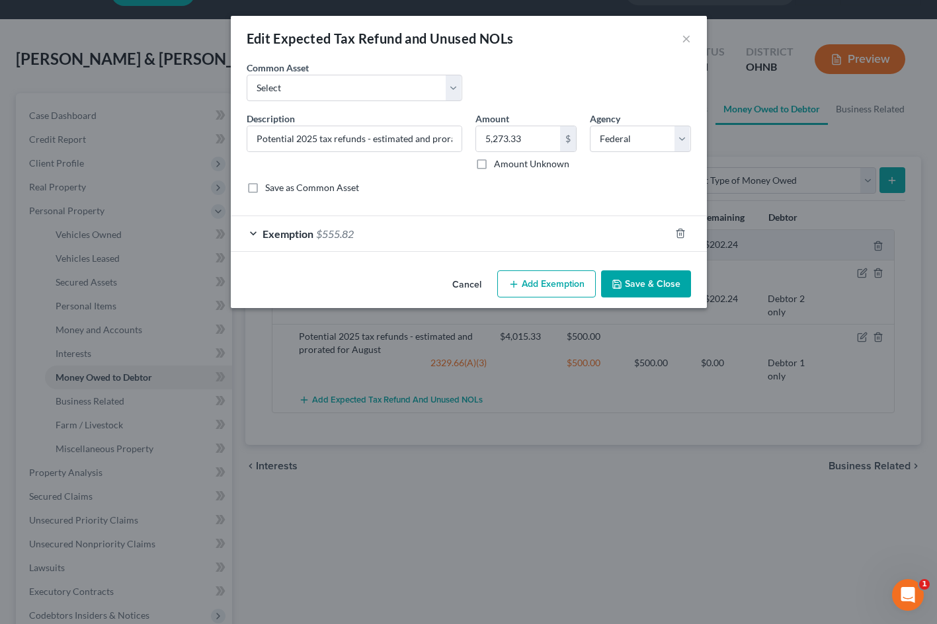
click at [406, 230] on div "Exemption $555.82" at bounding box center [450, 233] width 439 height 35
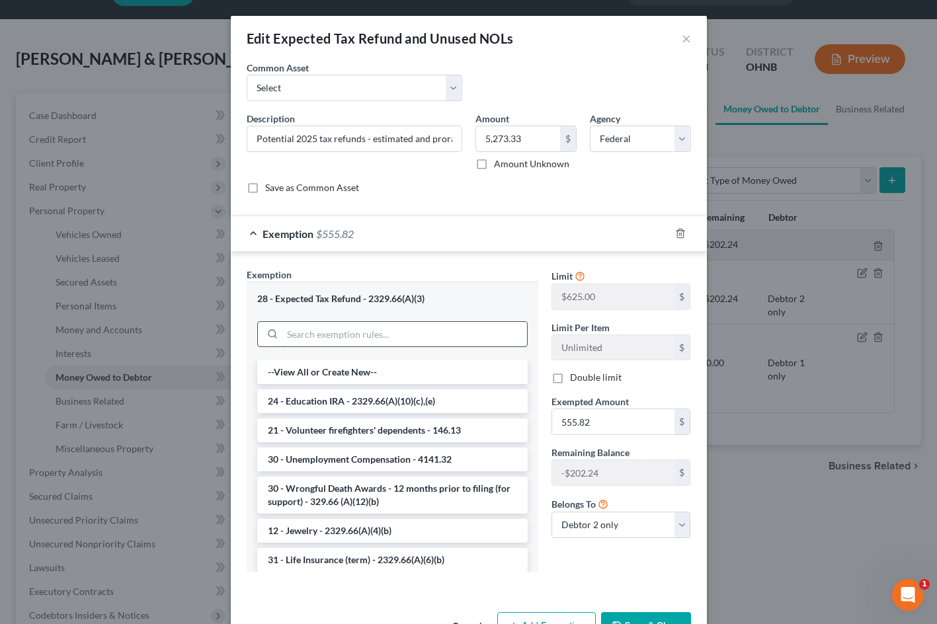
click at [353, 331] on input "search" at bounding box center [404, 334] width 245 height 25
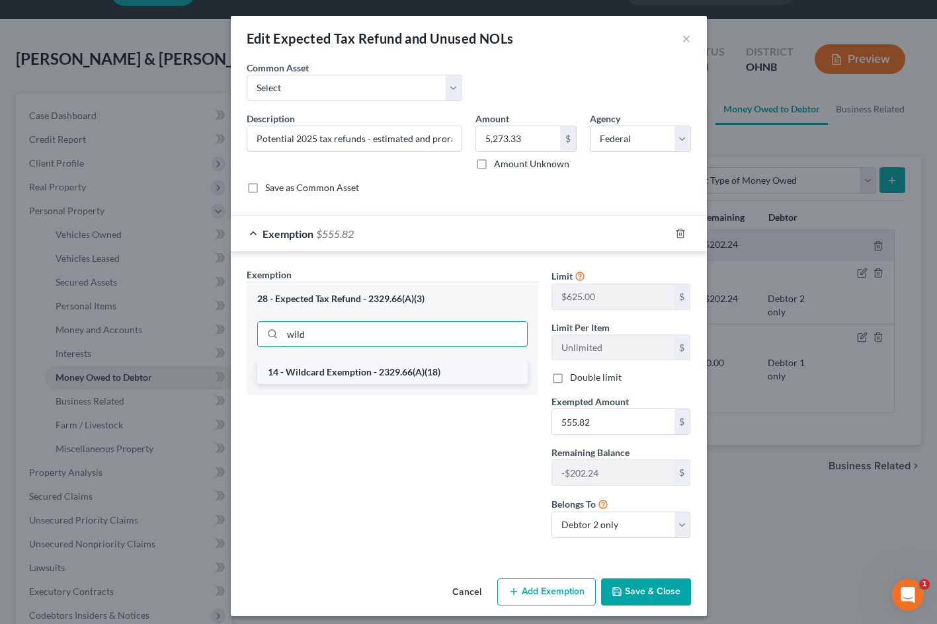
type input "wild"
click at [357, 376] on li "14 - Wildcard Exemption - 2329.66(A)(18)" at bounding box center [392, 372] width 271 height 24
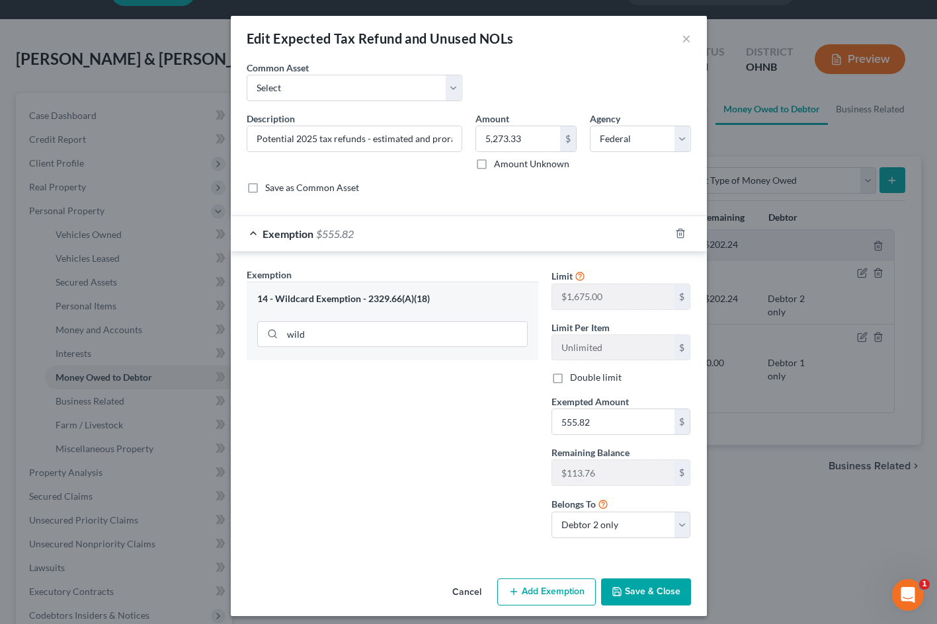
click at [592, 388] on div "Limit $625.00 $ Limit Per Item Unlimited $ Double limit Exempted Amount * 555.8…" at bounding box center [621, 408] width 153 height 281
click at [583, 387] on div "Limit $625.00 $ Limit Per Item Unlimited $ Double limit Exempted Amount * 555.8…" at bounding box center [621, 408] width 153 height 281
click at [570, 381] on label "Double limit" at bounding box center [596, 377] width 52 height 13
click at [575, 380] on input "Double limit" at bounding box center [579, 375] width 9 height 9
checkbox input "true"
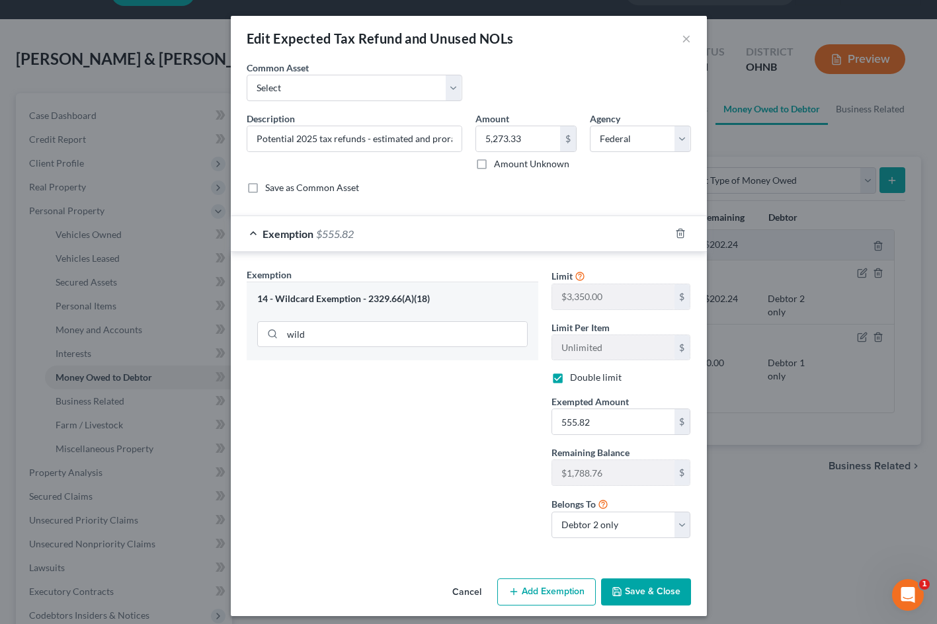
click at [633, 591] on button "Save & Close" at bounding box center [646, 593] width 90 height 28
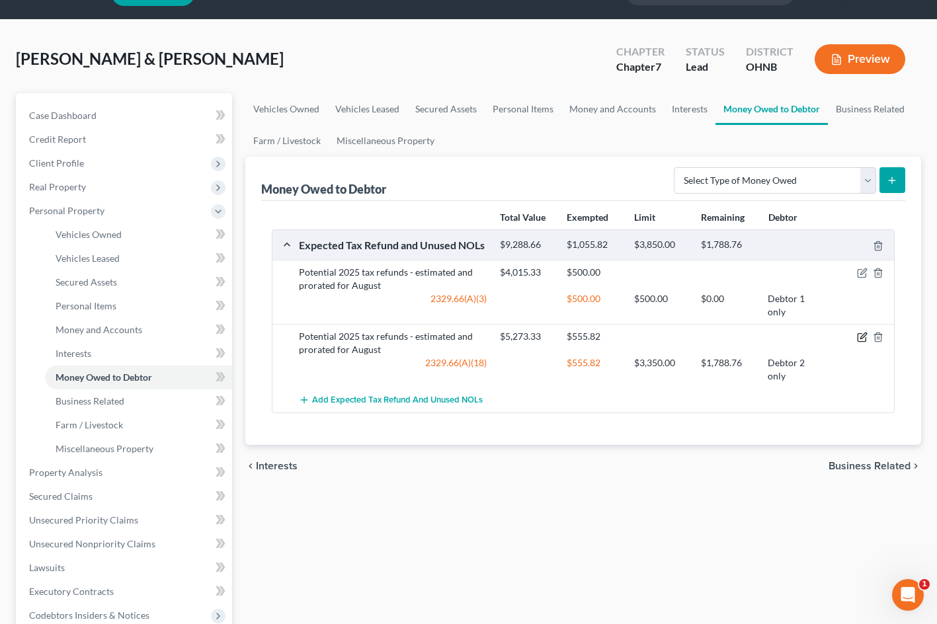
click at [861, 337] on icon "button" at bounding box center [864, 336] width 6 height 6
select select "0"
select select "1"
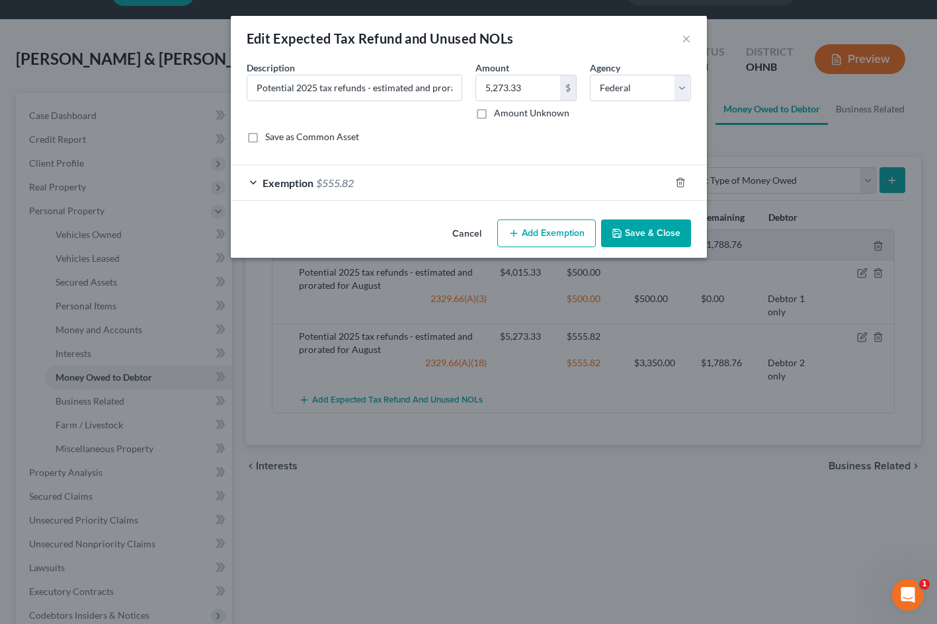
checkbox input "true"
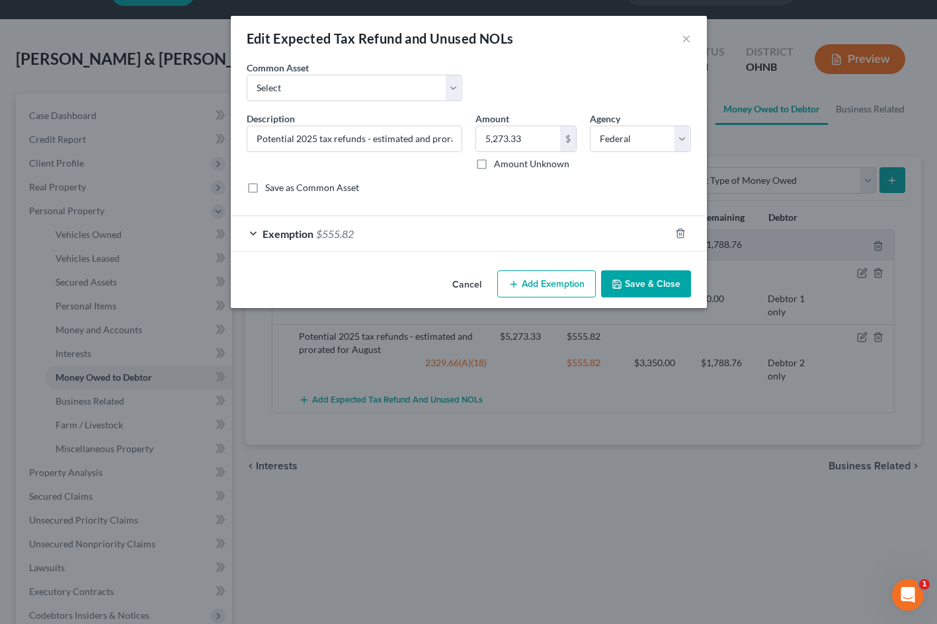
click at [513, 243] on div "Exemption $555.82" at bounding box center [450, 233] width 439 height 35
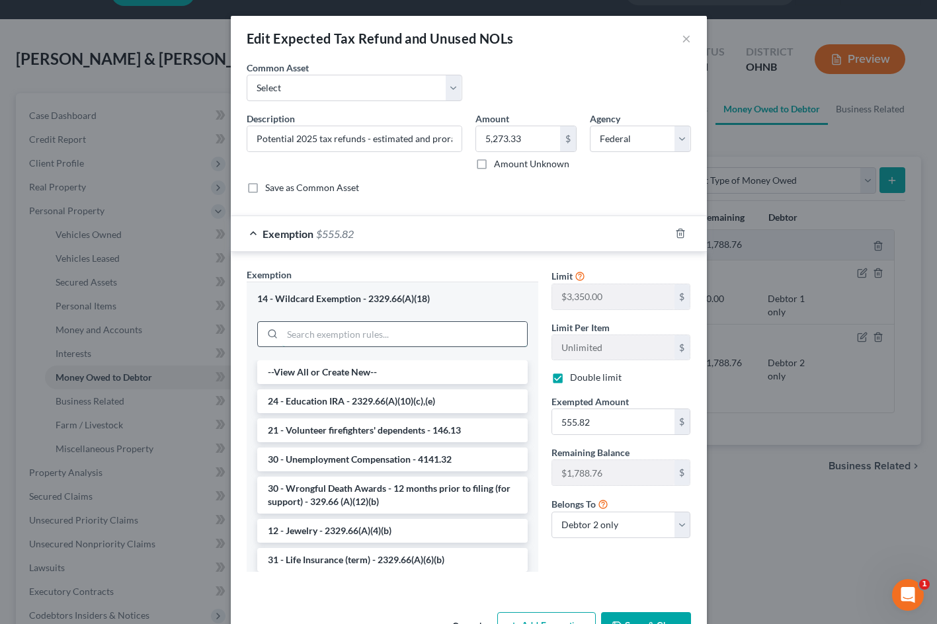
click at [361, 331] on input "search" at bounding box center [404, 334] width 245 height 25
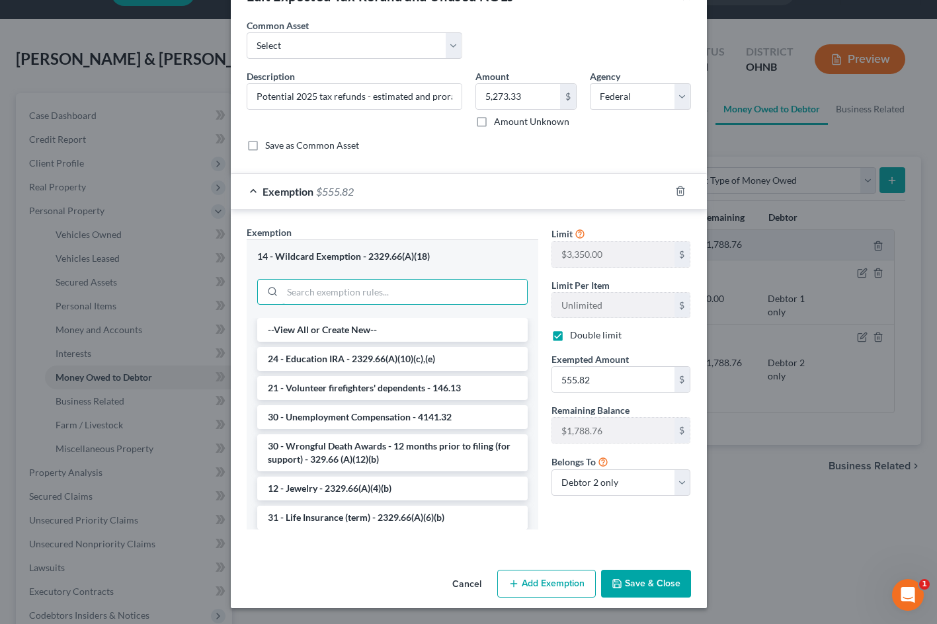
scroll to position [42, 0]
click at [656, 589] on button "Save & Close" at bounding box center [646, 585] width 90 height 28
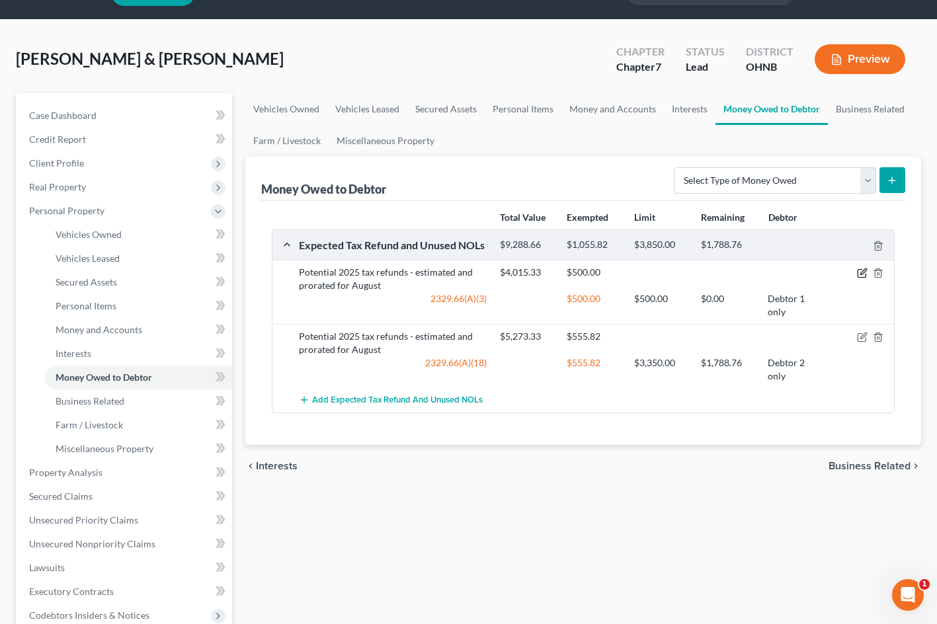
click at [861, 274] on icon "button" at bounding box center [864, 272] width 6 height 6
select select "0"
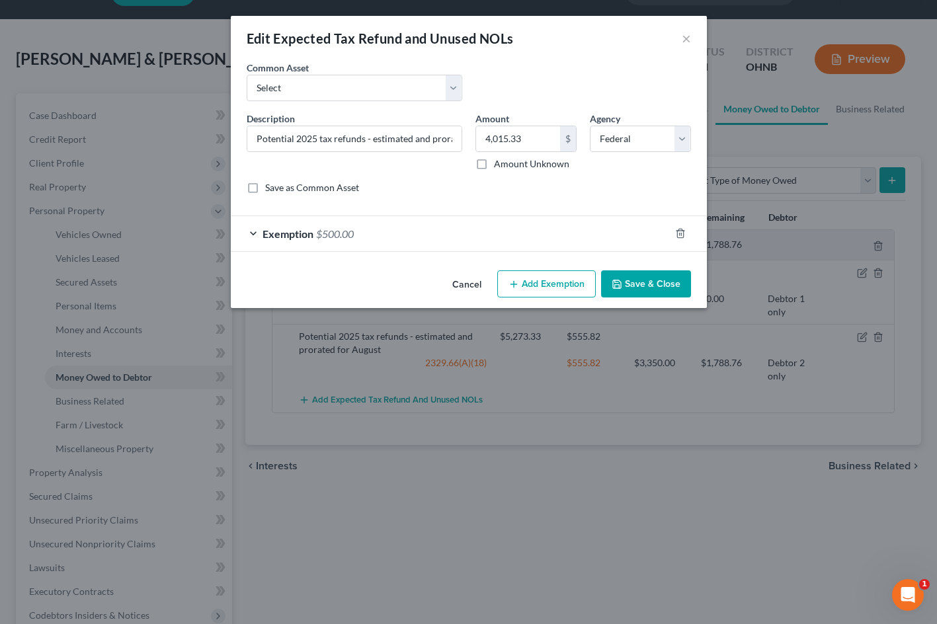
click at [358, 228] on div "Exemption $500.00" at bounding box center [450, 233] width 439 height 35
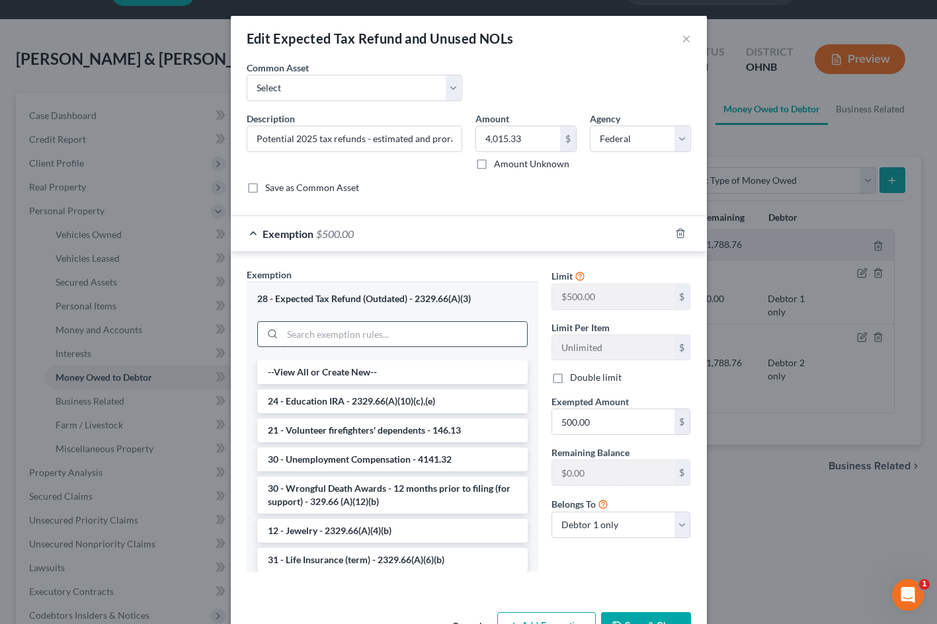
click at [331, 323] on input "search" at bounding box center [404, 334] width 245 height 25
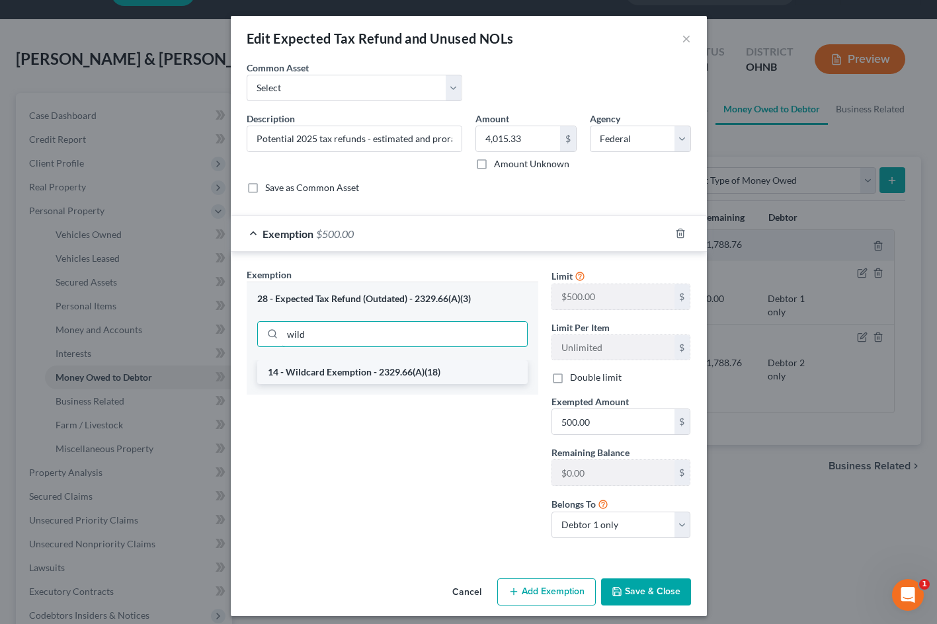
type input "wild"
click at [335, 374] on li "14 - Wildcard Exemption - 2329.66(A)(18)" at bounding box center [392, 372] width 271 height 24
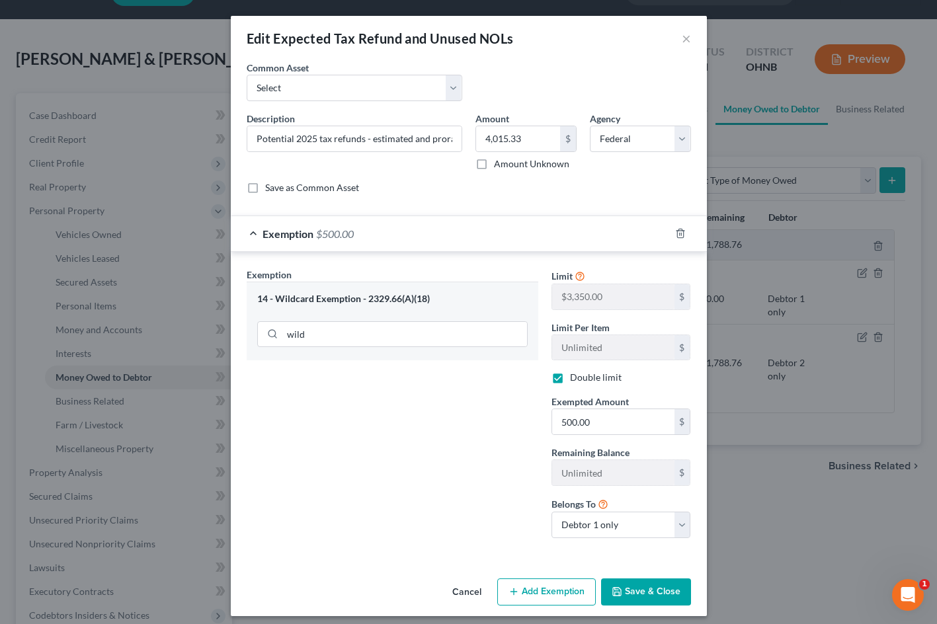
checkbox input "true"
click at [652, 599] on button "Save & Close" at bounding box center [646, 593] width 90 height 28
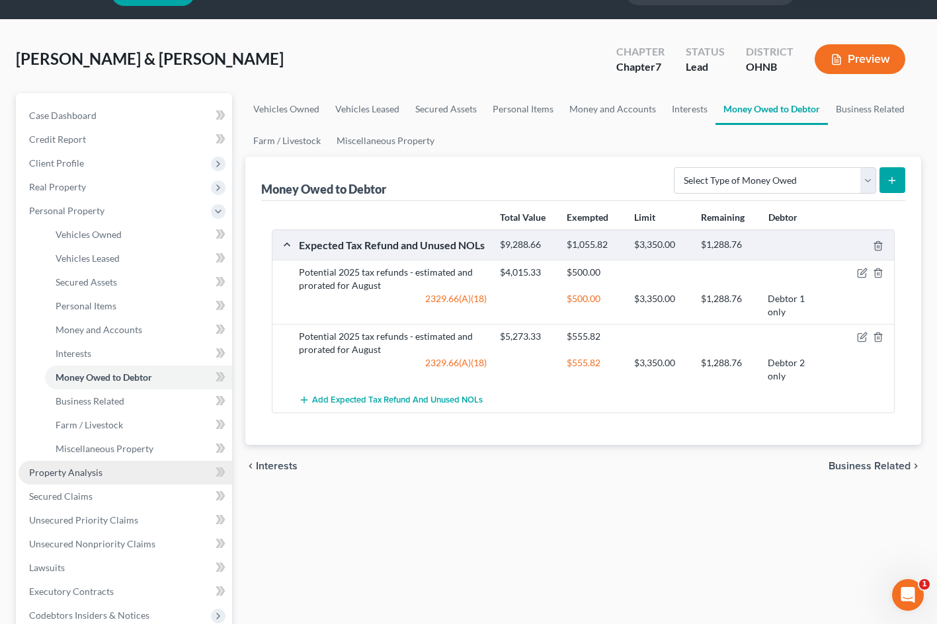
click at [111, 469] on link "Property Analysis" at bounding box center [126, 473] width 214 height 24
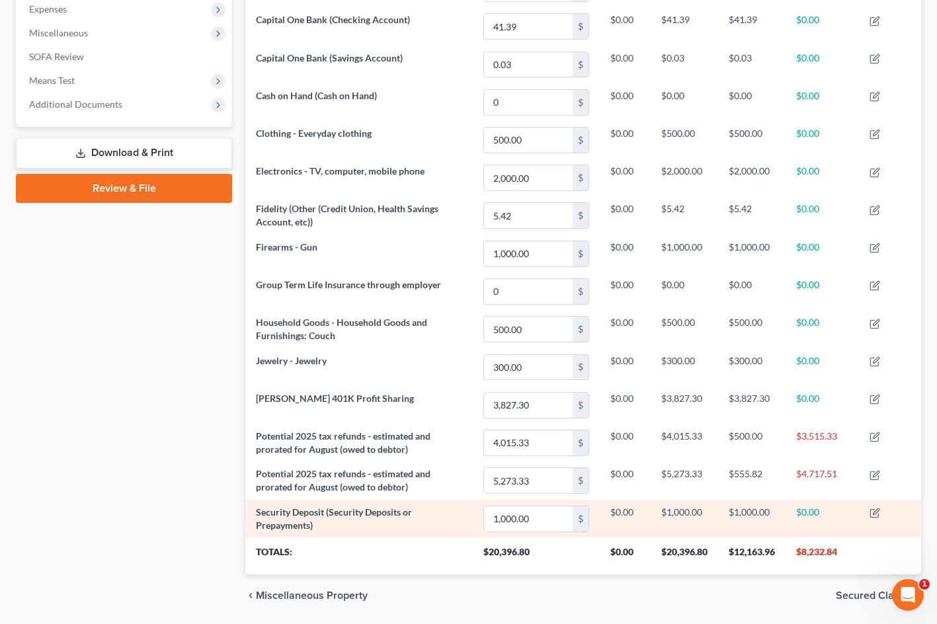
scroll to position [455, 0]
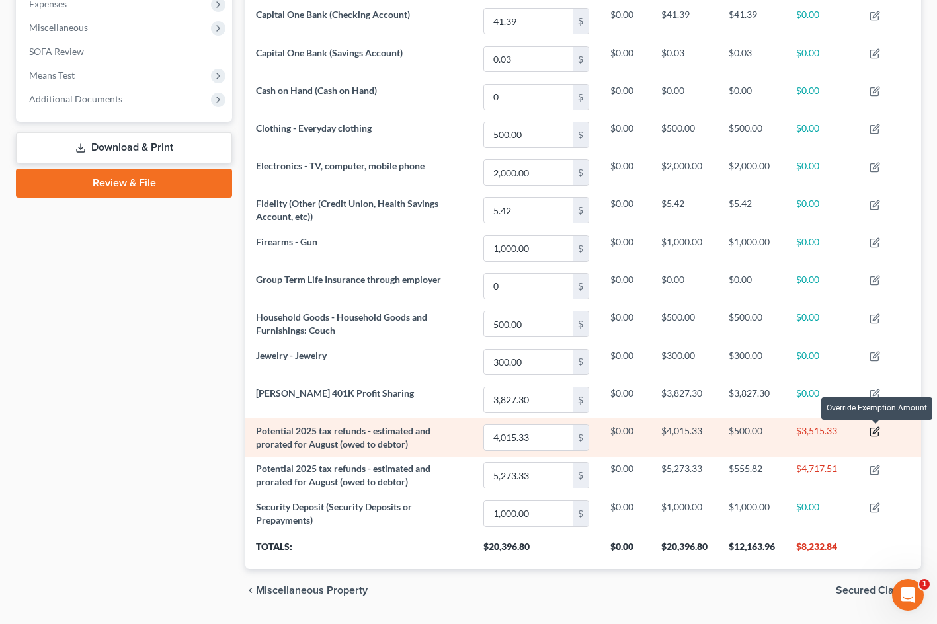
click at [874, 433] on icon "button" at bounding box center [876, 431] width 6 height 6
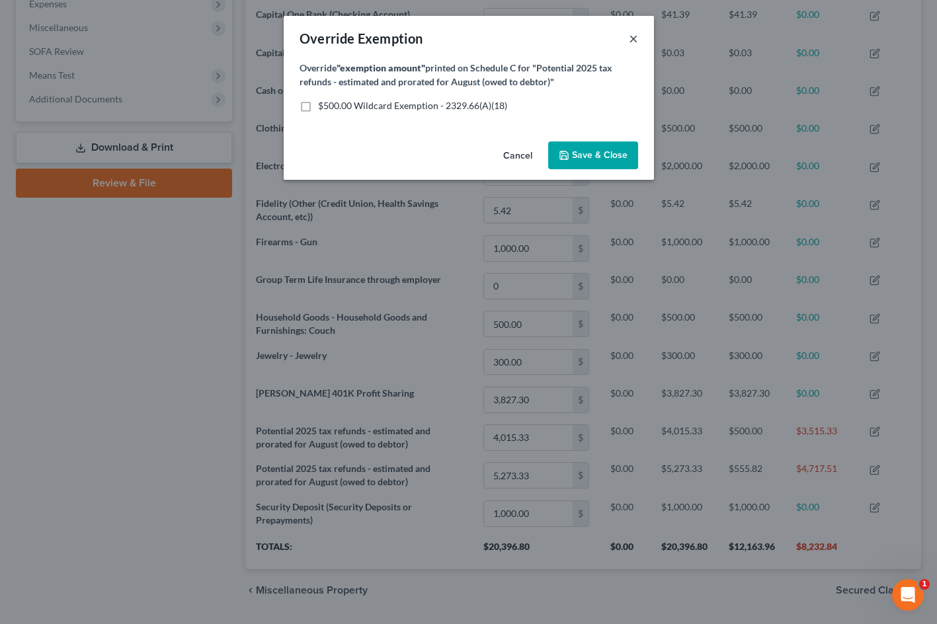
click at [632, 44] on button "×" at bounding box center [633, 38] width 9 height 16
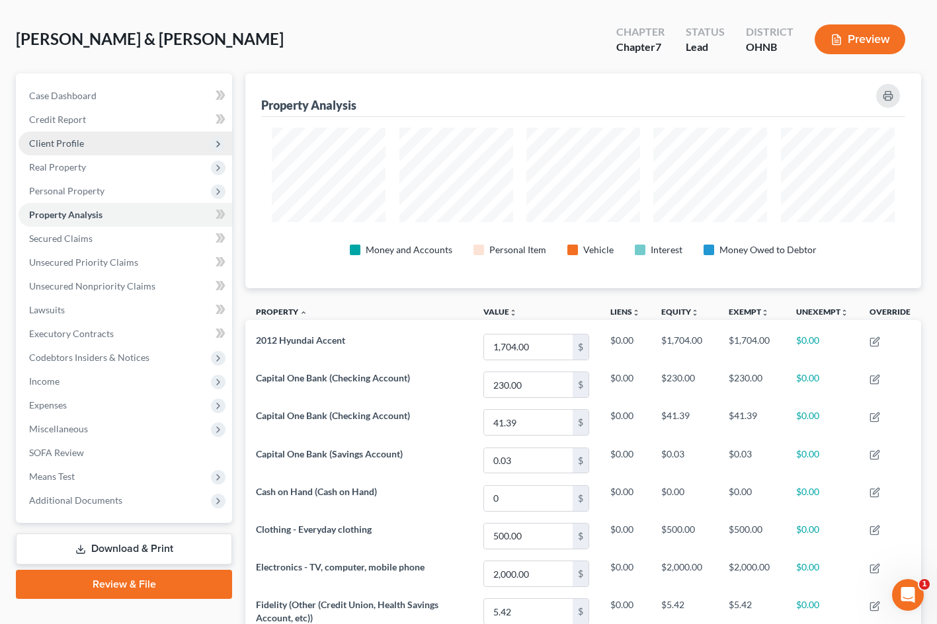
scroll to position [18, 0]
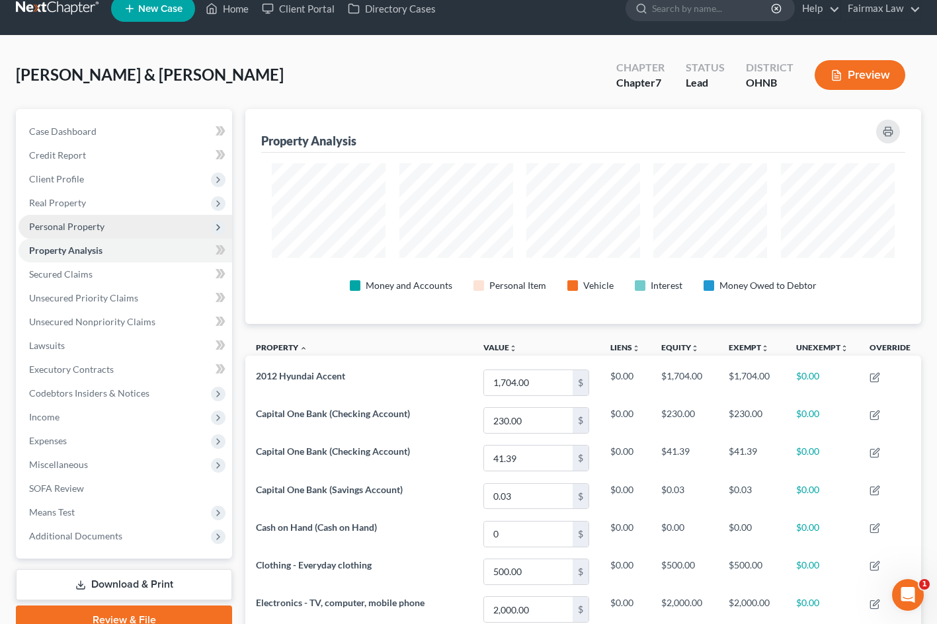
click at [140, 228] on span "Personal Property" at bounding box center [126, 227] width 214 height 24
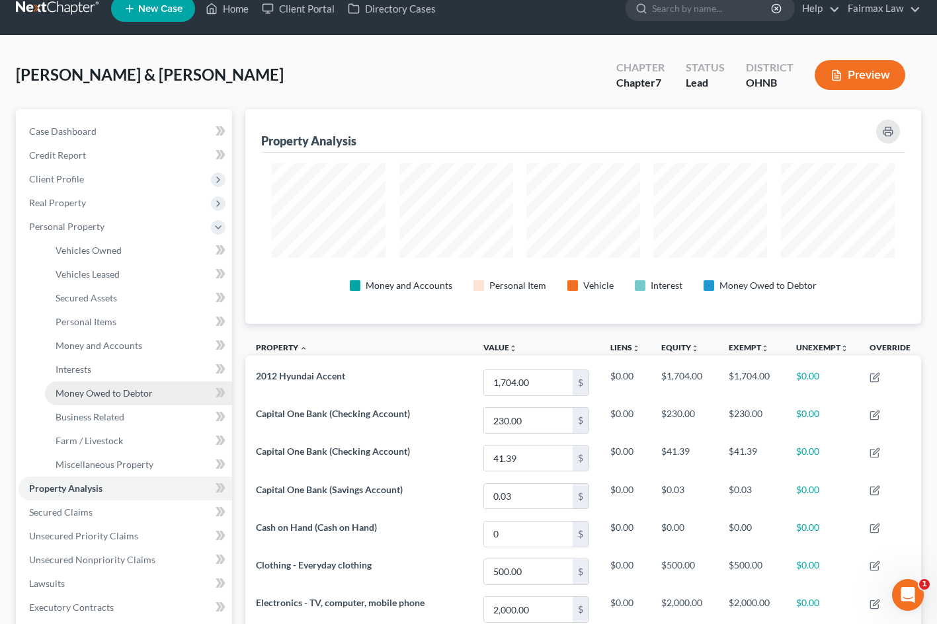
click at [129, 400] on link "Money Owed to Debtor" at bounding box center [138, 394] width 187 height 24
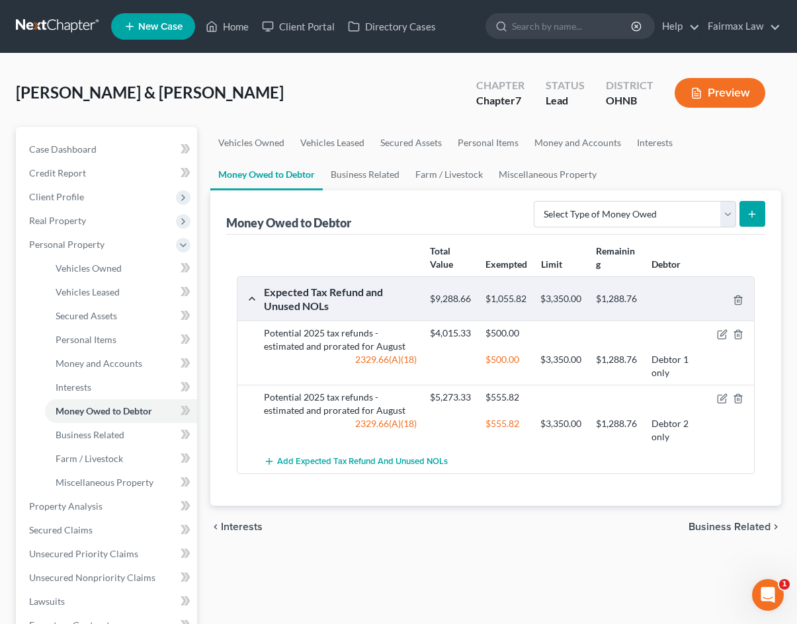
click at [239, 110] on div "[PERSON_NAME] & [PERSON_NAME] Upgraded Chapter Chapter 7 Status [GEOGRAPHIC_DAT…" at bounding box center [398, 98] width 765 height 58
